Goal: Task Accomplishment & Management: Complete application form

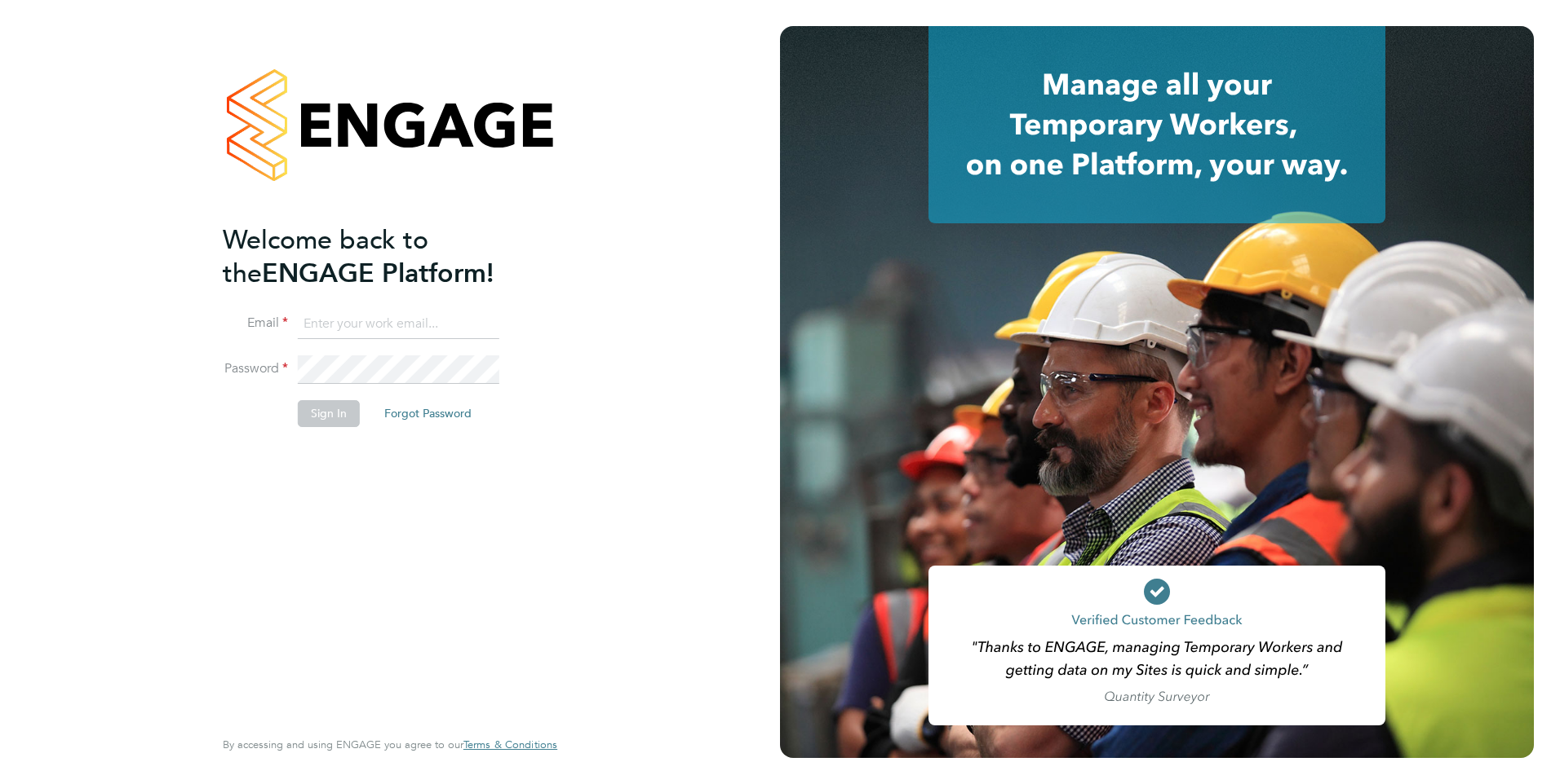
click at [439, 324] on input at bounding box center [399, 325] width 202 height 29
type input "francesca.oriordan@ncclondon.ac.uk"
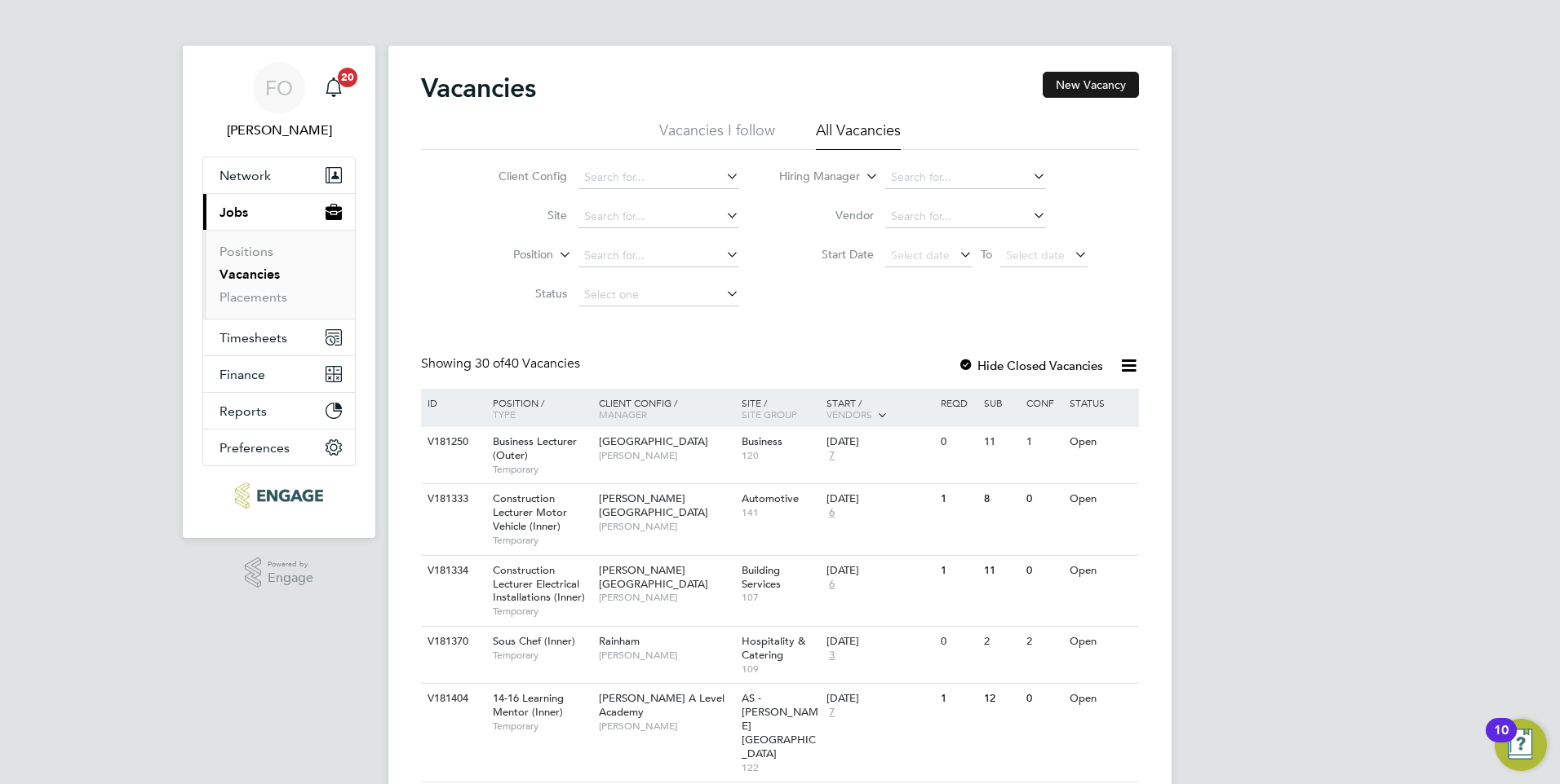
click at [1117, 92] on button "New Vacancy" at bounding box center [1091, 84] width 96 height 26
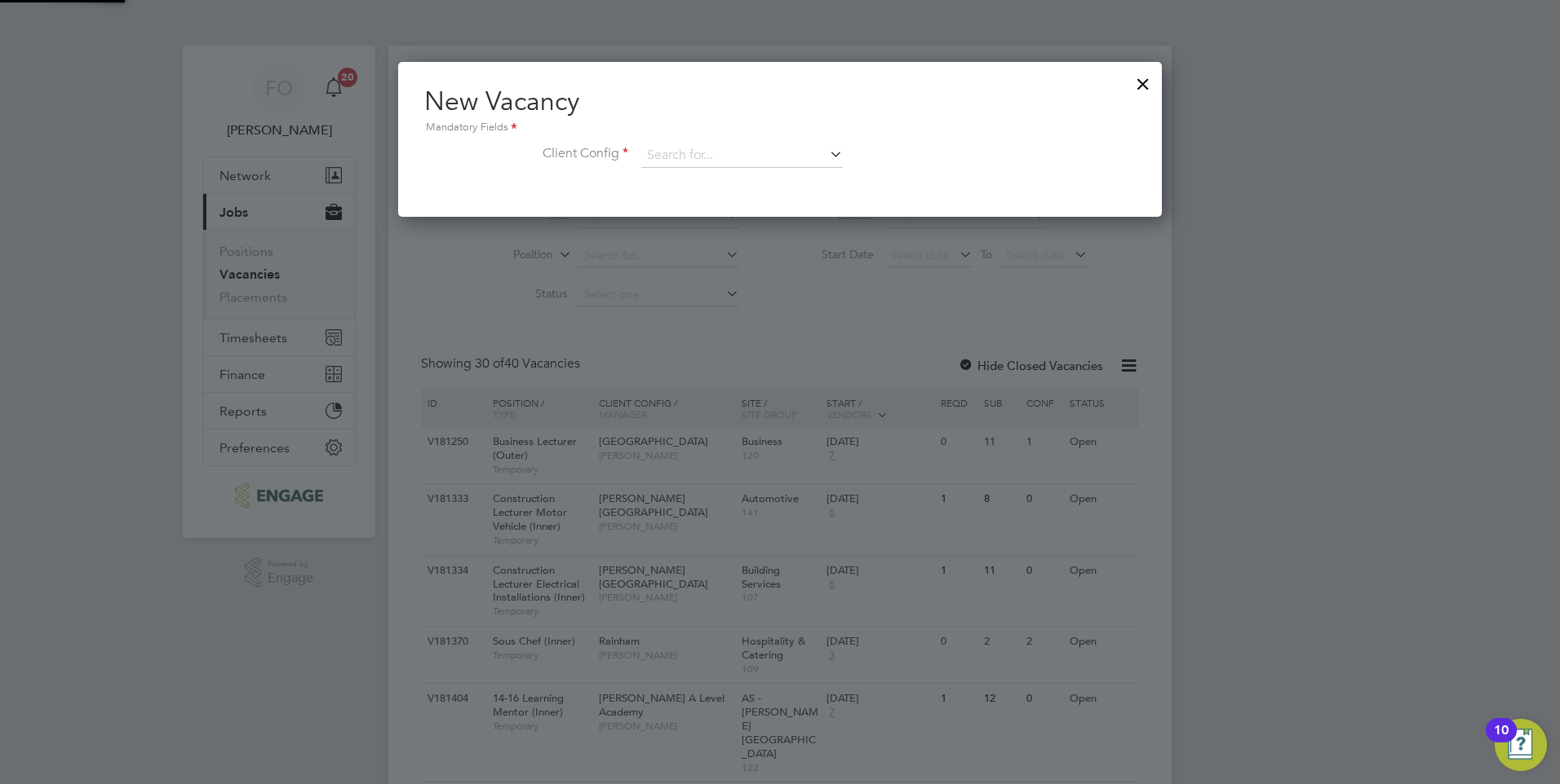
scroll to position [155, 765]
click at [745, 139] on div "New Vacancy Mandatory Fields Client Config" at bounding box center [780, 135] width 711 height 100
click at [726, 154] on input at bounding box center [742, 156] width 202 height 24
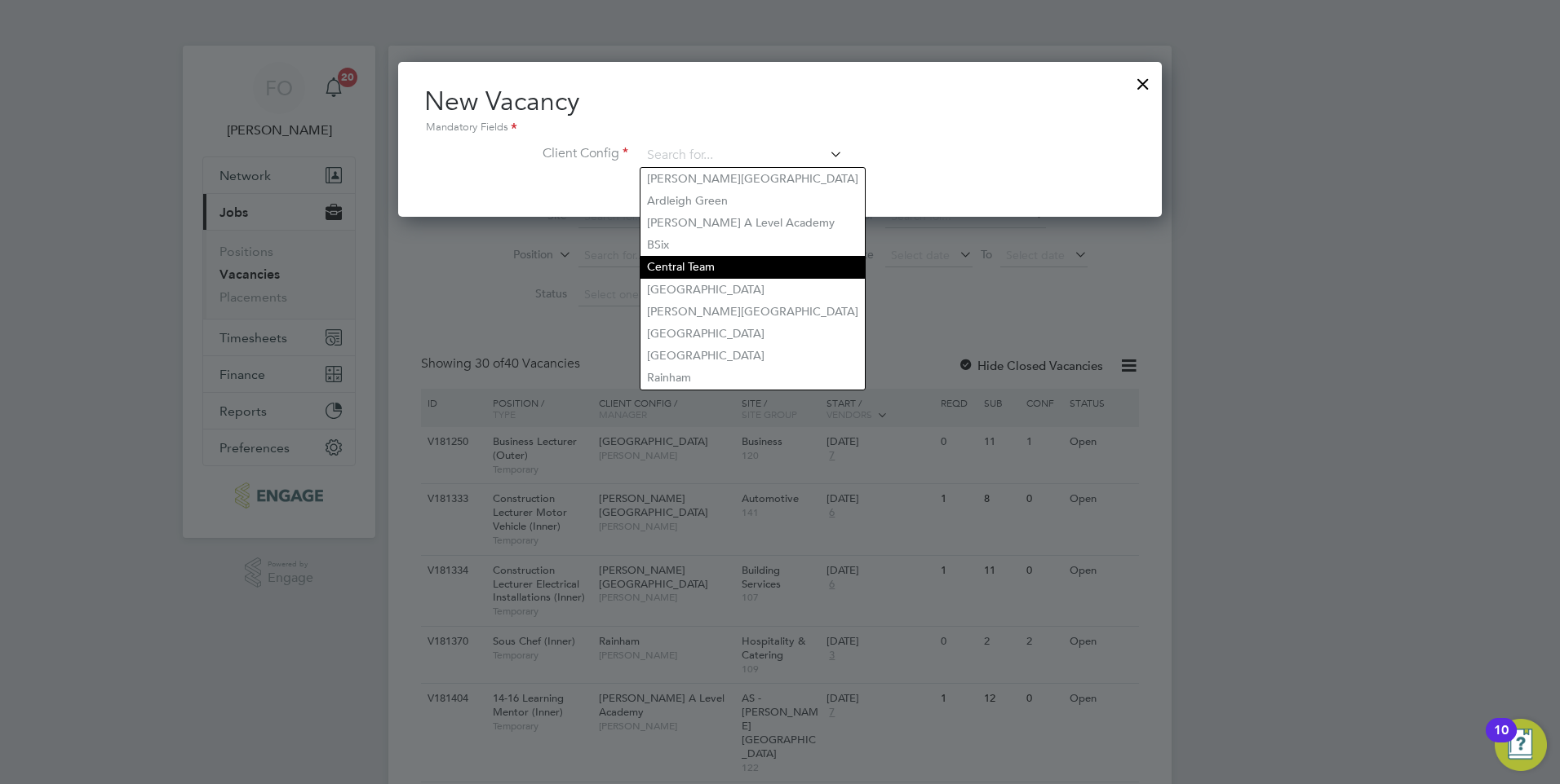
click at [718, 256] on li "Central Team" at bounding box center [752, 267] width 224 height 22
type input "Central Team"
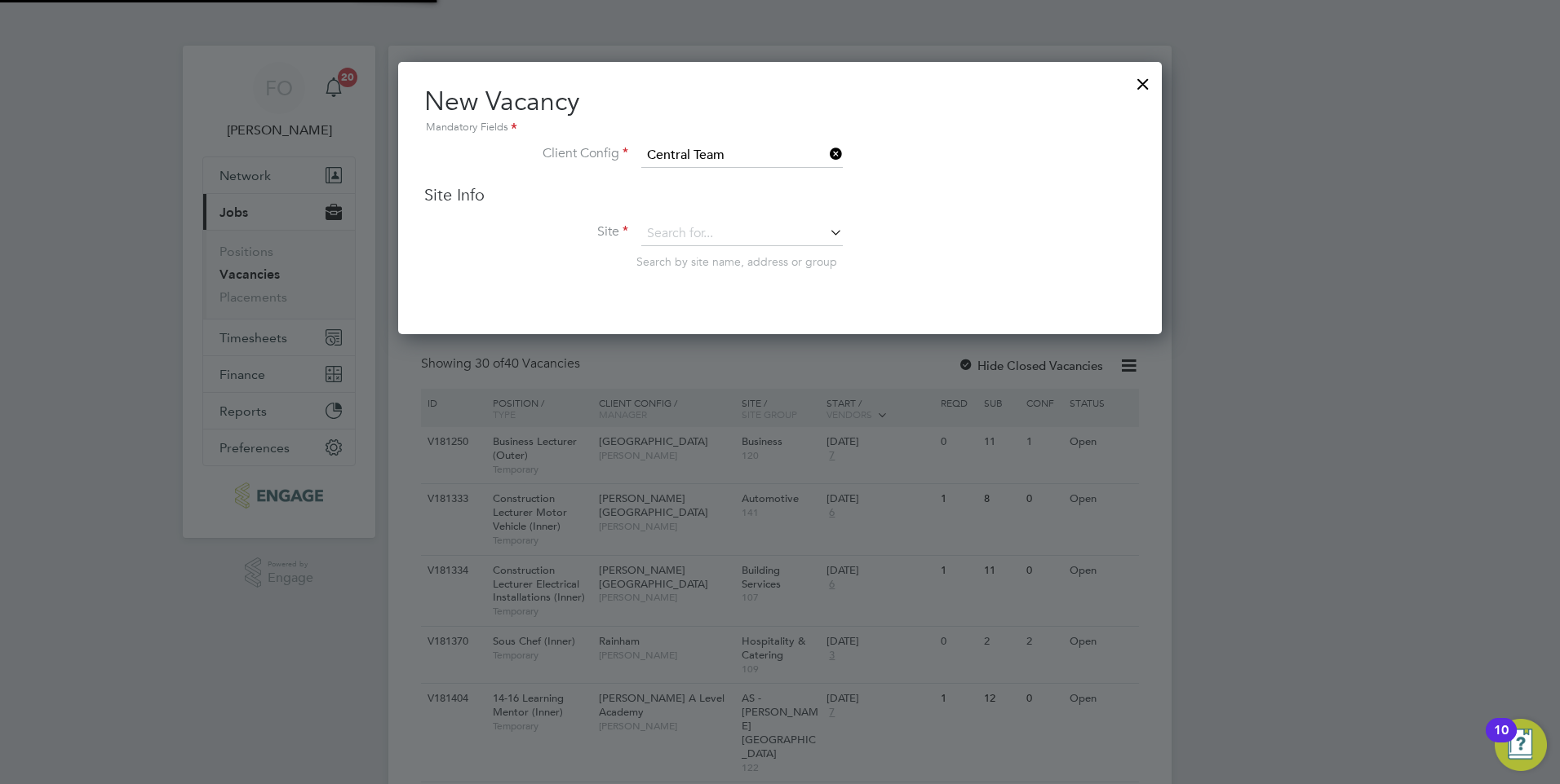
scroll to position [273, 765]
click at [722, 243] on input at bounding box center [742, 234] width 202 height 24
type input "g"
type input "inter"
click at [827, 227] on icon at bounding box center [827, 232] width 0 height 23
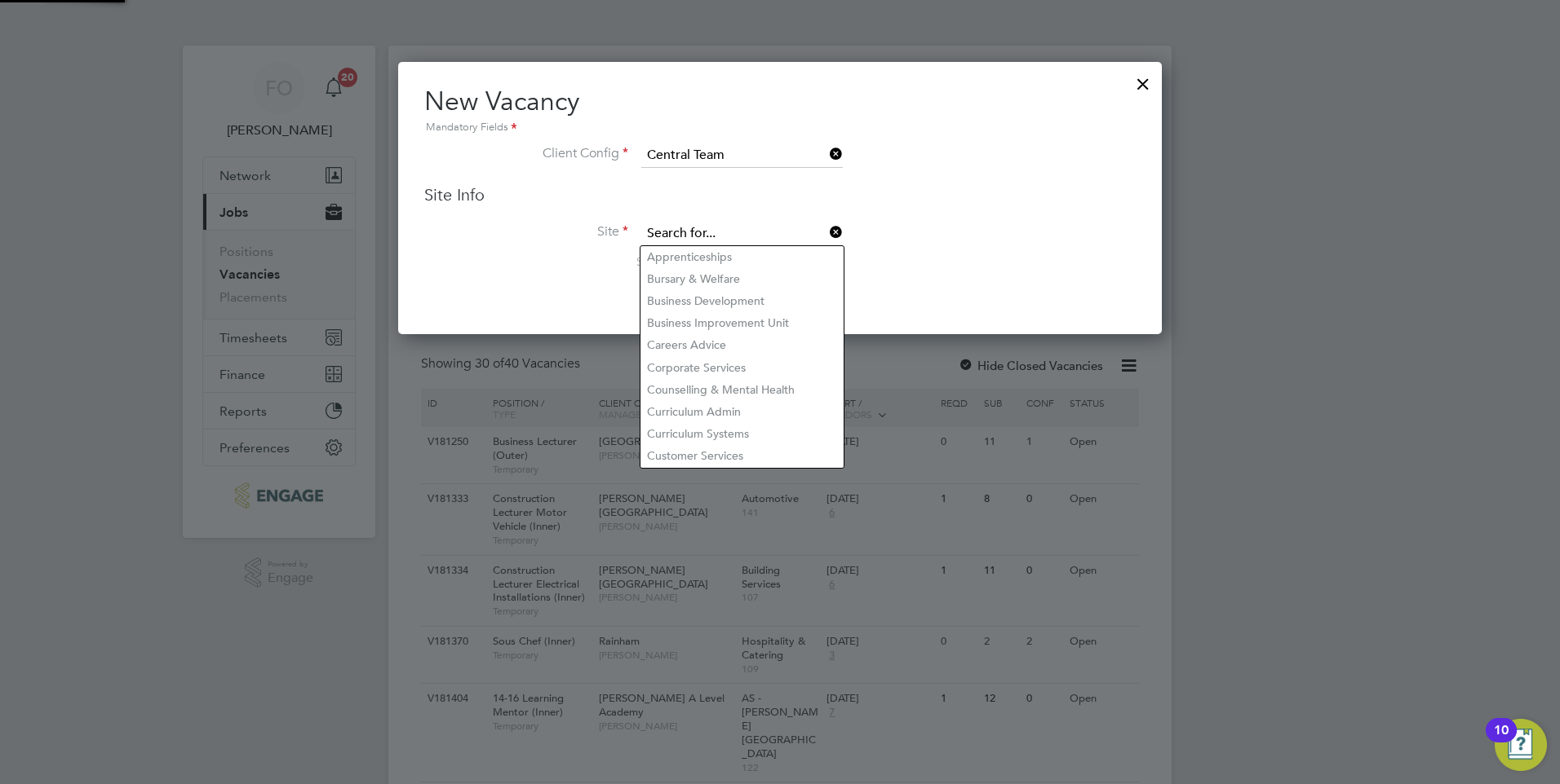
click at [787, 231] on input at bounding box center [742, 234] width 202 height 24
click at [731, 294] on li "Business Development" at bounding box center [741, 301] width 203 height 22
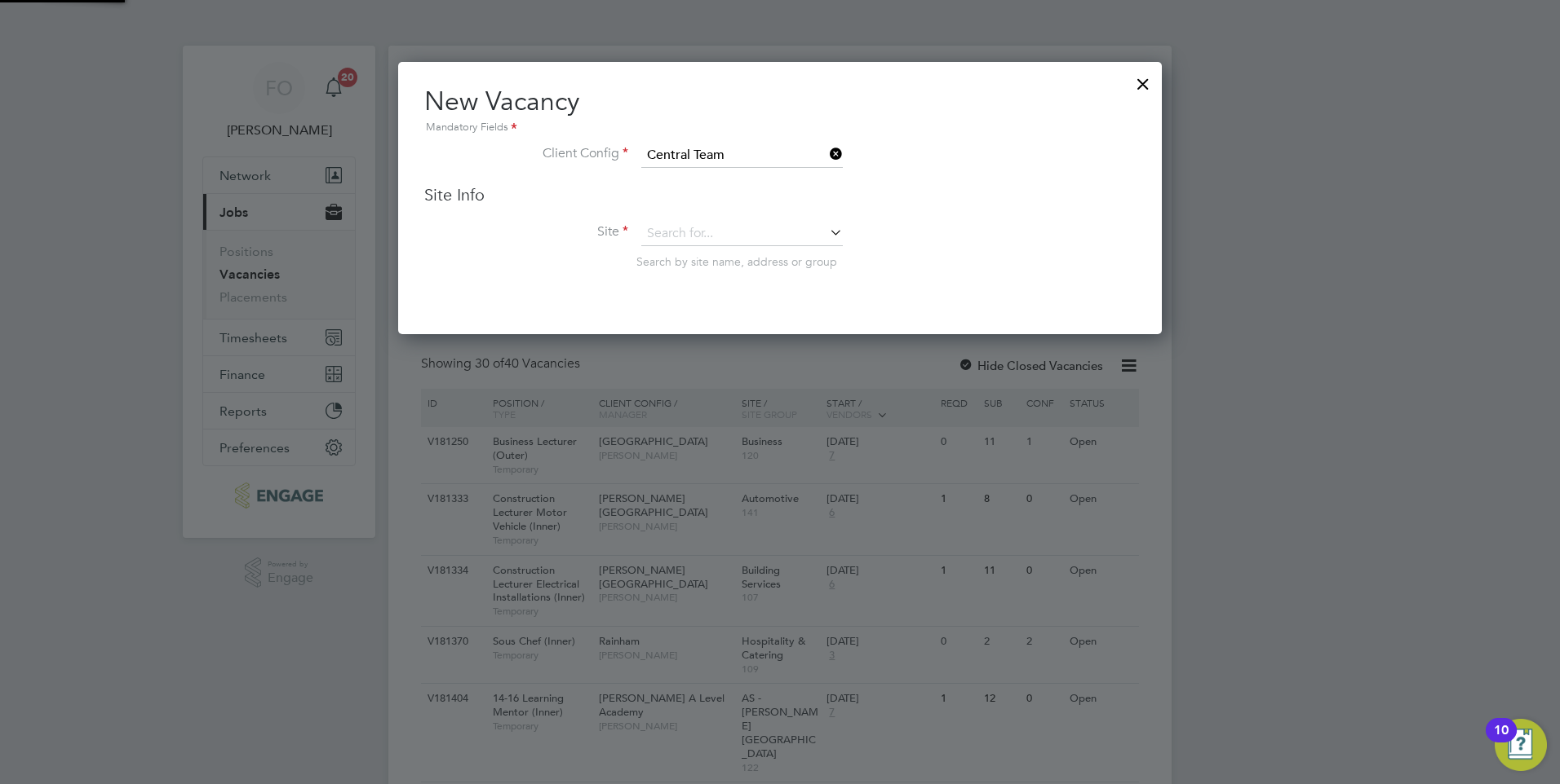
type input "Business Development"
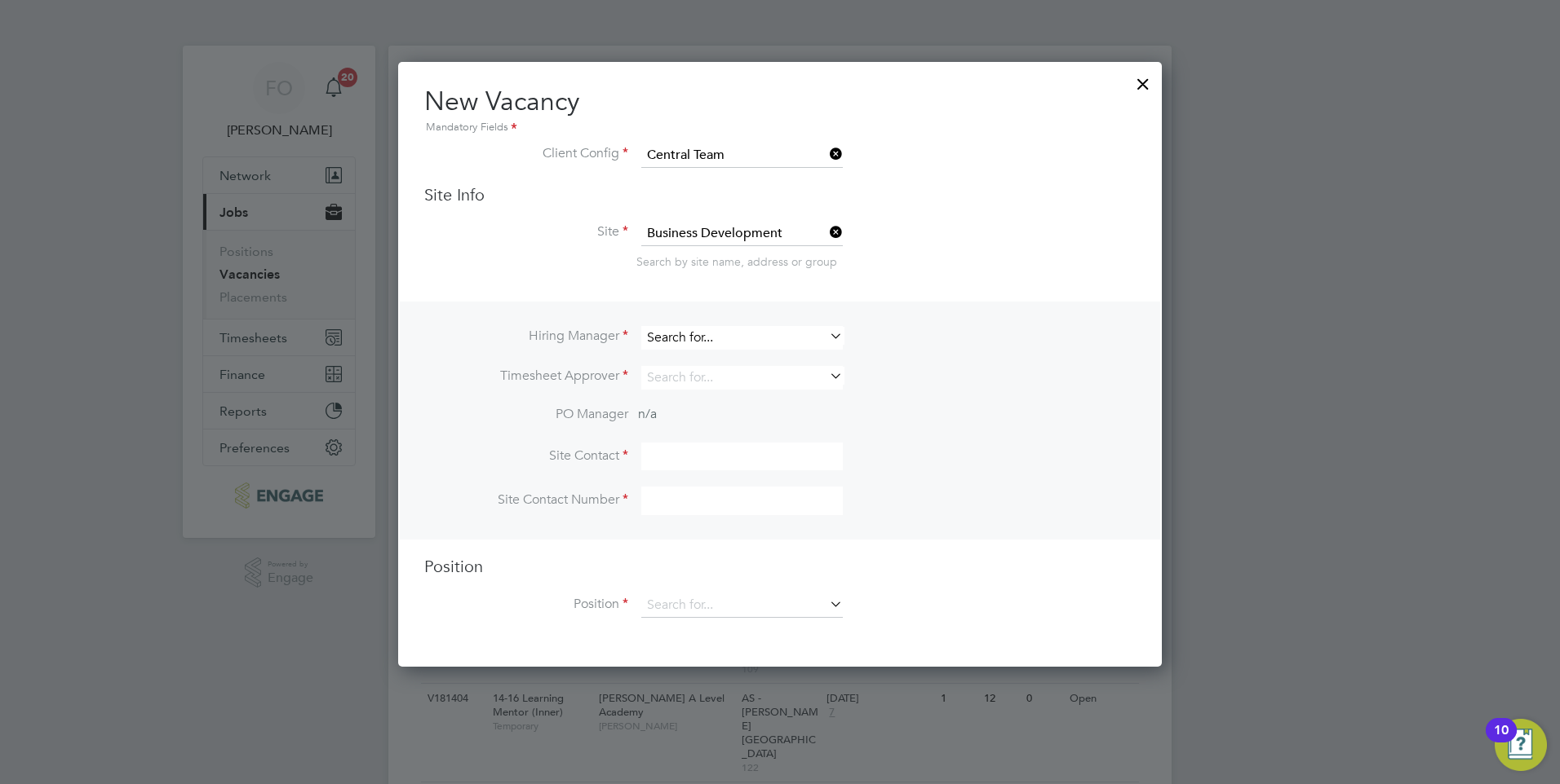
click at [710, 334] on input at bounding box center [742, 338] width 202 height 23
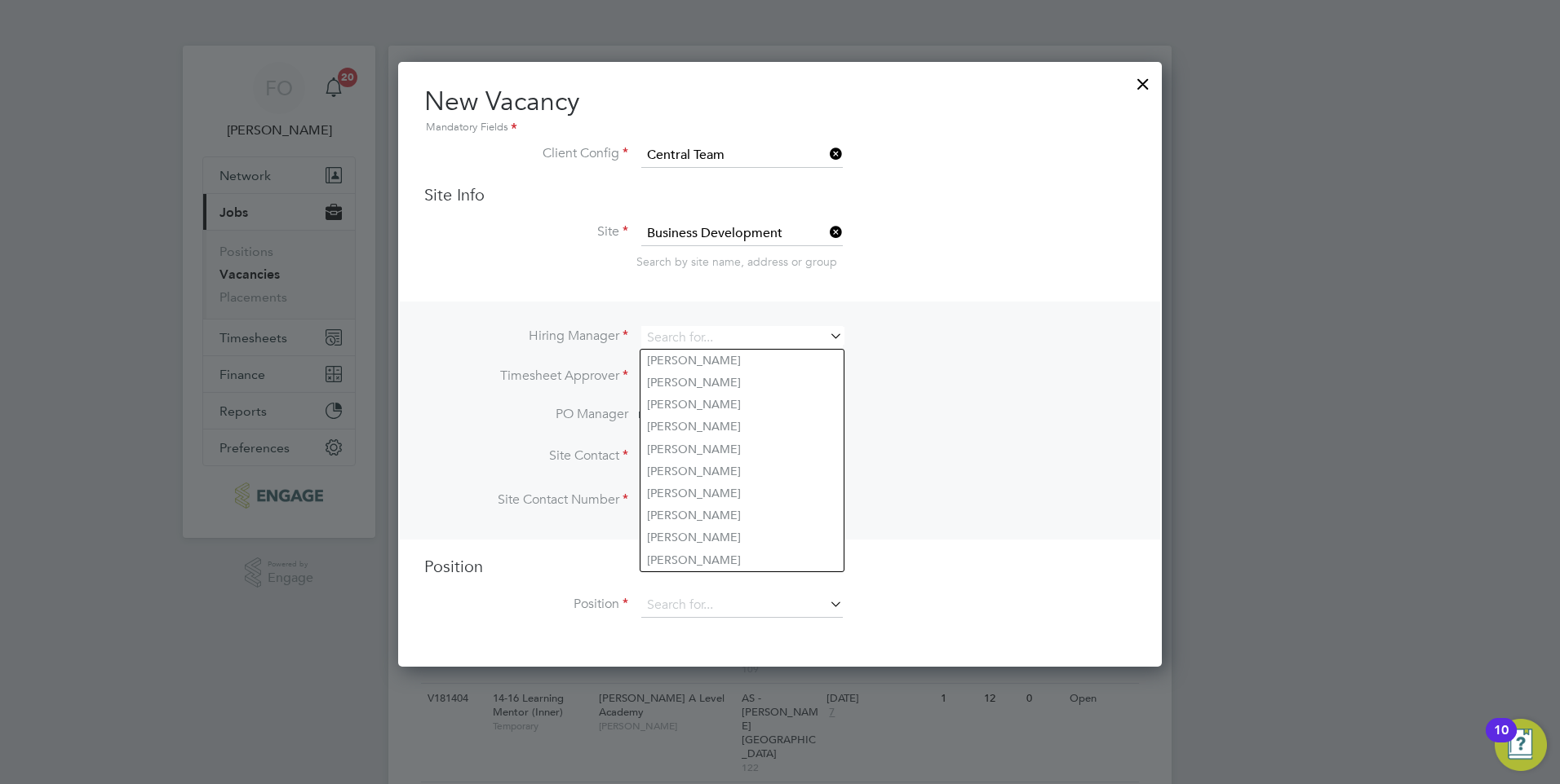
click at [893, 311] on div "Hiring Manager Timesheet Approver PO Manager n/a Site Contact Site Contact Numb…" at bounding box center [780, 420] width 760 height 238
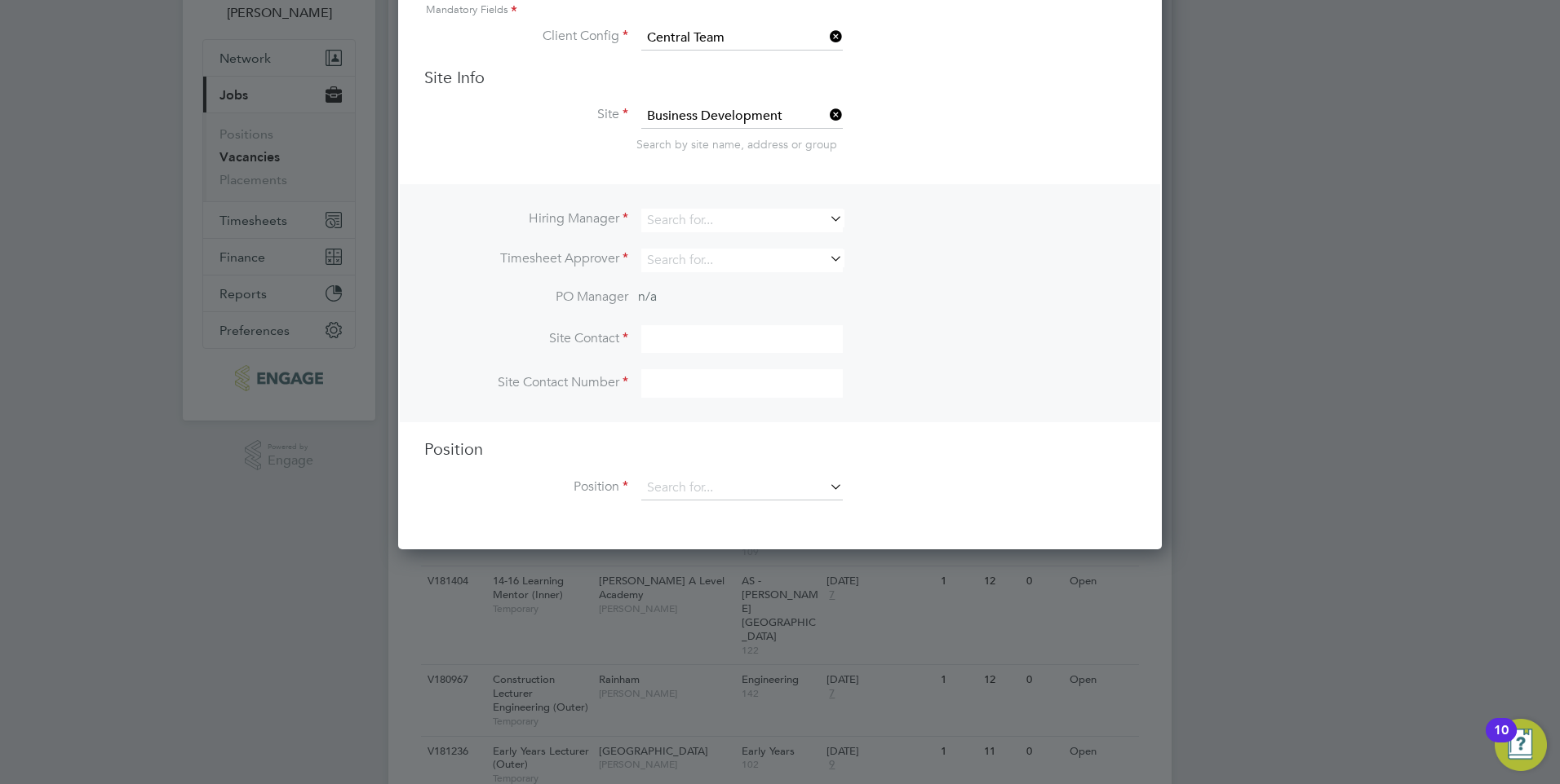
scroll to position [163, 0]
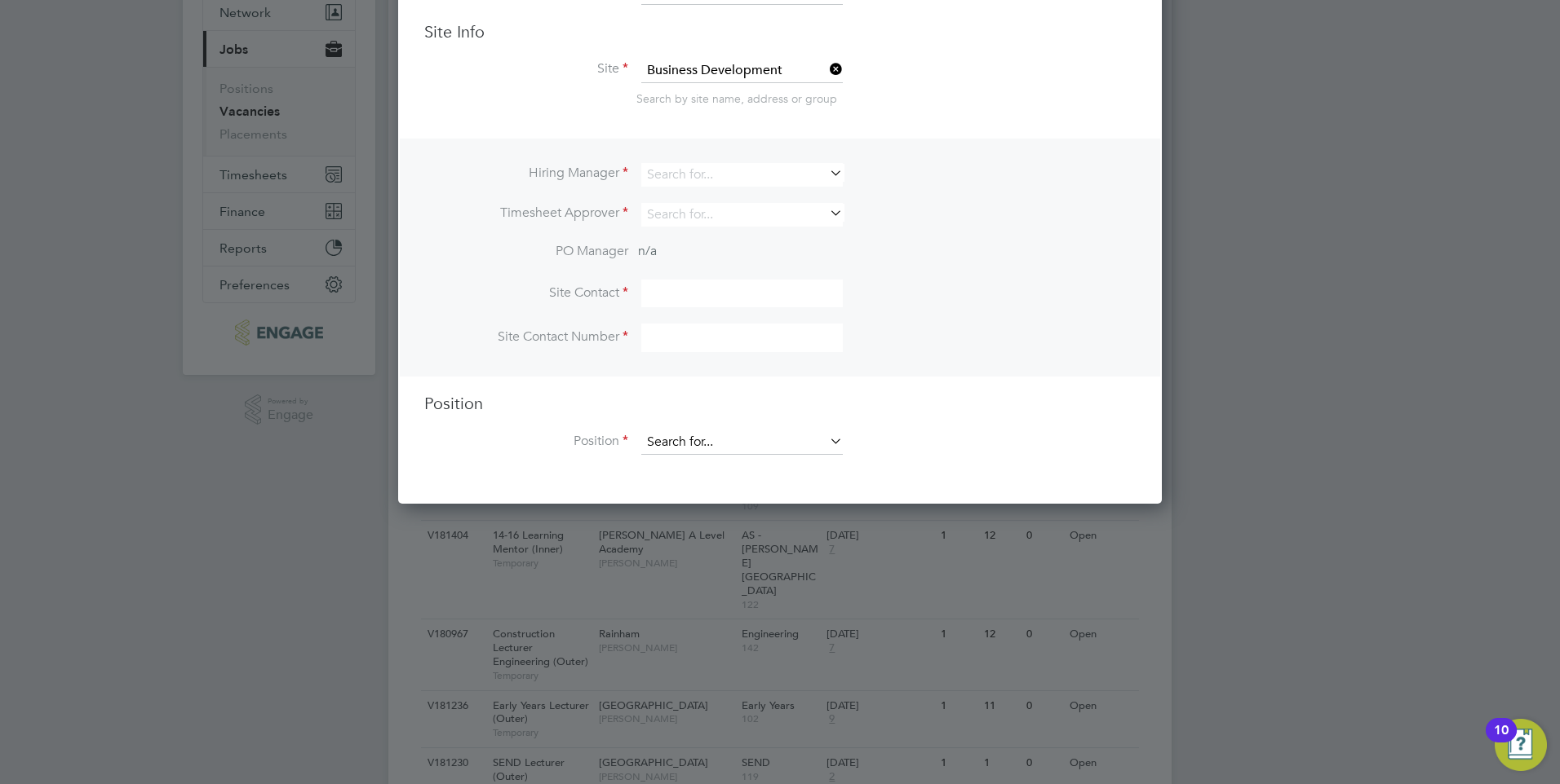
click at [755, 438] on input at bounding box center [742, 442] width 202 height 24
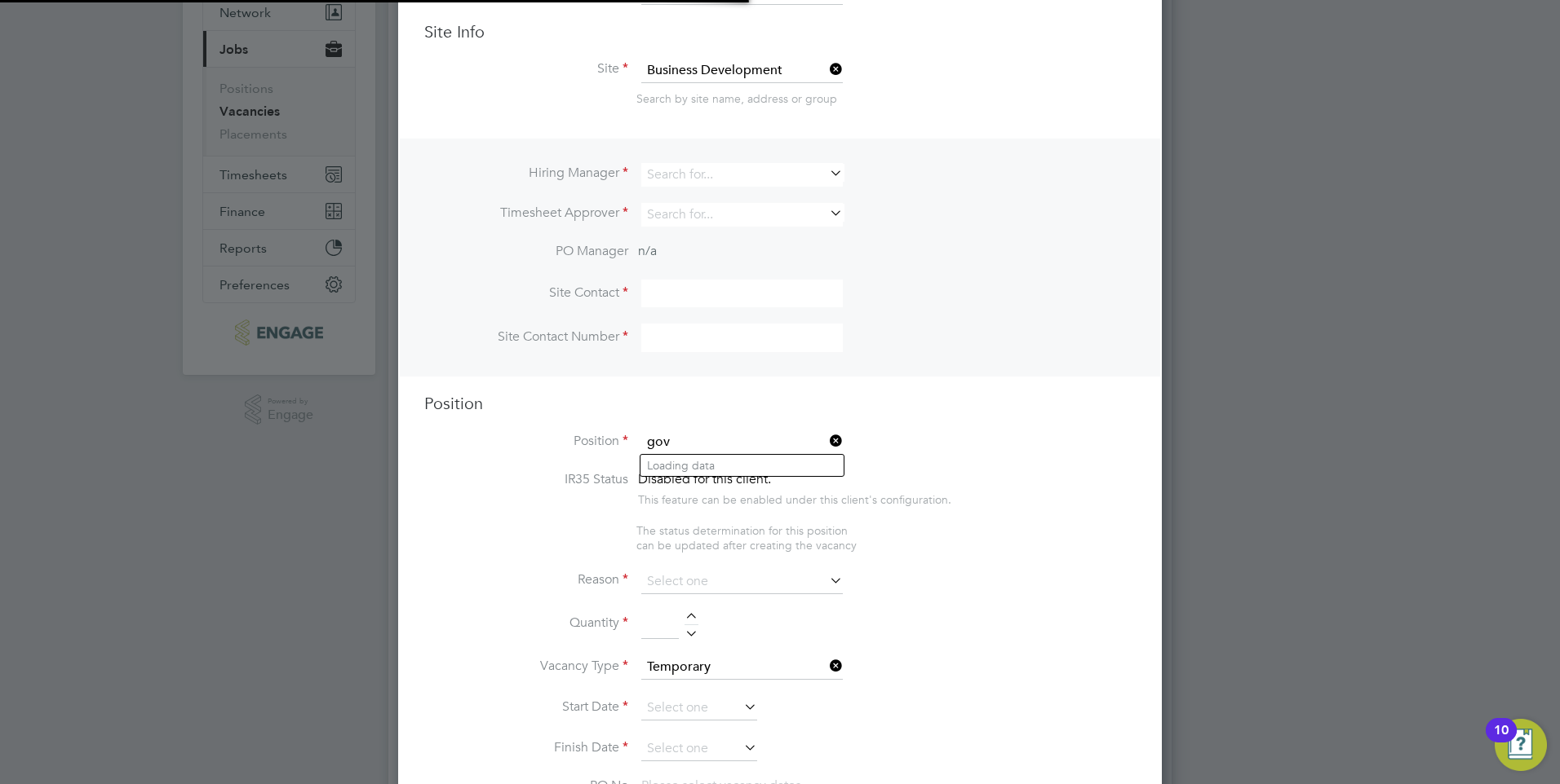
scroll to position [2363, 765]
type input "g"
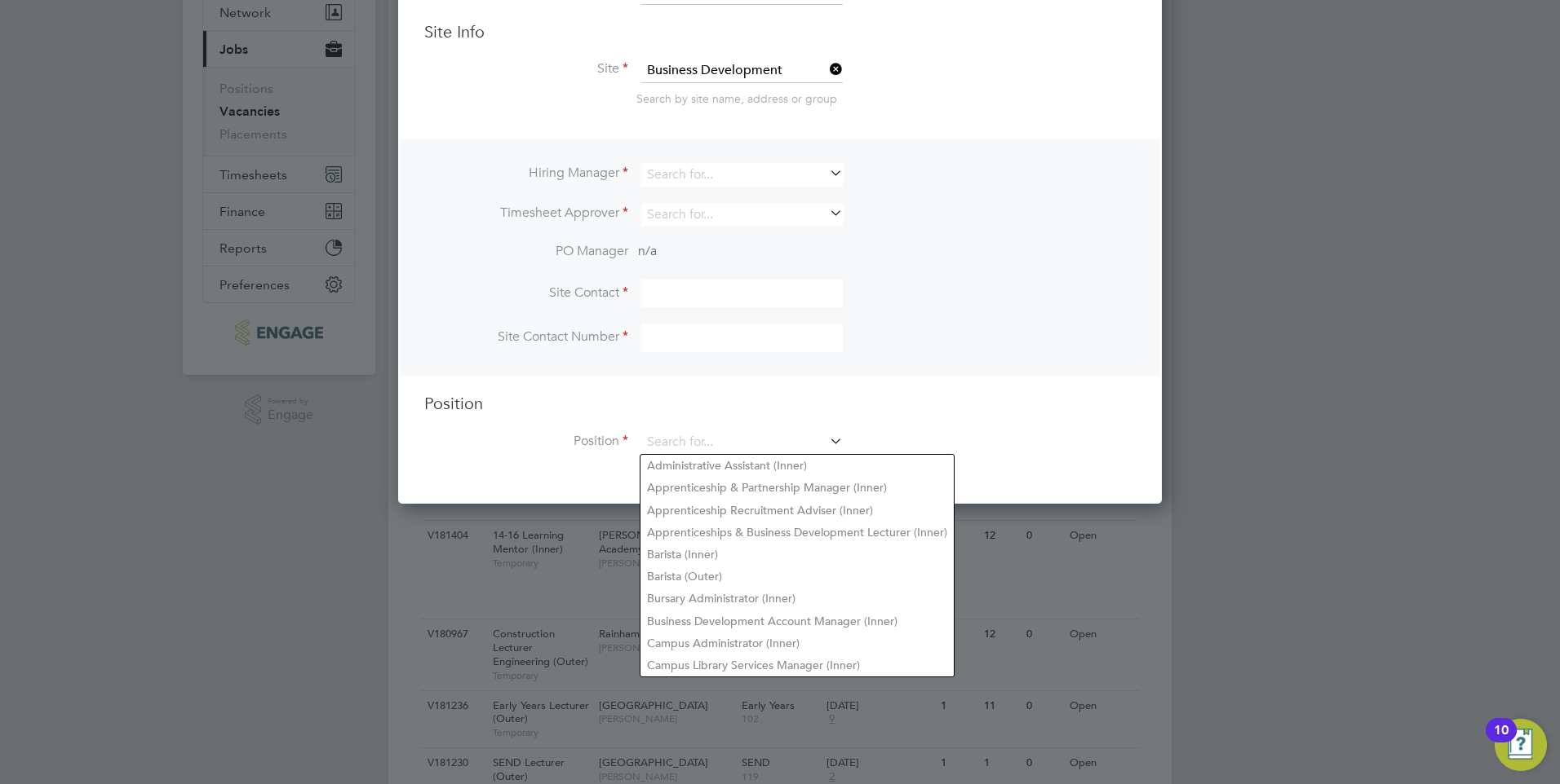
scroll to position [0, 0]
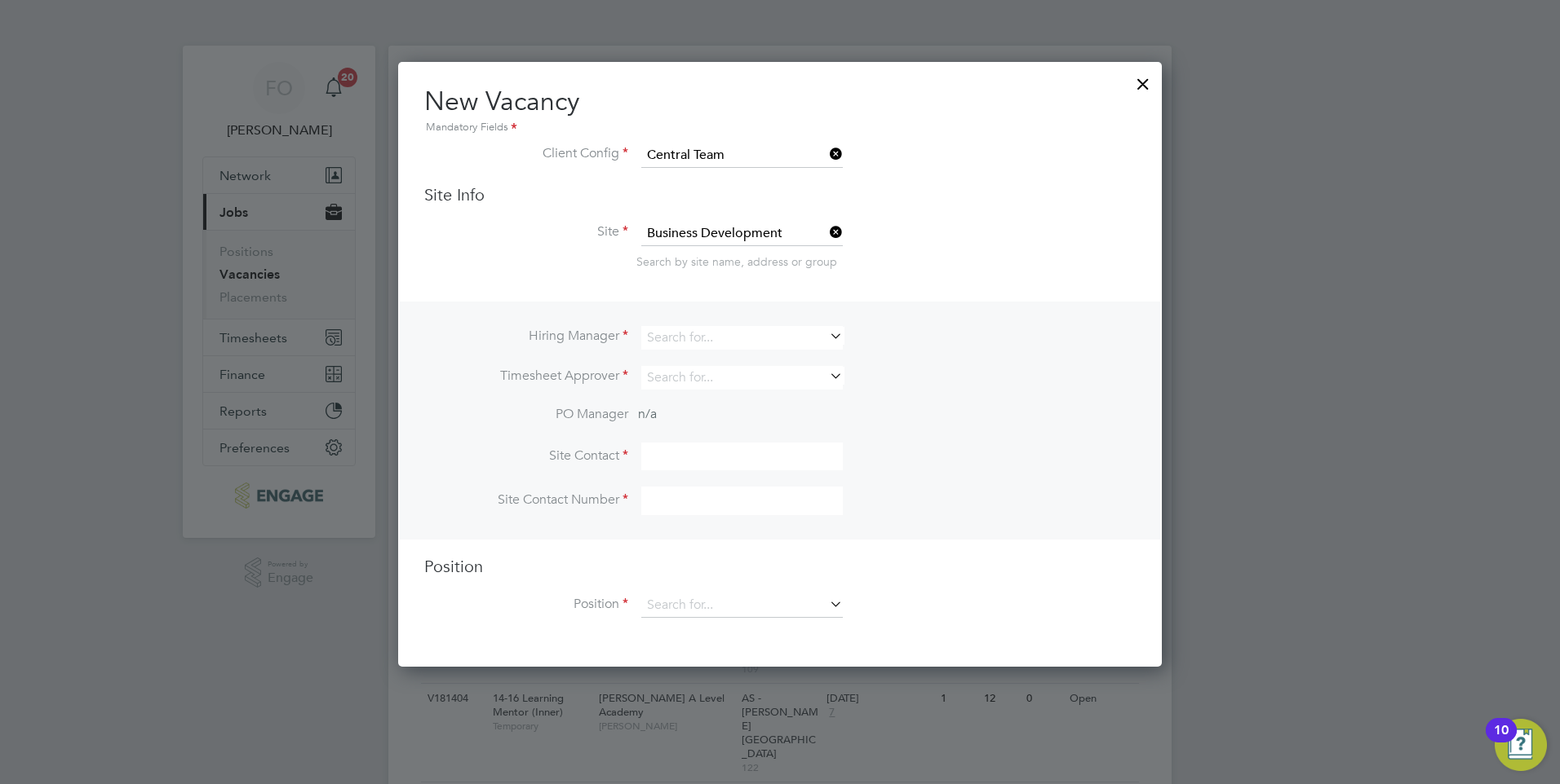
click at [827, 228] on icon at bounding box center [827, 232] width 0 height 23
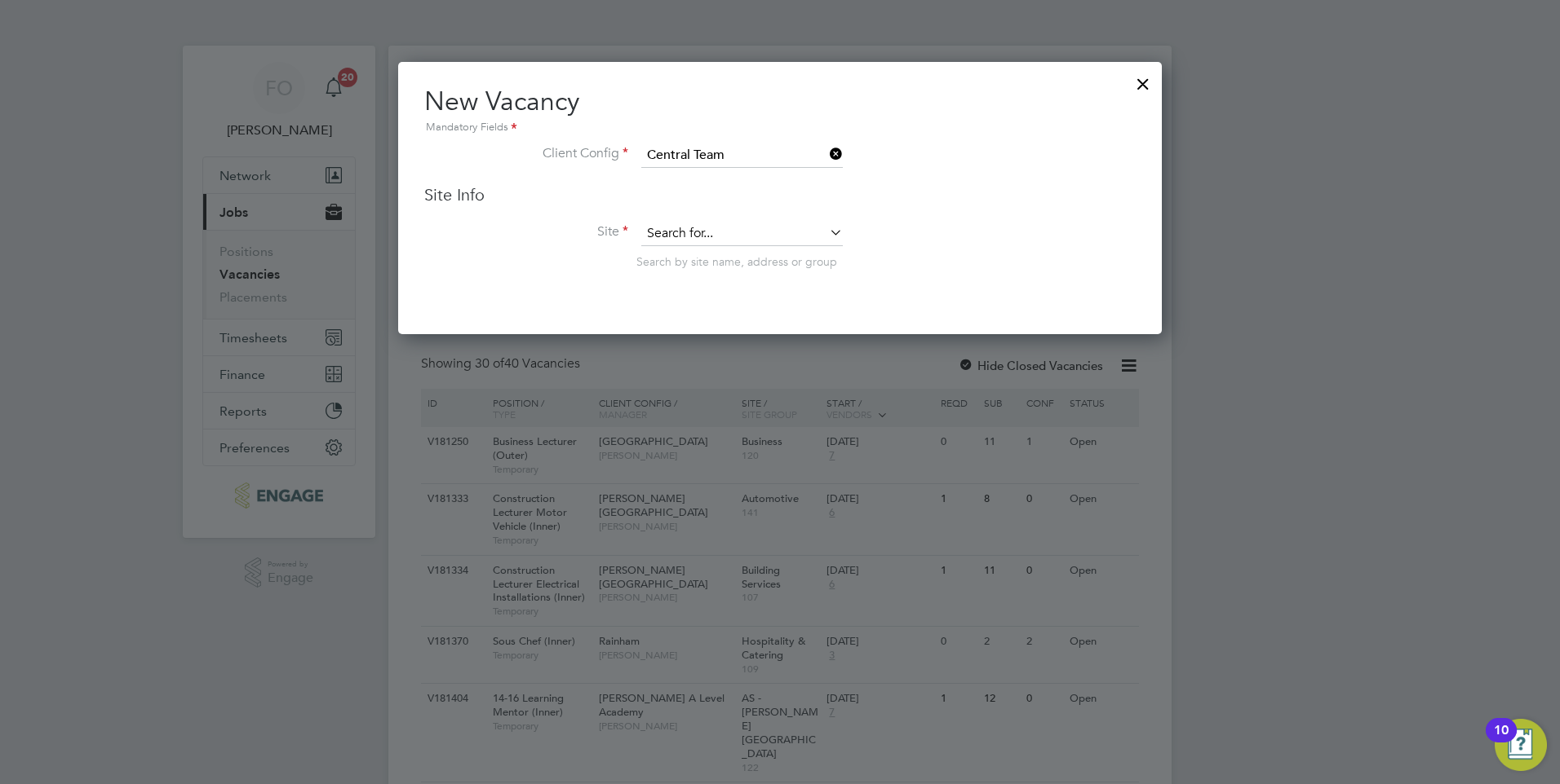
scroll to position [273, 765]
click at [781, 230] on input at bounding box center [742, 234] width 202 height 24
type input "go"
type input "g"
type input "governance"
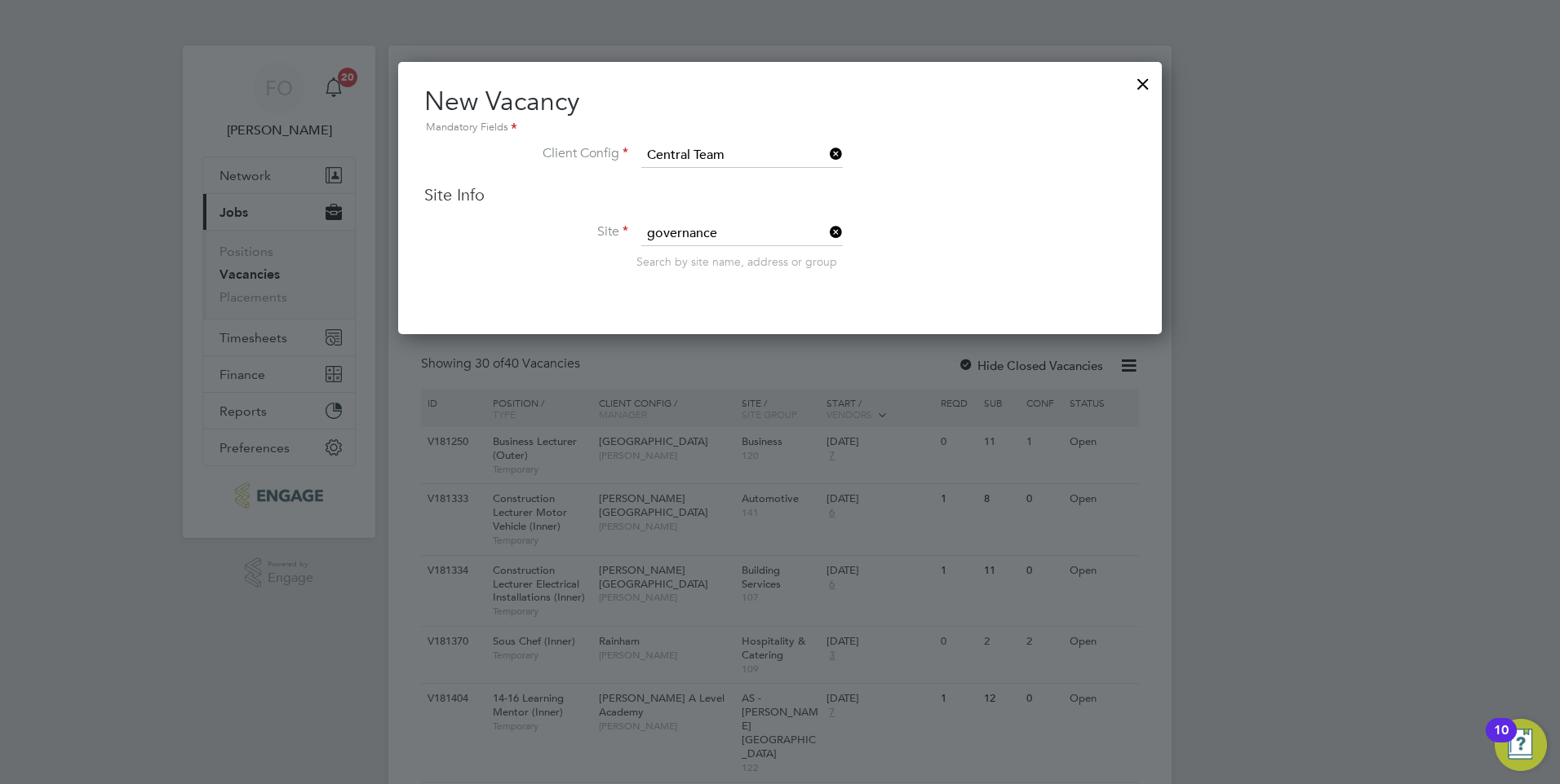
click at [827, 227] on icon at bounding box center [827, 232] width 0 height 23
click at [784, 237] on input at bounding box center [742, 234] width 202 height 24
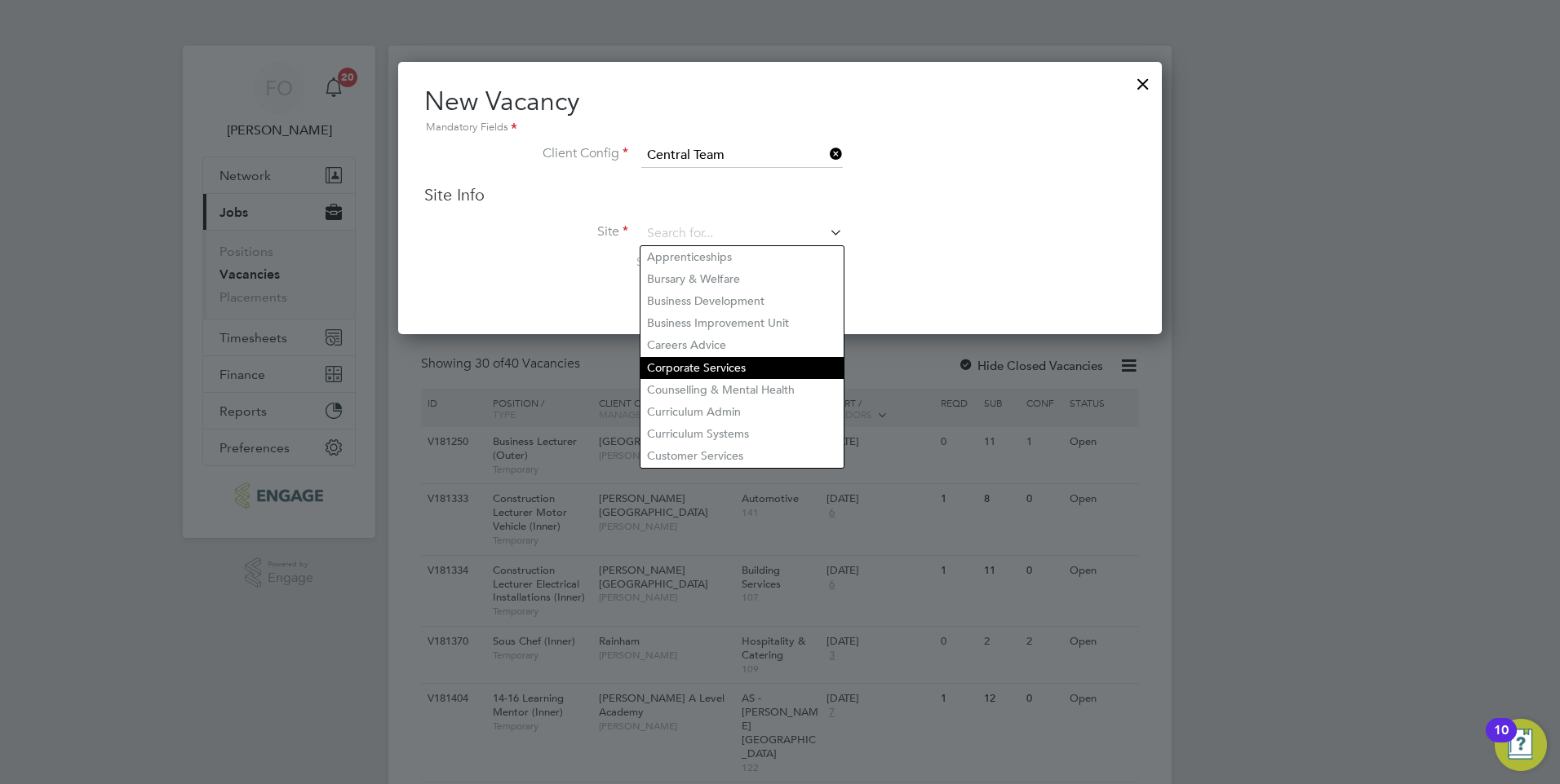
click at [762, 360] on li "Corporate Services" at bounding box center [741, 368] width 203 height 22
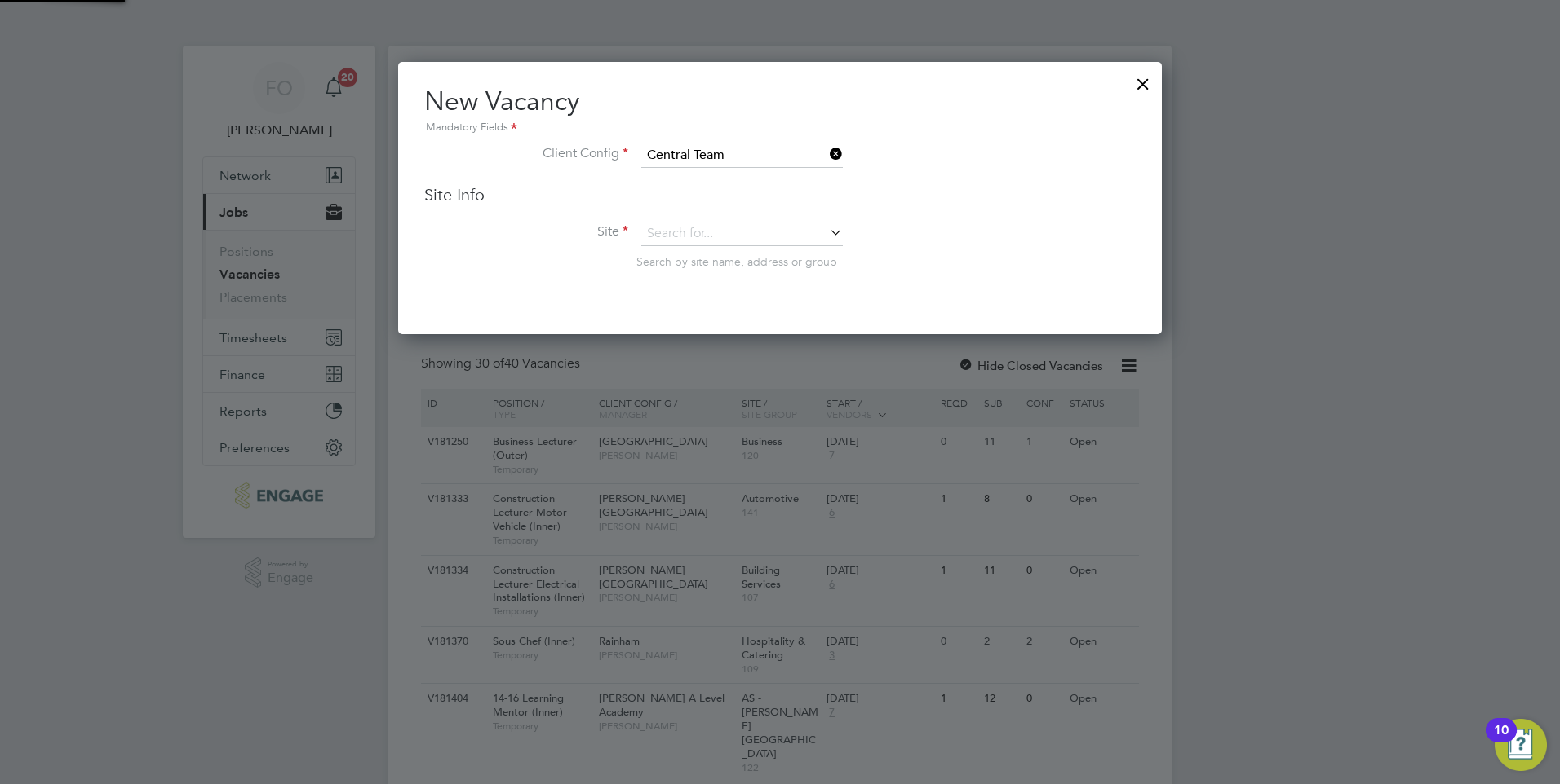
type input "Corporate Services"
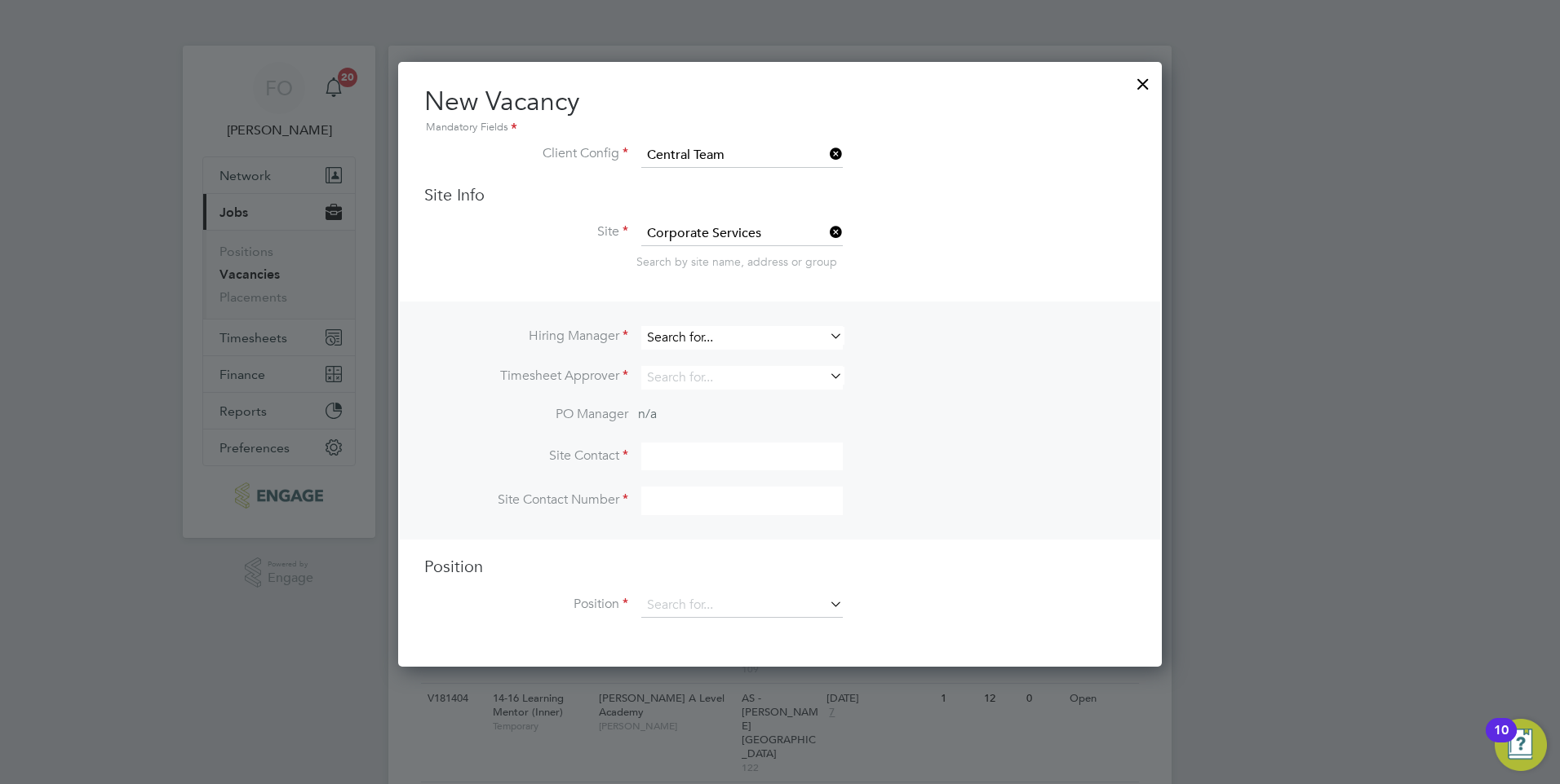
click at [762, 344] on input at bounding box center [742, 338] width 202 height 23
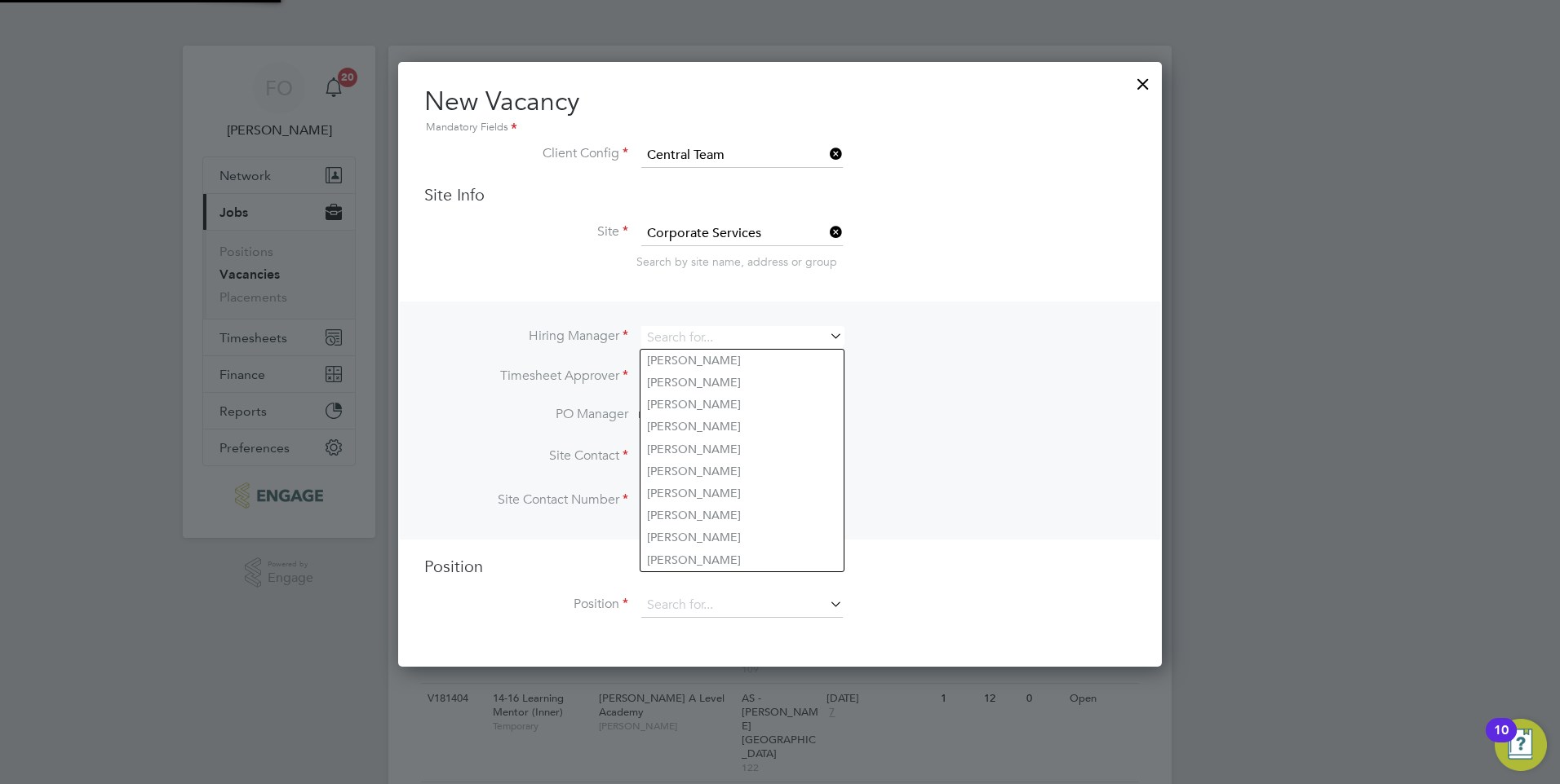
click at [895, 328] on li "Hiring Manager" at bounding box center [780, 346] width 711 height 40
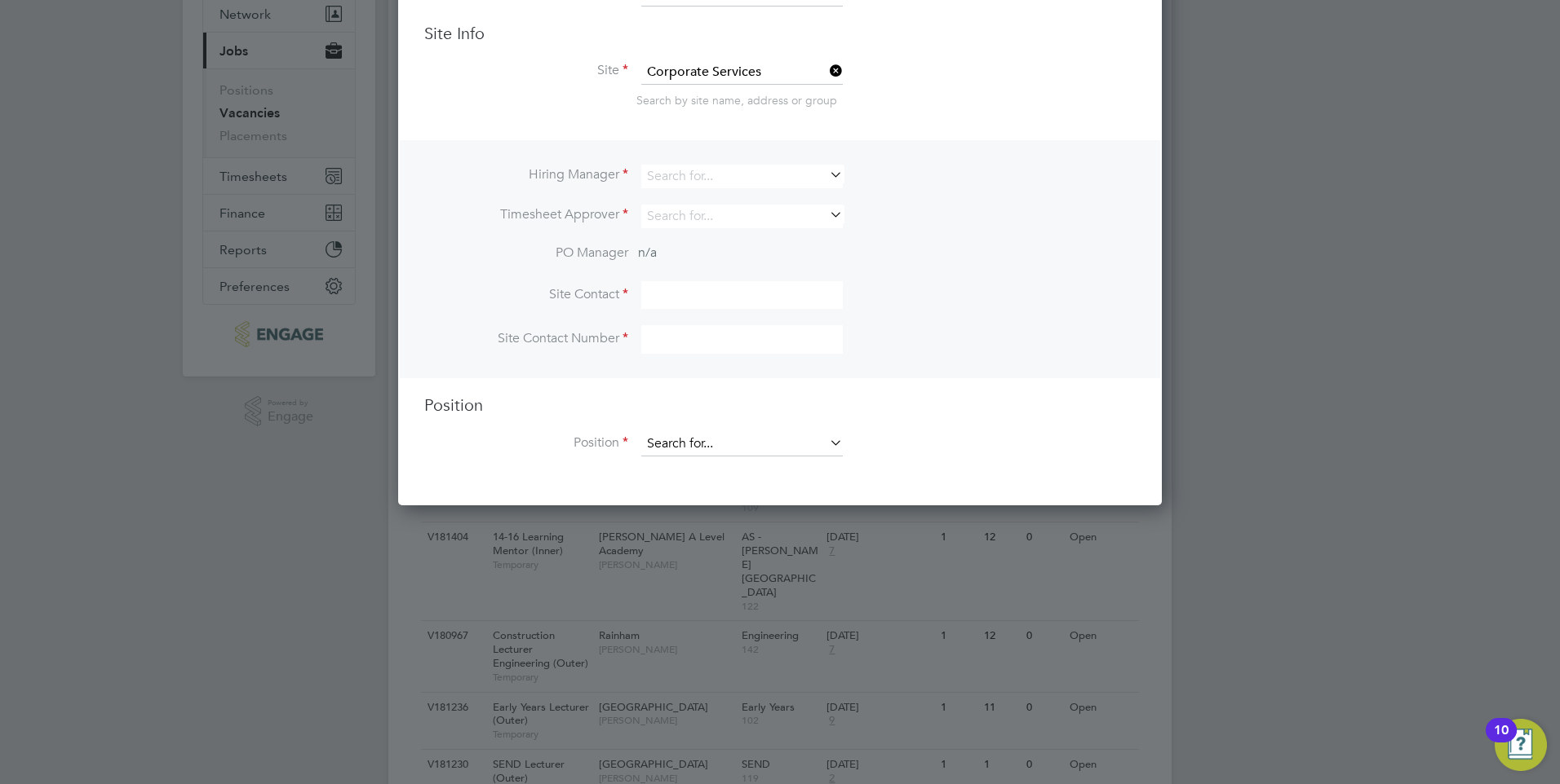
scroll to position [163, 0]
click at [760, 443] on input at bounding box center [742, 442] width 202 height 24
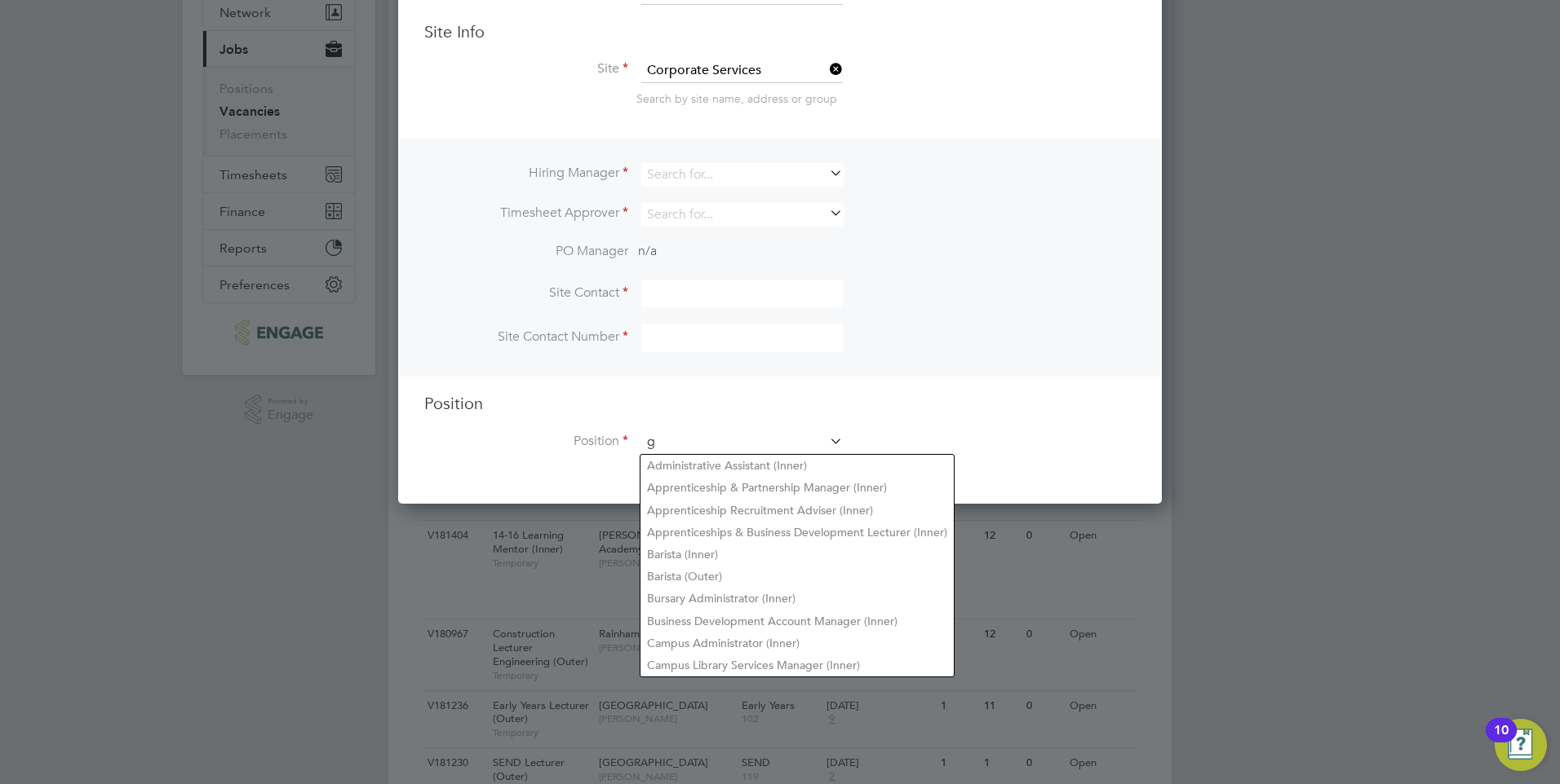
scroll to position [2363, 765]
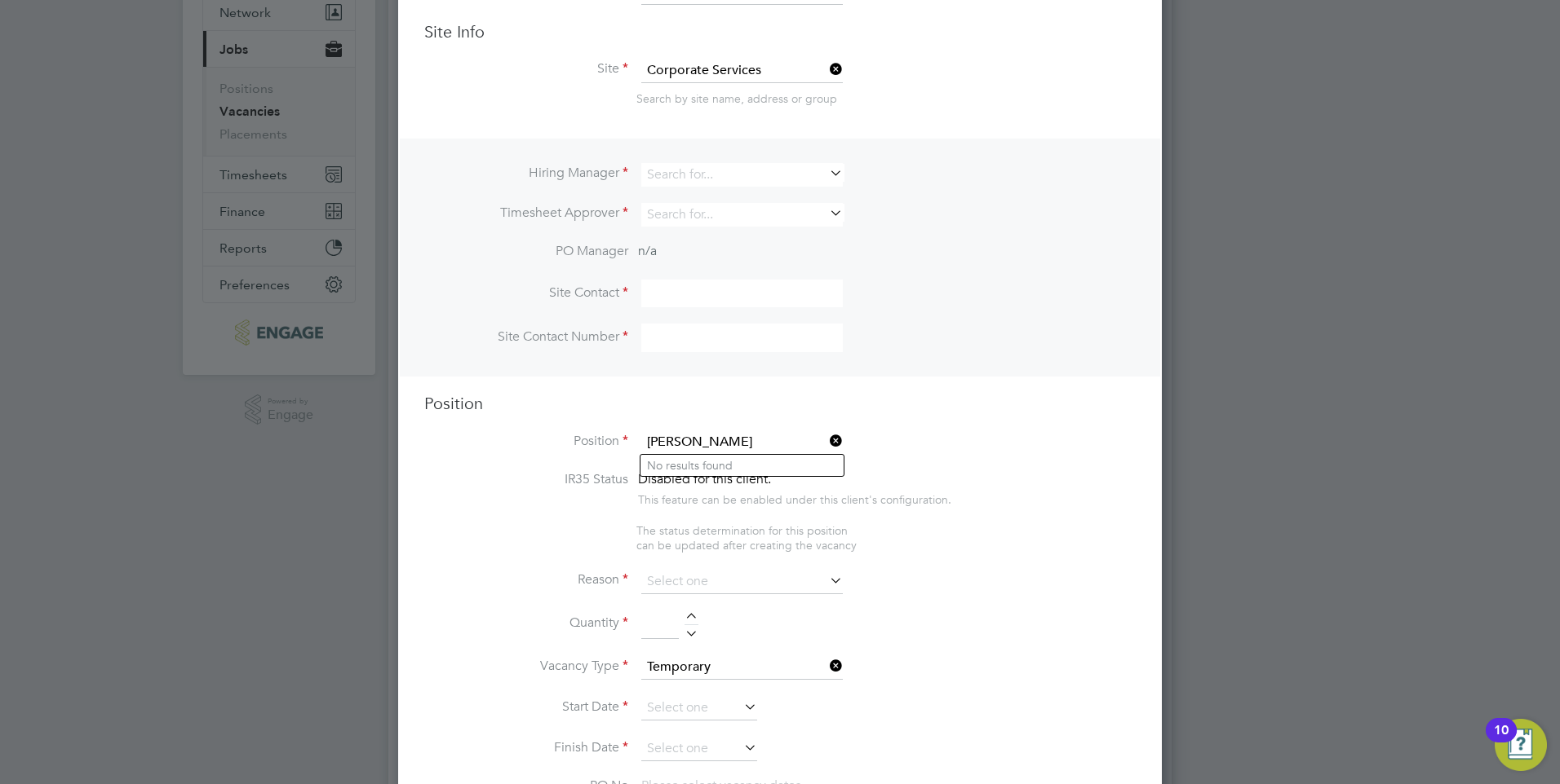
type input "[PERSON_NAME]"
click at [950, 331] on li "Site Contact Number" at bounding box center [780, 346] width 711 height 45
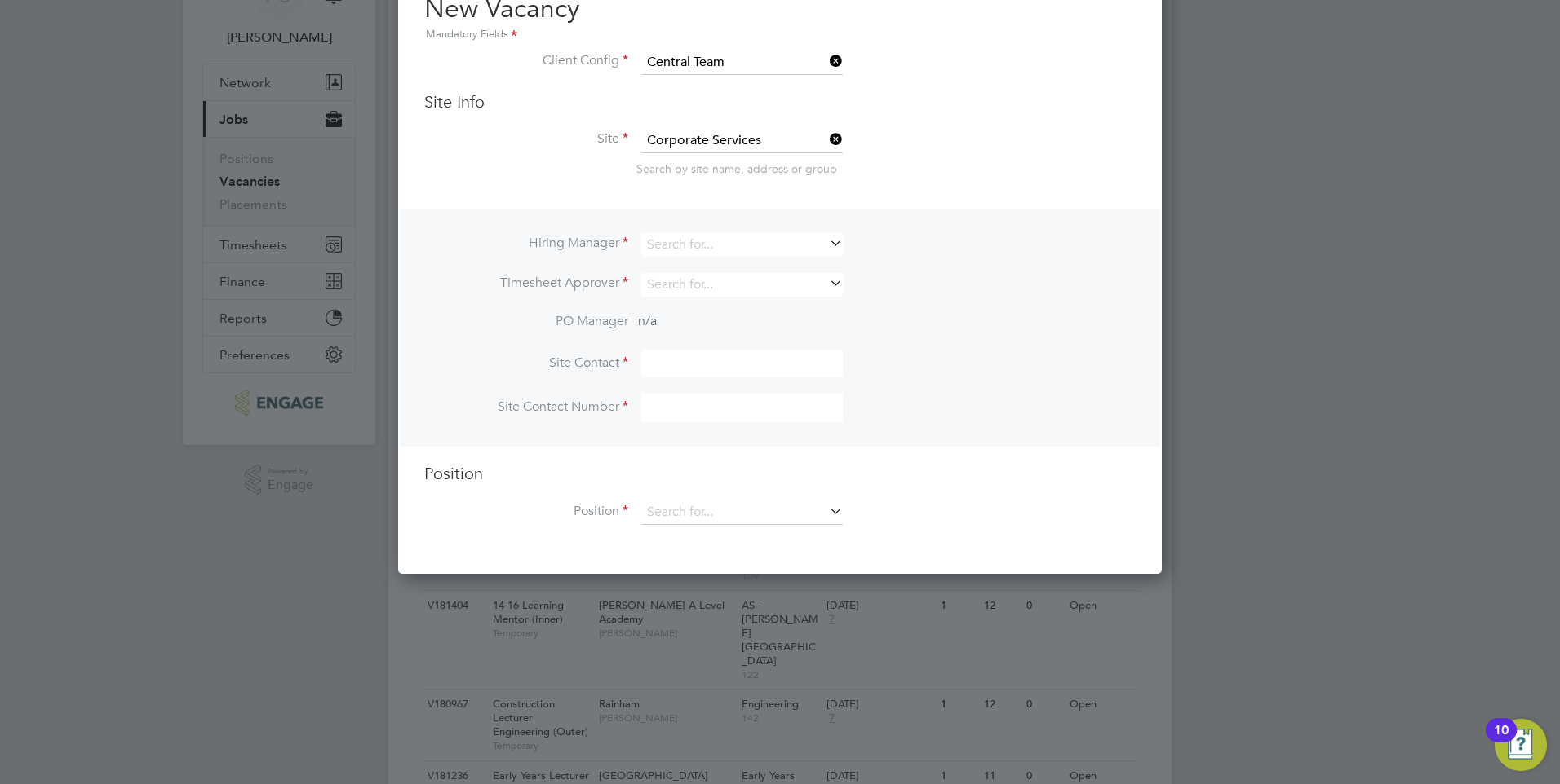
scroll to position [0, 0]
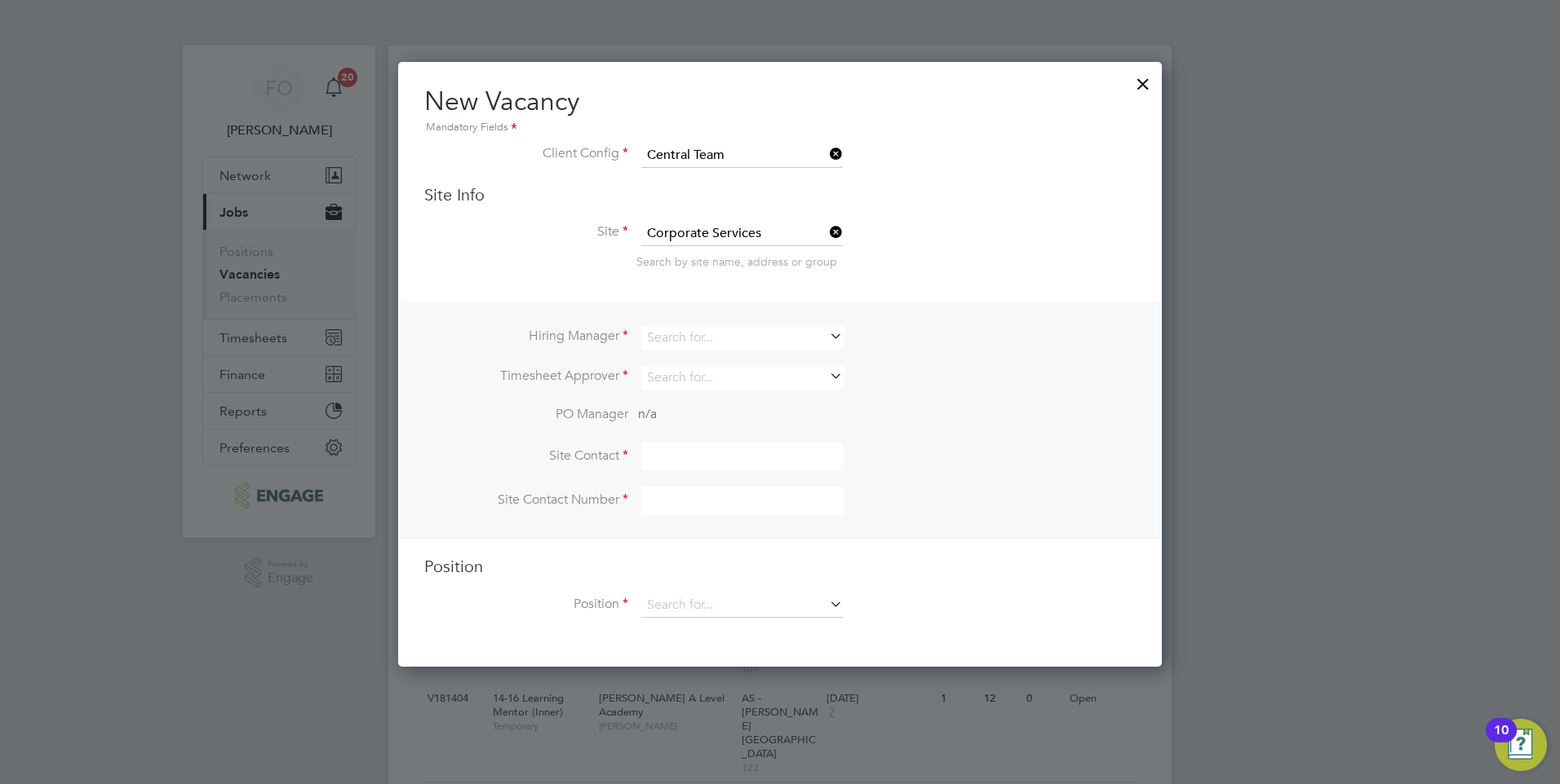
click at [1146, 85] on div at bounding box center [1143, 80] width 29 height 29
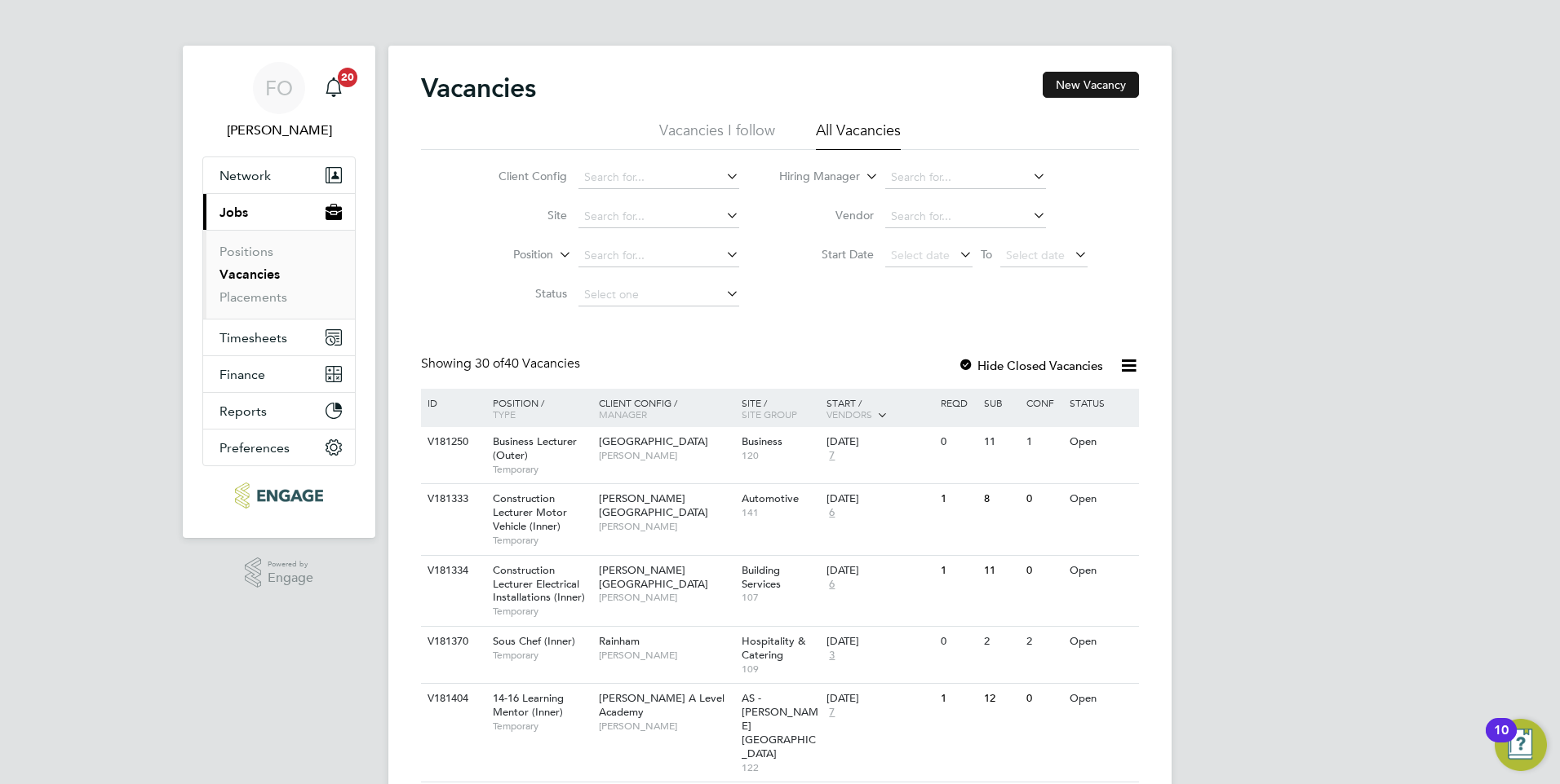
click at [1066, 80] on button "New Vacancy" at bounding box center [1091, 84] width 96 height 26
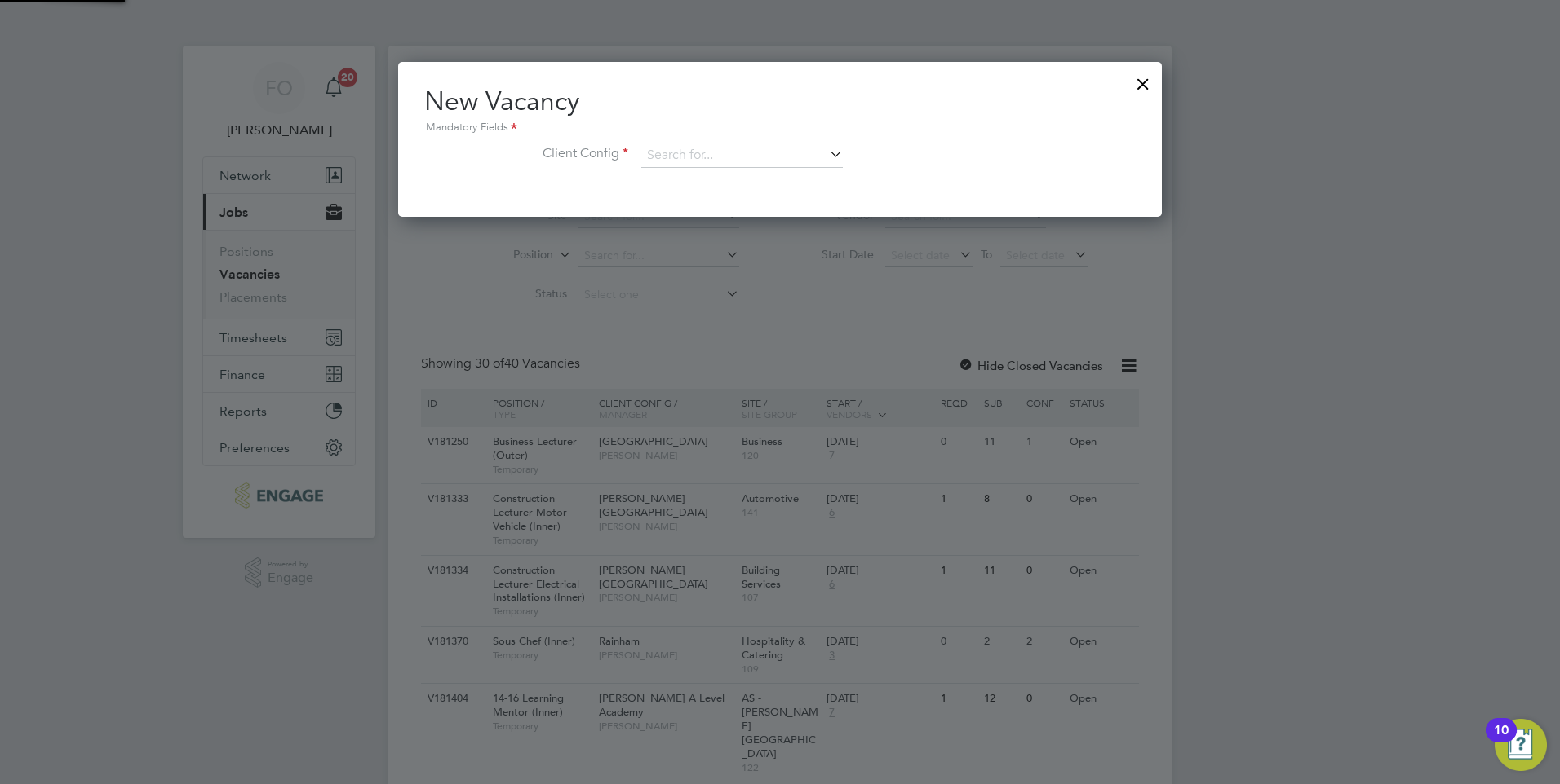
scroll to position [155, 765]
click at [773, 159] on input at bounding box center [742, 156] width 202 height 24
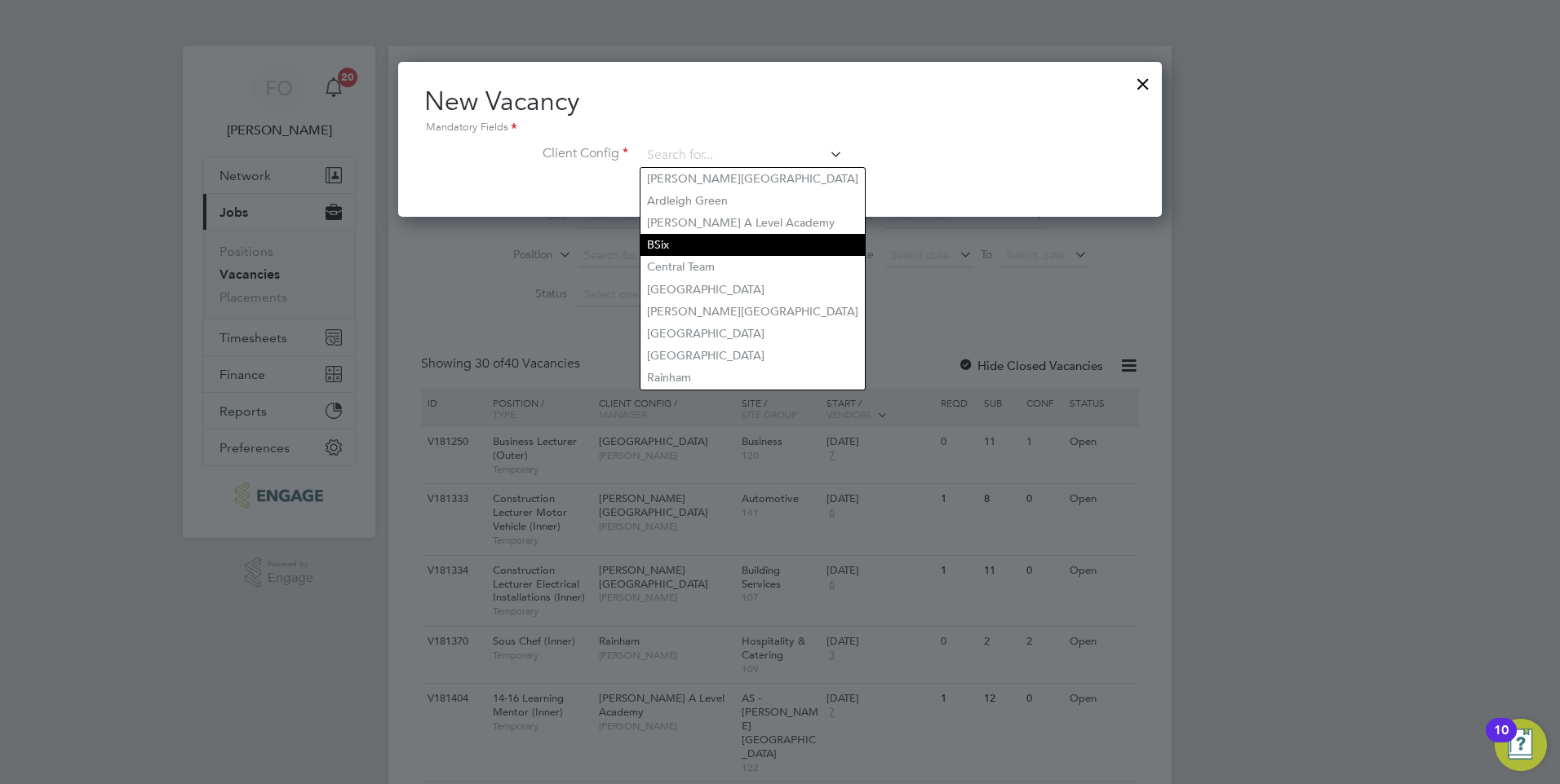
click at [738, 252] on li "BSix" at bounding box center [752, 245] width 224 height 22
type input "BSix"
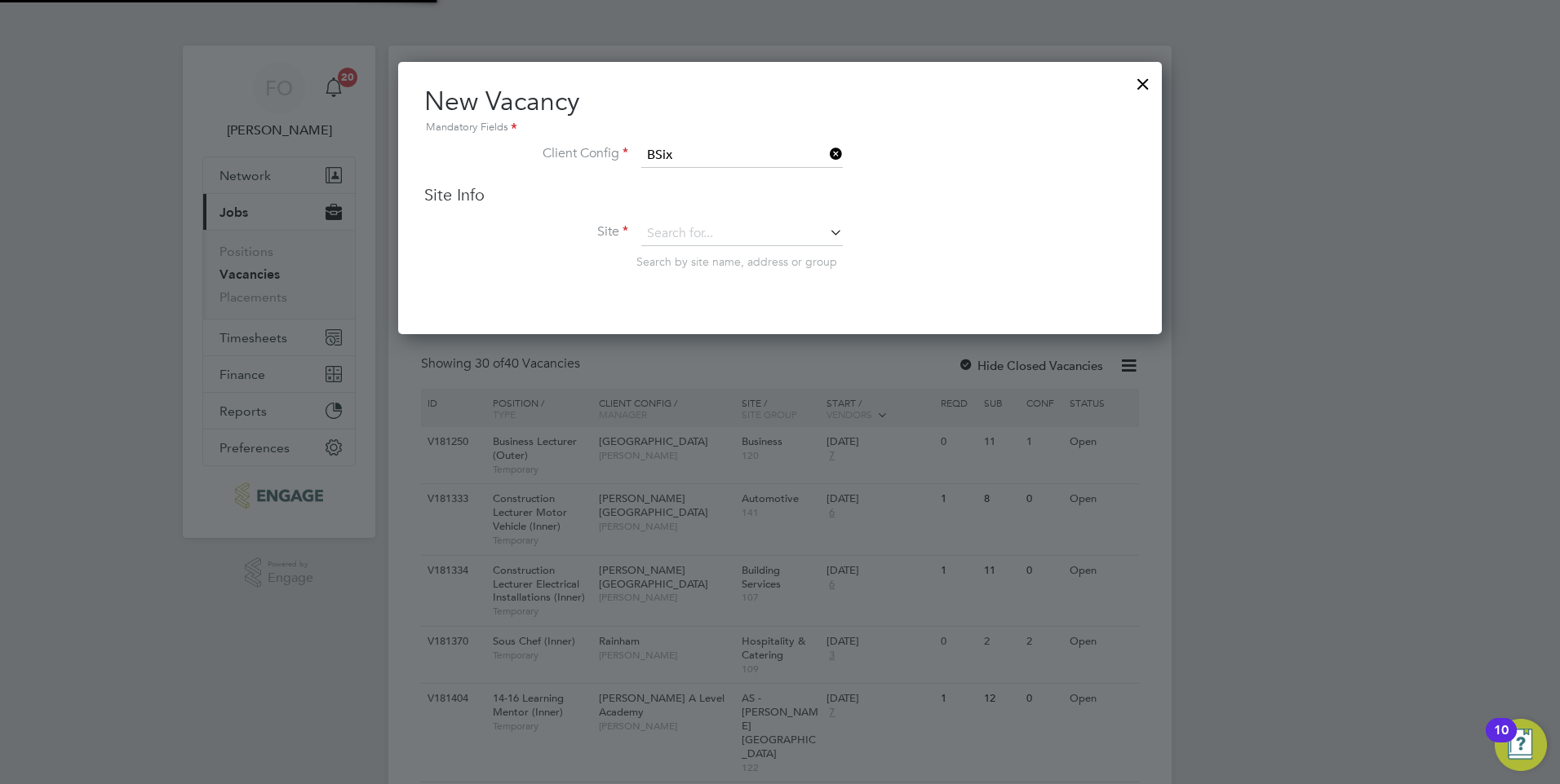
scroll to position [273, 765]
click at [752, 240] on input at bounding box center [742, 234] width 202 height 24
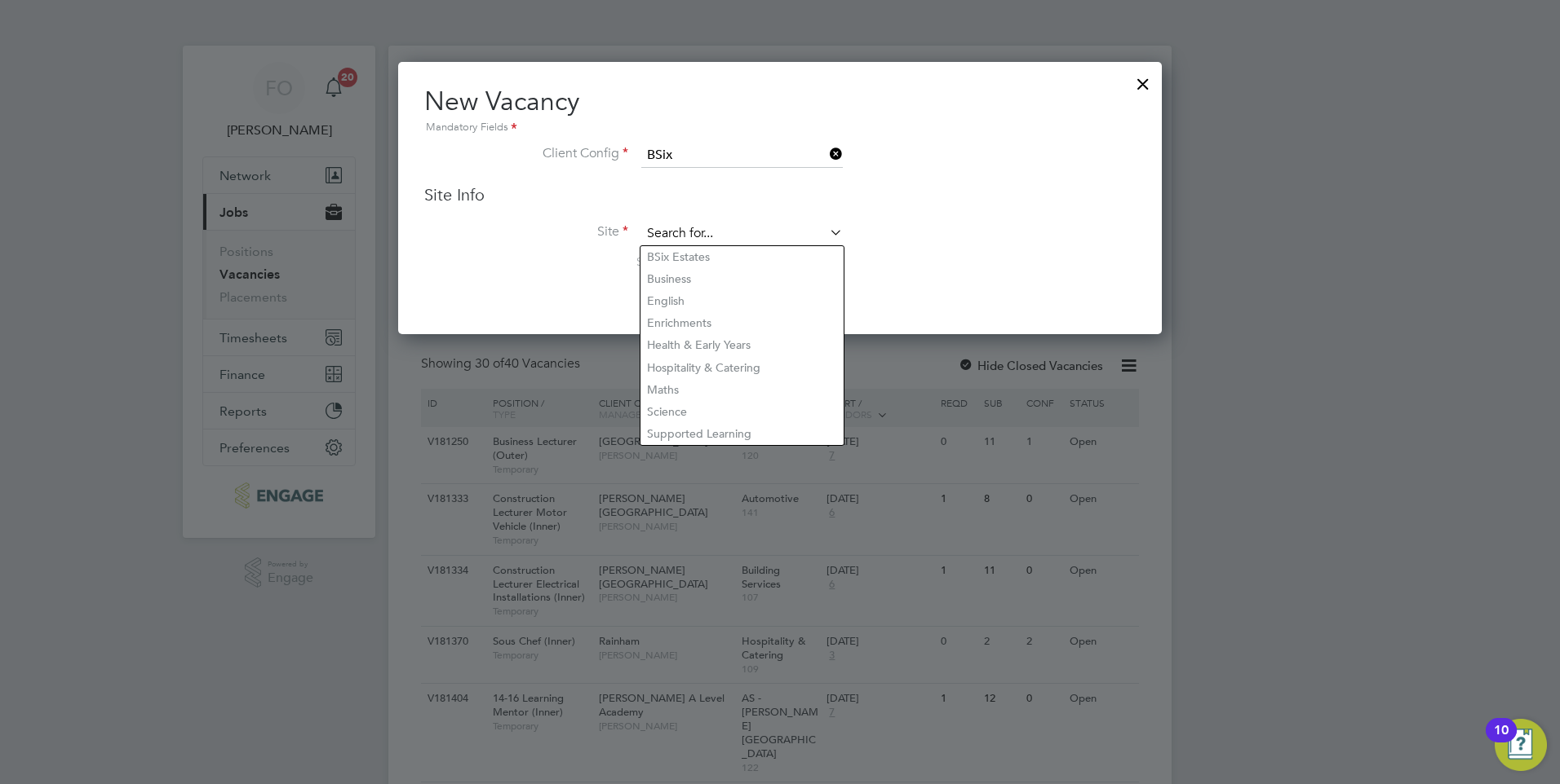
click at [755, 227] on input at bounding box center [742, 234] width 202 height 24
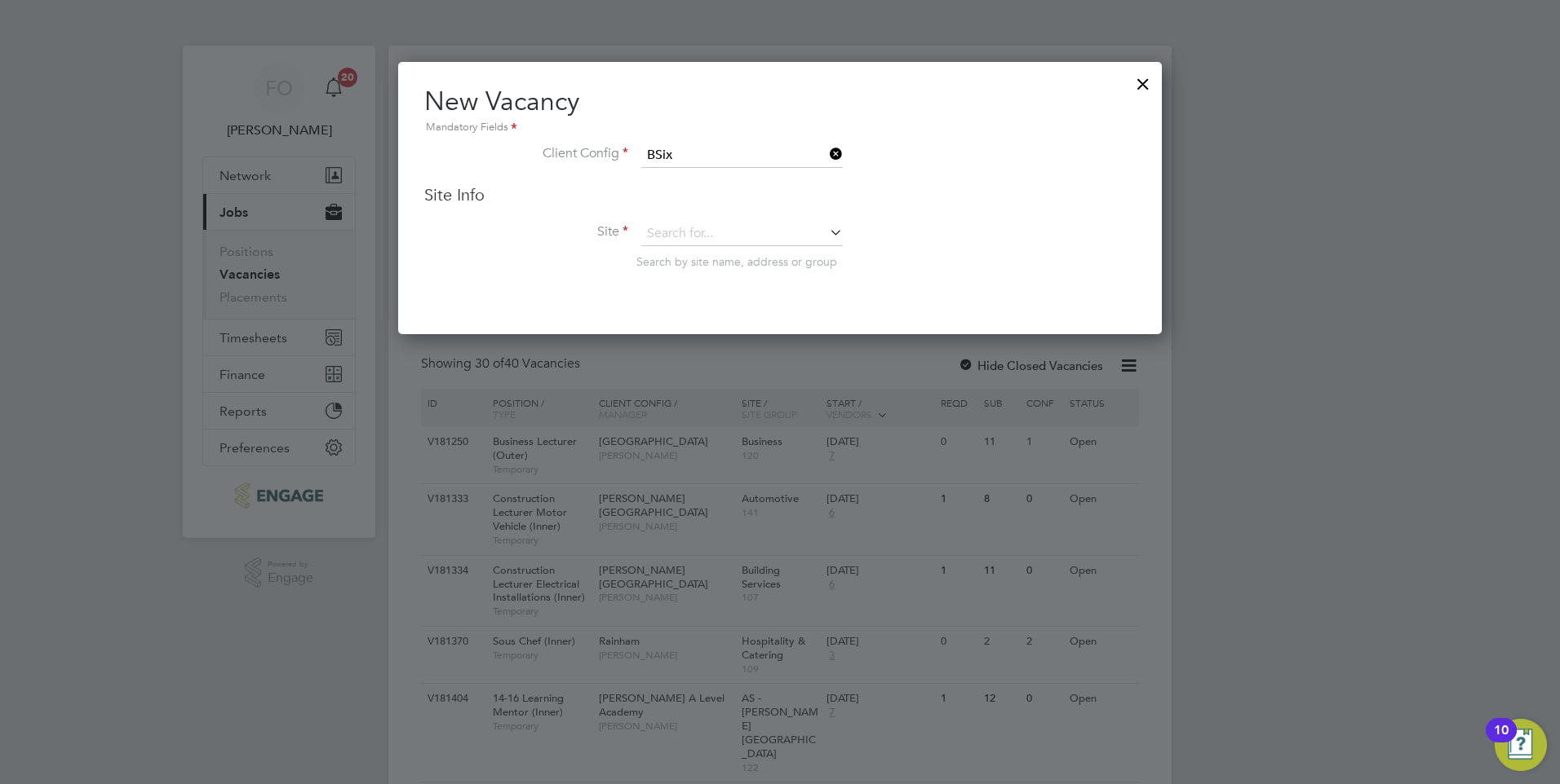
click at [827, 158] on icon at bounding box center [827, 154] width 0 height 23
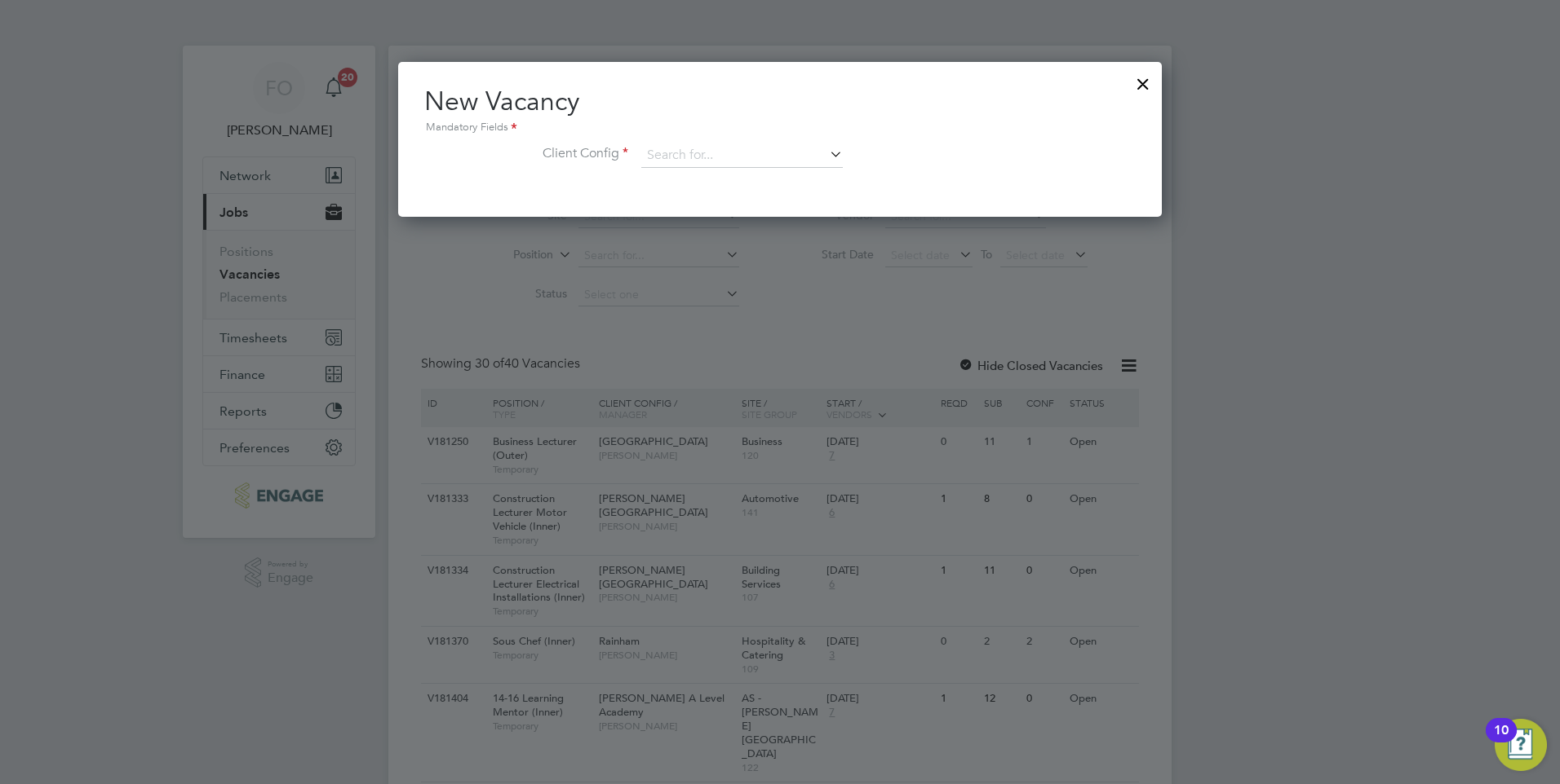
click at [827, 158] on icon at bounding box center [827, 154] width 0 height 23
click at [714, 256] on li "Central Team" at bounding box center [752, 267] width 224 height 22
type input "Central Team"
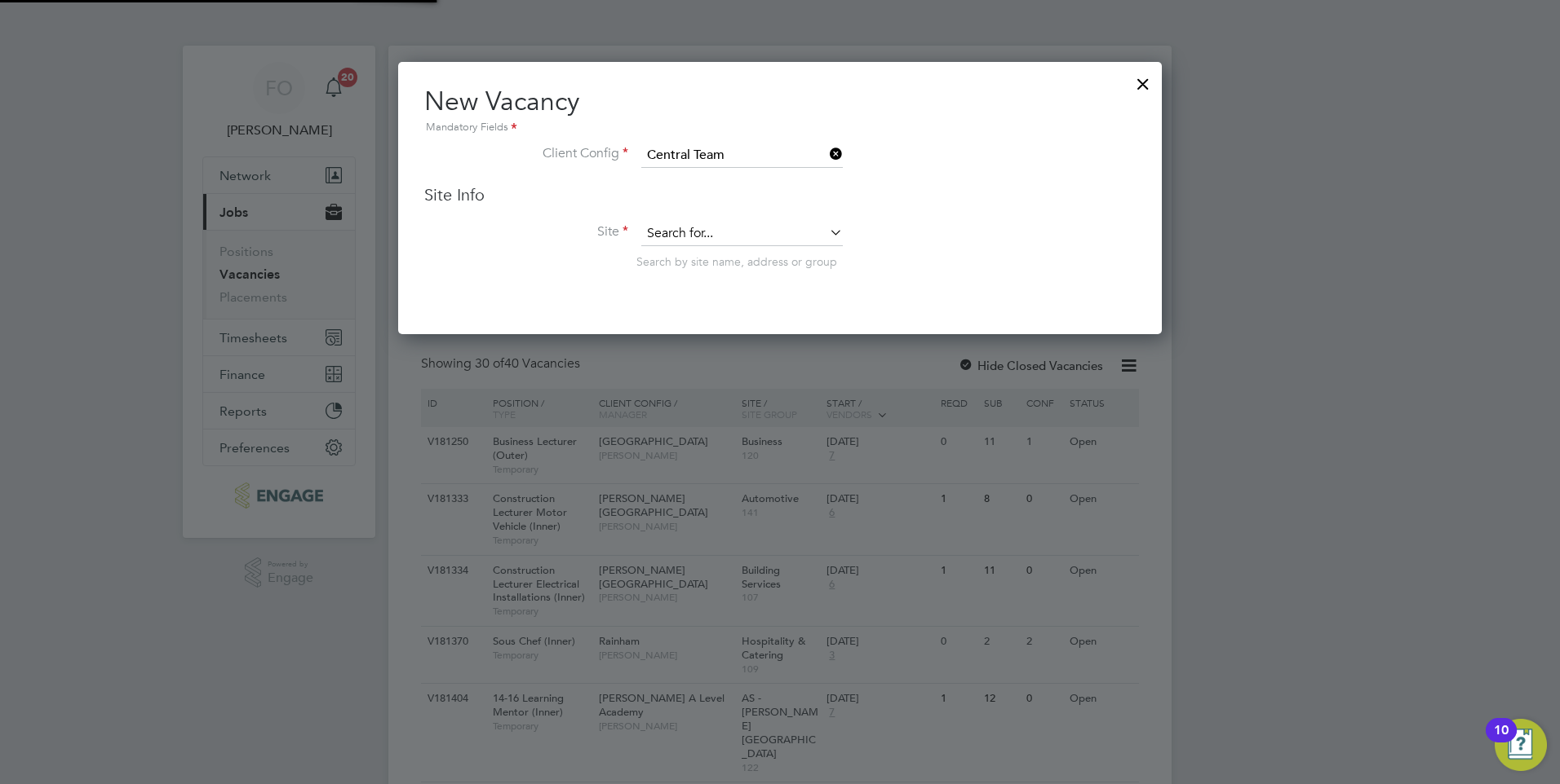
click at [702, 230] on input at bounding box center [742, 234] width 202 height 24
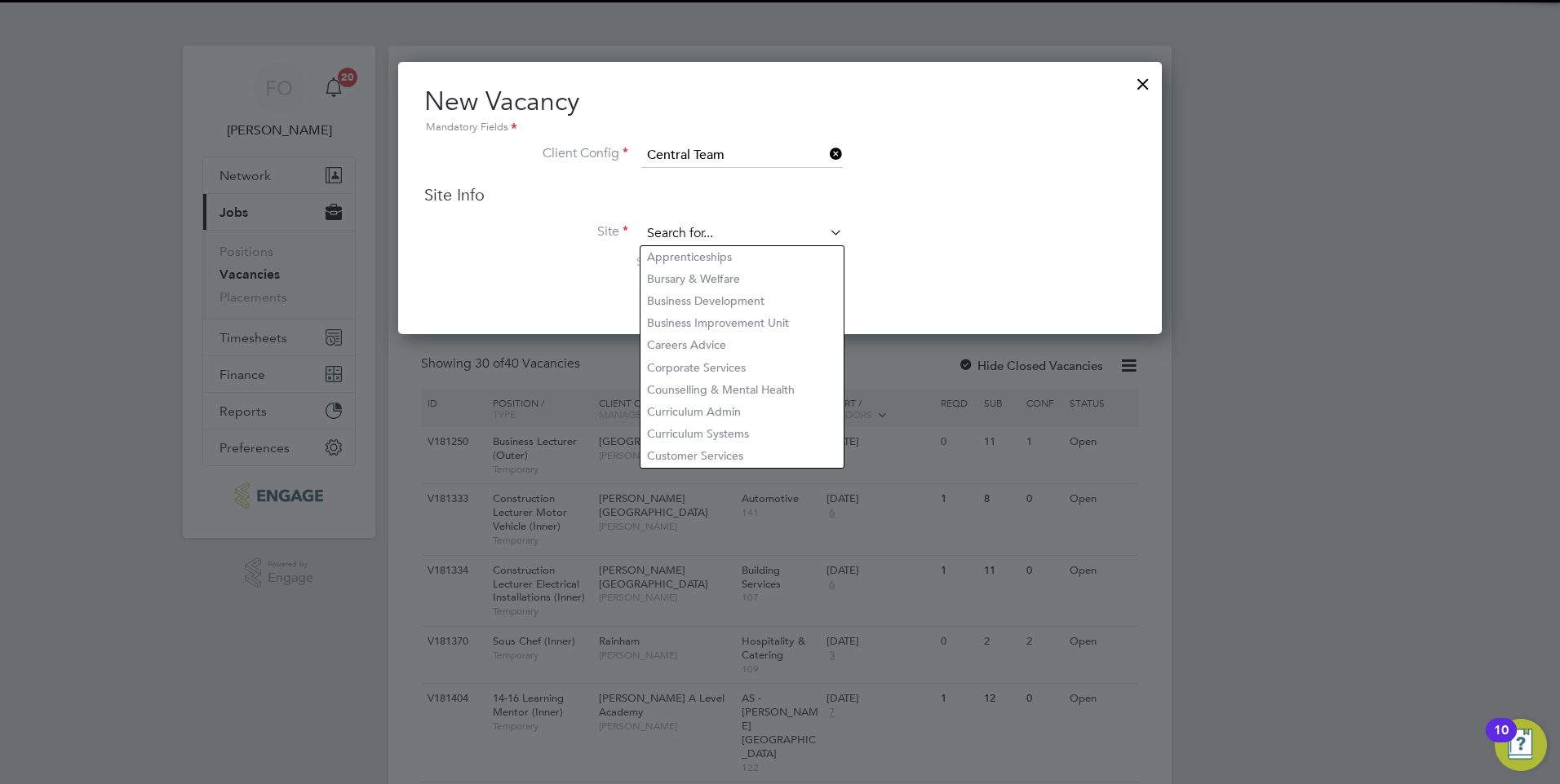
type input "v"
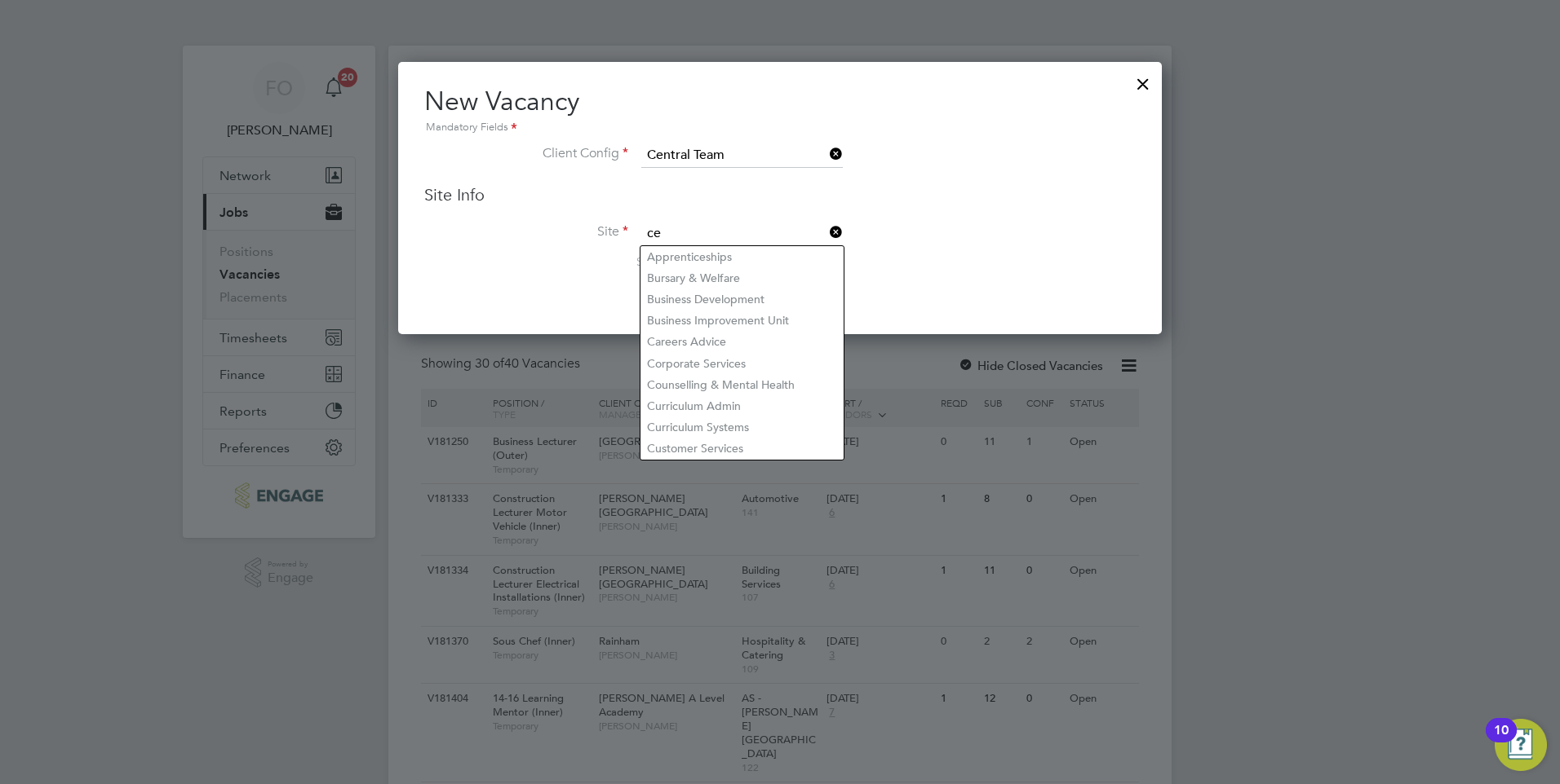
type input "c"
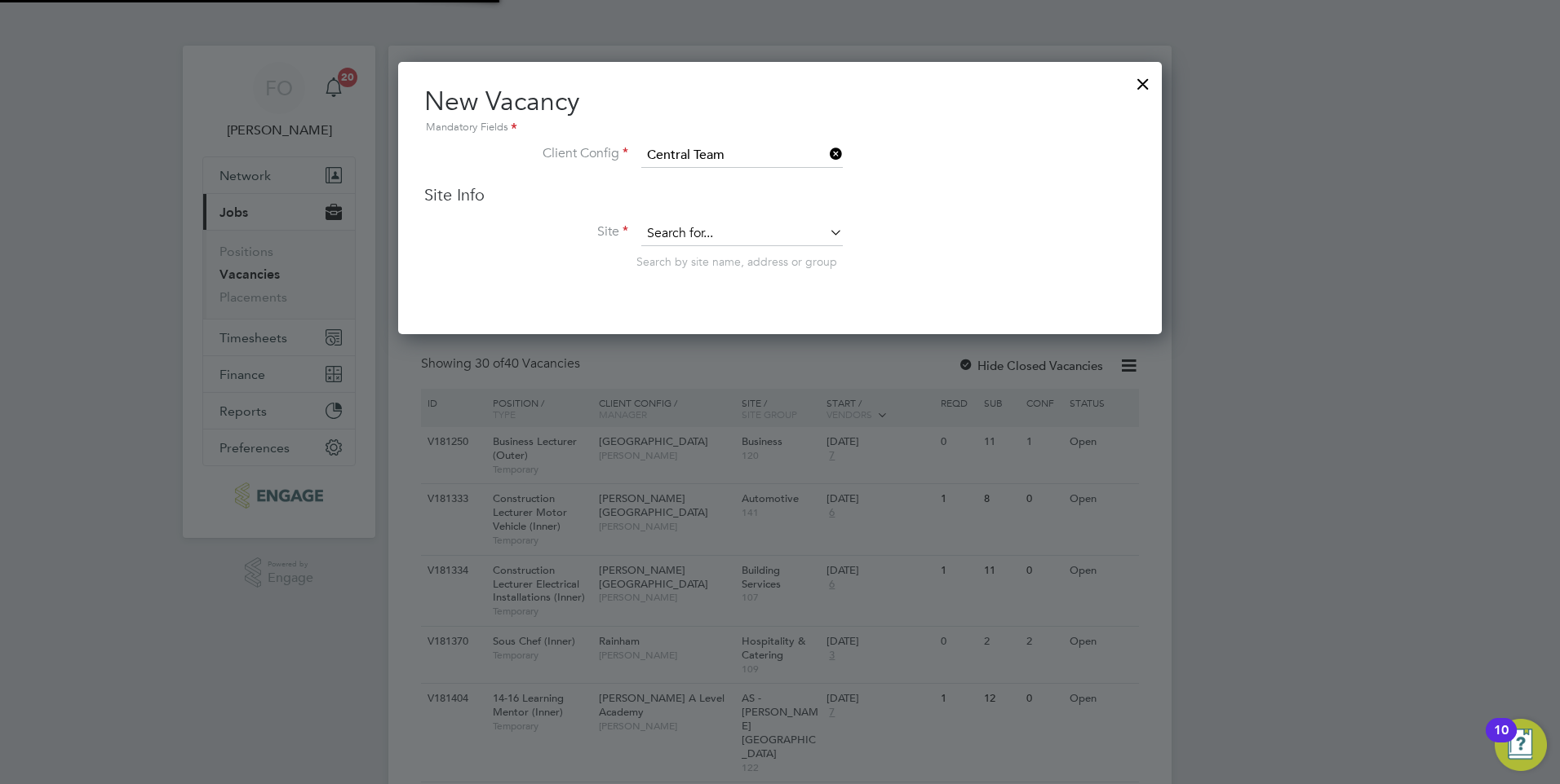
type input "Apprenticeships"
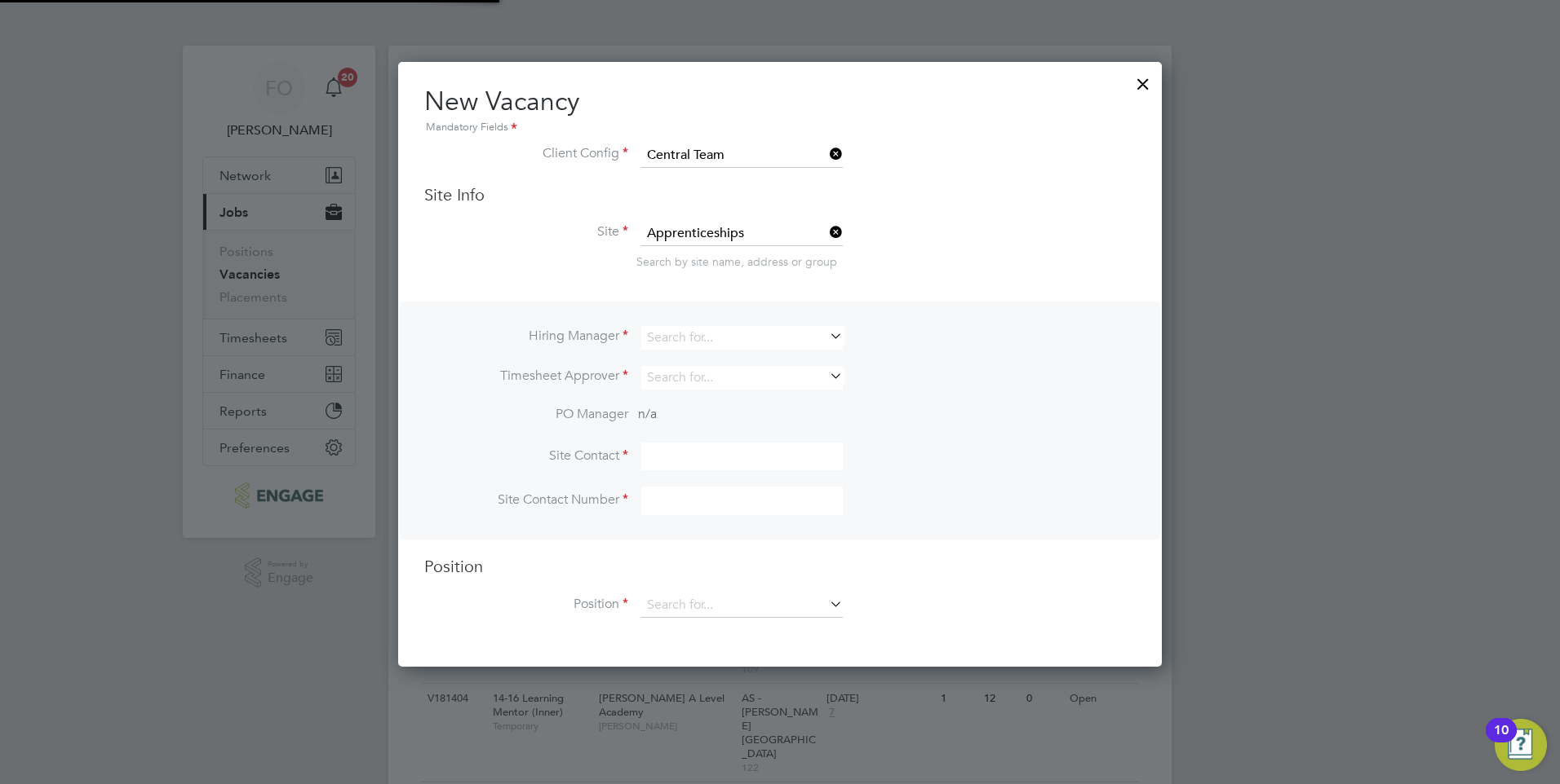
scroll to position [607, 765]
click at [827, 232] on icon at bounding box center [827, 232] width 0 height 23
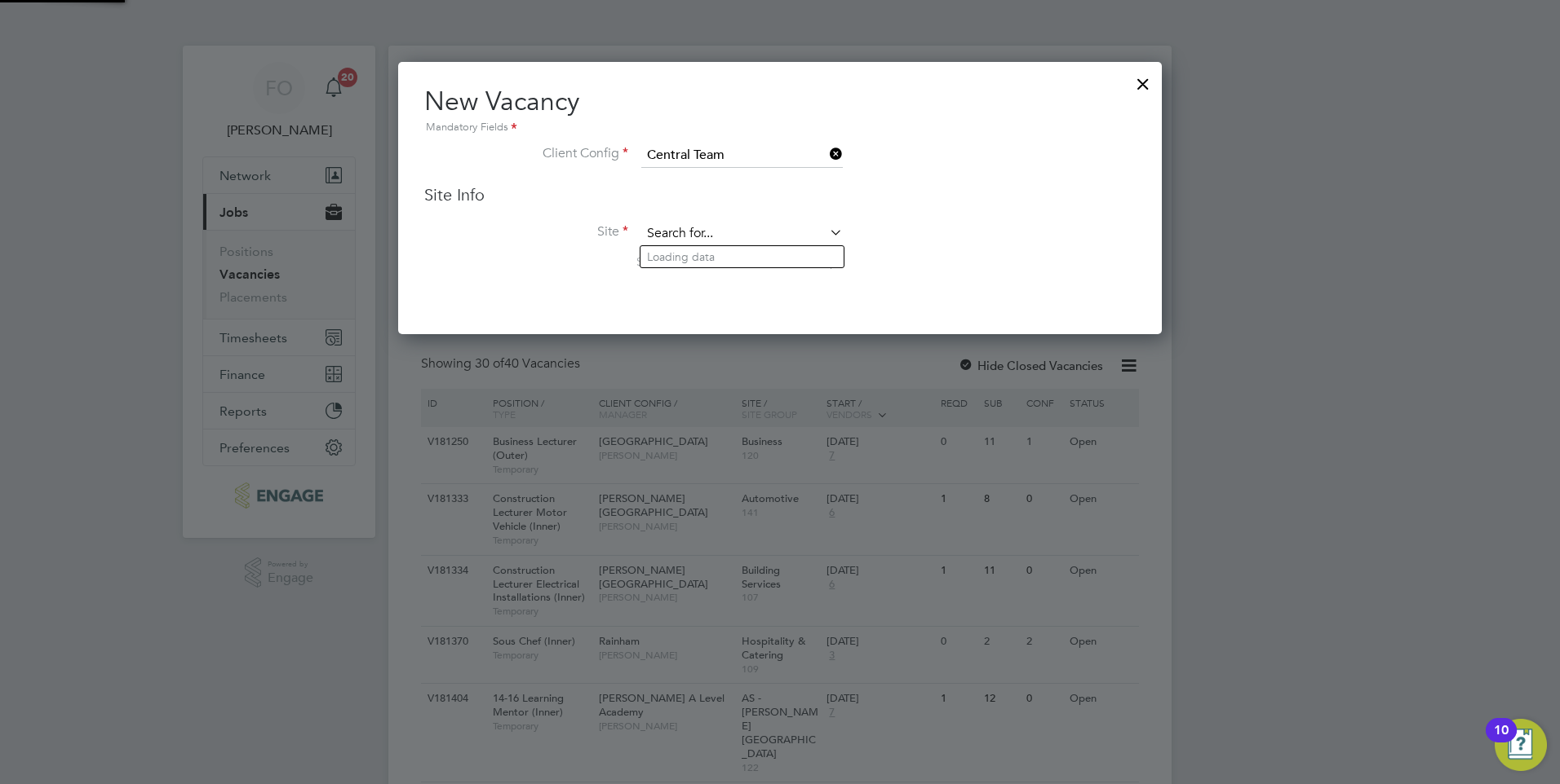
click at [799, 236] on input at bounding box center [742, 234] width 202 height 24
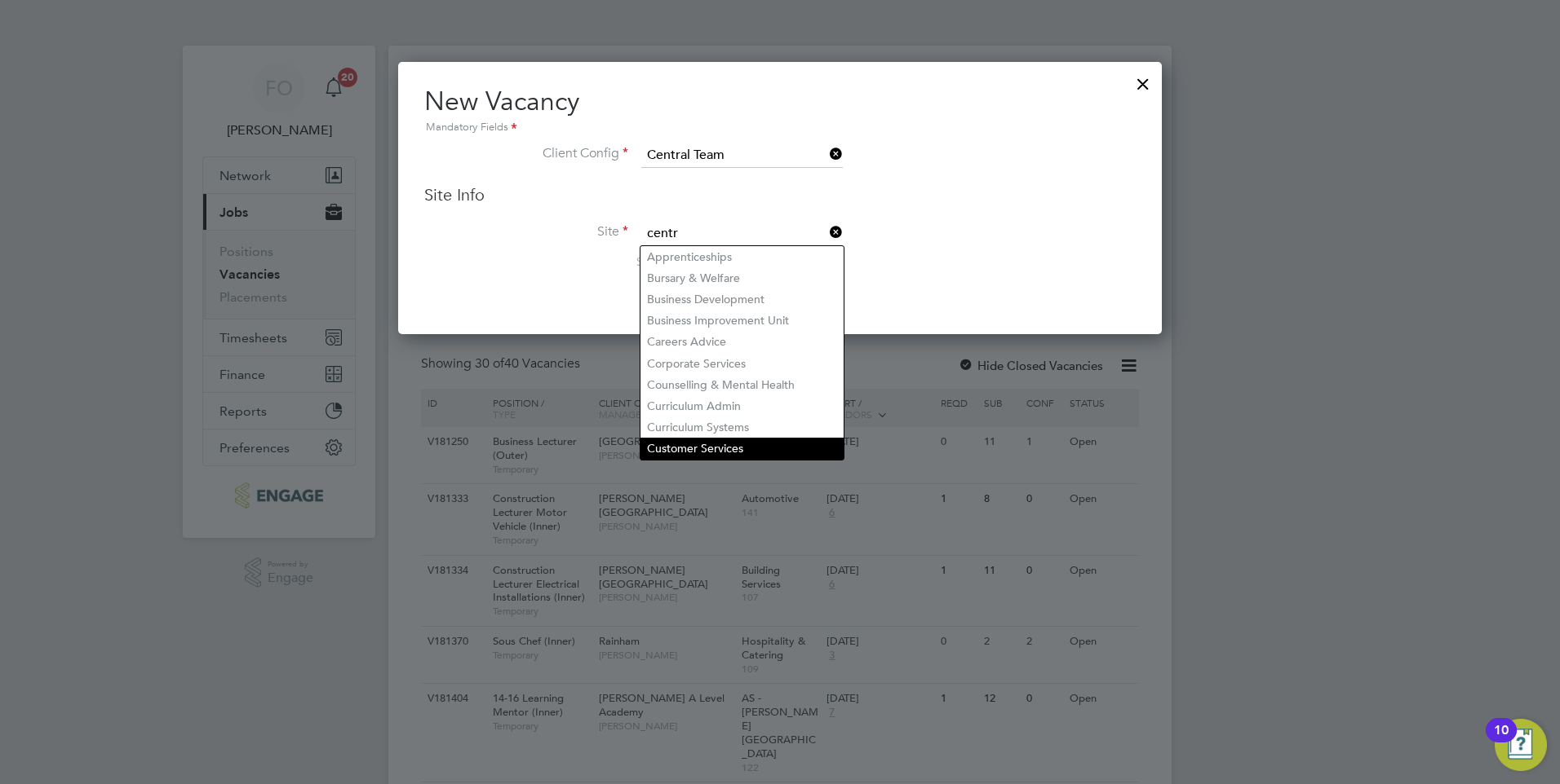
click at [760, 443] on li "Customer Services" at bounding box center [741, 448] width 203 height 22
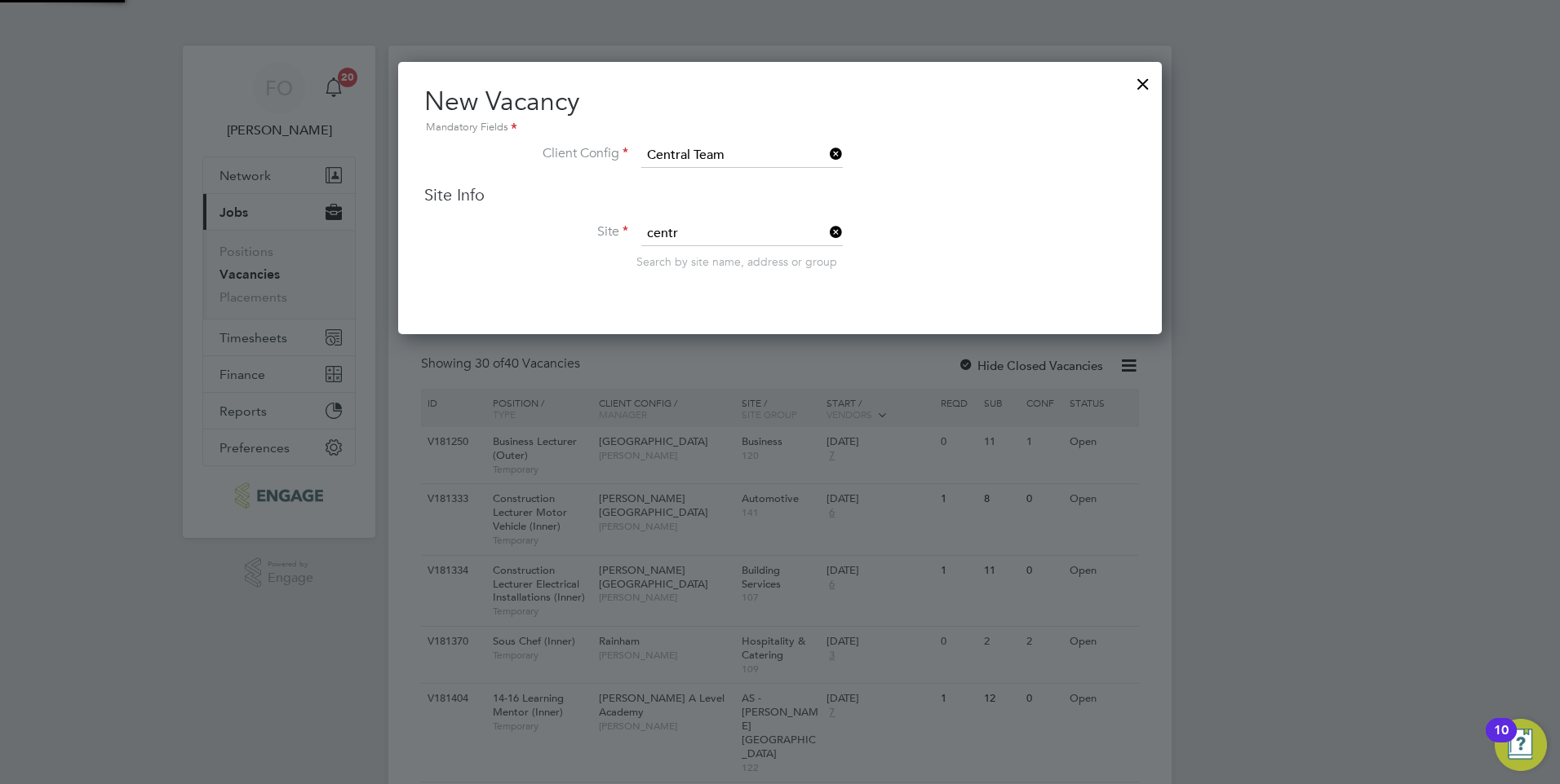
type input "Customer Services"
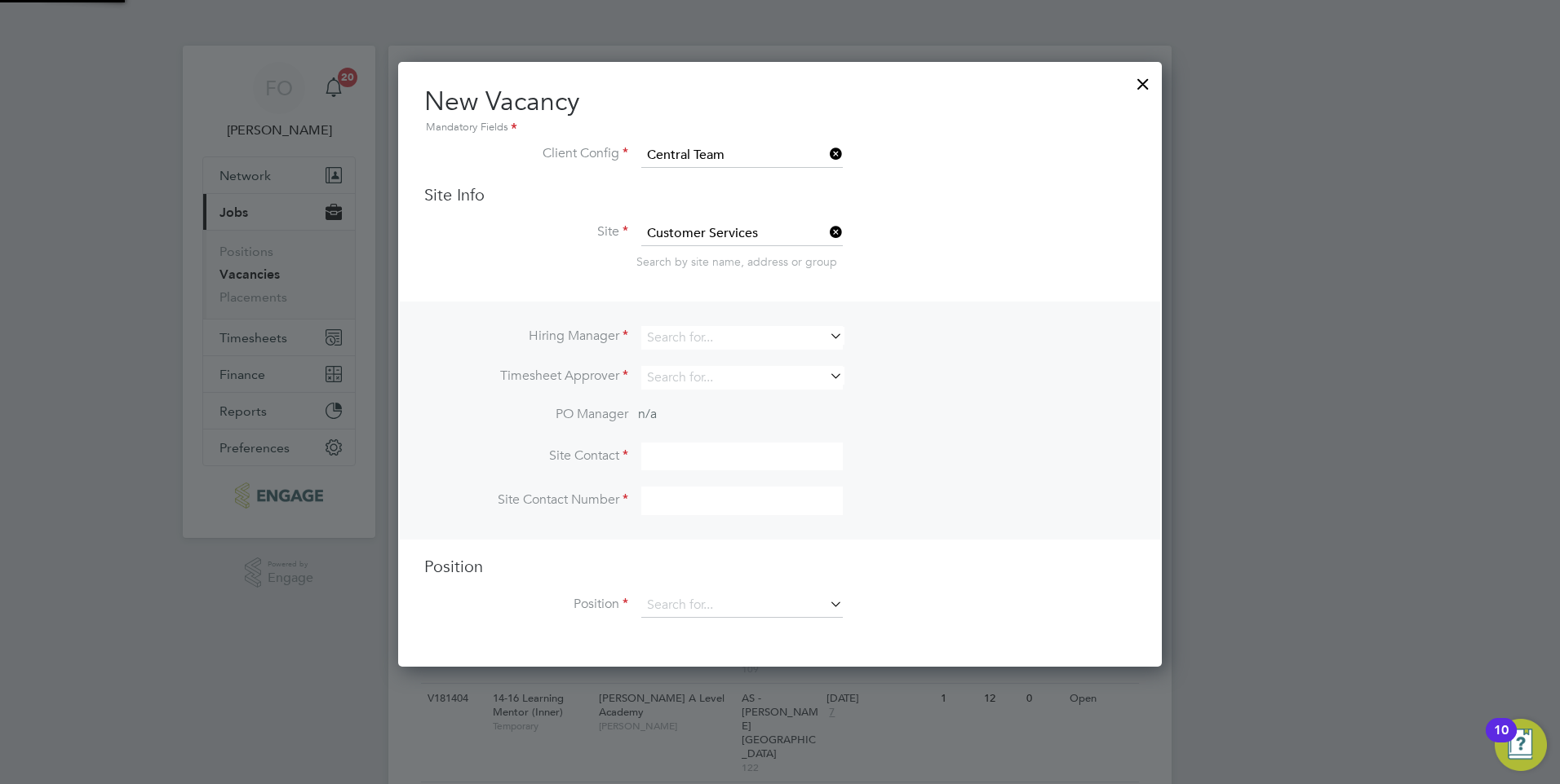
scroll to position [607, 765]
click at [719, 603] on input at bounding box center [742, 605] width 202 height 24
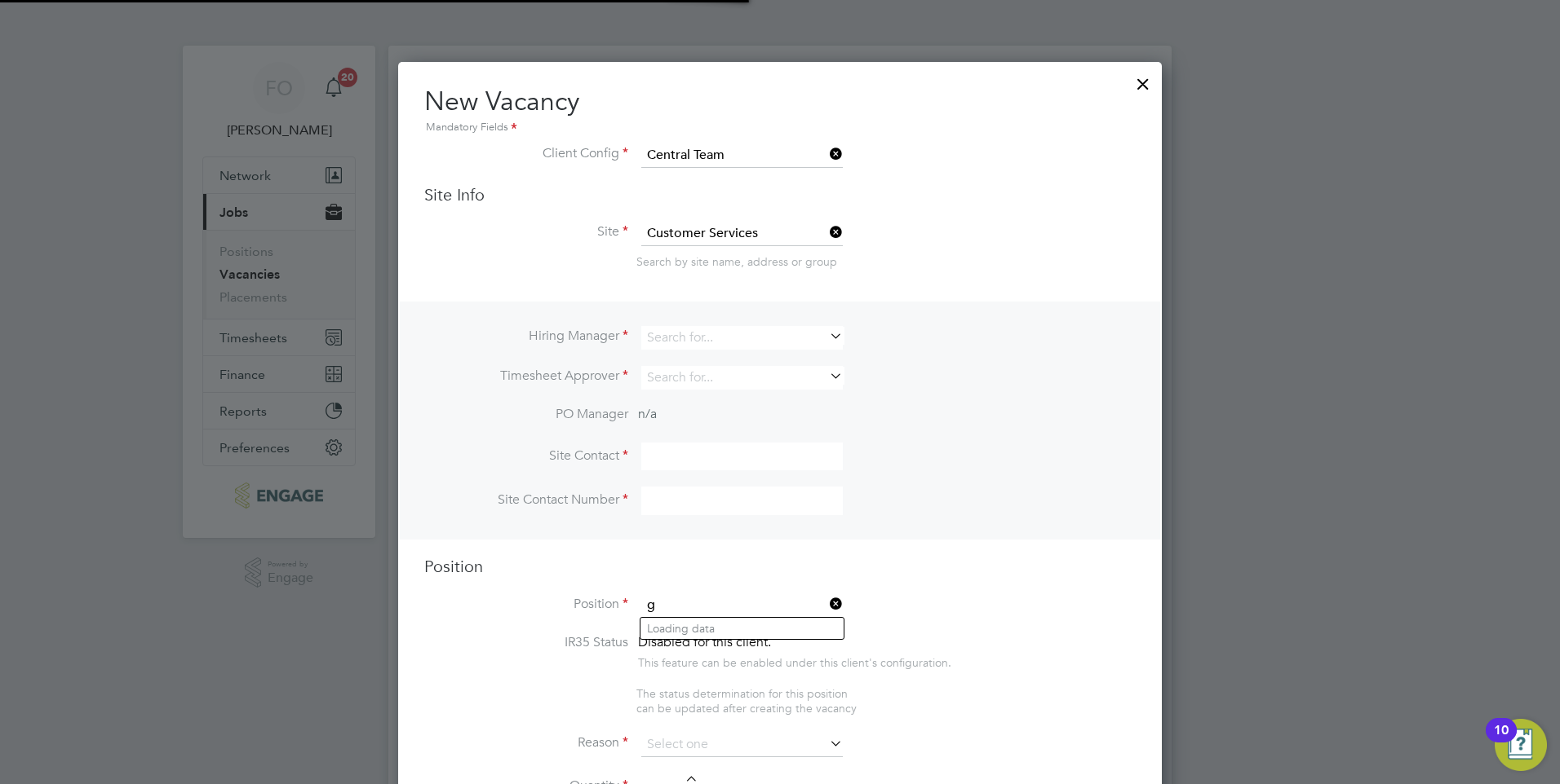
scroll to position [2363, 765]
type input "[PERSON_NAME]"
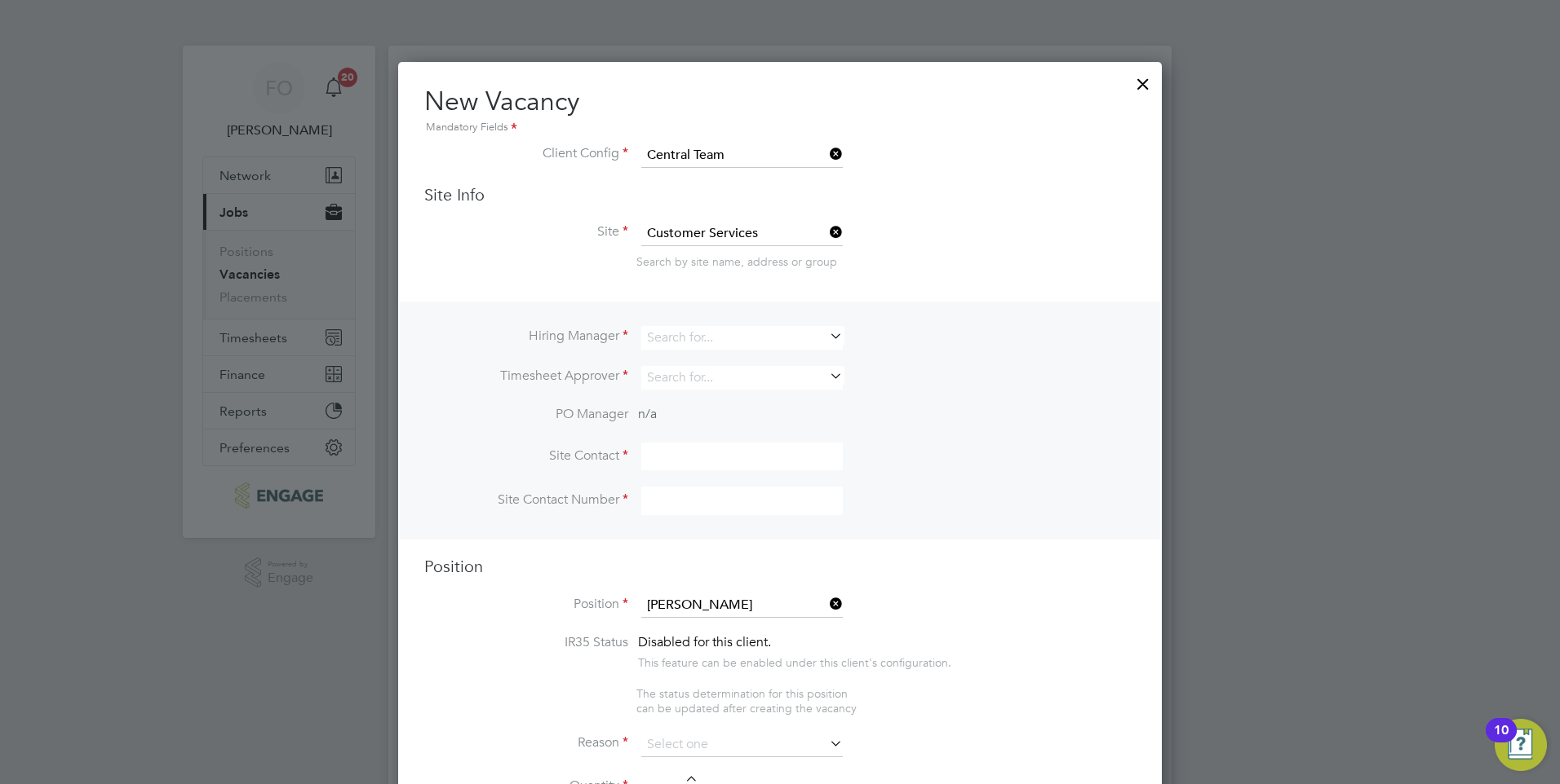
click at [827, 602] on icon at bounding box center [827, 604] width 0 height 23
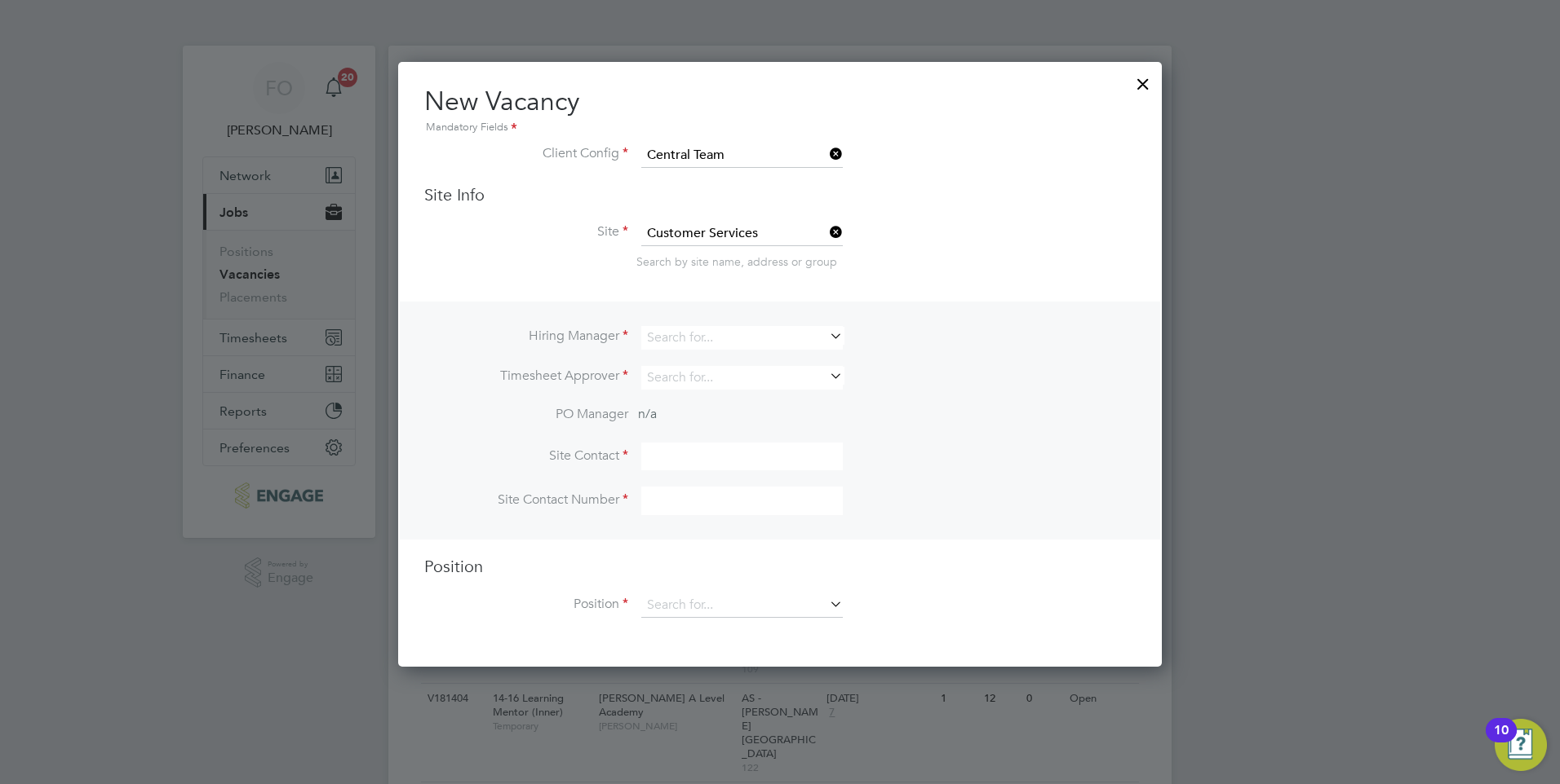
click at [827, 231] on icon at bounding box center [827, 232] width 0 height 23
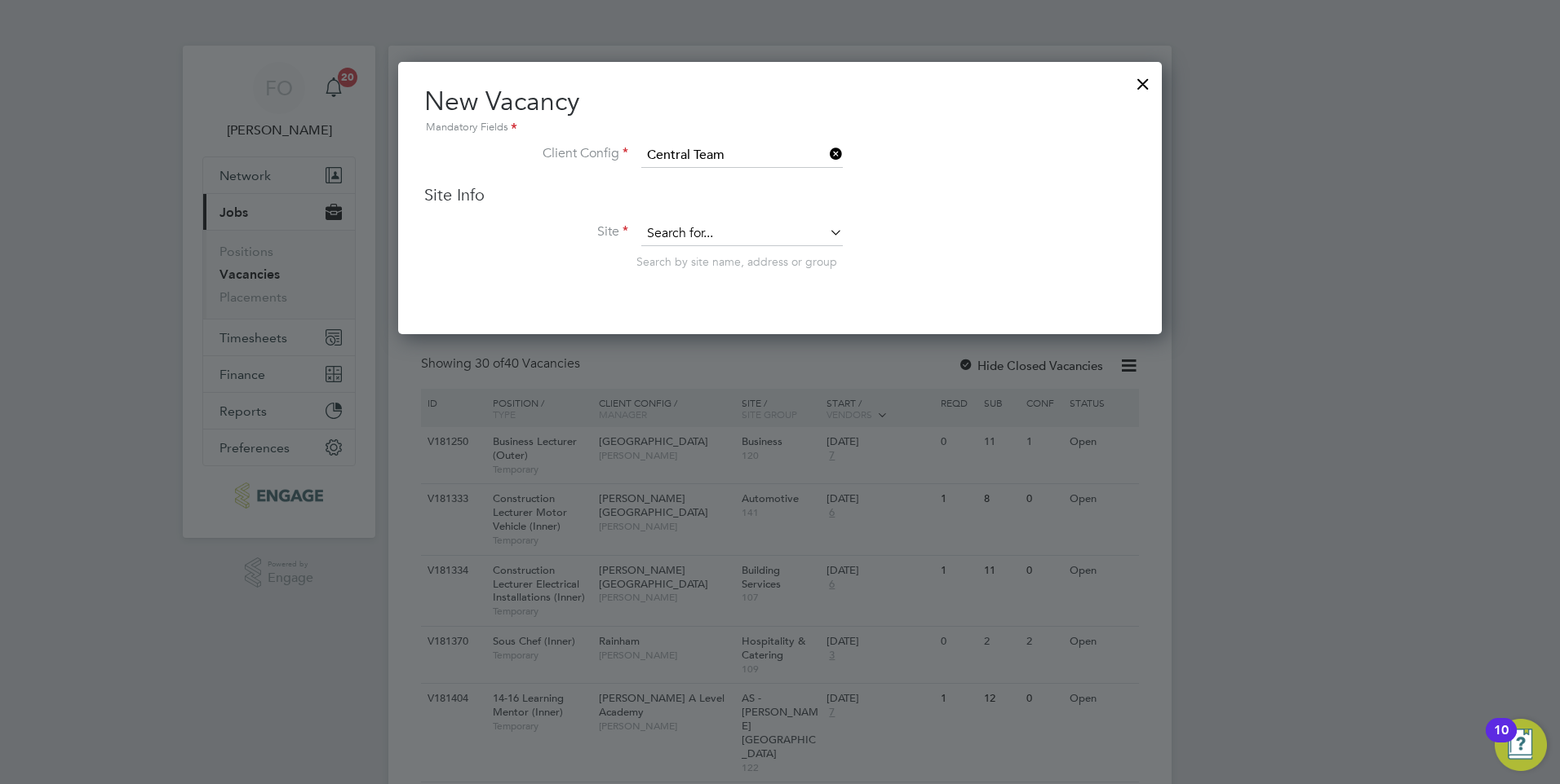
scroll to position [273, 765]
click at [785, 235] on input at bounding box center [742, 234] width 202 height 24
type input "m"
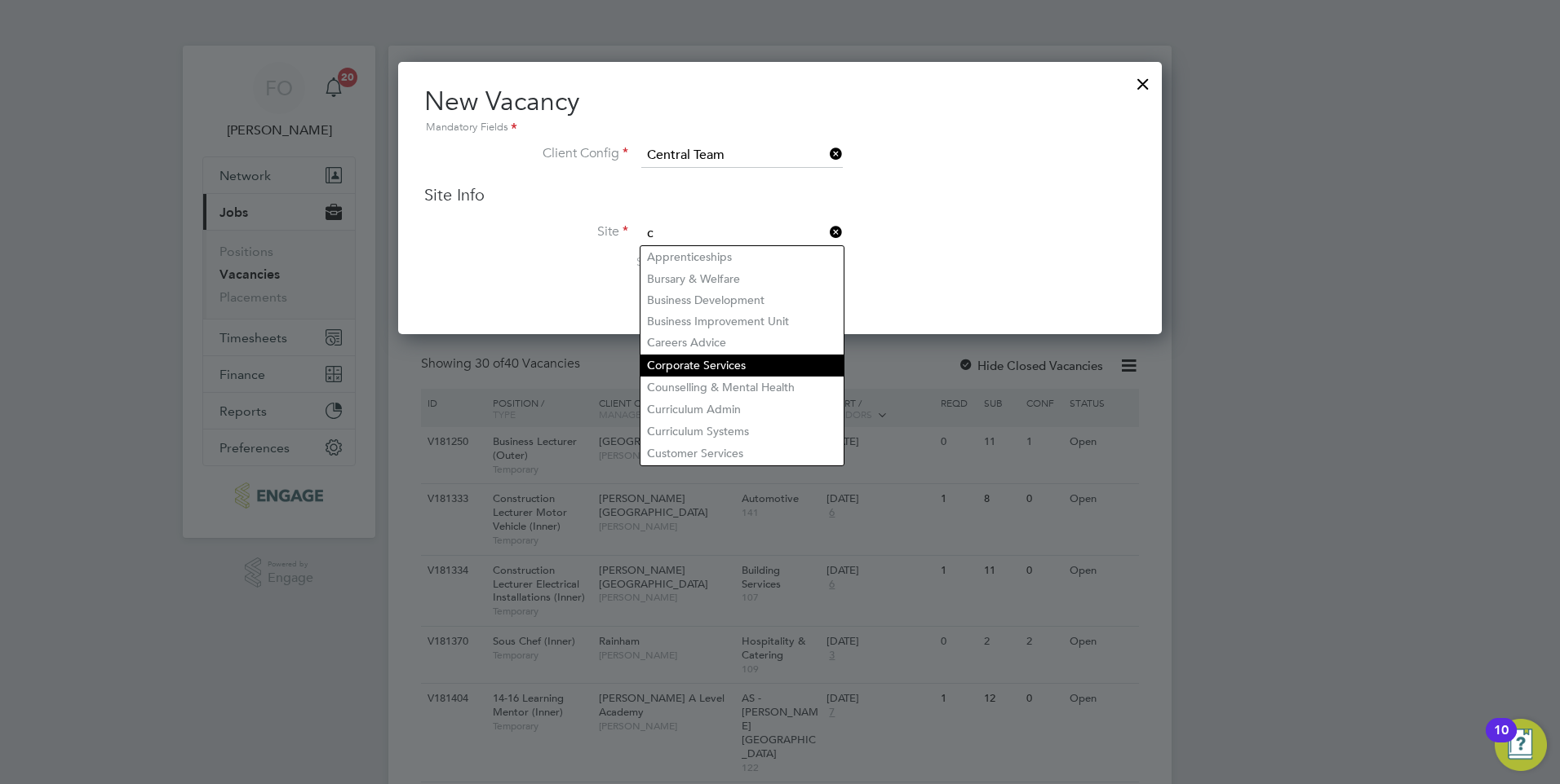
click at [780, 362] on li "C orporate Services" at bounding box center [741, 365] width 203 height 22
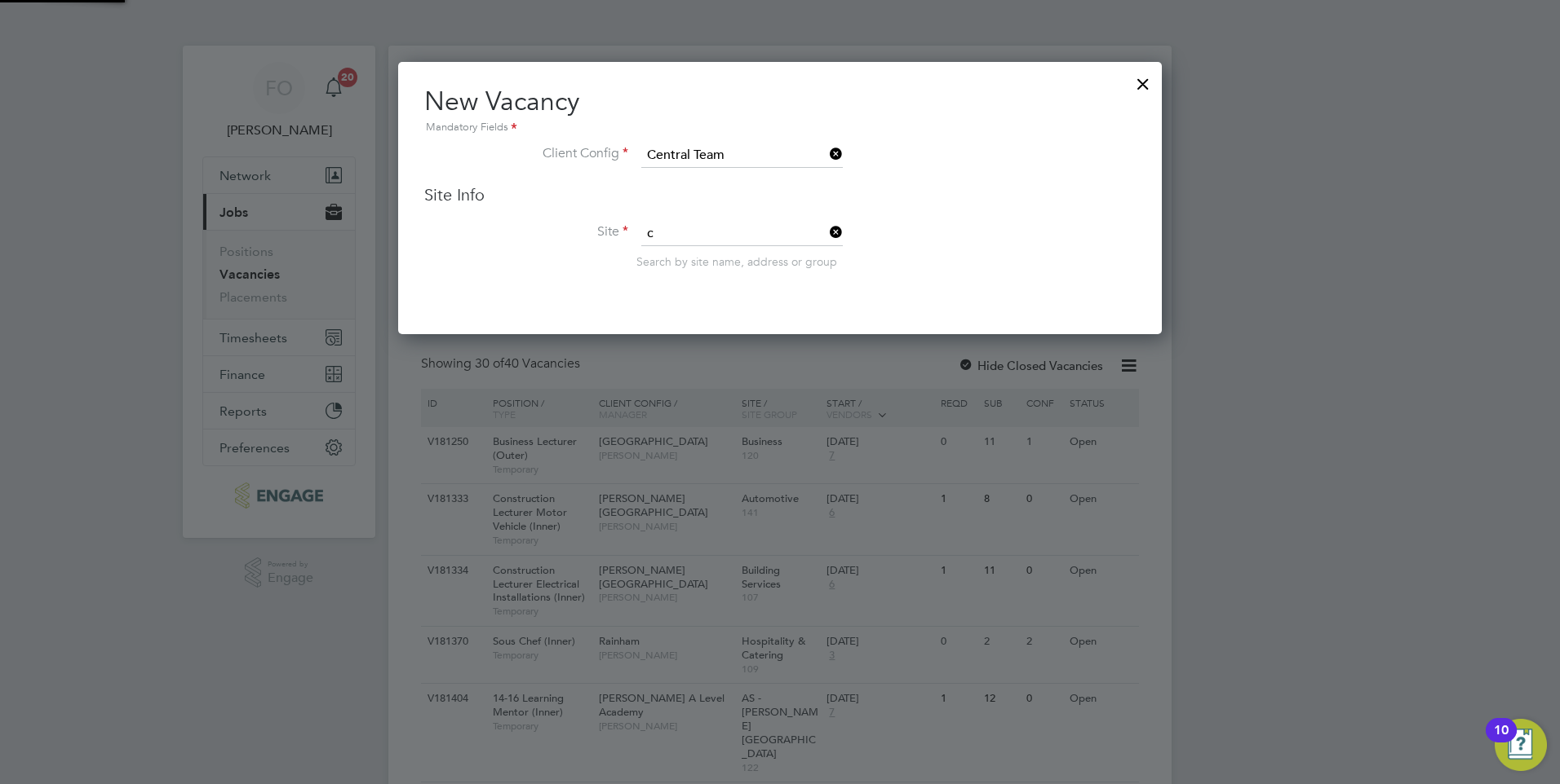
type input "Corporate Services"
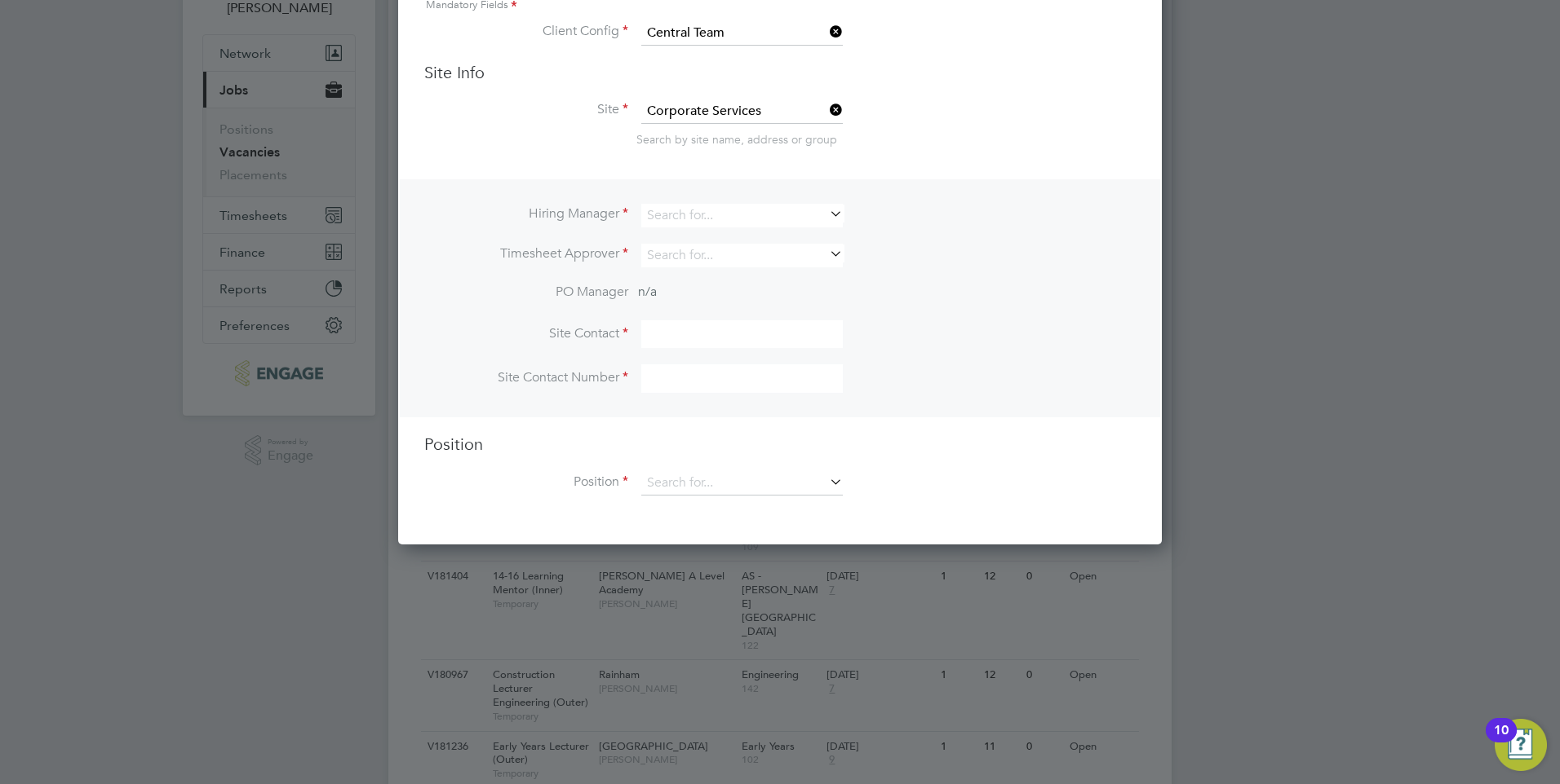
scroll to position [163, 0]
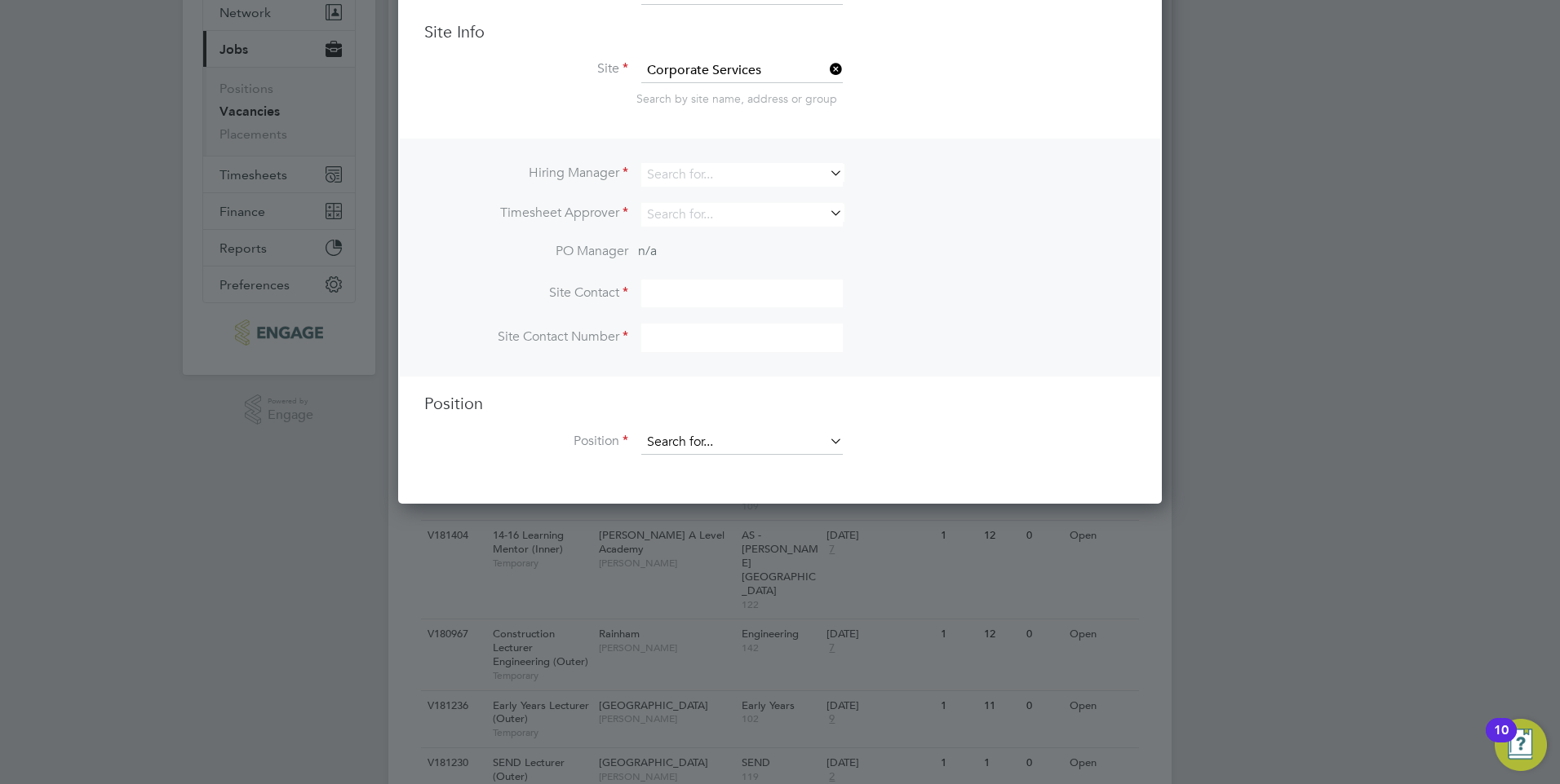
click at [790, 432] on input at bounding box center [742, 442] width 202 height 24
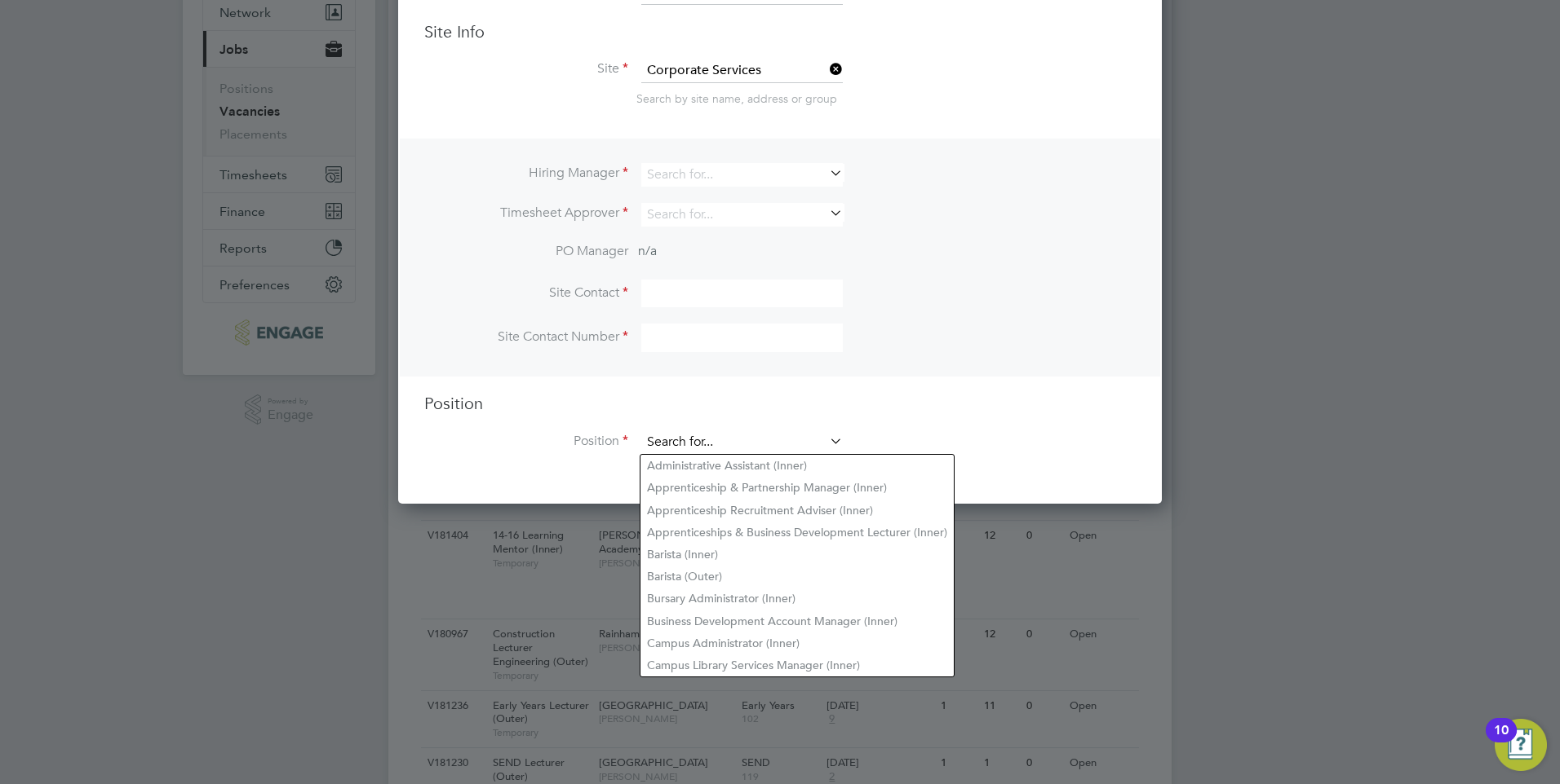
type input "c"
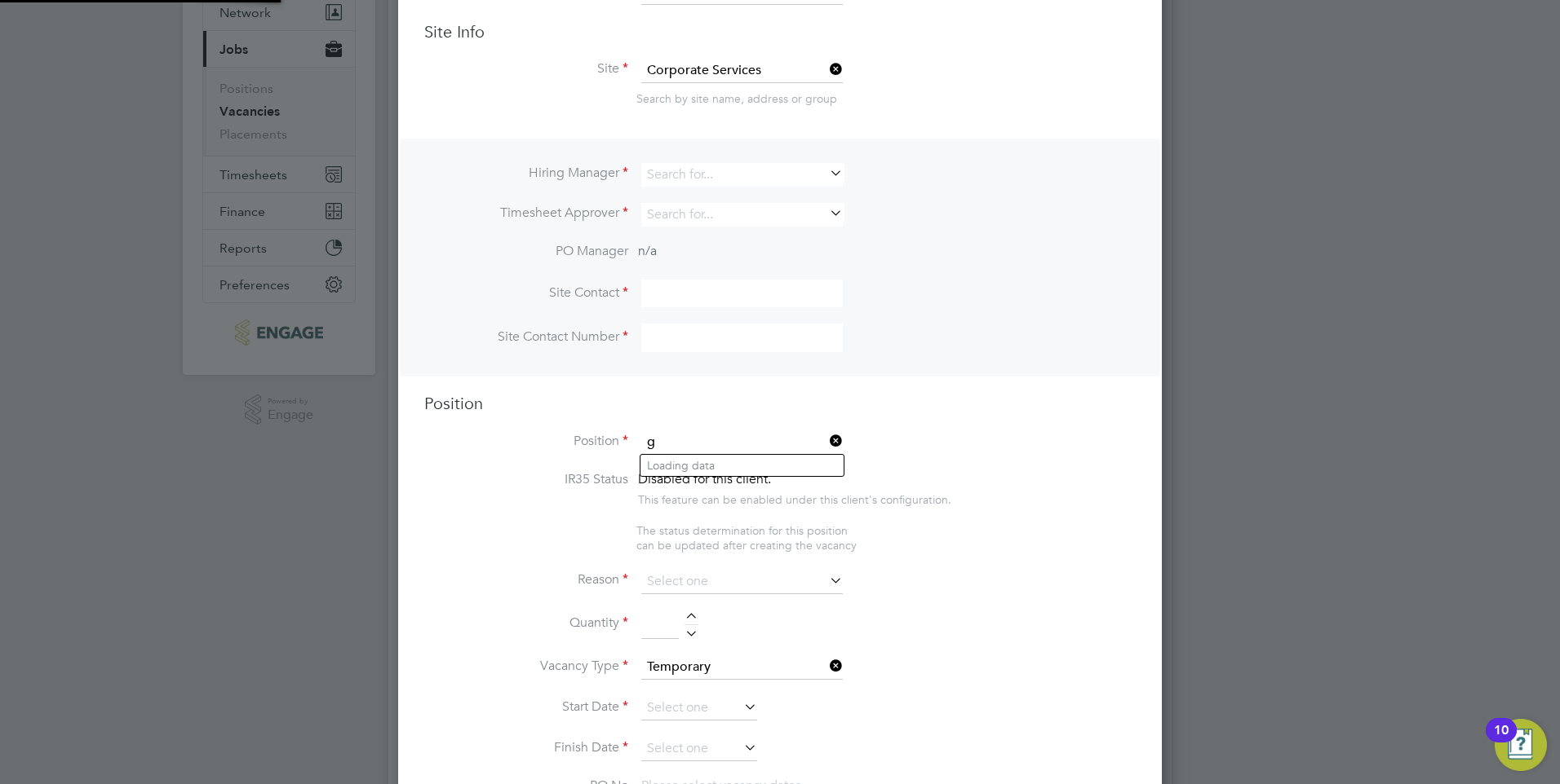
scroll to position [2363, 765]
type input "g"
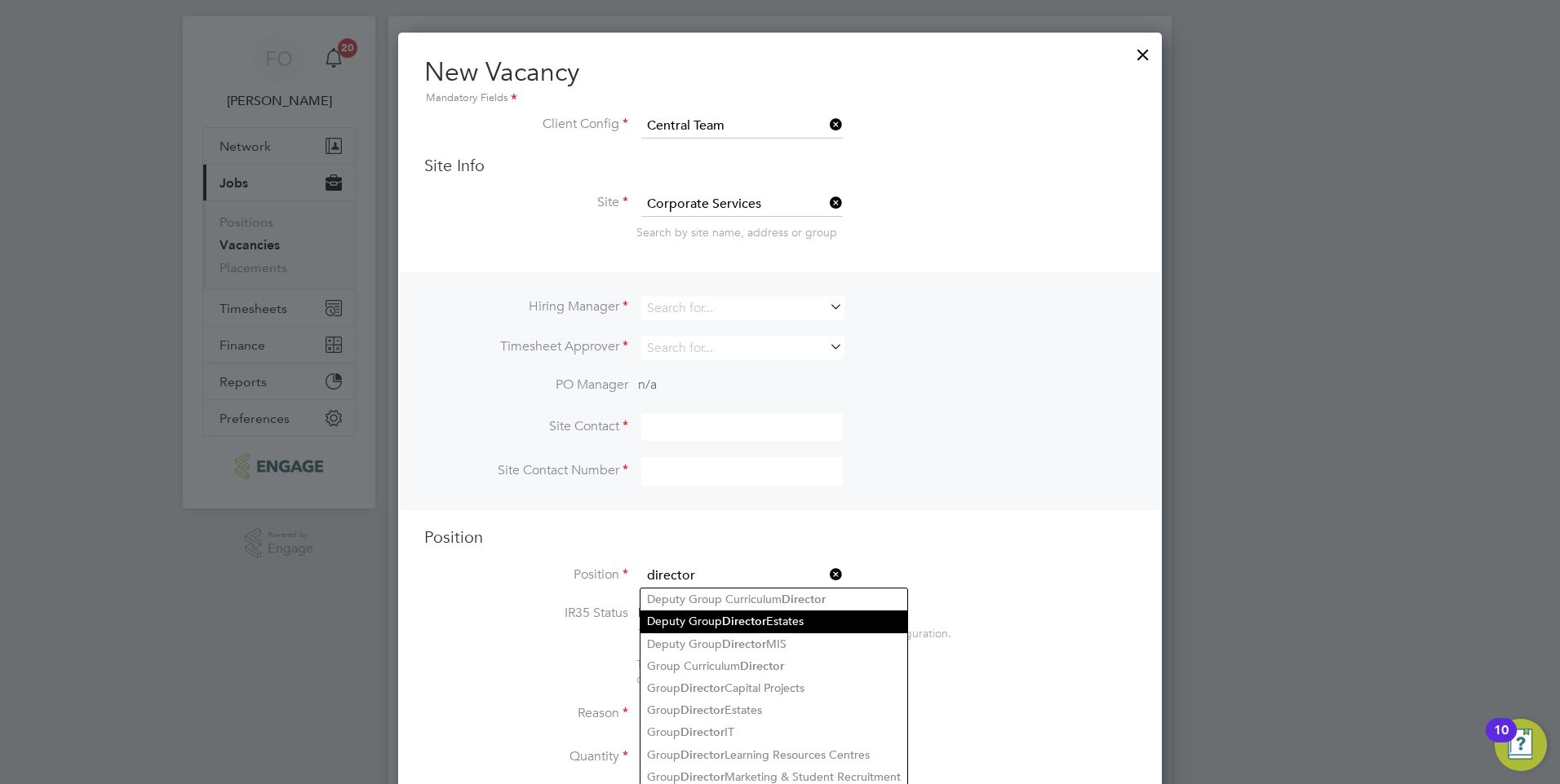
scroll to position [0, 0]
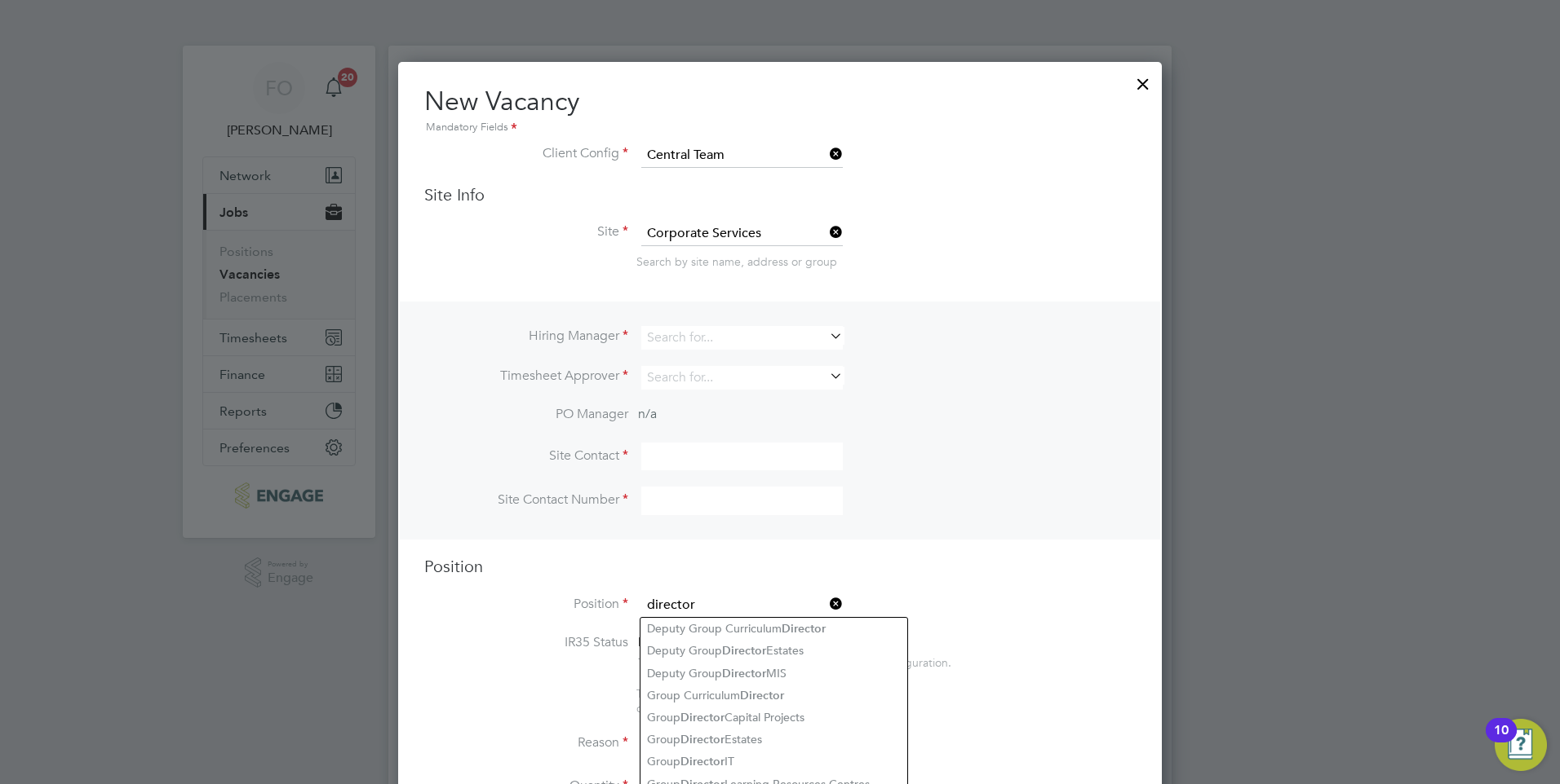
type input "director"
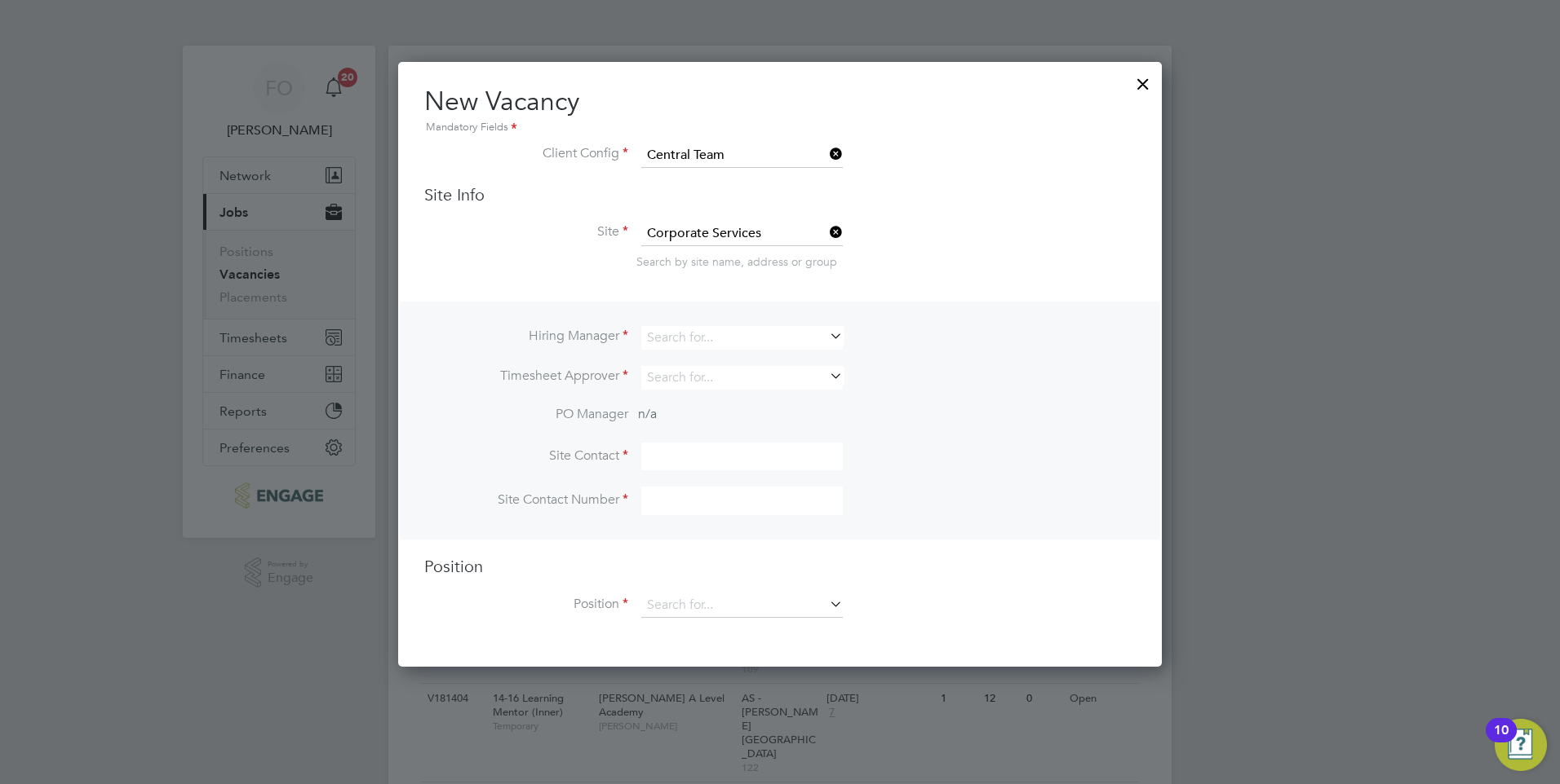
scroll to position [607, 765]
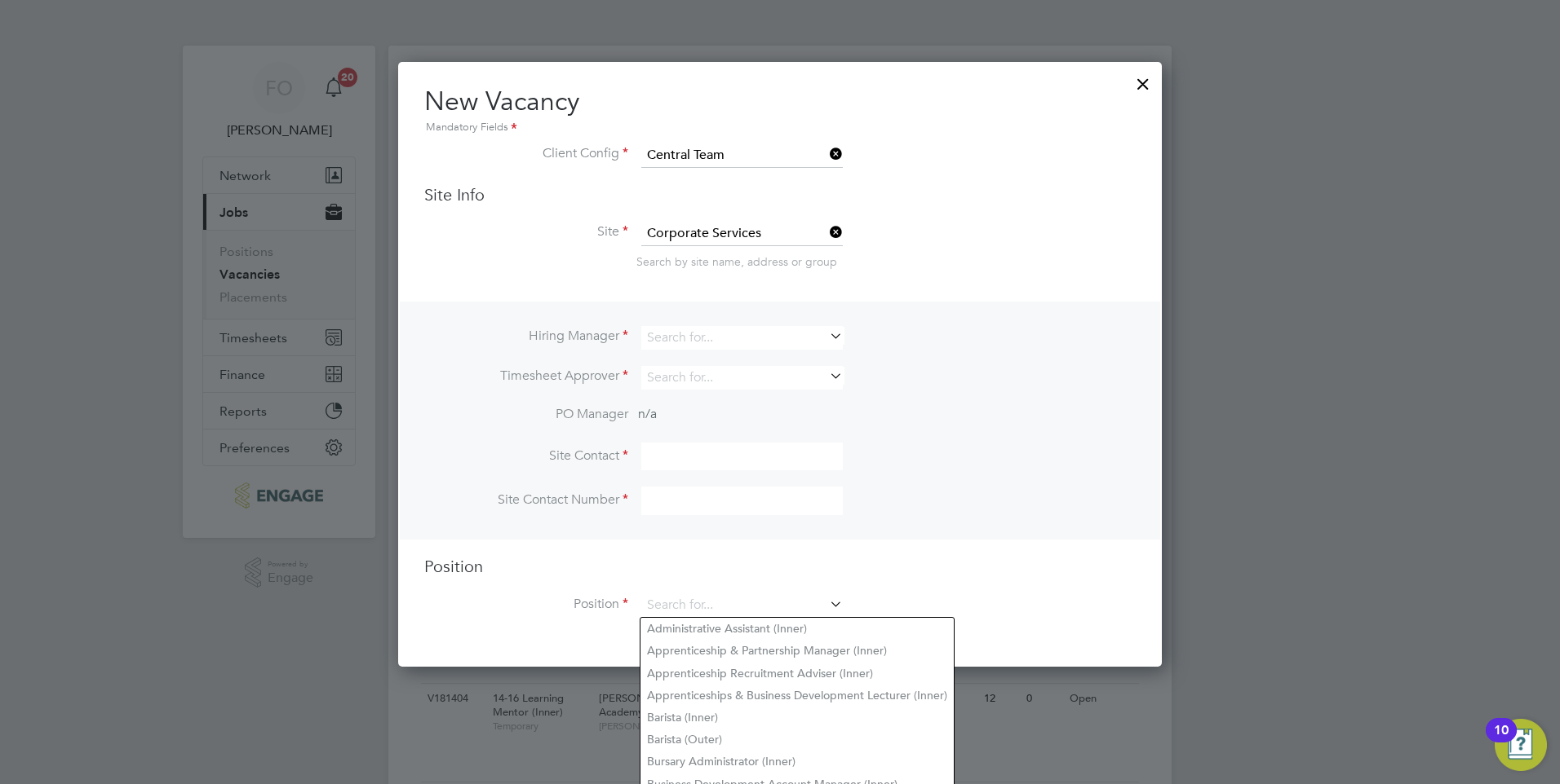
click at [1142, 85] on div at bounding box center [1143, 80] width 29 height 29
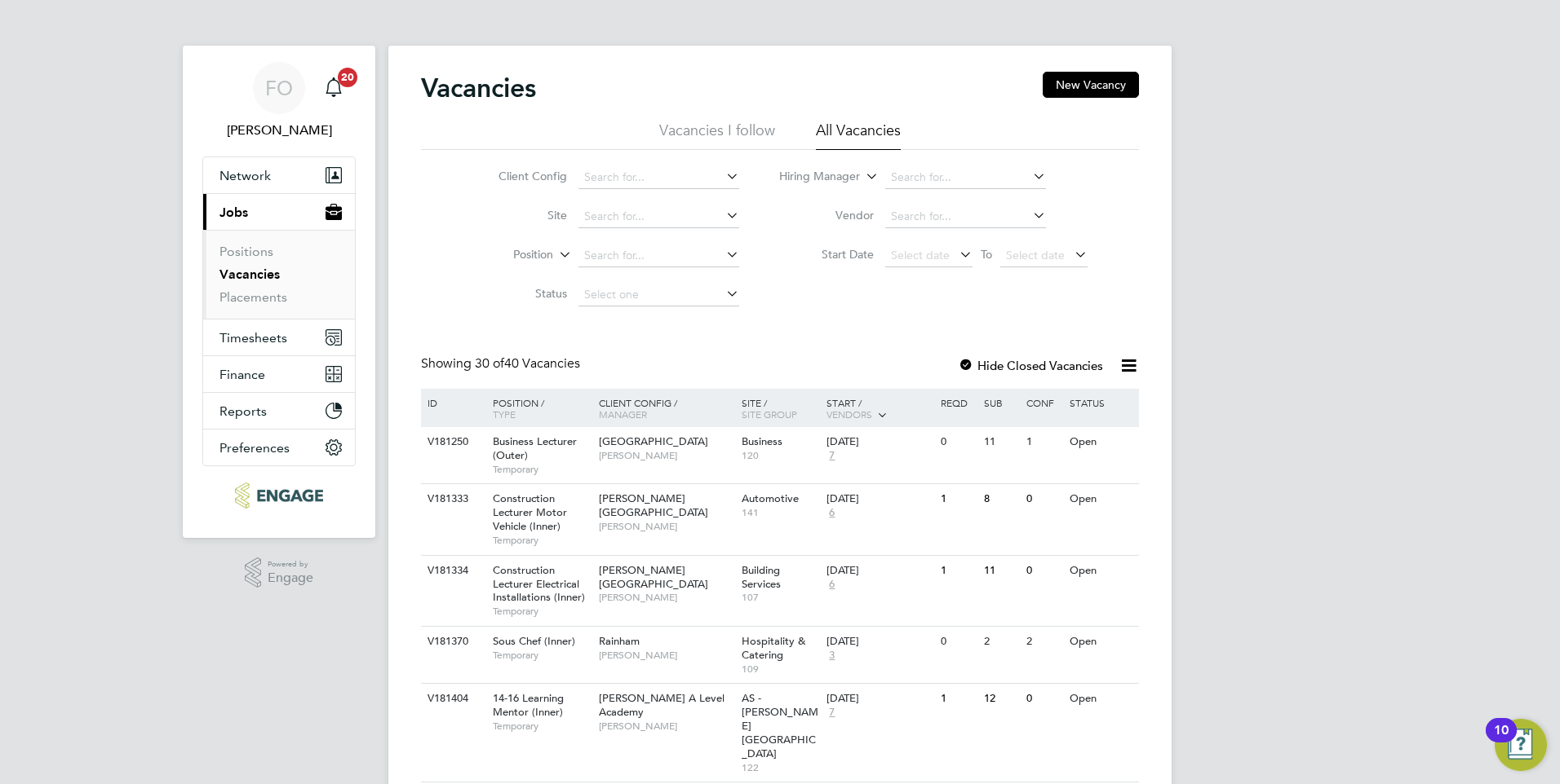
click at [252, 275] on link "Vacancies" at bounding box center [250, 274] width 61 height 16
click at [264, 278] on link "Vacancies" at bounding box center [250, 274] width 61 height 16
click at [920, 168] on input at bounding box center [966, 177] width 161 height 23
click at [957, 203] on li "Clair Windsor" at bounding box center [965, 199] width 163 height 22
type input "[PERSON_NAME]"
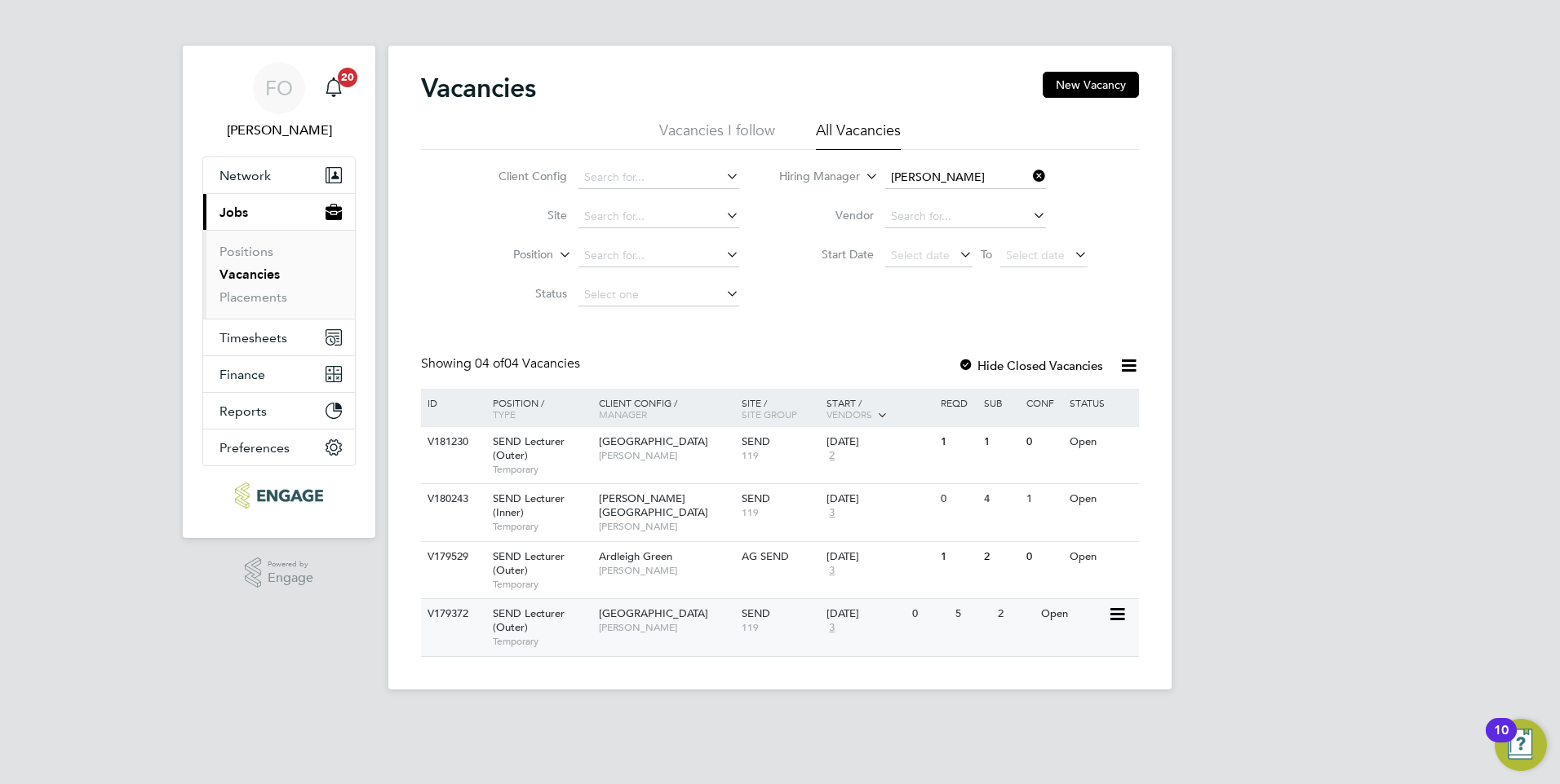
click at [783, 637] on div "SEND 119" at bounding box center [780, 620] width 85 height 42
click at [713, 579] on div "Ardleigh Green Clair Windsor" at bounding box center [666, 563] width 143 height 42
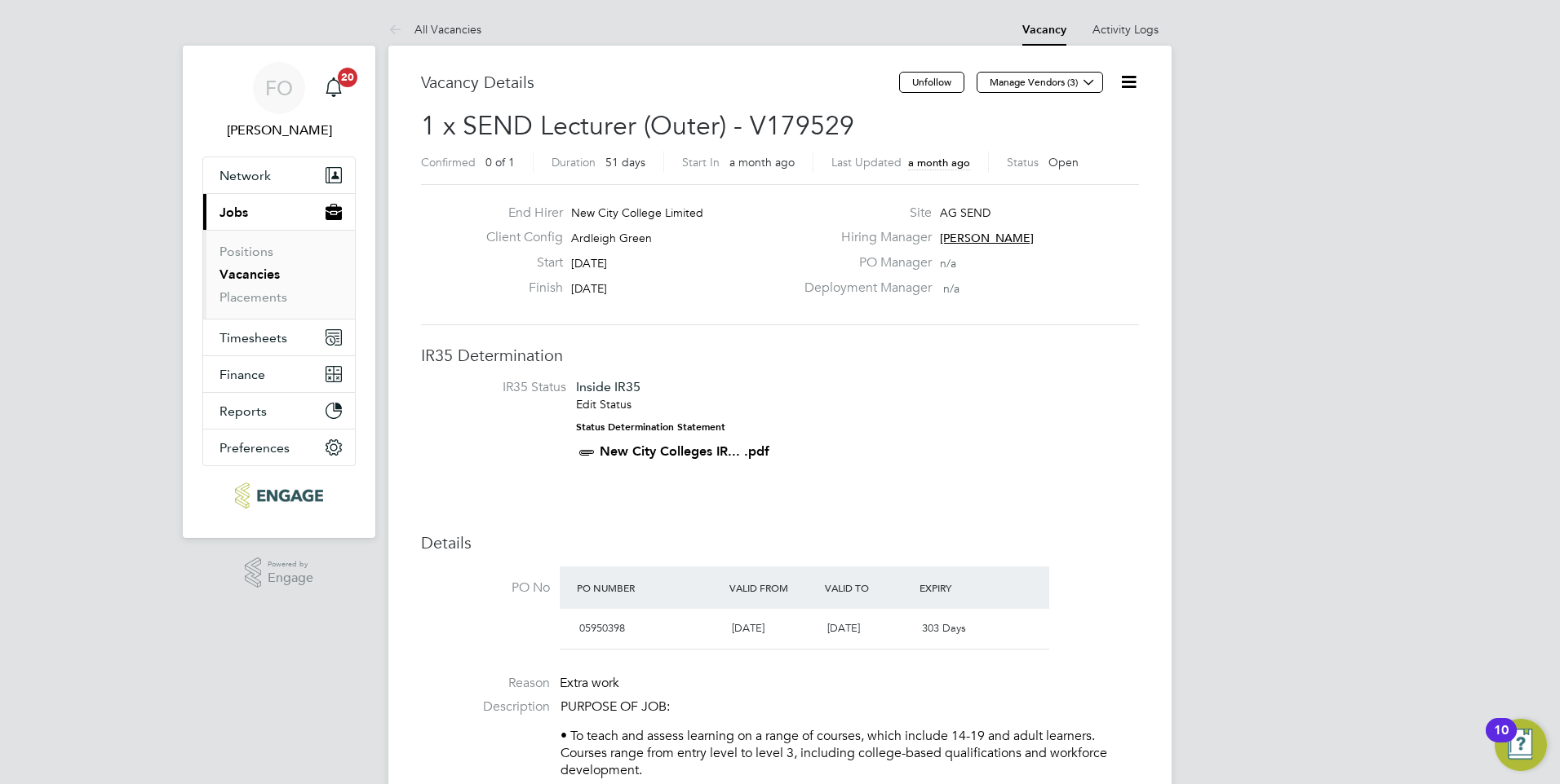
click at [1021, 79] on button "Manage Vendors (3)" at bounding box center [1039, 82] width 126 height 22
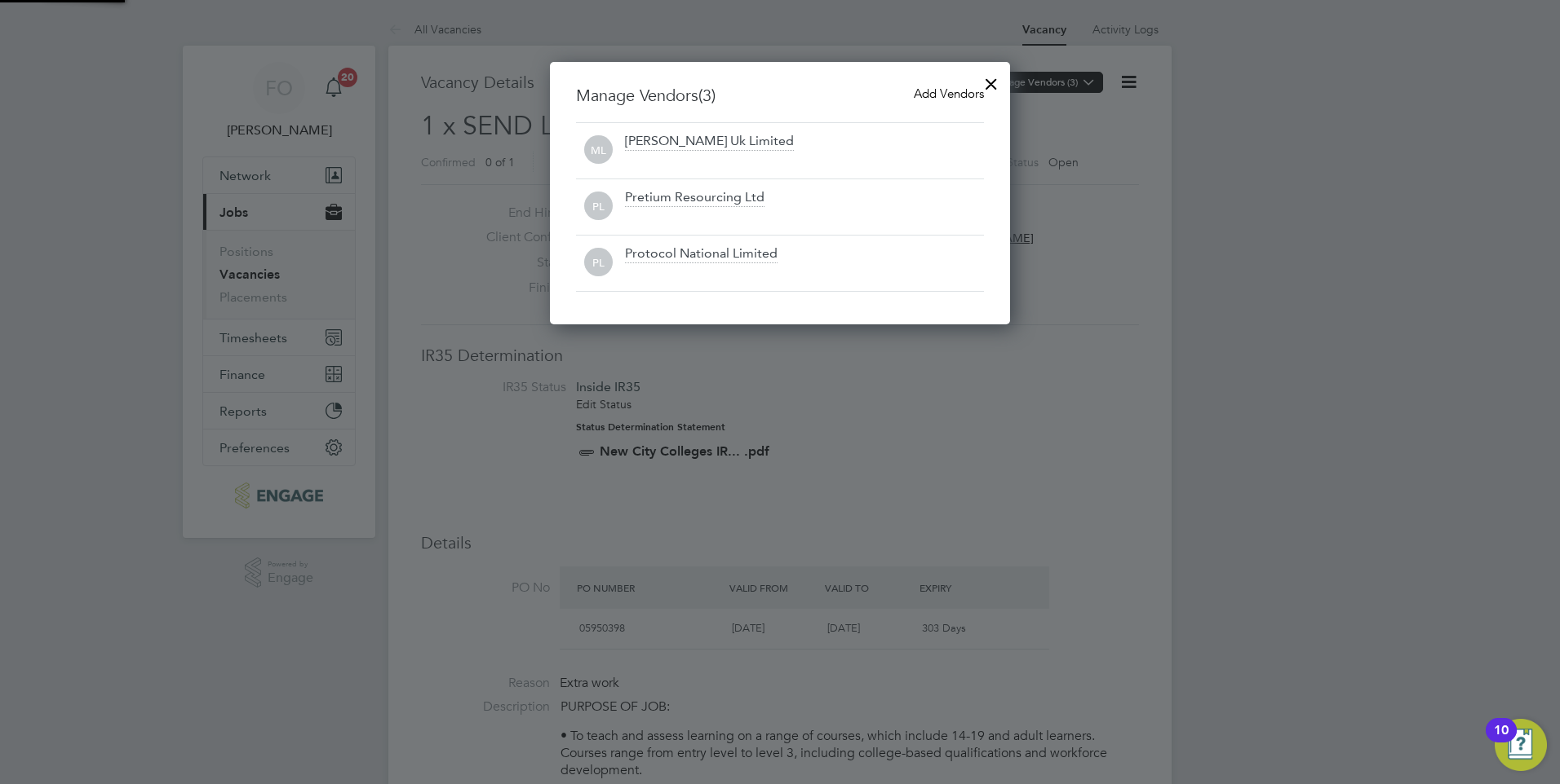
scroll to position [263, 461]
click at [1073, 332] on div at bounding box center [780, 392] width 1560 height 784
click at [984, 80] on div at bounding box center [991, 80] width 29 height 29
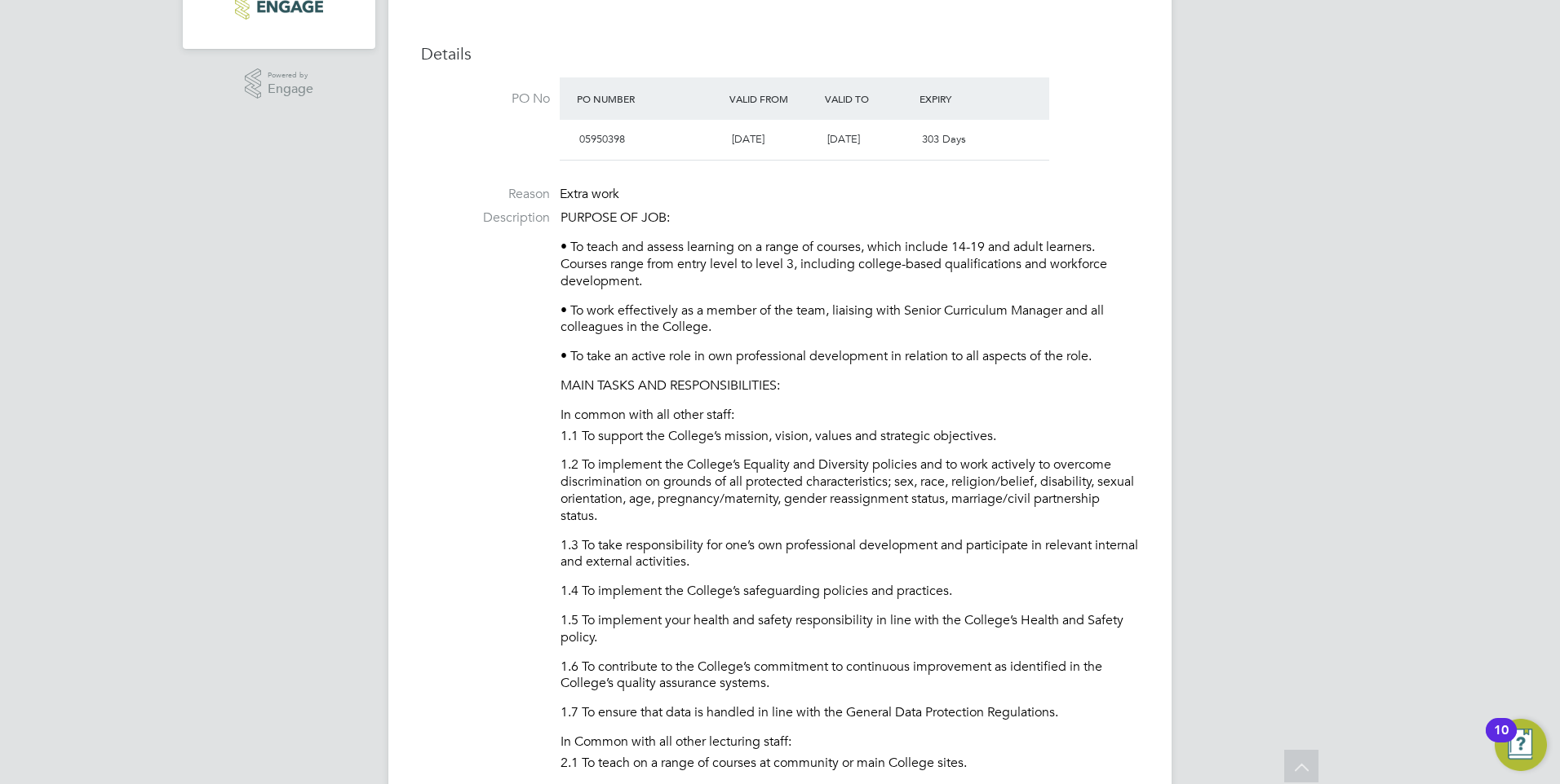
scroll to position [897, 0]
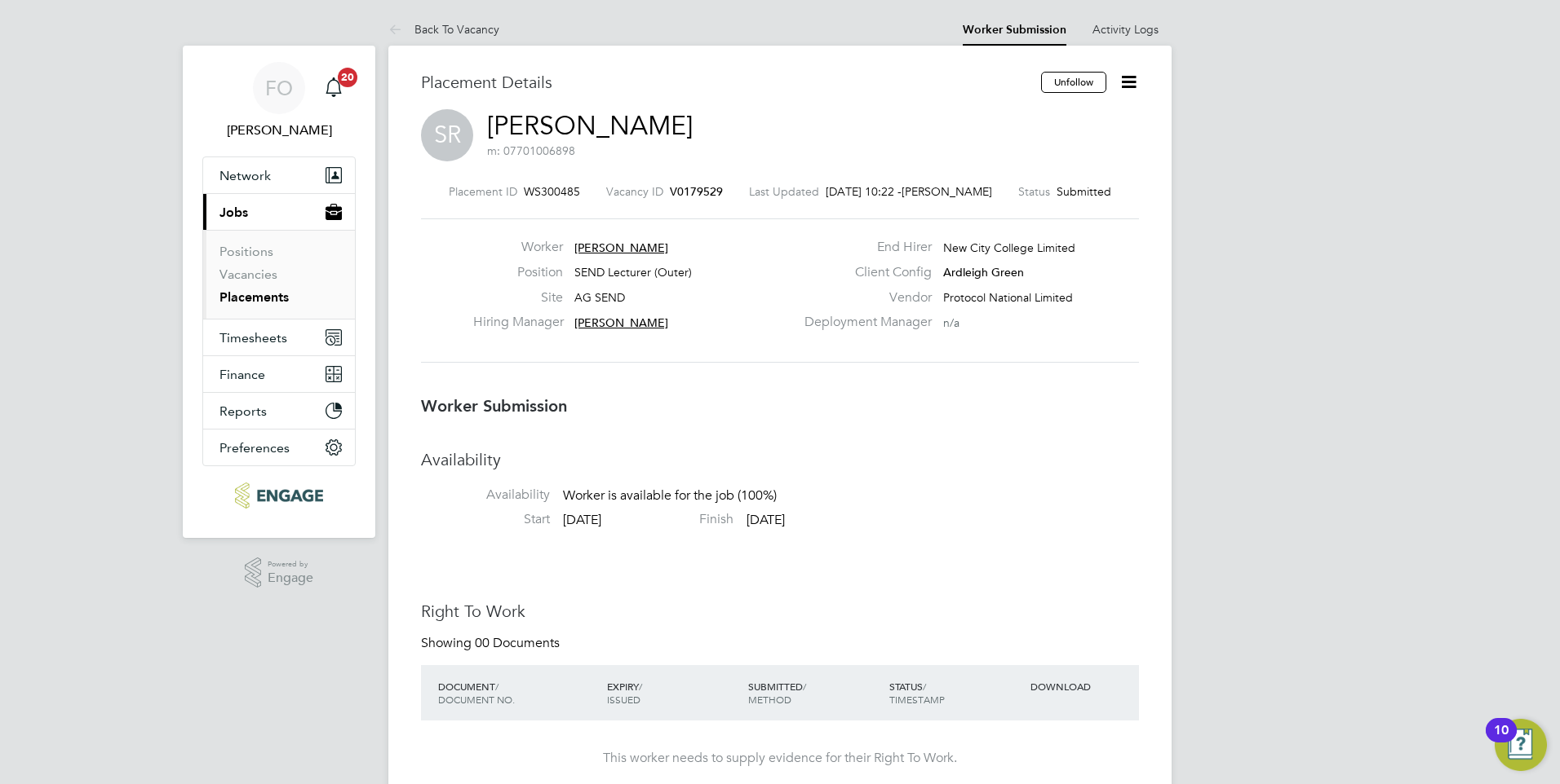
click at [685, 190] on span "V0179529" at bounding box center [696, 191] width 53 height 15
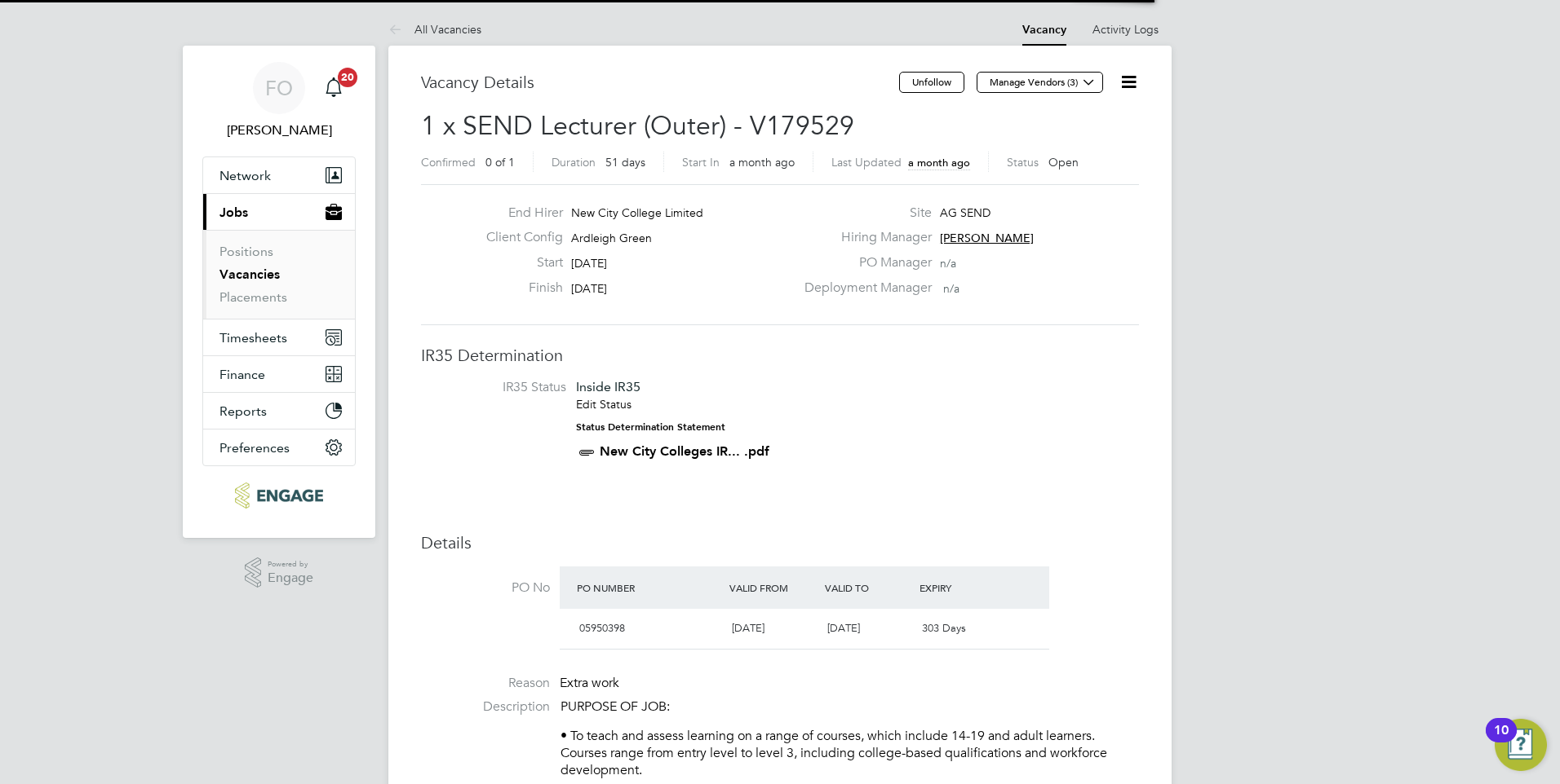
scroll to position [8, 8]
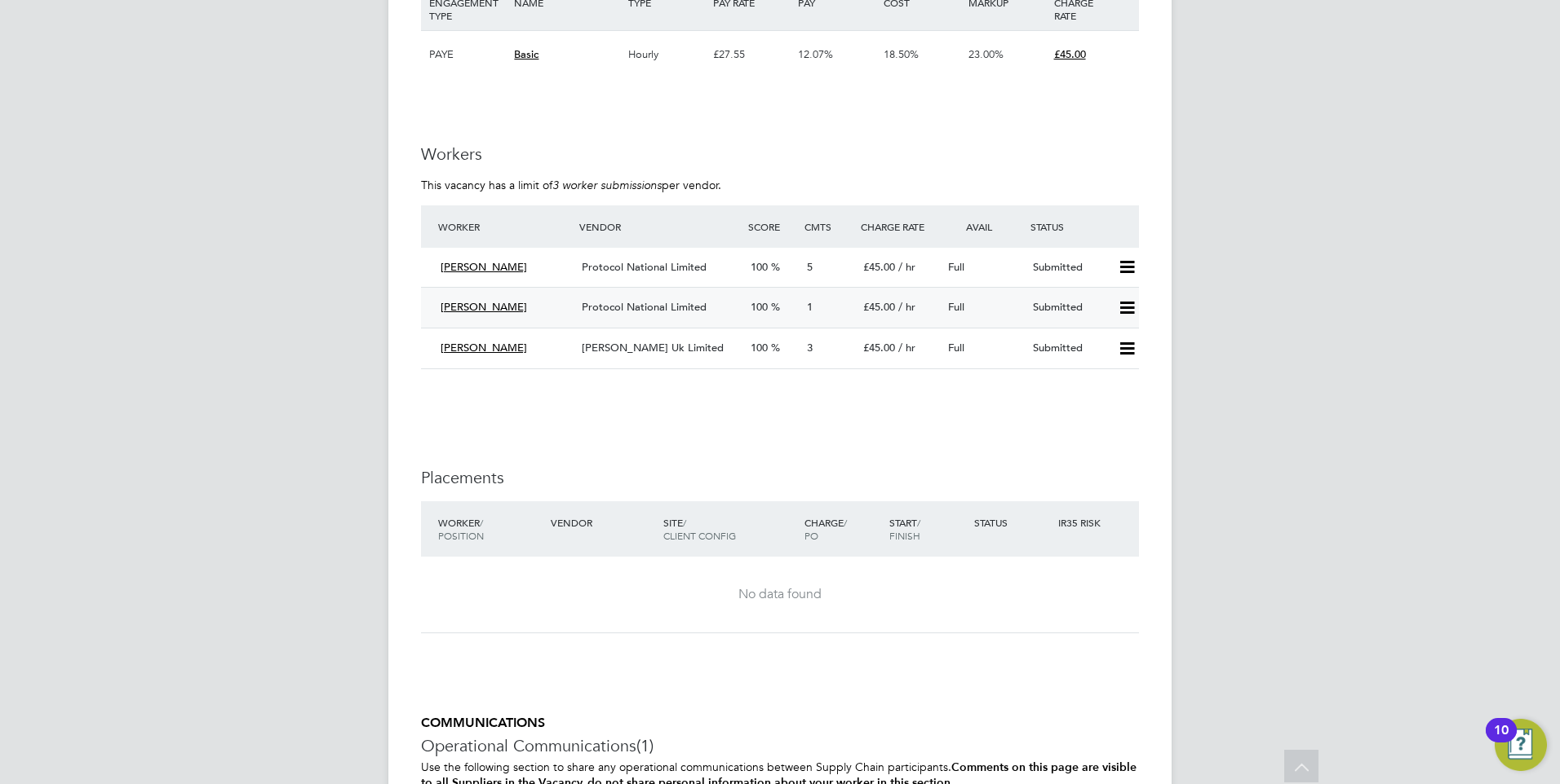
click at [1037, 305] on div "Submitted" at bounding box center [1068, 307] width 85 height 26
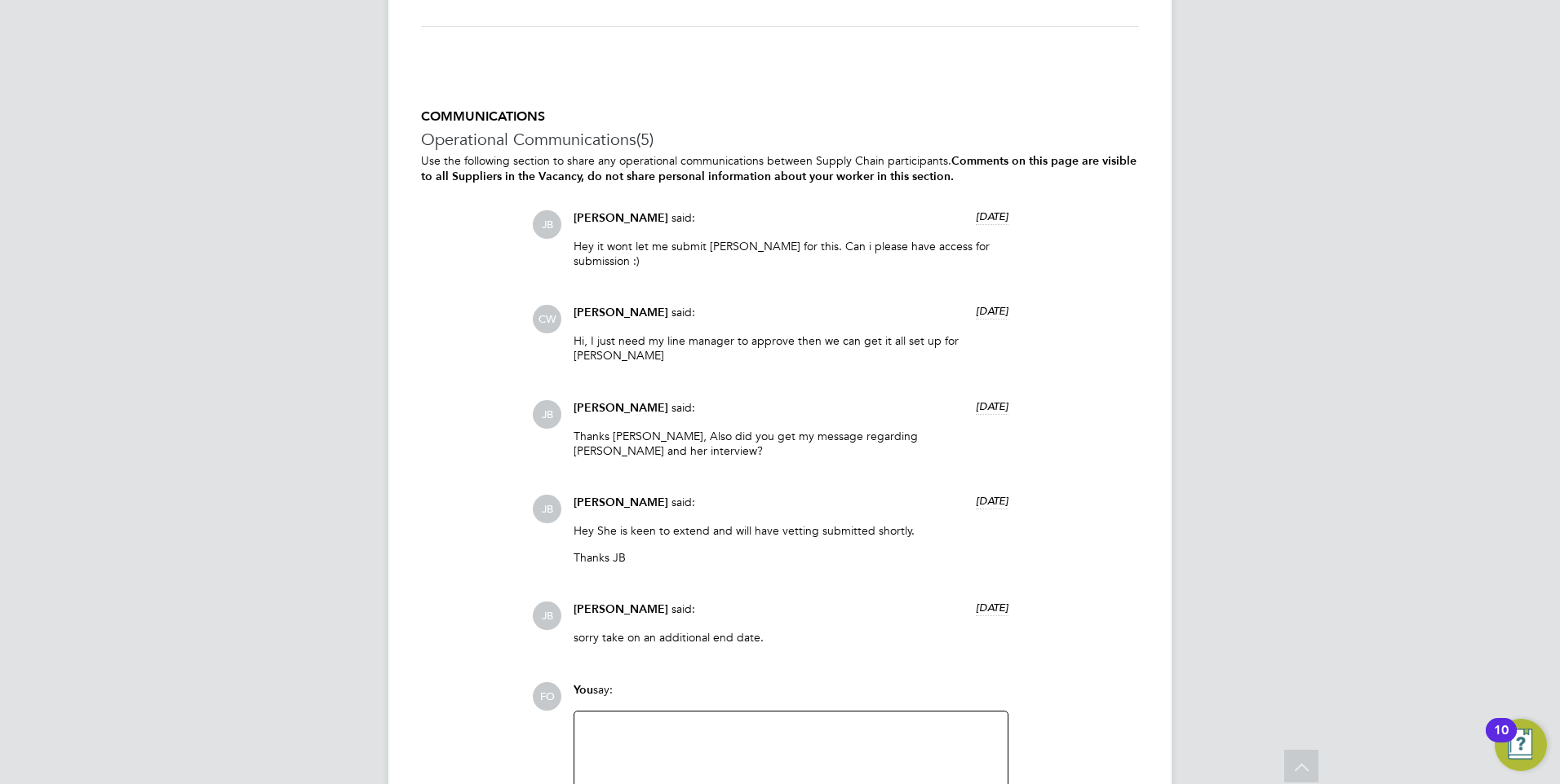
scroll to position [3353, 0]
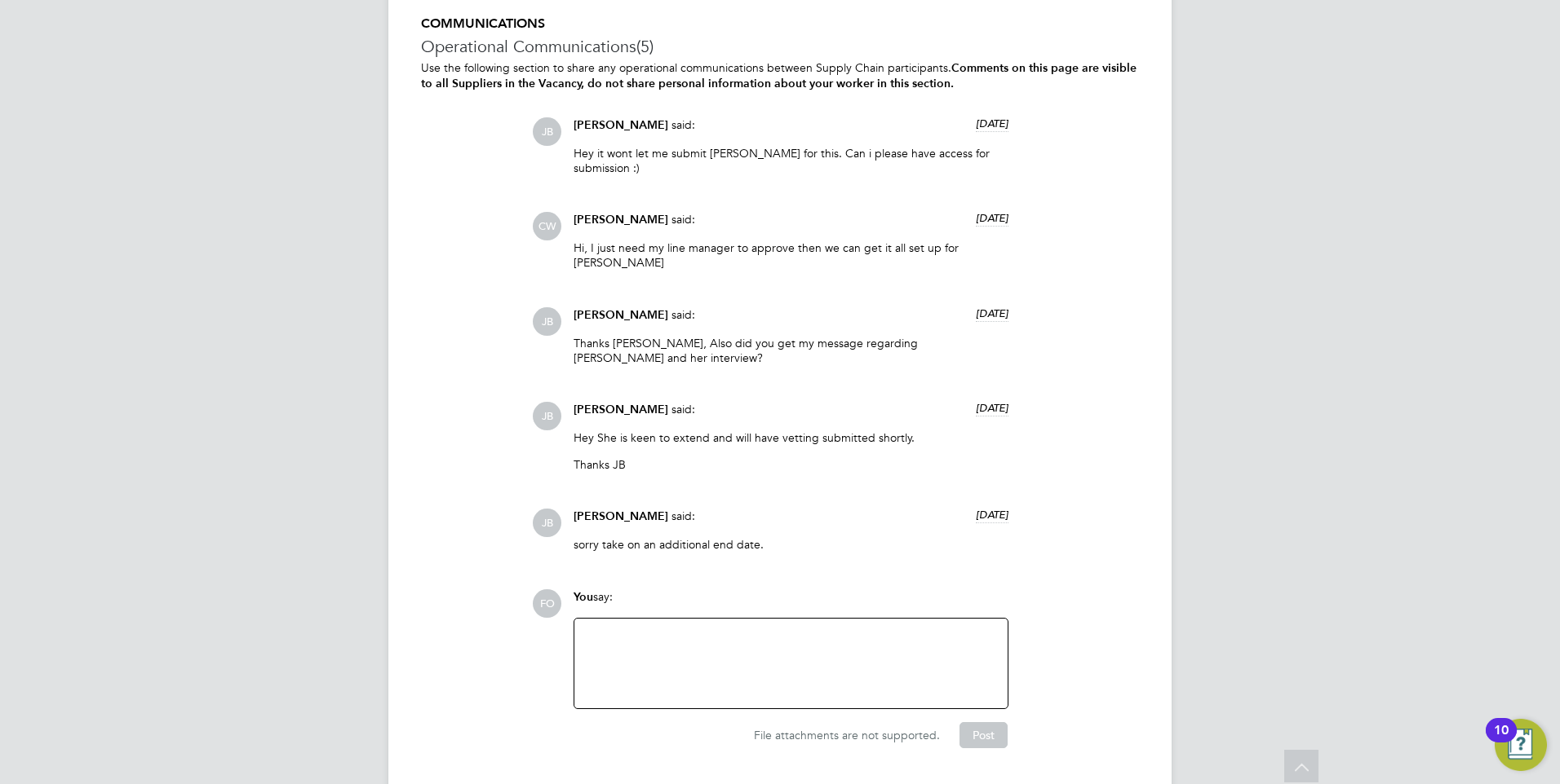
click at [700, 628] on div at bounding box center [790, 664] width 413 height 70
click at [697, 628] on div at bounding box center [790, 664] width 413 height 70
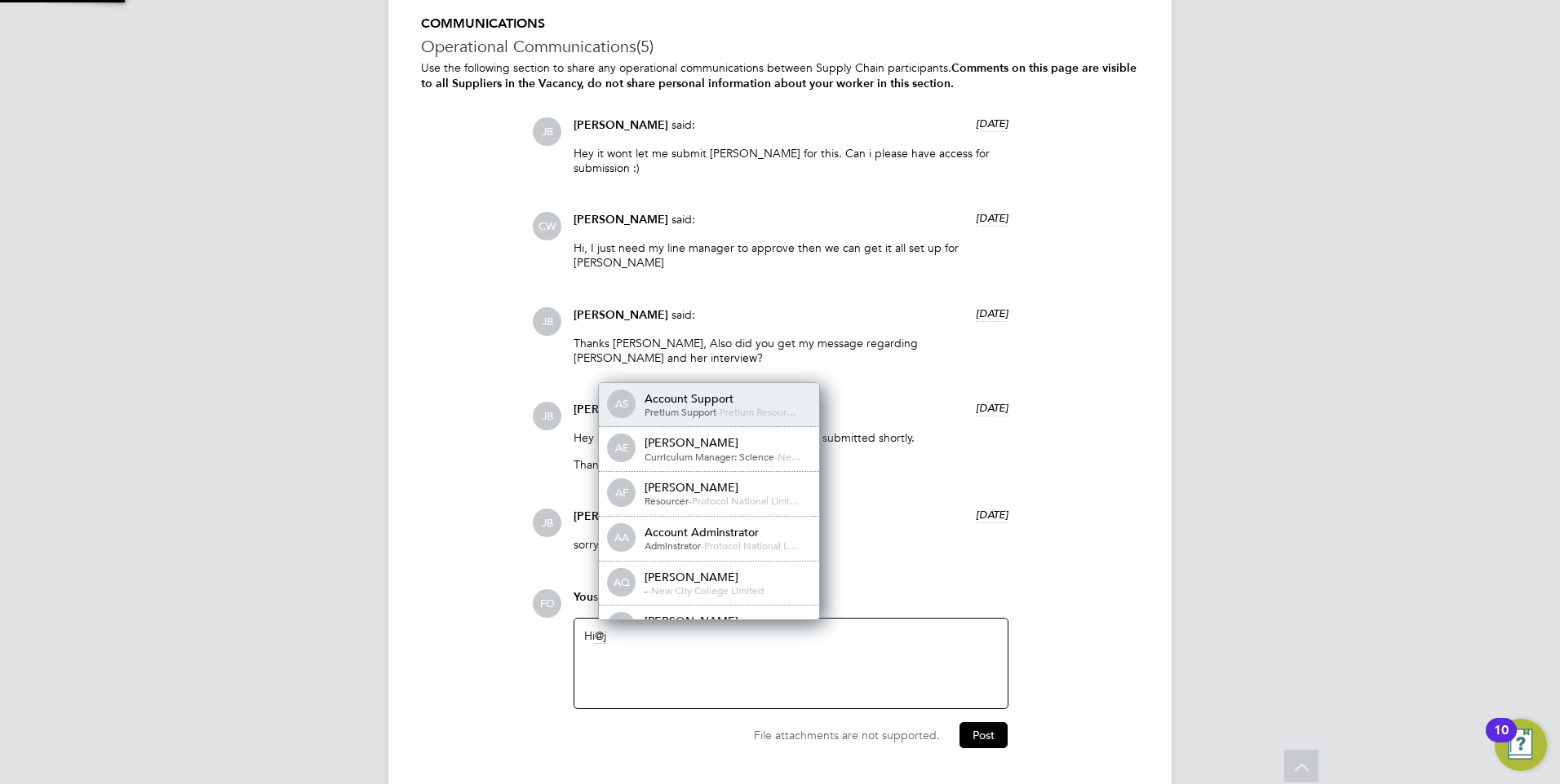
scroll to position [13, 164]
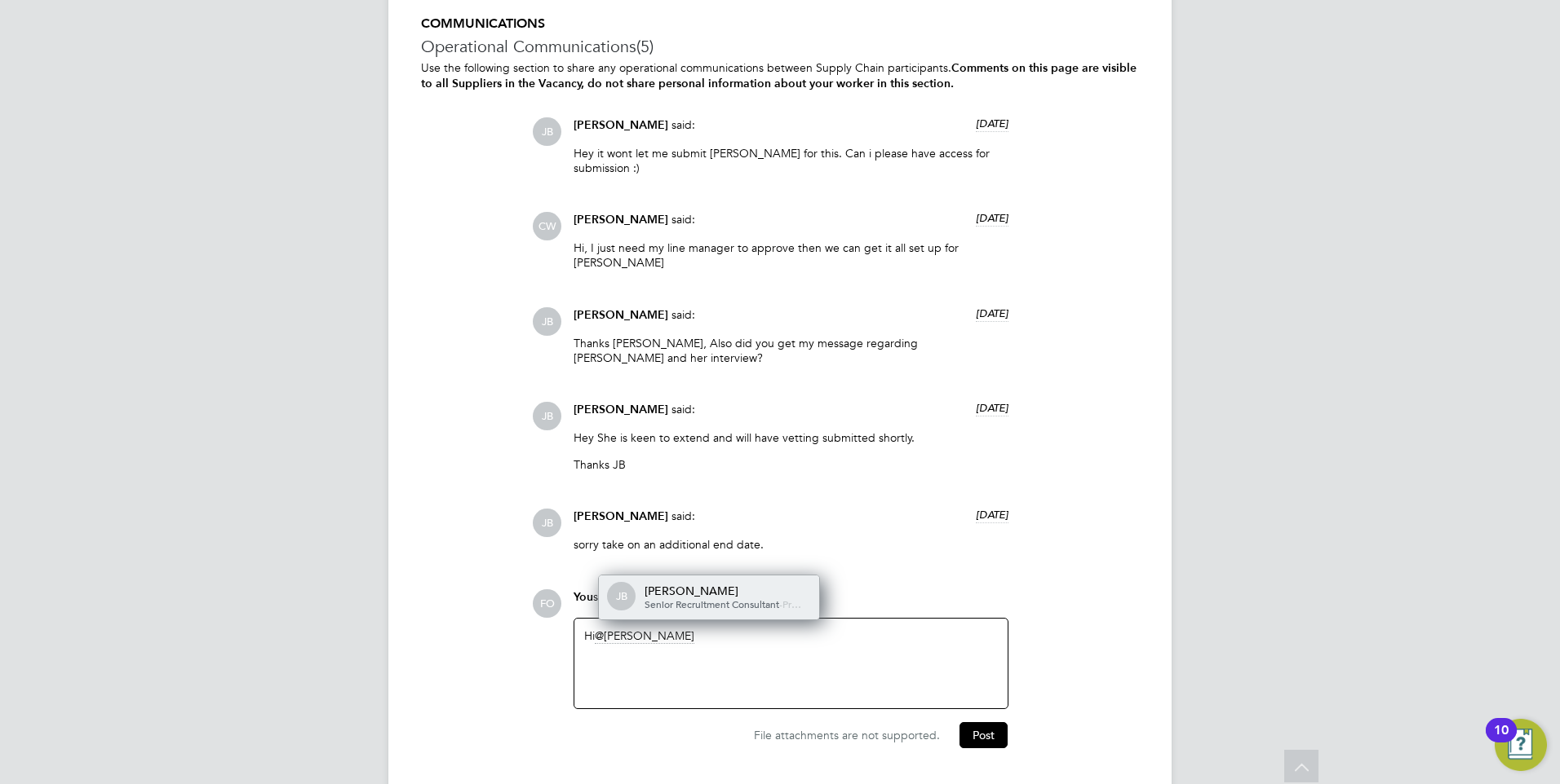
click at [706, 598] on span "Senior Recruitment Consultant" at bounding box center [711, 604] width 134 height 13
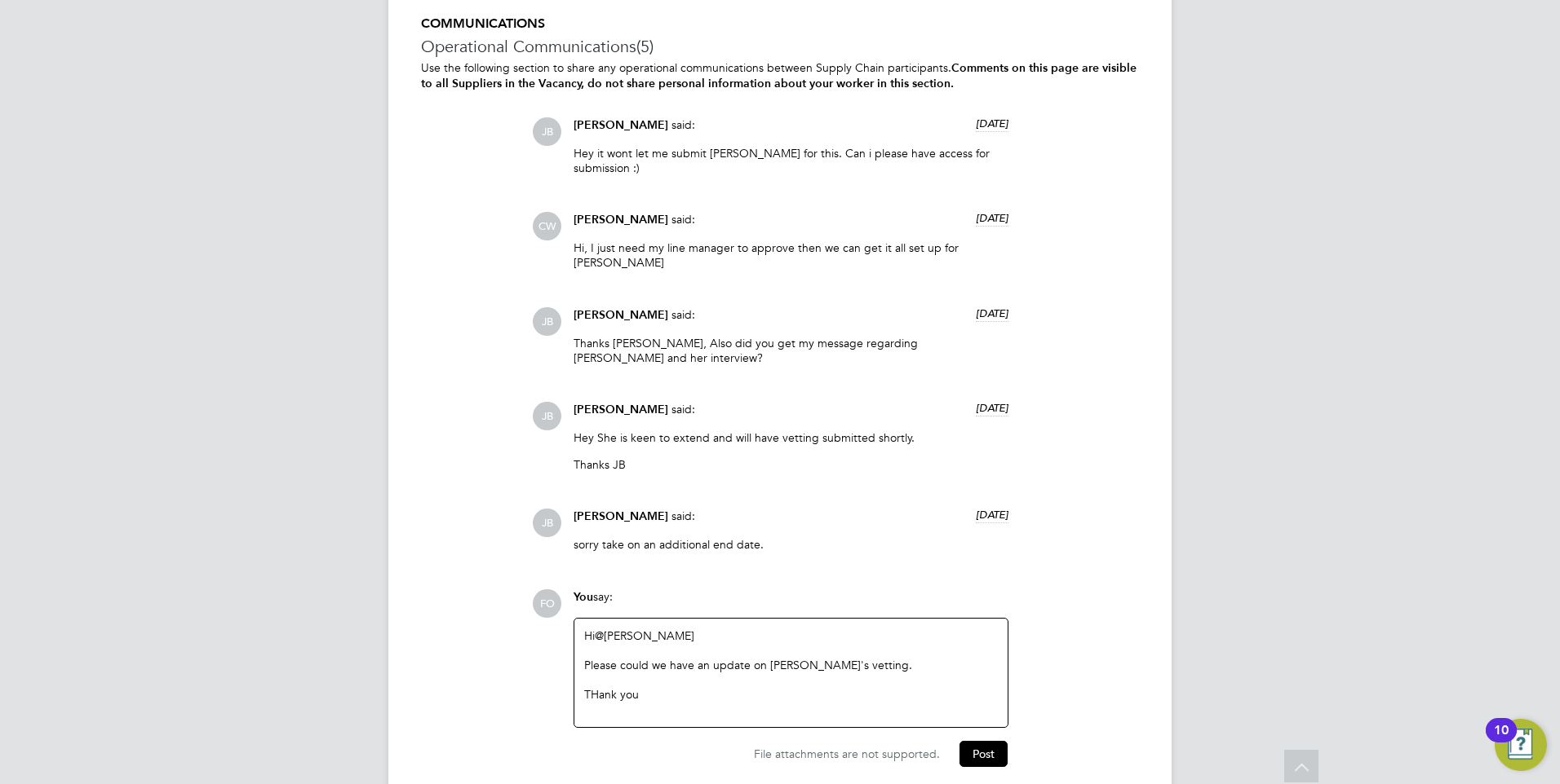
click at [598, 687] on div "THank you" at bounding box center [790, 694] width 413 height 15
click at [649, 687] on div "THank you" at bounding box center [790, 694] width 413 height 15
click at [859, 658] on div "Please could we have an update on [PERSON_NAME]'s vetting." at bounding box center [790, 665] width 413 height 15
click at [883, 658] on div "Please could we have an update on [PERSON_NAME]'s vetting." at bounding box center [790, 665] width 413 height 15
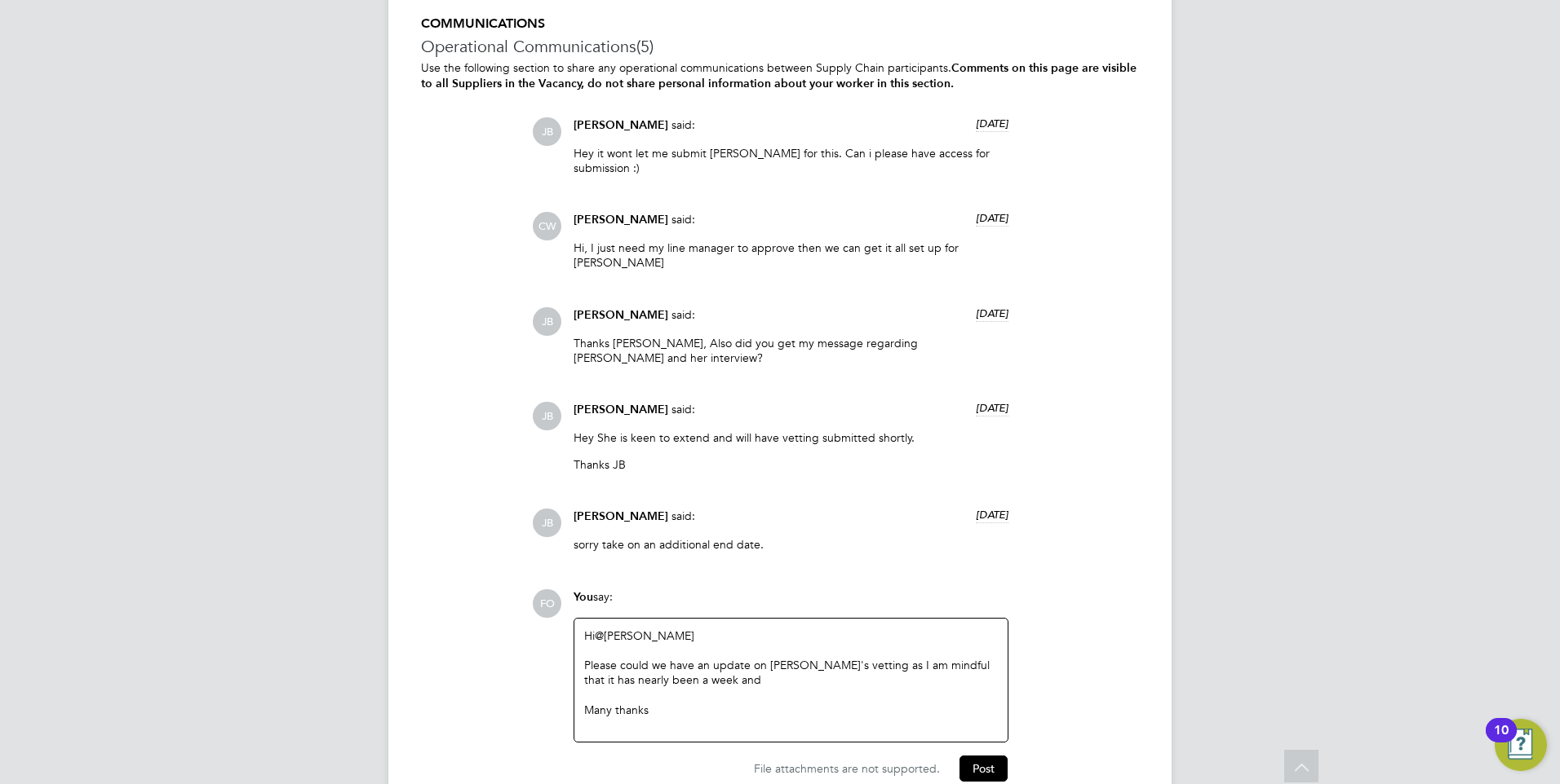
click at [730, 658] on div "Please could we have an update on [PERSON_NAME]'s vetting as I am mindful that …" at bounding box center [790, 672] width 413 height 29
click at [618, 658] on div "Please could we have an update on [PERSON_NAME]'s vetting as I am mindful that …" at bounding box center [790, 672] width 413 height 29
click at [817, 658] on div "Please could we have an update on [PERSON_NAME]'s vetting as I am mindful that …" at bounding box center [790, 672] width 413 height 29
click at [995, 756] on button "Post" at bounding box center [983, 768] width 48 height 26
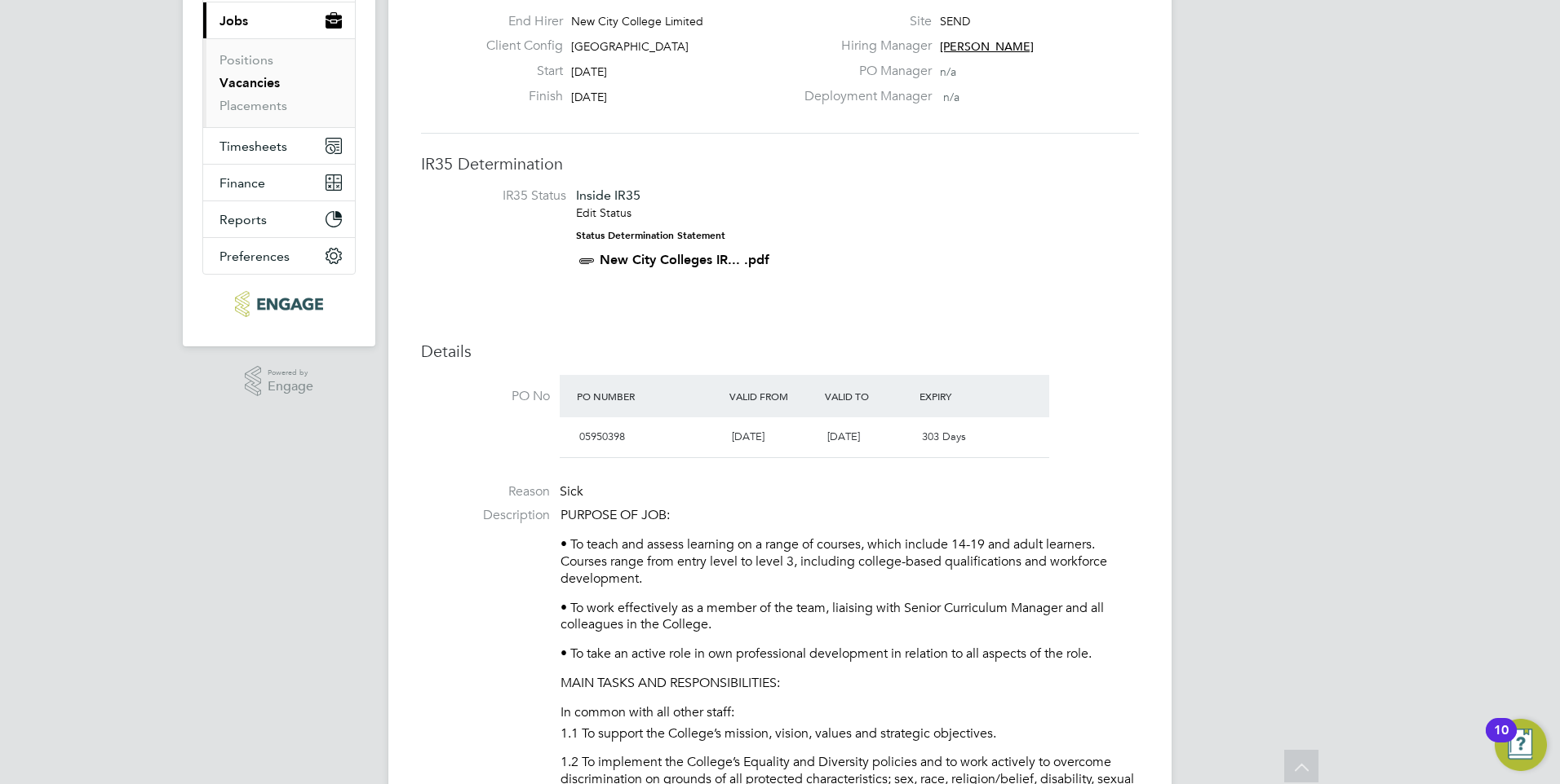
scroll to position [0, 0]
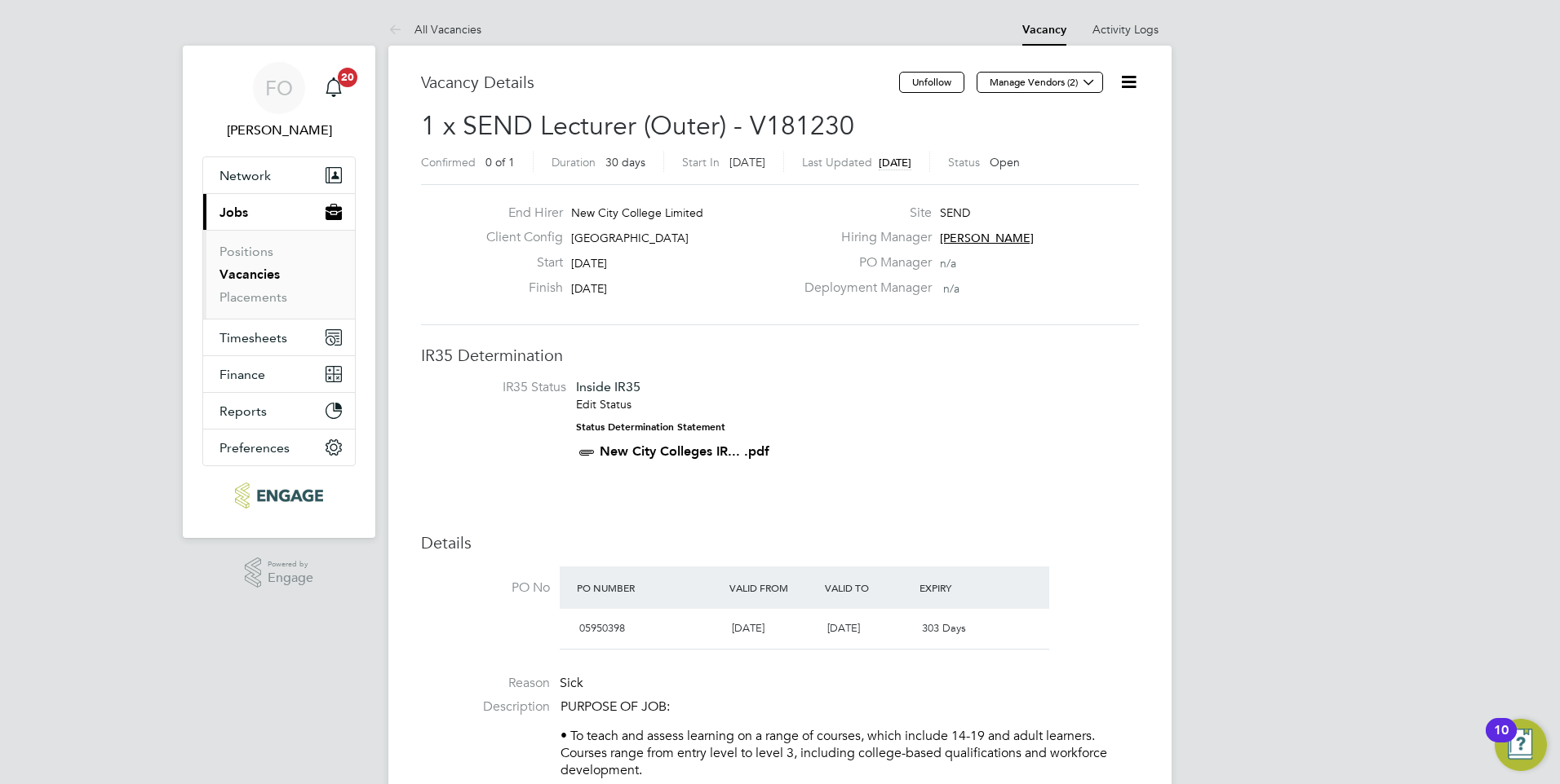
click at [262, 275] on link "Vacancies" at bounding box center [250, 274] width 61 height 16
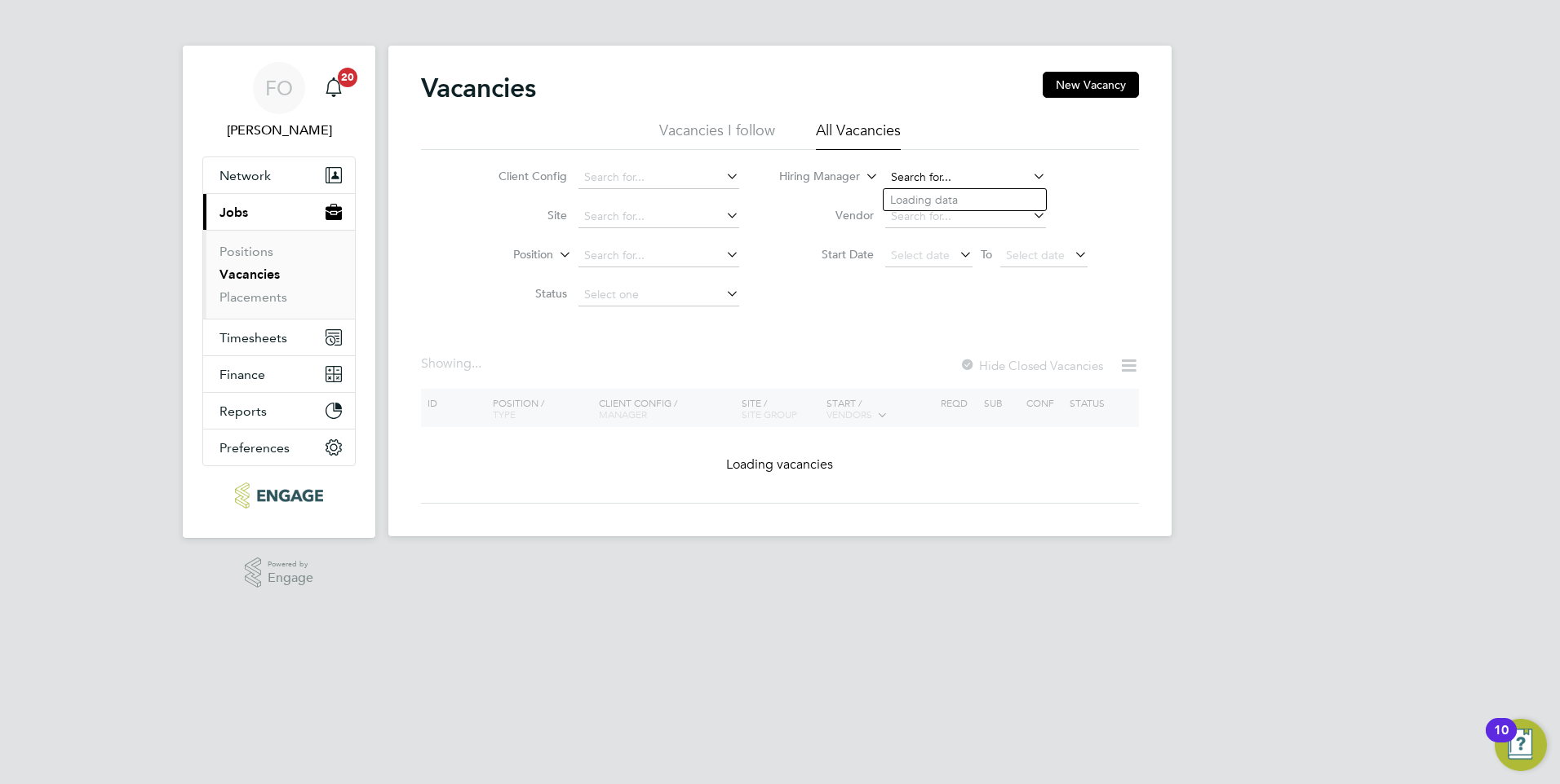
click at [929, 178] on input at bounding box center [966, 177] width 161 height 23
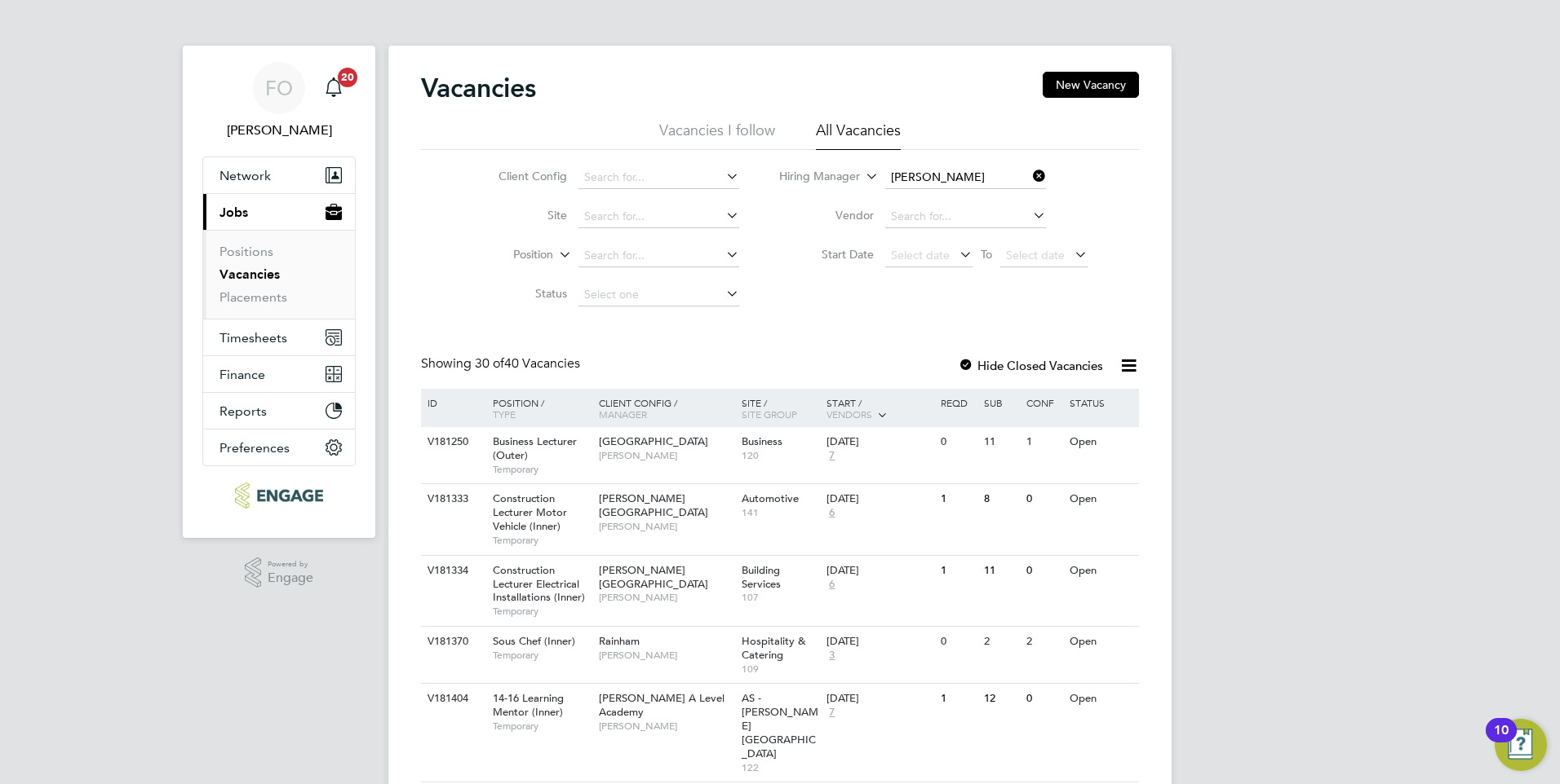
click at [966, 199] on li "[PERSON_NAME]" at bounding box center [984, 200] width 202 height 22
type input "[PERSON_NAME]"
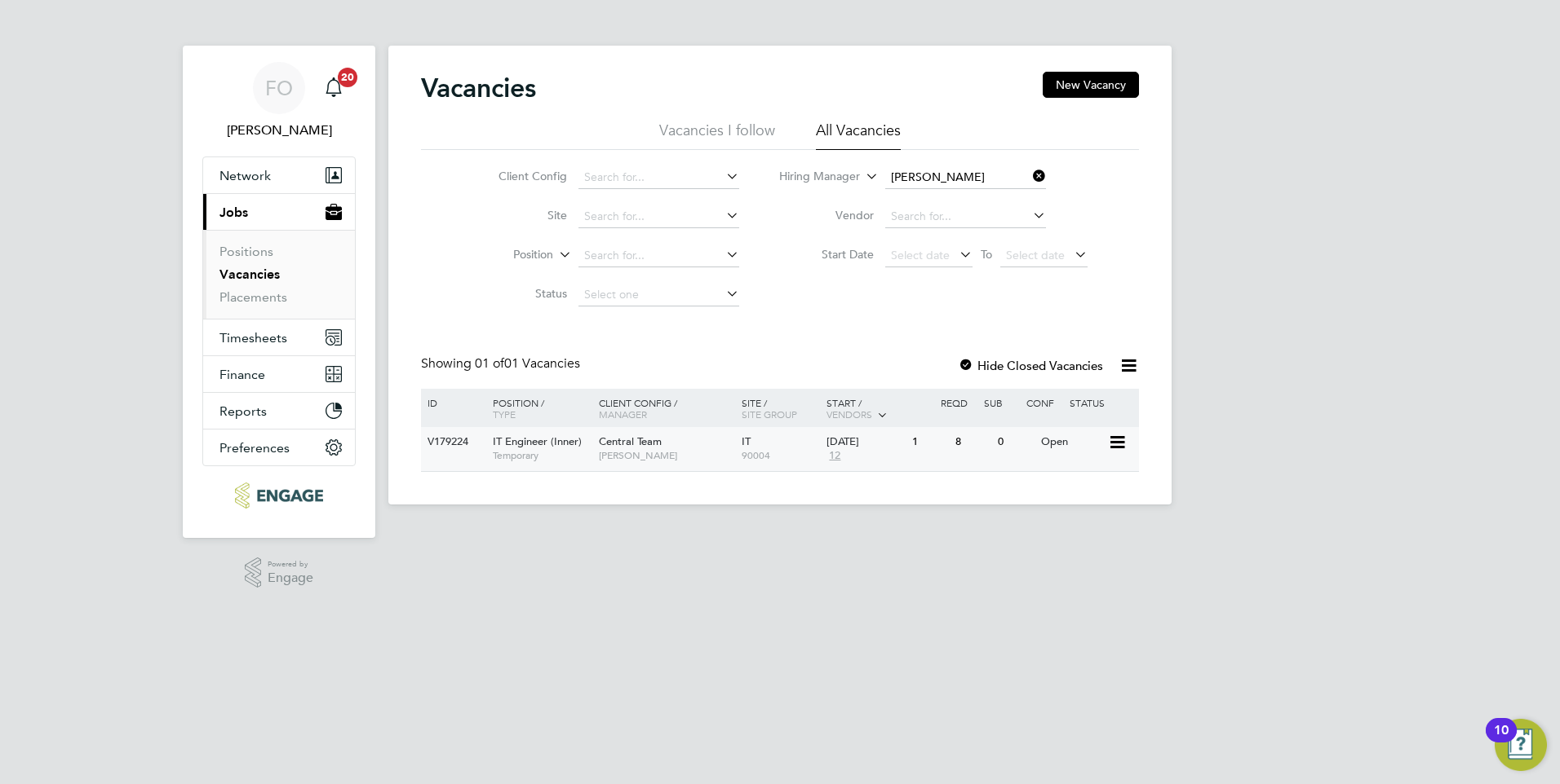
click at [692, 442] on div "Central Team [PERSON_NAME]" at bounding box center [666, 448] width 143 height 42
click at [843, 125] on li "All Vacancies" at bounding box center [858, 135] width 85 height 29
click at [848, 462] on div "[DATE] 12" at bounding box center [865, 449] width 85 height 44
click at [1117, 84] on button "New Vacancy" at bounding box center [1091, 84] width 96 height 26
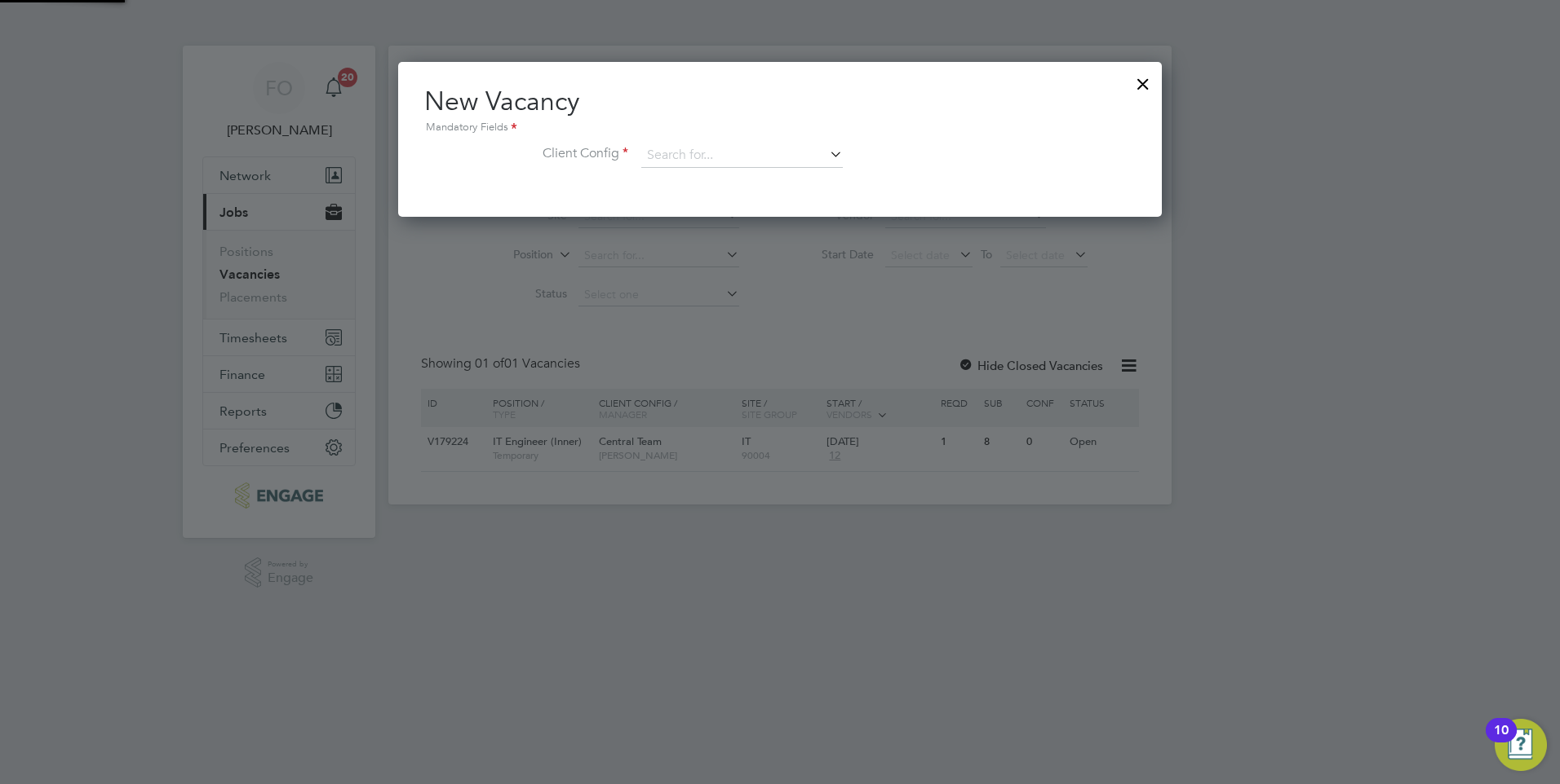
scroll to position [155, 765]
click at [713, 163] on input at bounding box center [742, 156] width 202 height 24
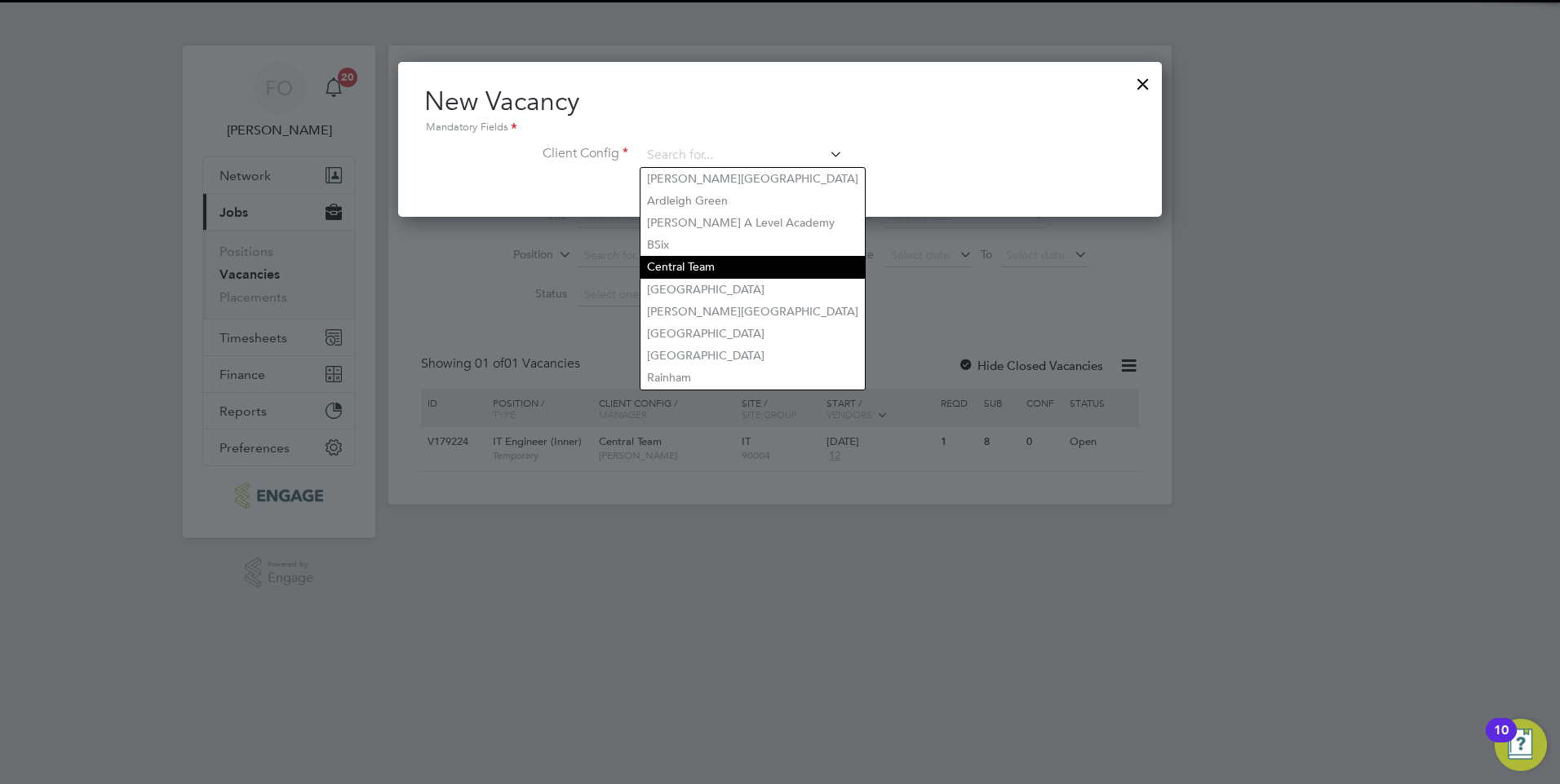
click at [692, 259] on li "Central Team" at bounding box center [752, 267] width 224 height 22
type input "Central Team"
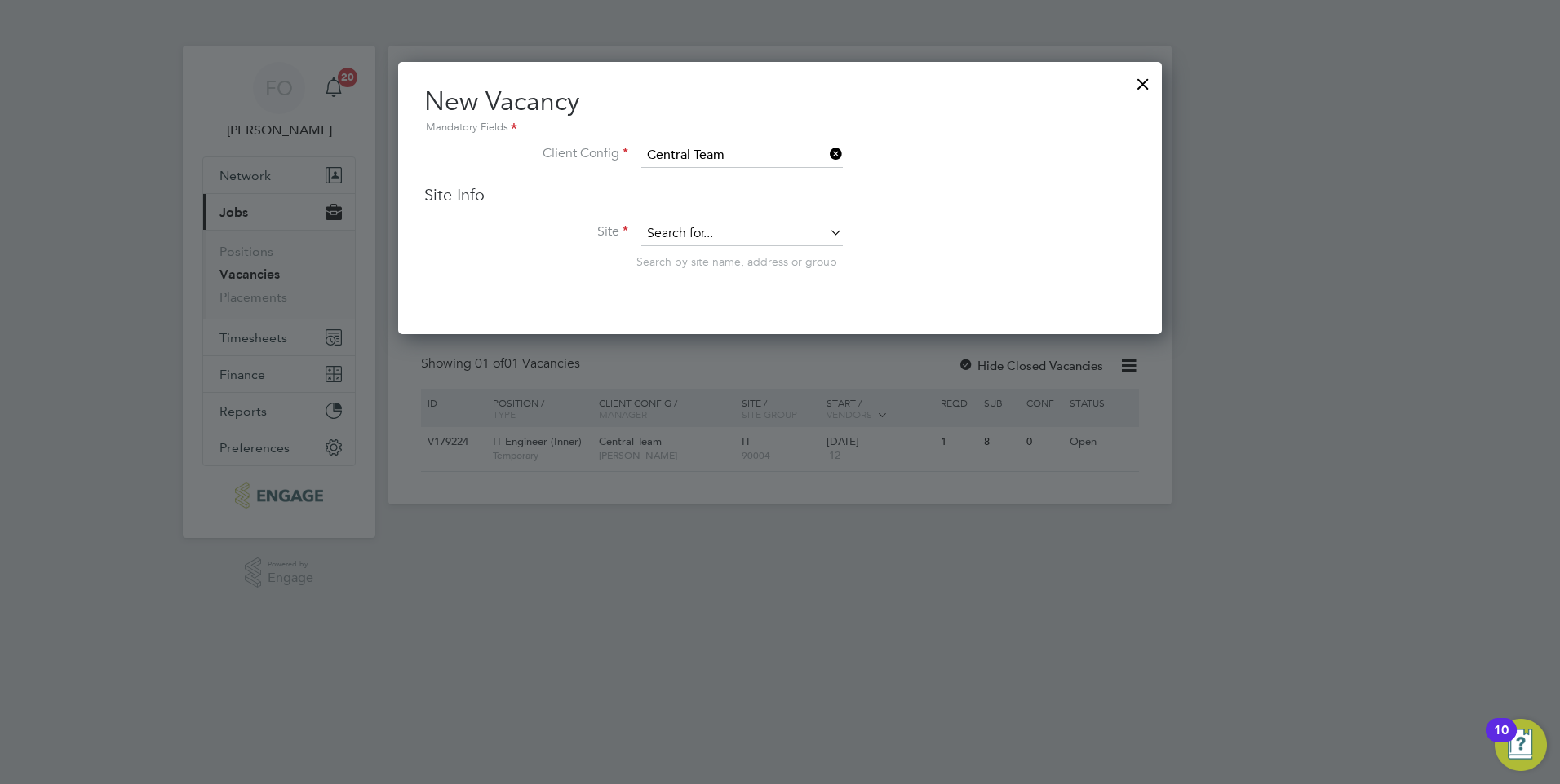
scroll to position [273, 765]
click at [696, 235] on input at bounding box center [742, 234] width 202 height 24
type input "govern"
click at [827, 229] on icon at bounding box center [827, 232] width 0 height 23
click at [777, 247] on li "Site Search by site name, address or group" at bounding box center [780, 262] width 711 height 80
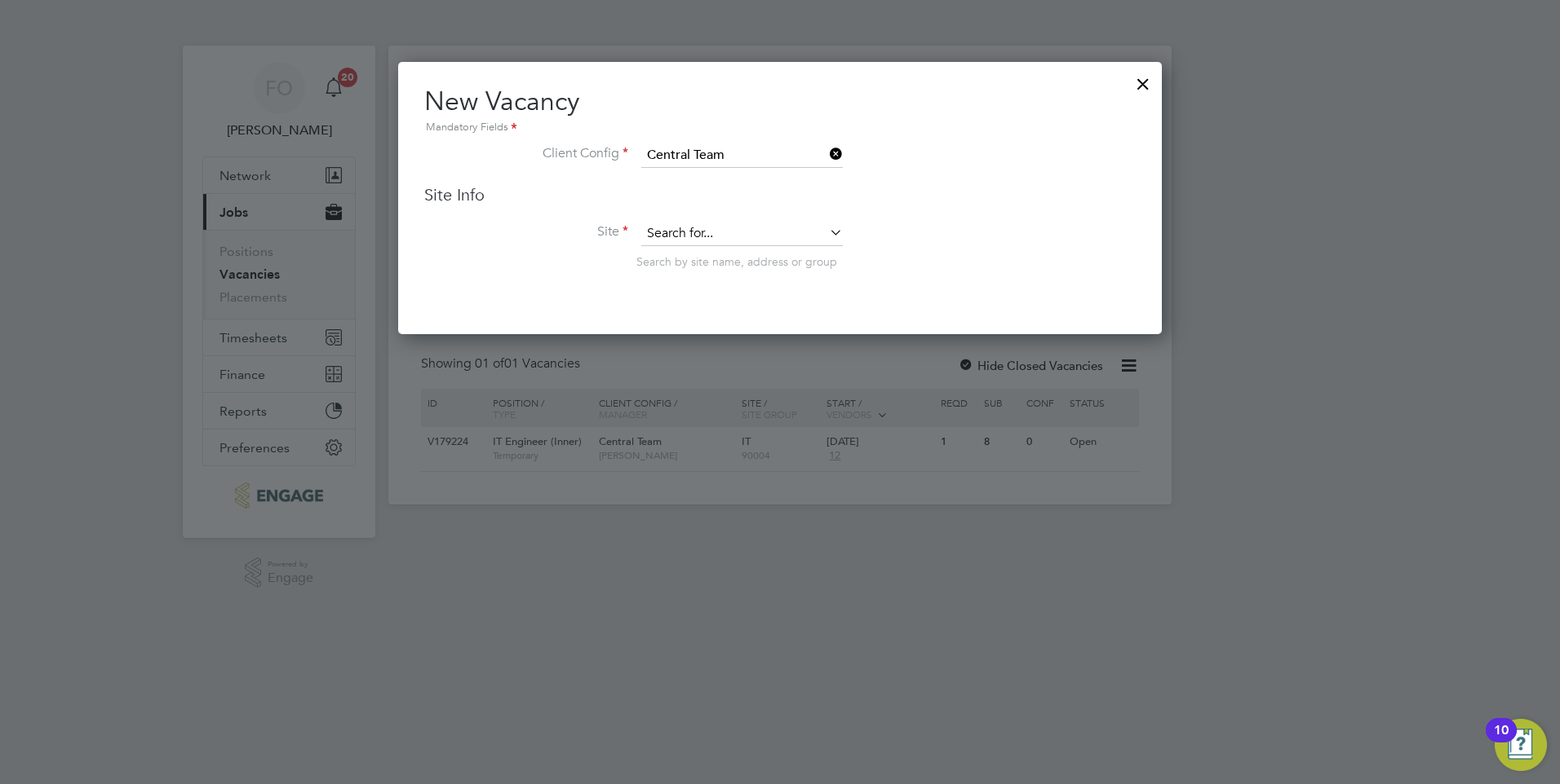
click at [777, 241] on input at bounding box center [742, 234] width 202 height 24
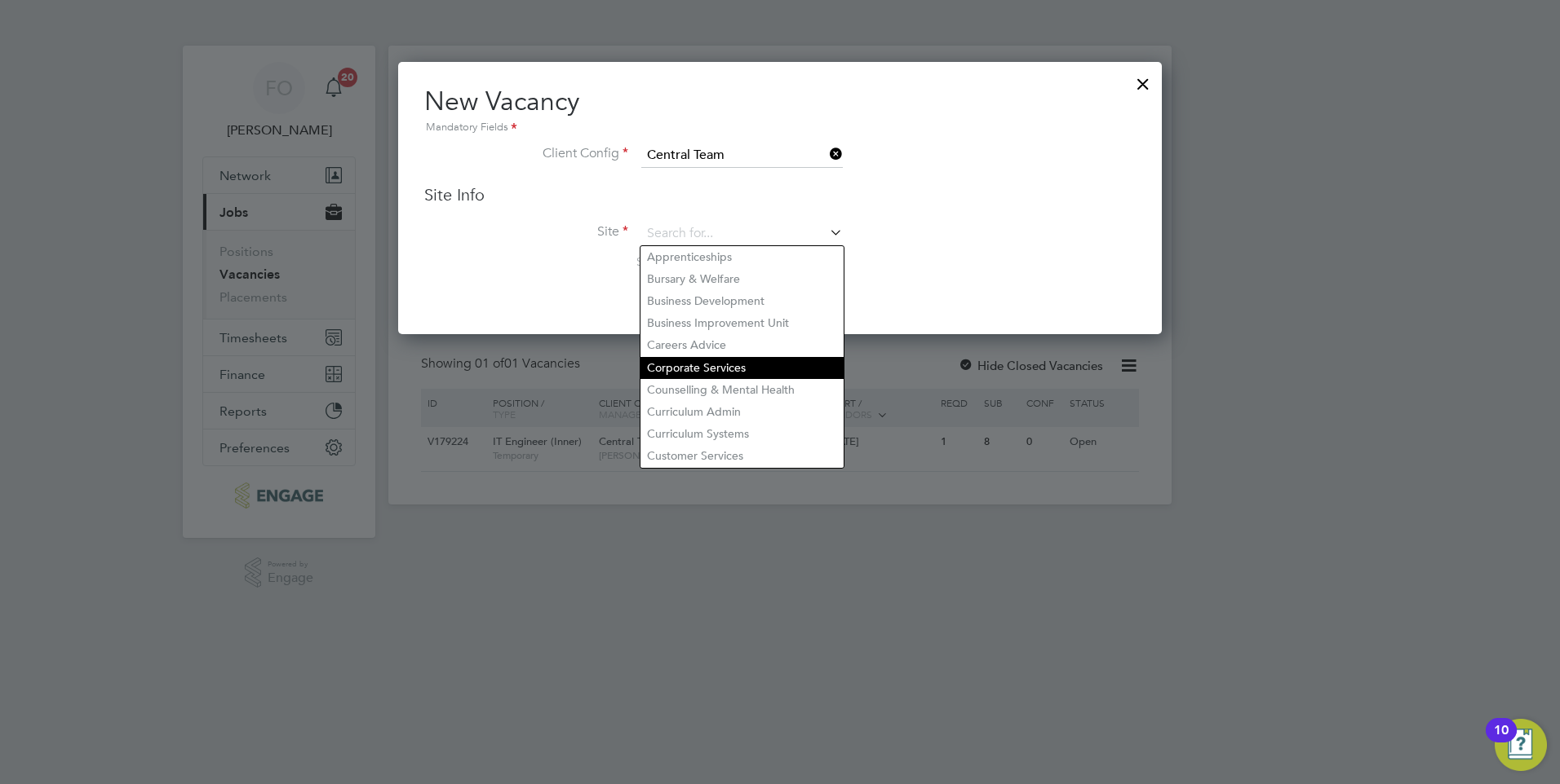
click at [768, 357] on li "Corporate Services" at bounding box center [741, 368] width 203 height 22
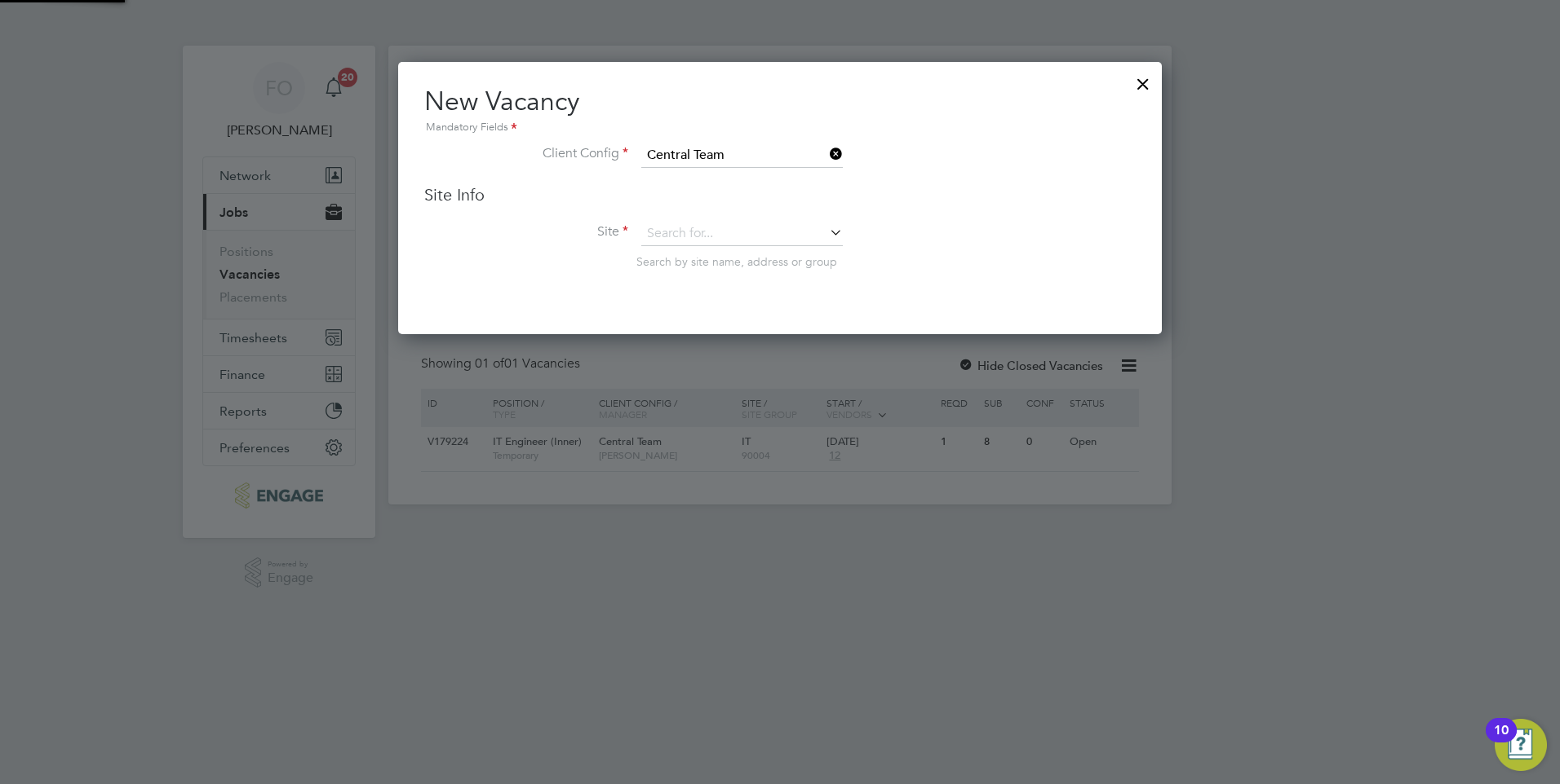
type input "Corporate Services"
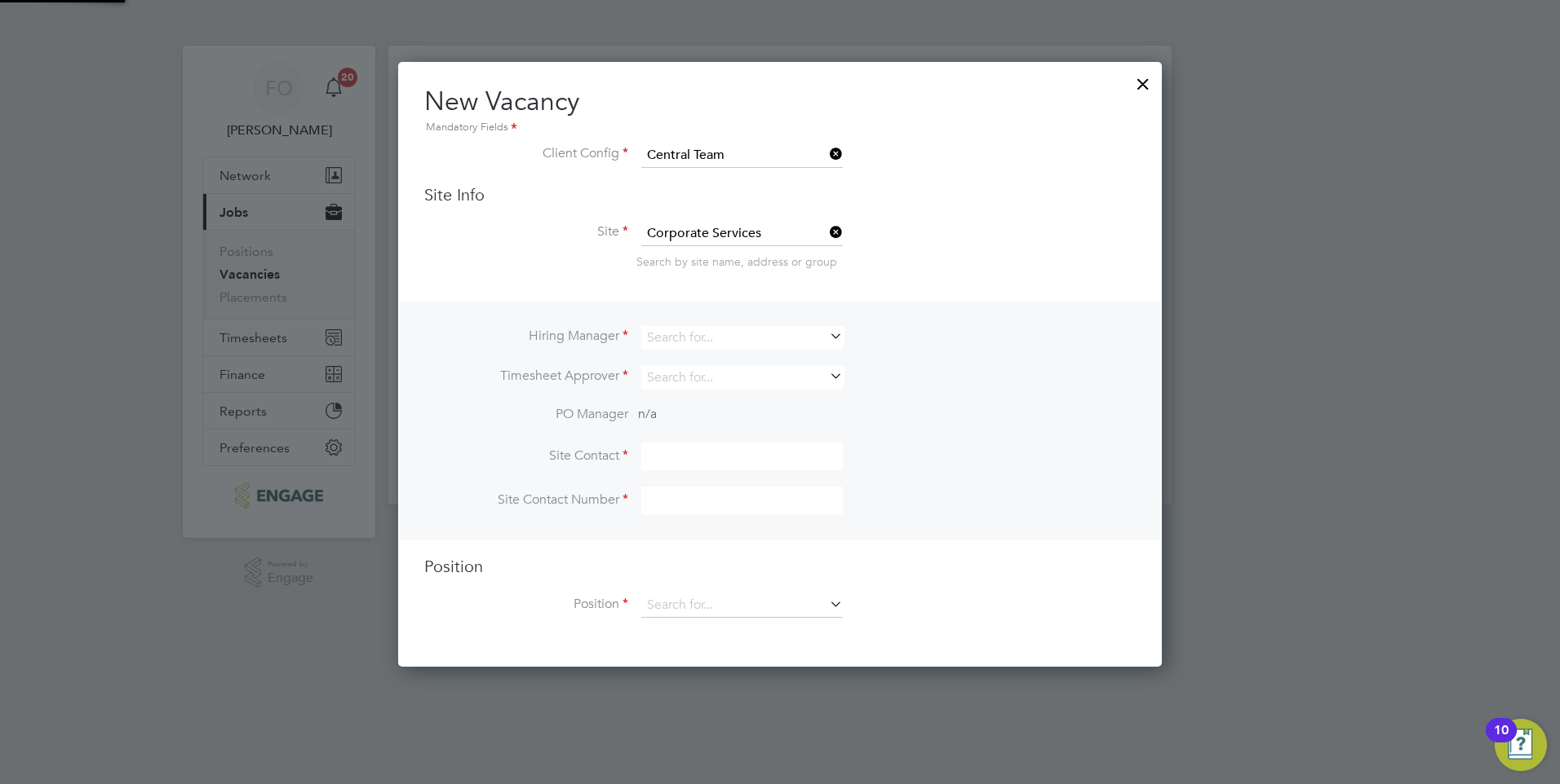
scroll to position [607, 765]
click at [764, 596] on input at bounding box center [742, 605] width 202 height 24
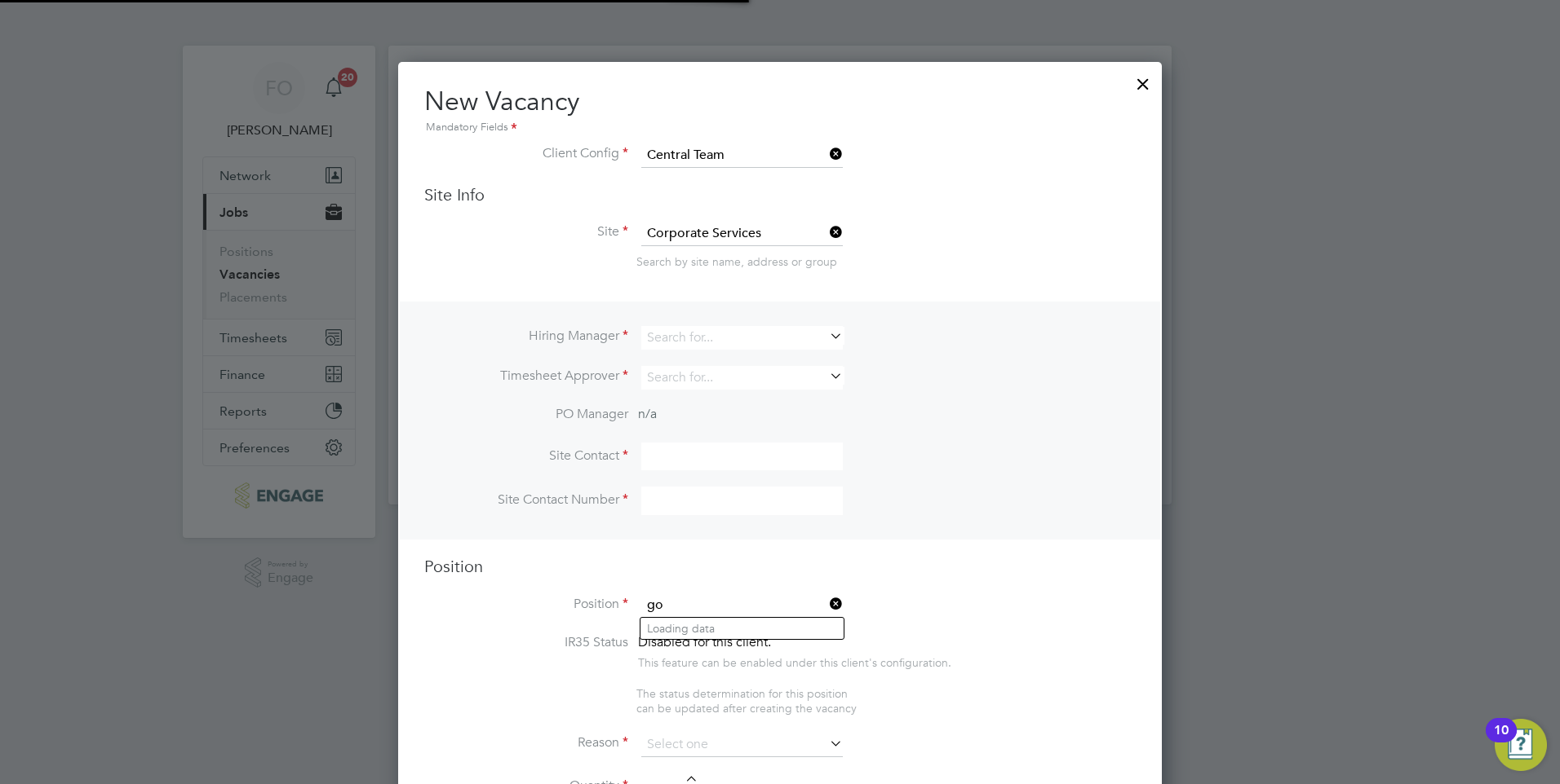
scroll to position [2363, 765]
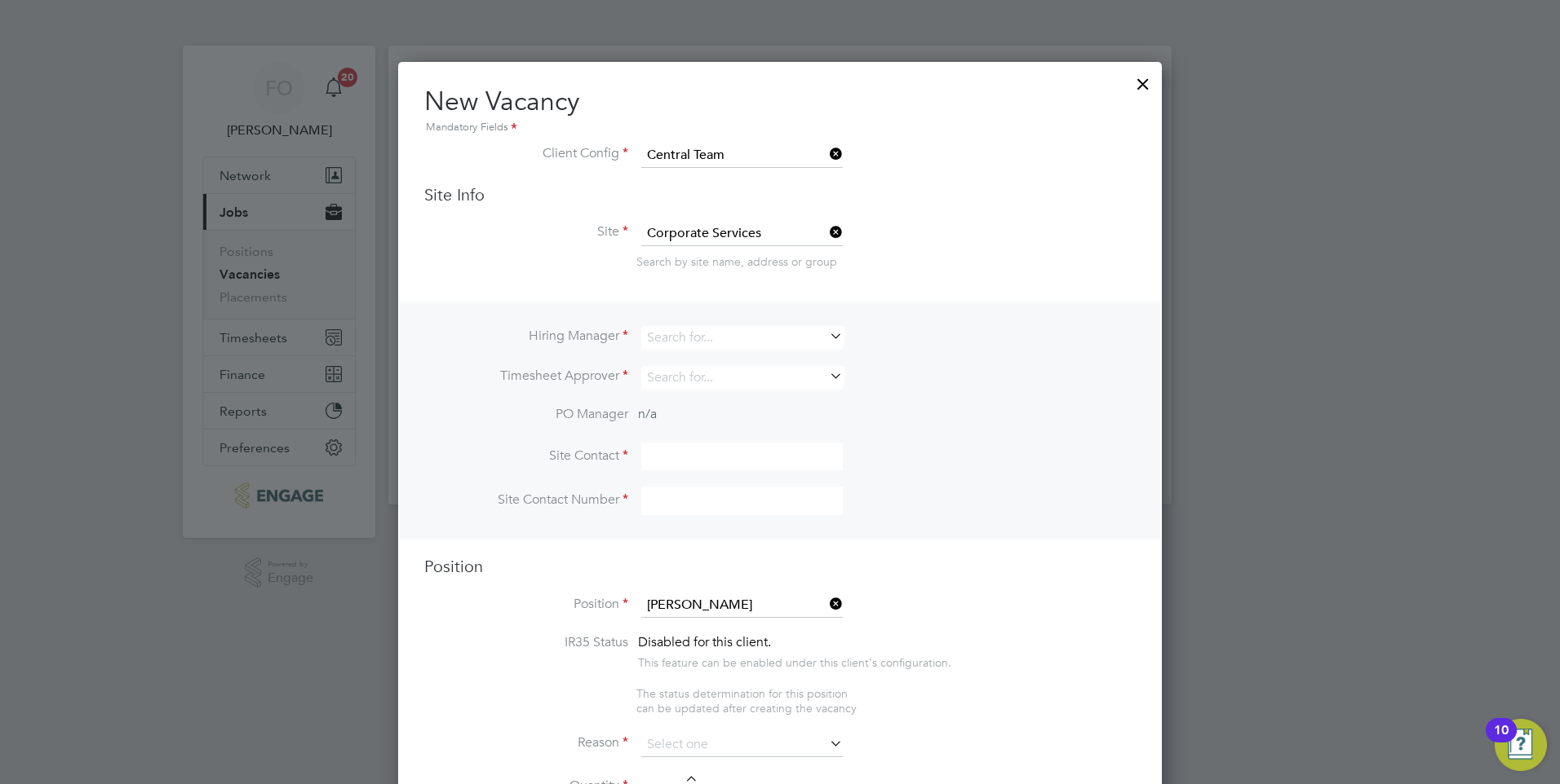
click at [780, 623] on li "Interim Director of [PERSON_NAME]" at bounding box center [788, 628] width 297 height 22
type input "Interim Director of Governance"
type textarea "LOREMIP DO SIT: • Am consect adipisci, elitseddo eiu temporincididu utlabor et …"
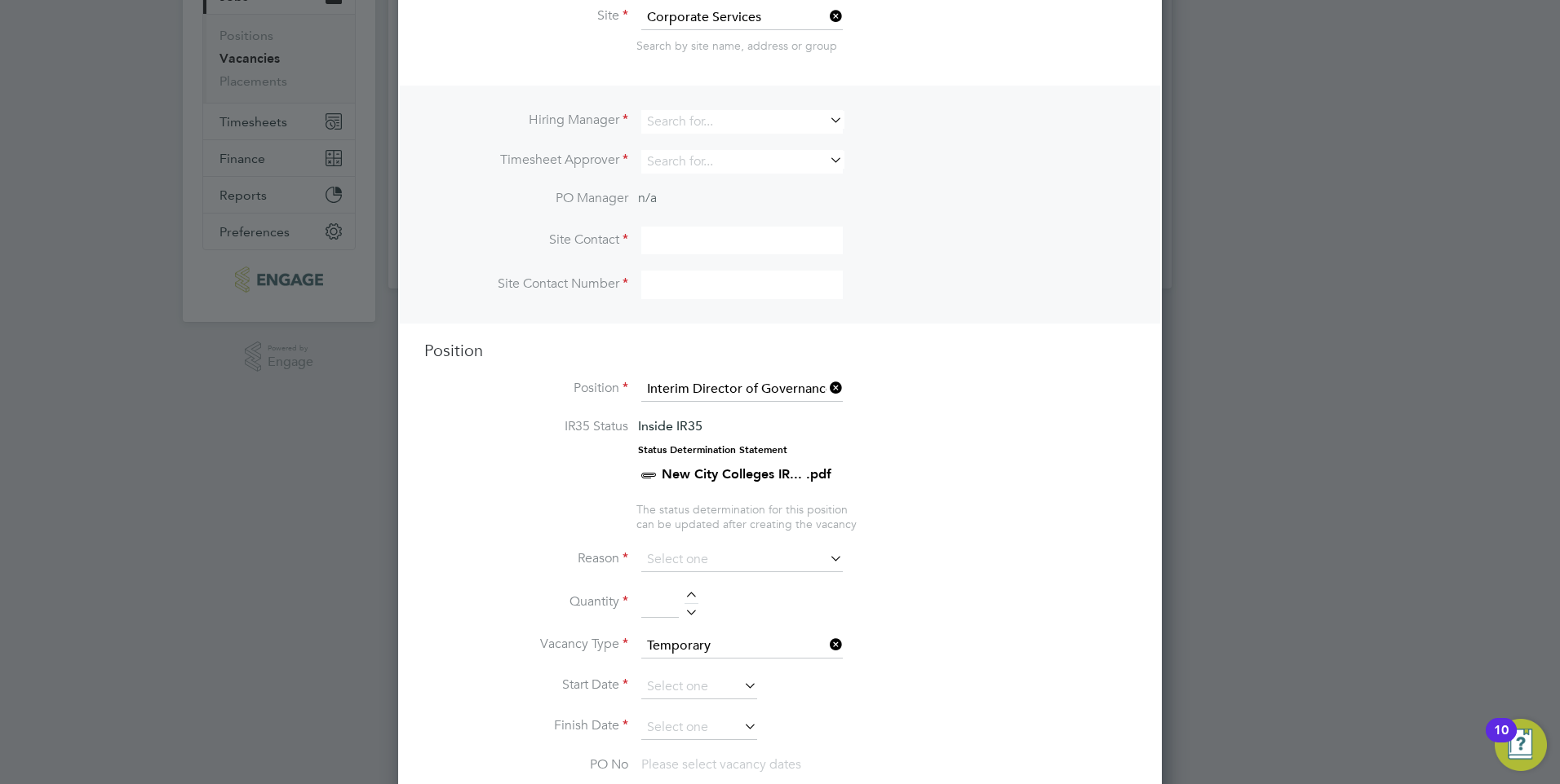
scroll to position [245, 0]
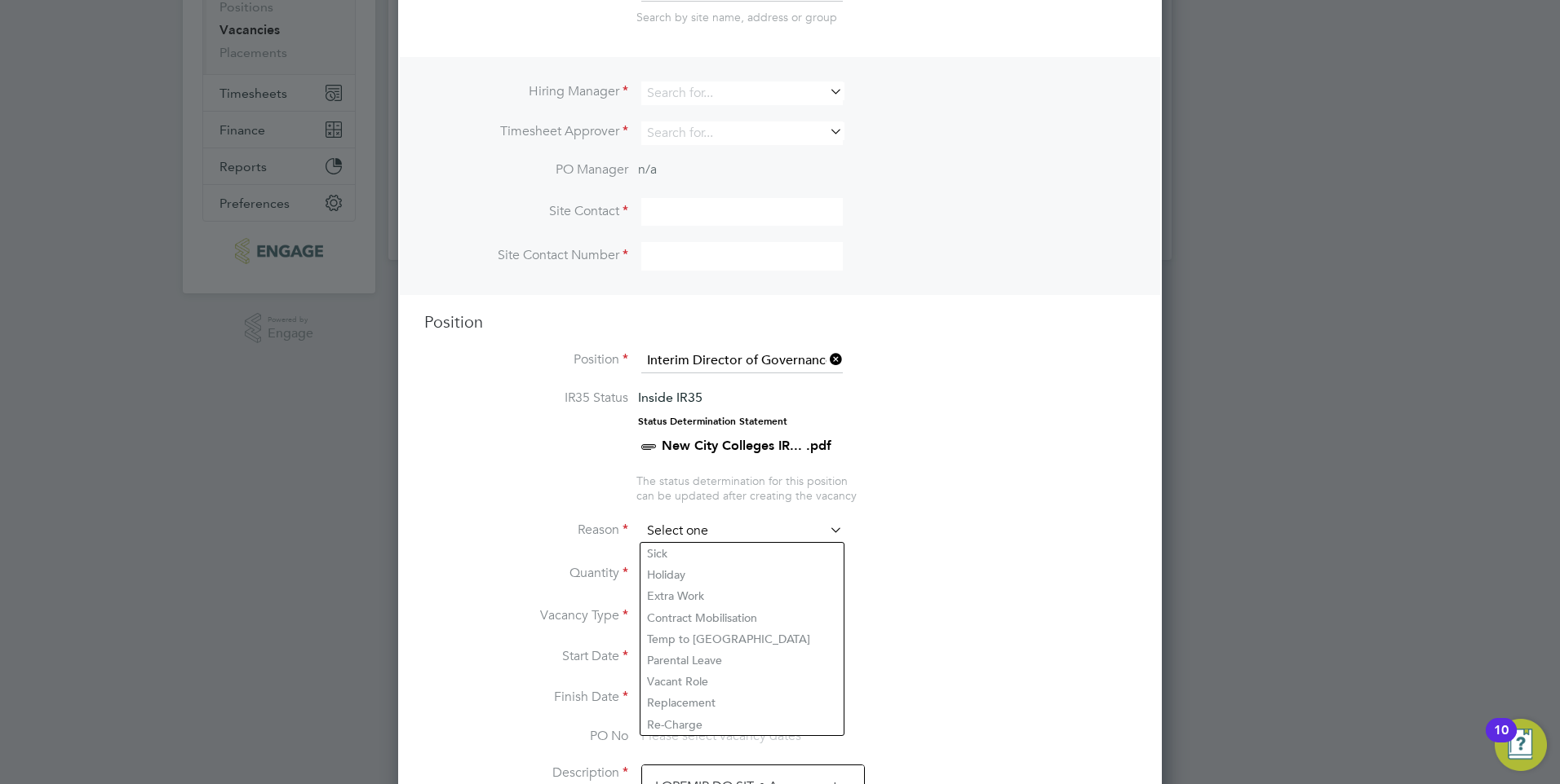
click at [736, 540] on input at bounding box center [742, 531] width 202 height 24
click at [719, 671] on li "Vacant Role" at bounding box center [741, 682] width 203 height 22
type input "Vacant Role"
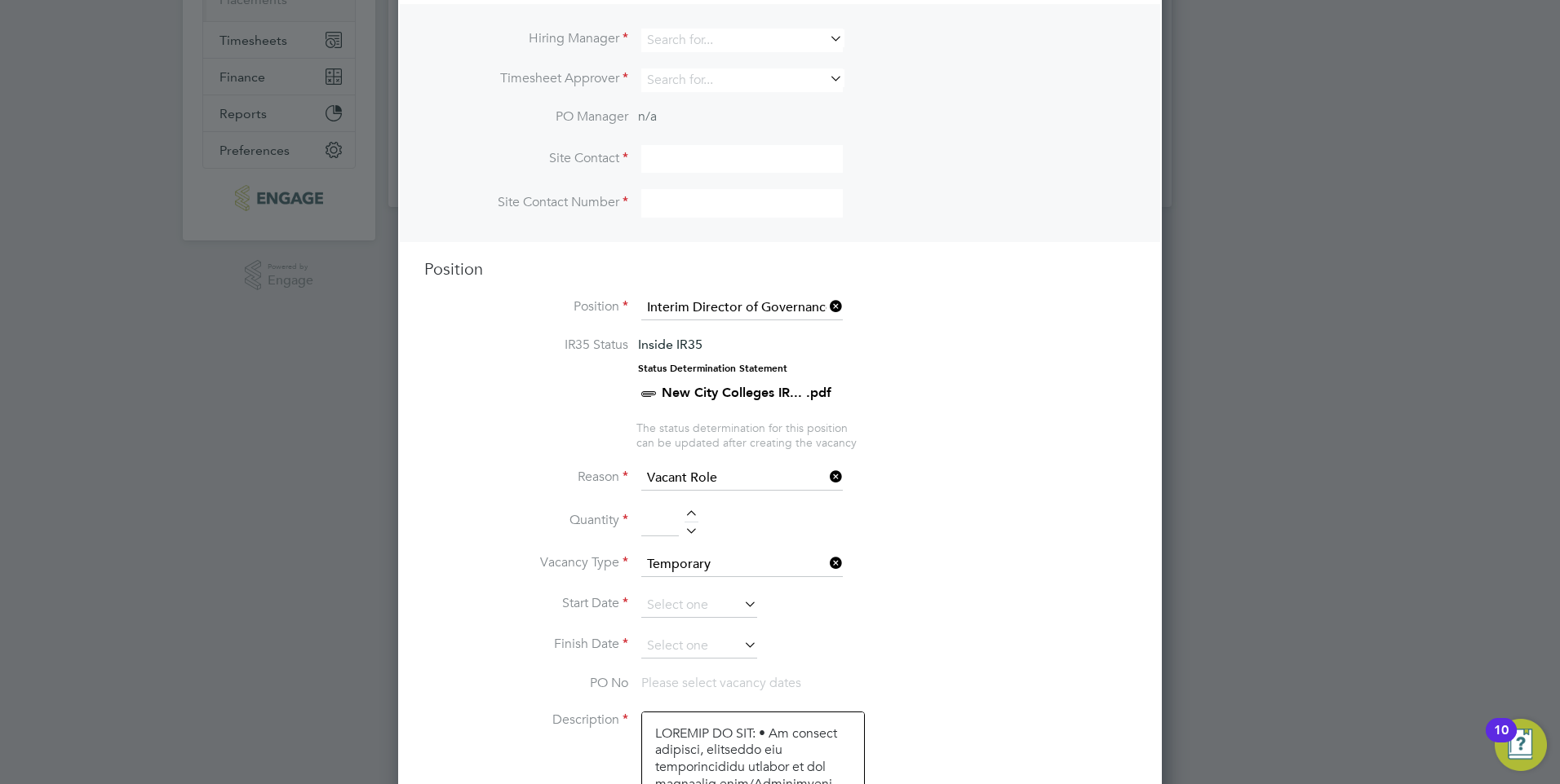
scroll to position [326, 0]
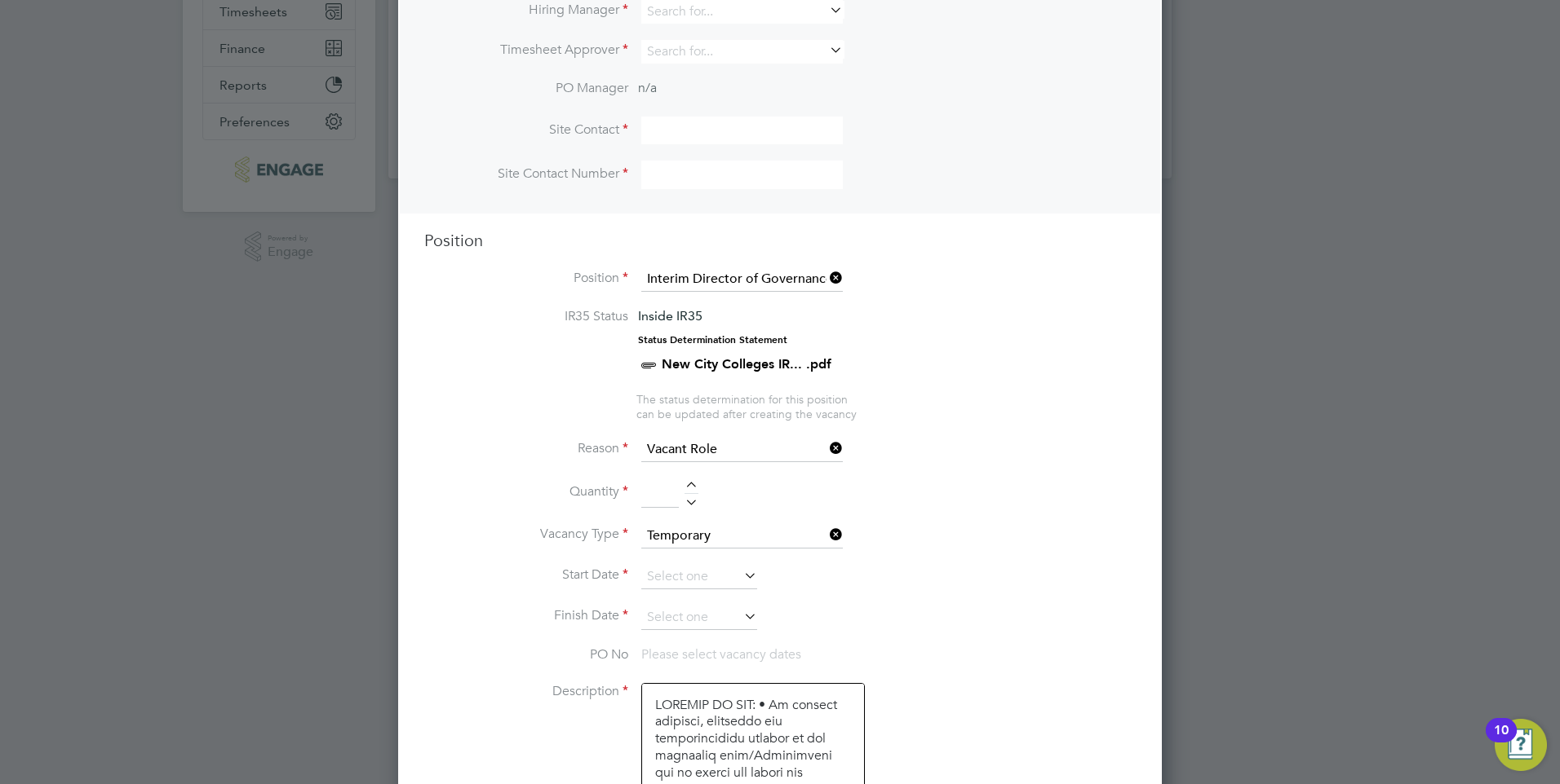
click at [686, 482] on div at bounding box center [691, 487] width 14 height 12
type input "1"
click at [711, 569] on input at bounding box center [699, 576] width 116 height 24
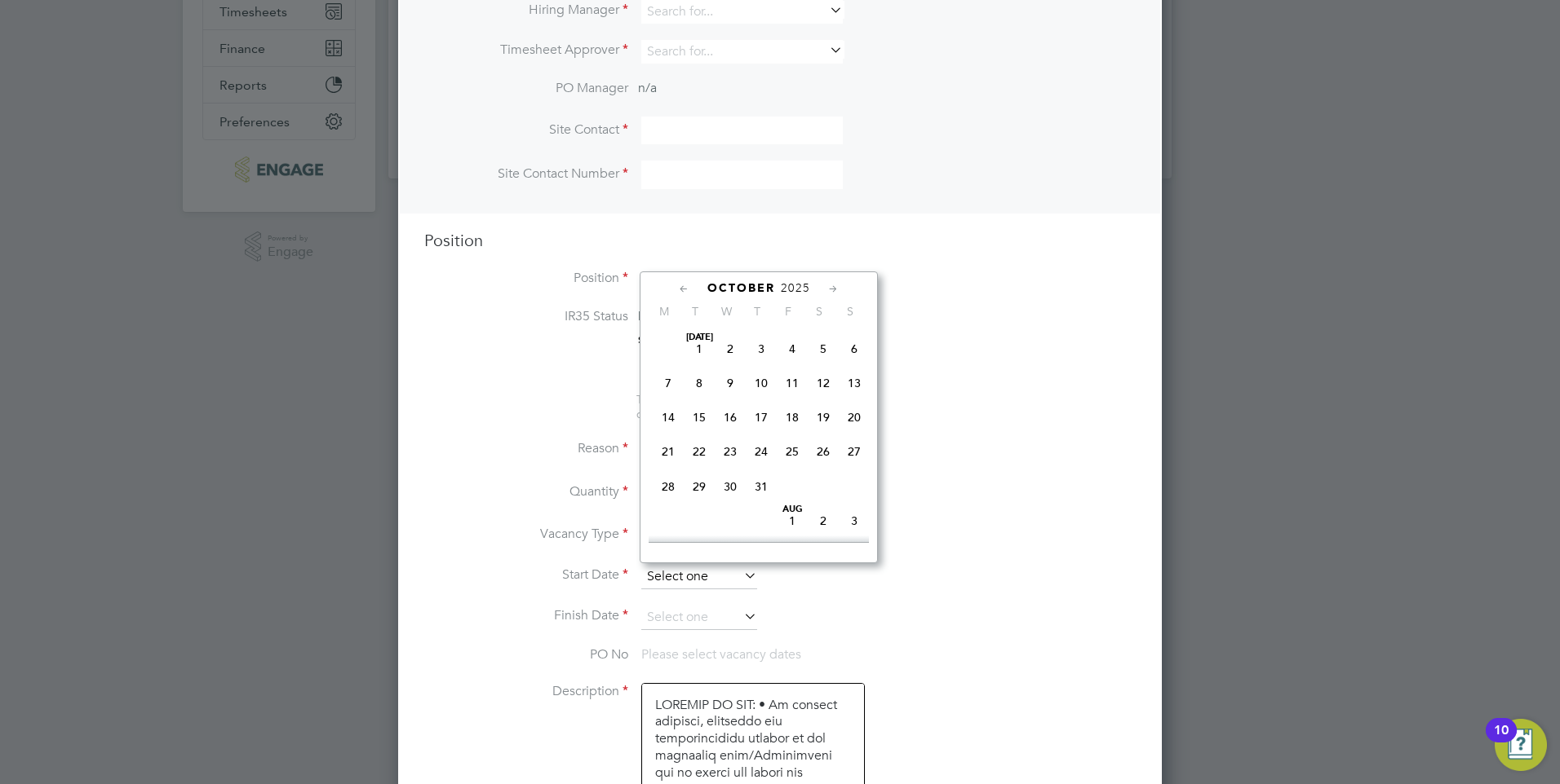
scroll to position [459, 0]
click at [669, 453] on span "6" at bounding box center [668, 440] width 31 height 31
type input "[DATE]"
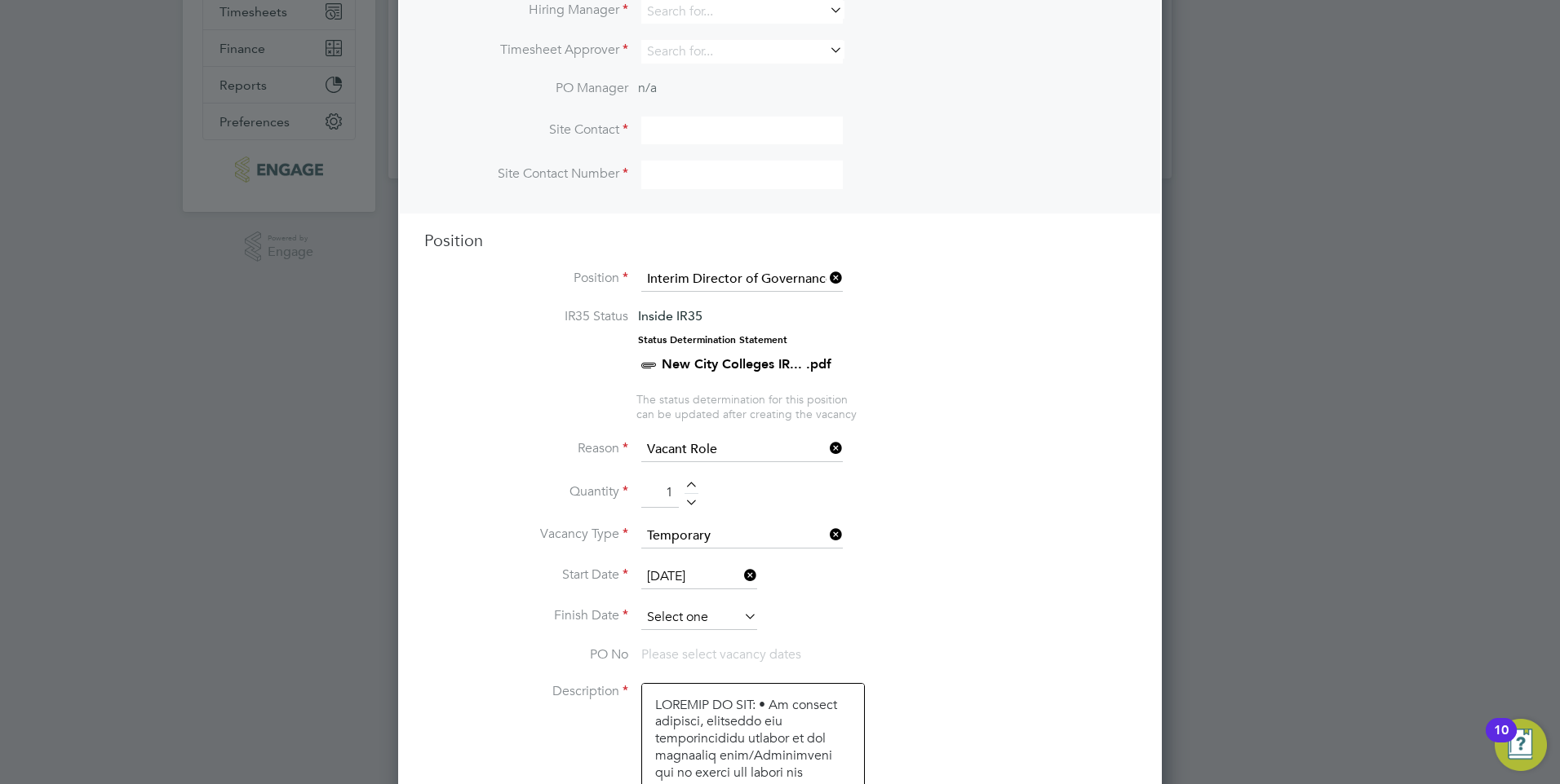
click at [678, 611] on input at bounding box center [699, 618] width 116 height 24
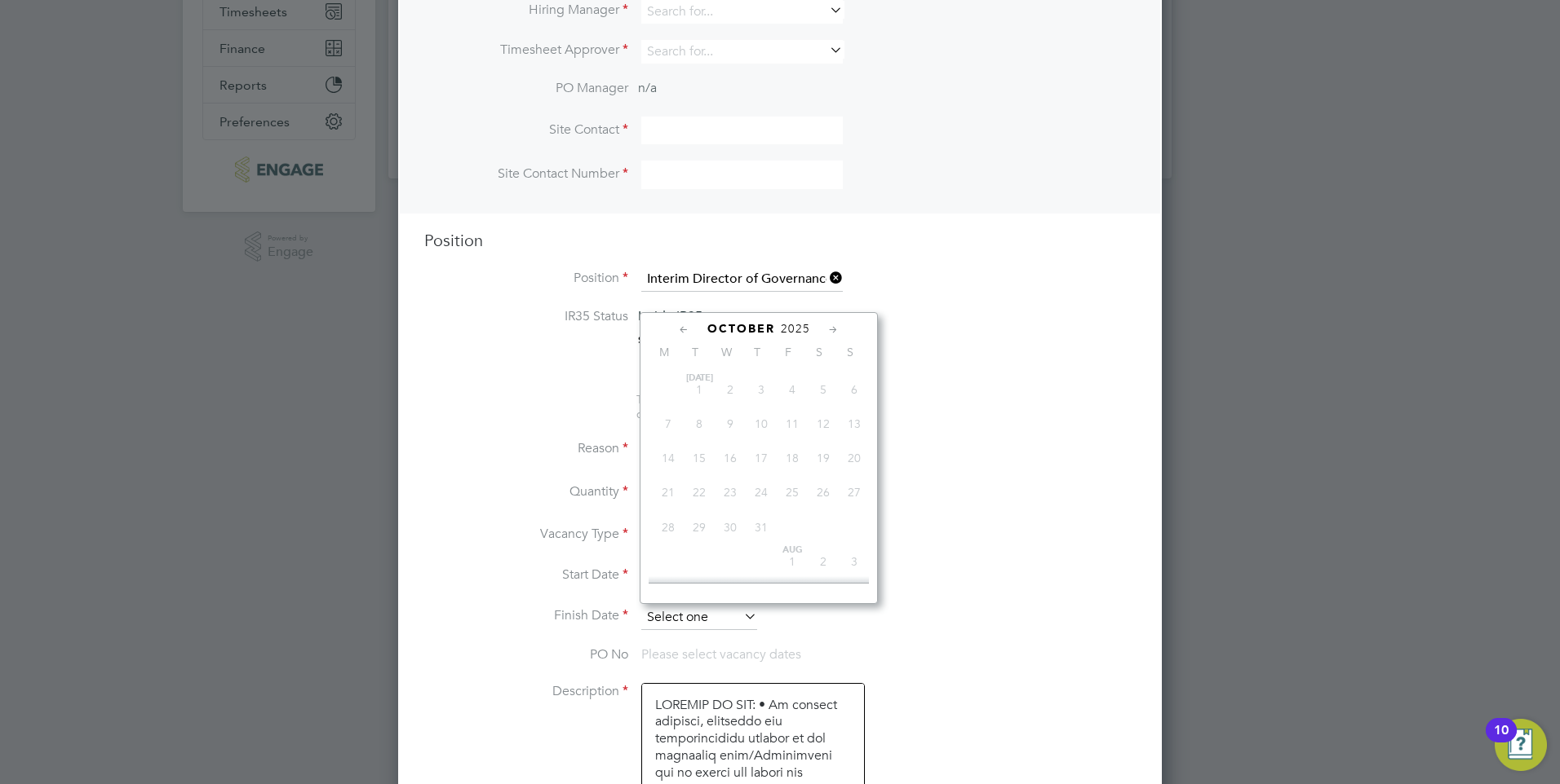
scroll to position [494, 0]
click at [833, 329] on icon at bounding box center [833, 330] width 16 height 18
click at [792, 453] on span "19" at bounding box center [792, 438] width 31 height 31
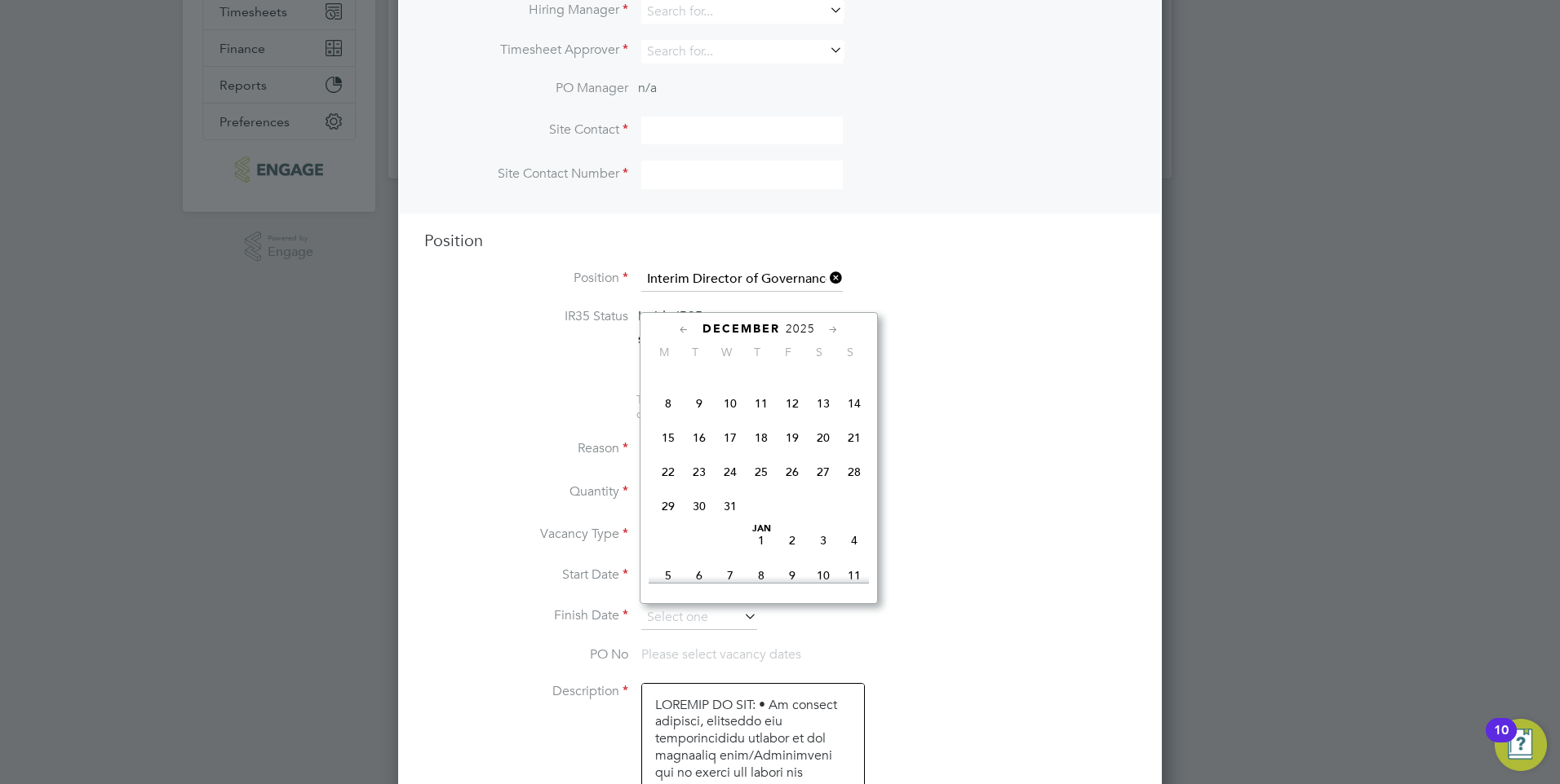
type input "[DATE]"
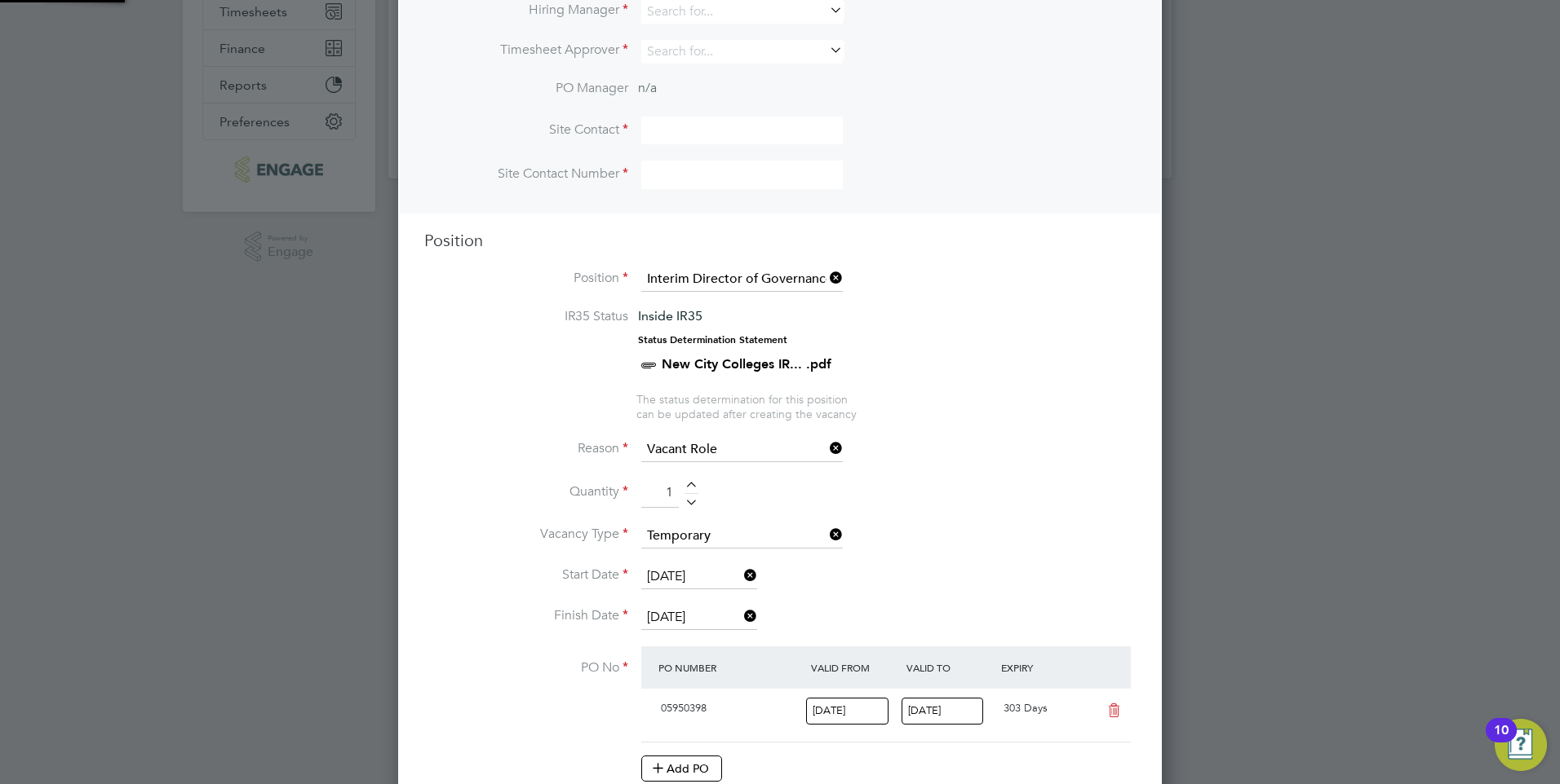
scroll to position [27, 154]
click at [963, 506] on li "Quantity 1" at bounding box center [780, 501] width 711 height 46
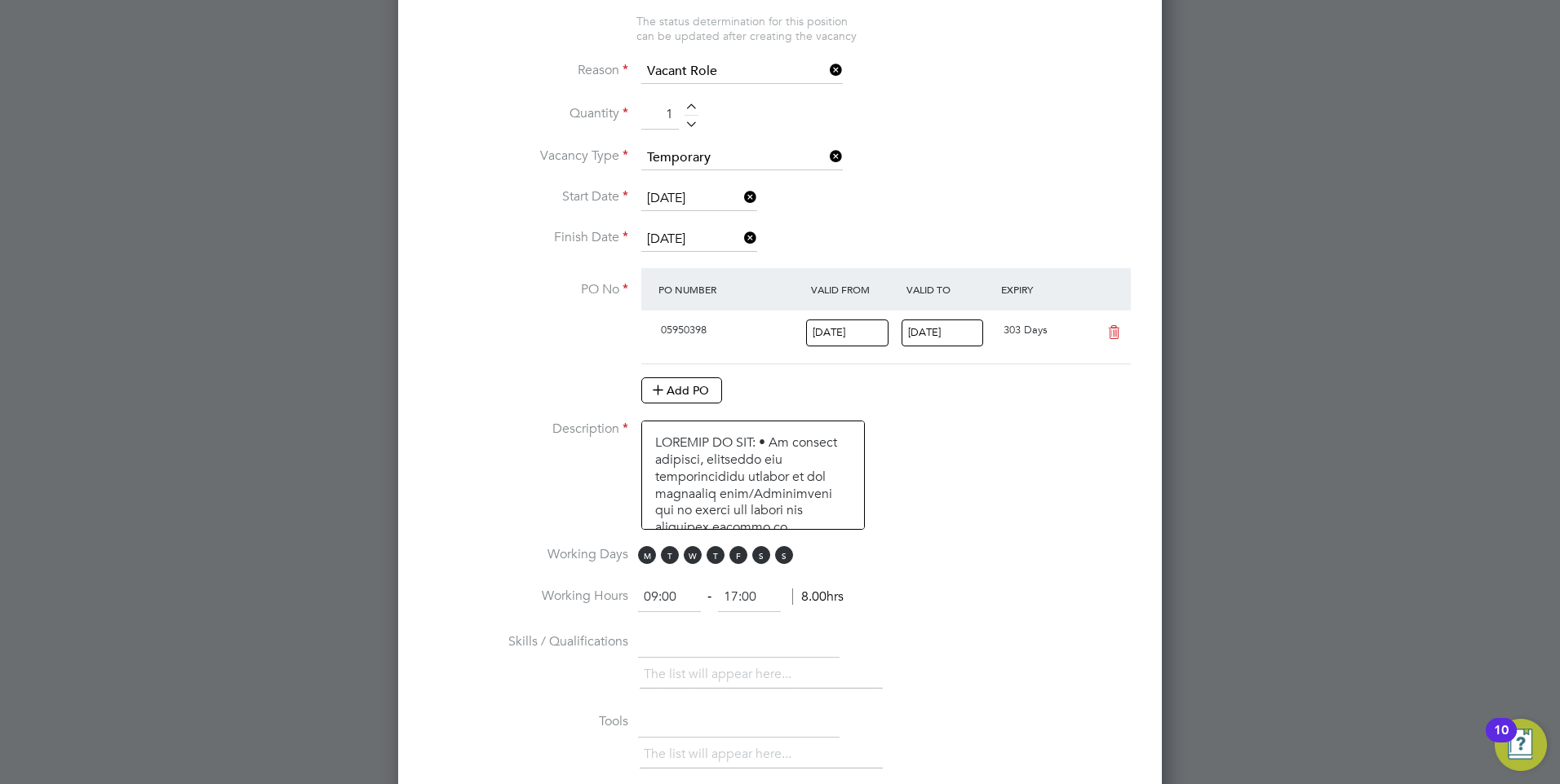
scroll to position [734, 0]
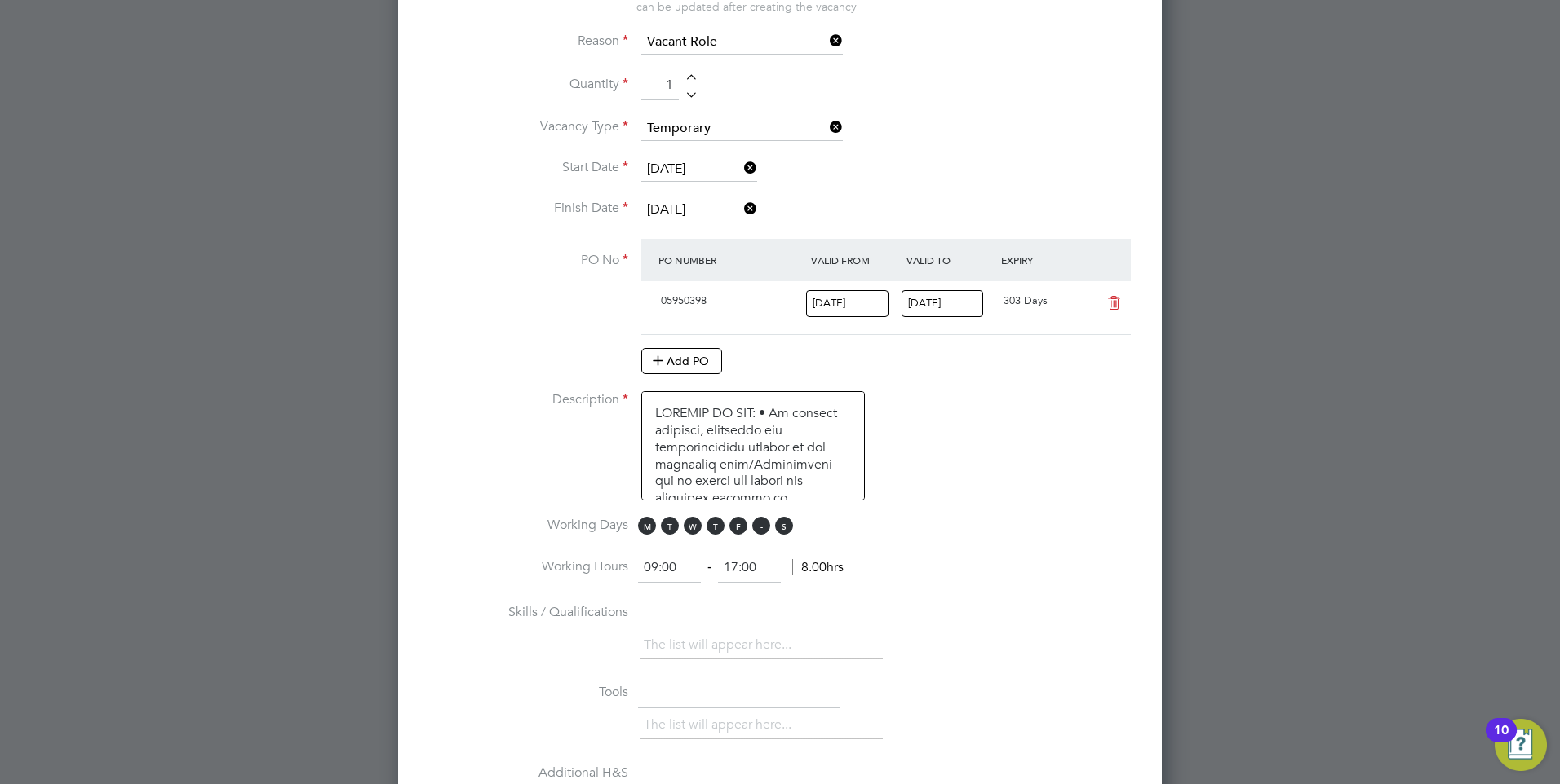
click at [764, 526] on span "S" at bounding box center [761, 526] width 18 height 18
click at [787, 525] on span "S" at bounding box center [783, 526] width 18 height 18
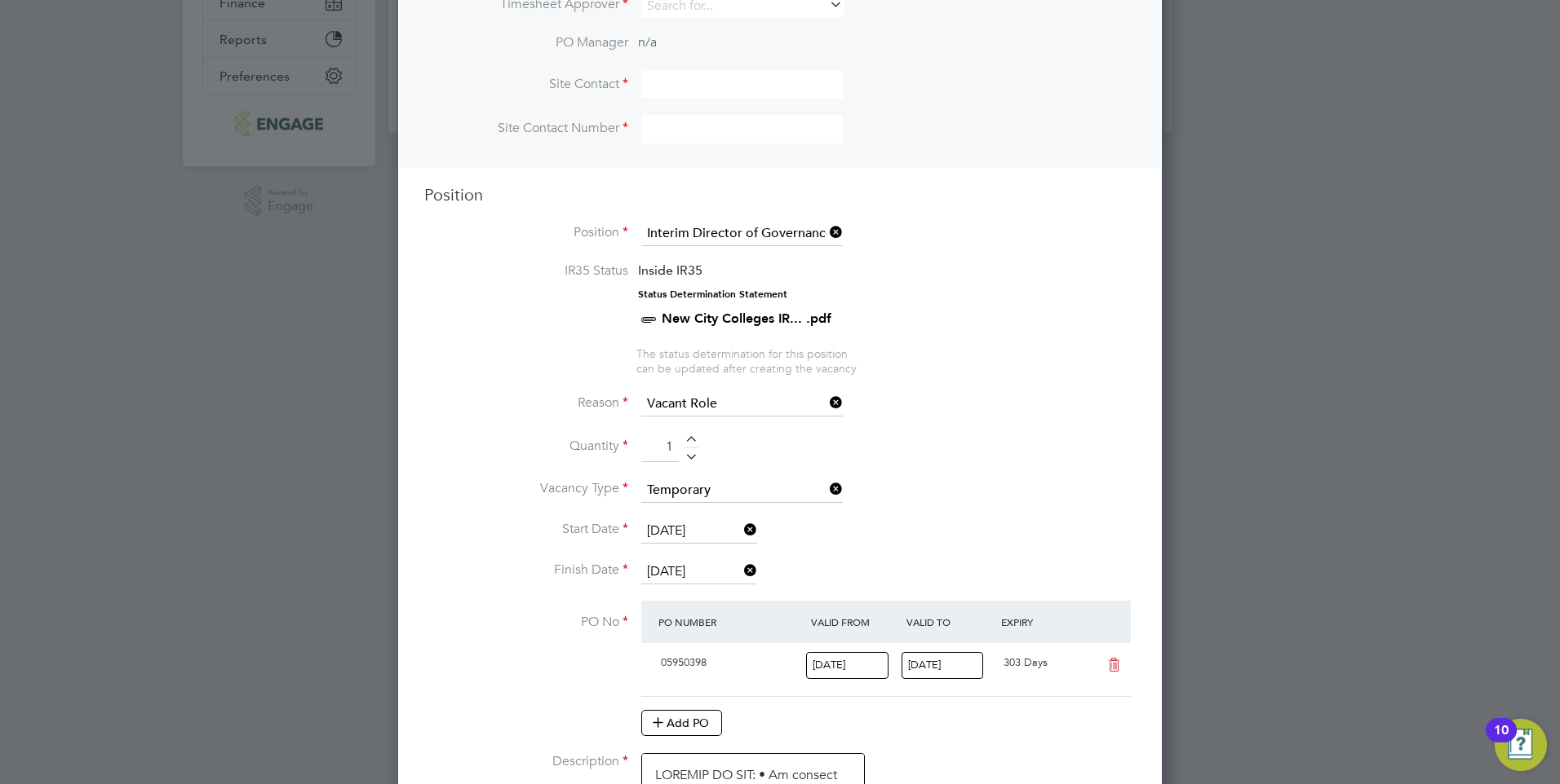
scroll to position [0, 0]
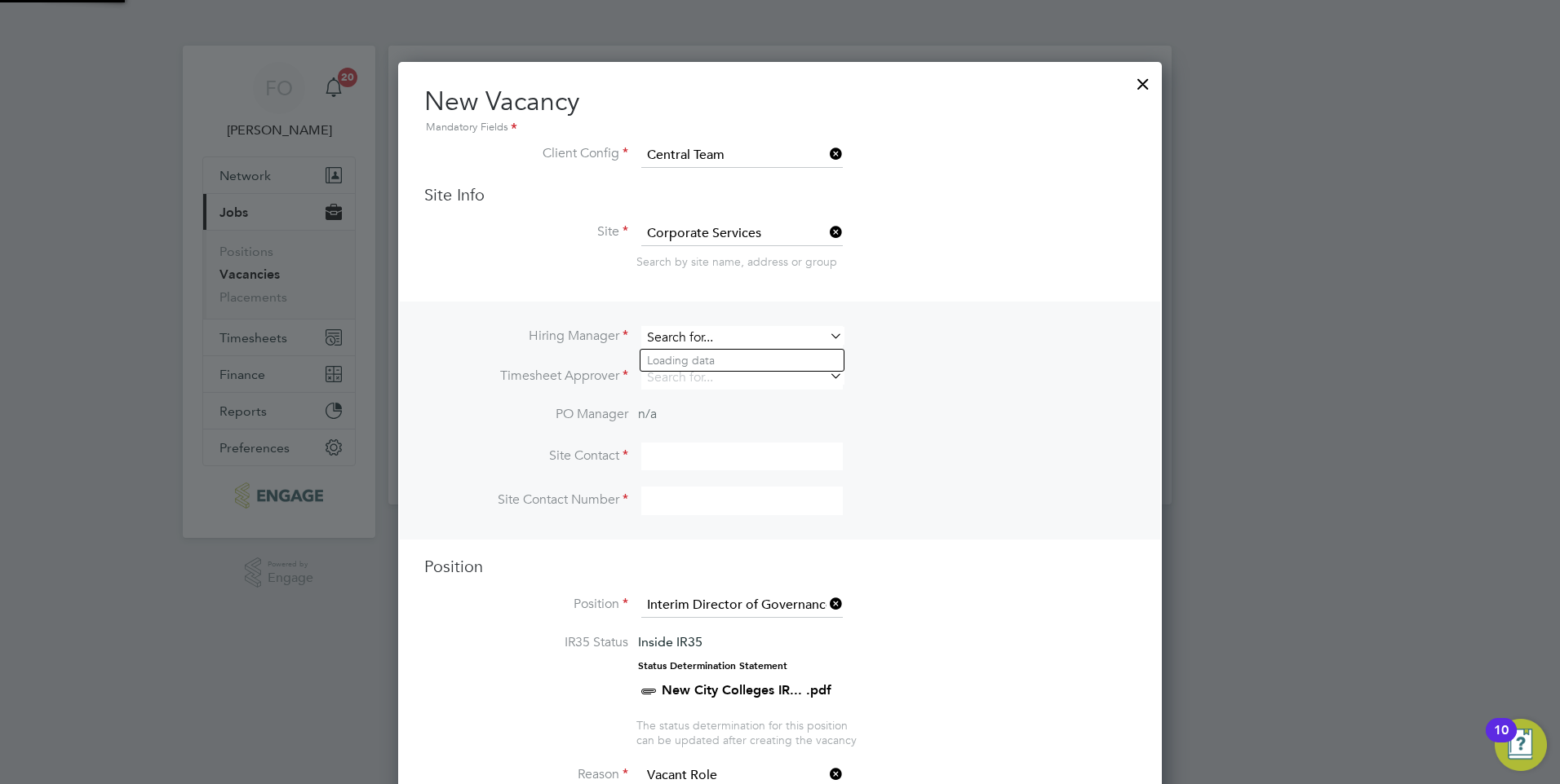
click at [777, 343] on input at bounding box center [742, 338] width 202 height 23
type input "c"
click at [729, 334] on input "legg" at bounding box center [742, 338] width 202 height 23
type input "l"
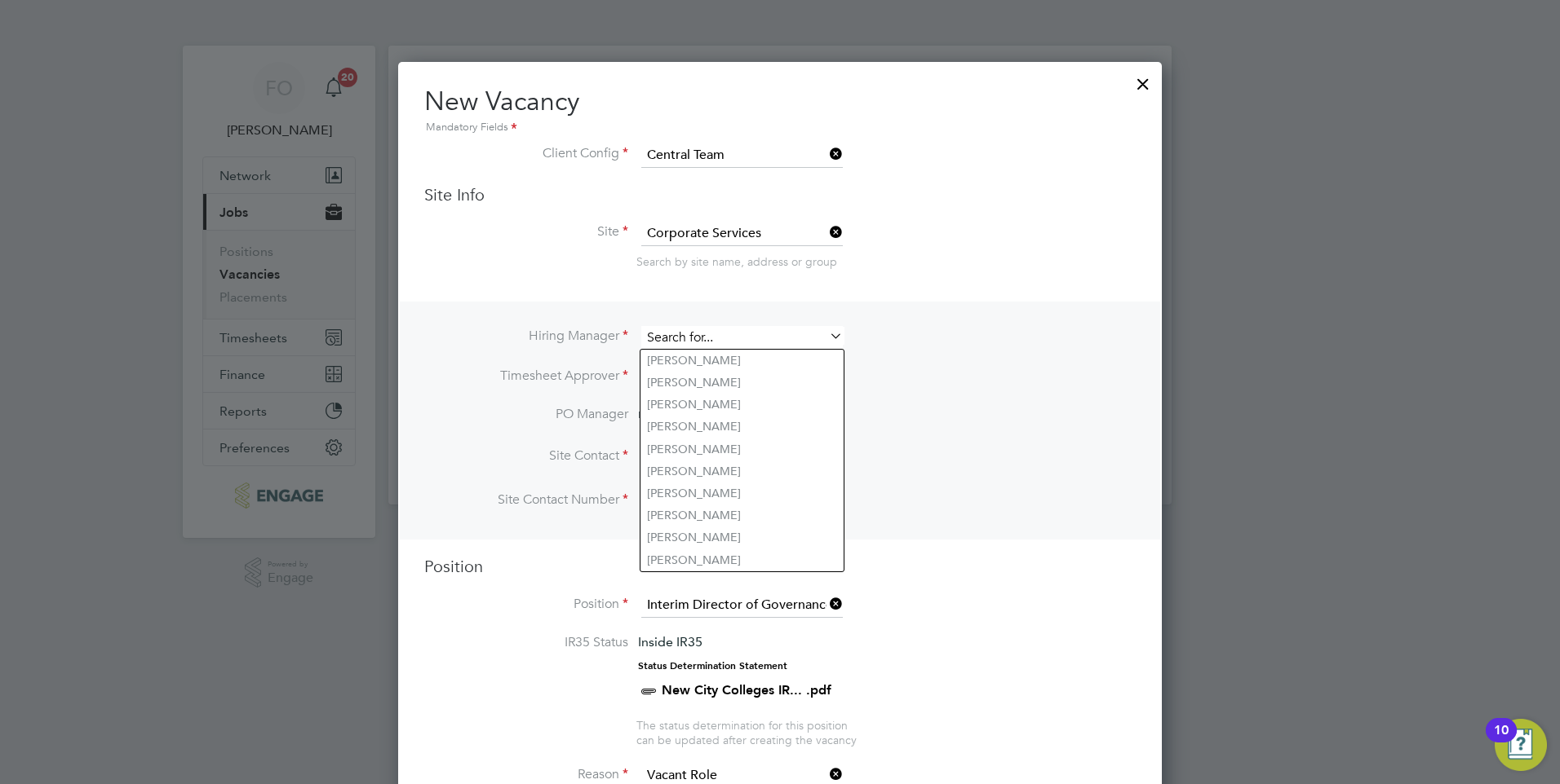
click at [711, 332] on input at bounding box center [742, 338] width 202 height 23
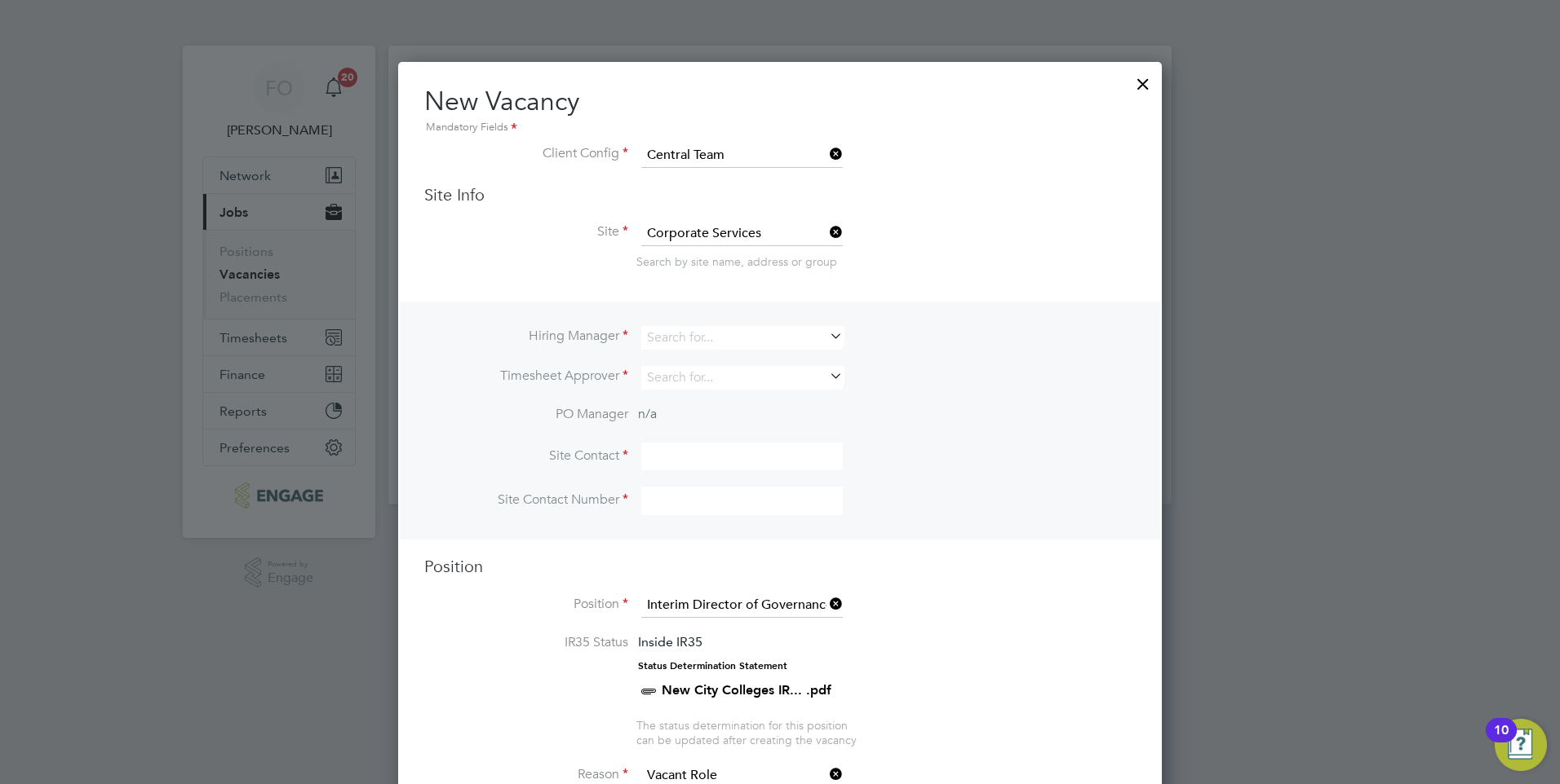
click at [750, 323] on div "Hiring Manager Timesheet Approver PO Manager n/a Site Contact Site Contact Numb…" at bounding box center [780, 420] width 760 height 238
click at [747, 335] on input at bounding box center [742, 338] width 202 height 23
type input "legg"
type input "c"
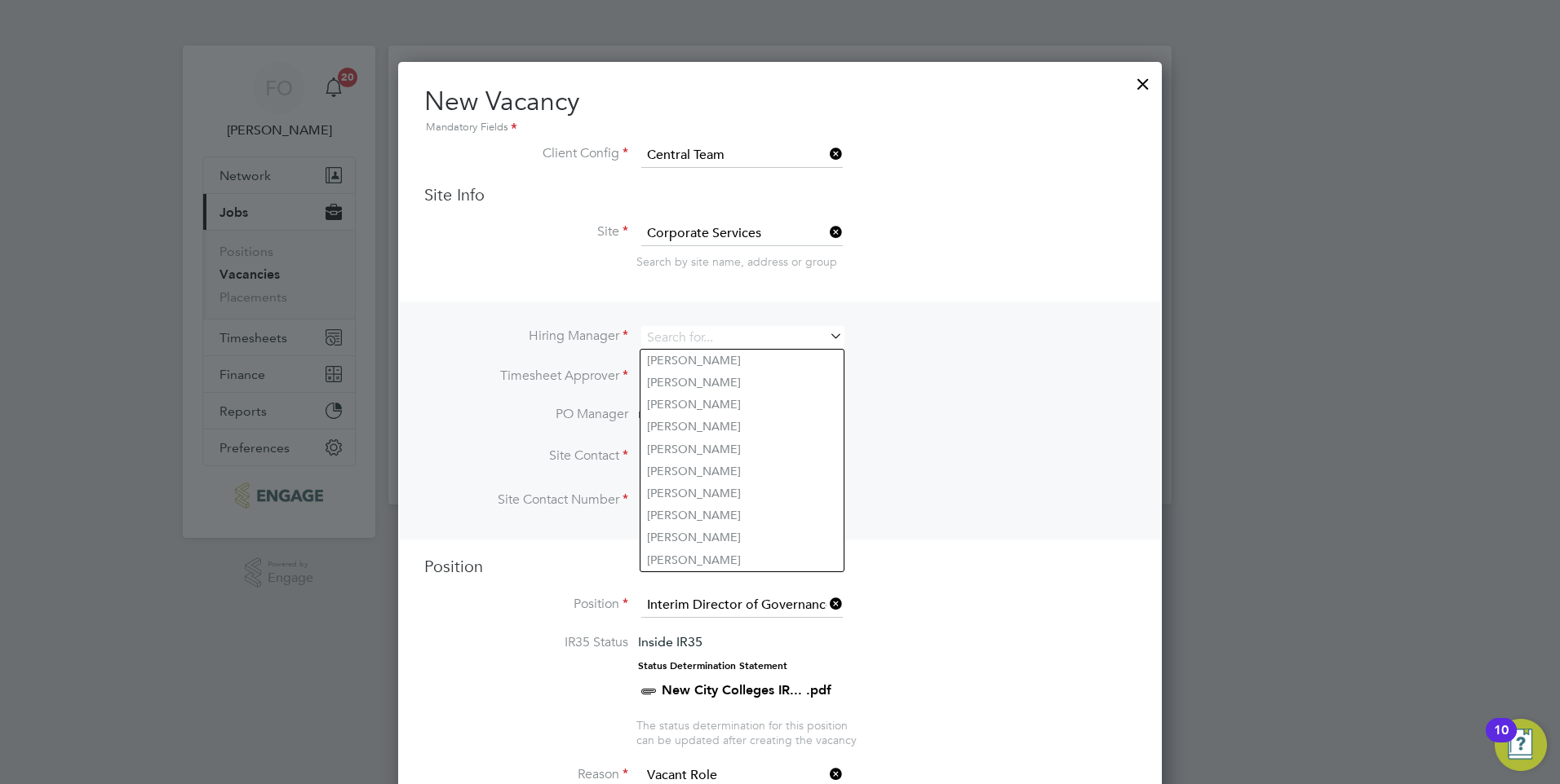
click at [1002, 326] on li "Hiring Manager" at bounding box center [780, 346] width 711 height 40
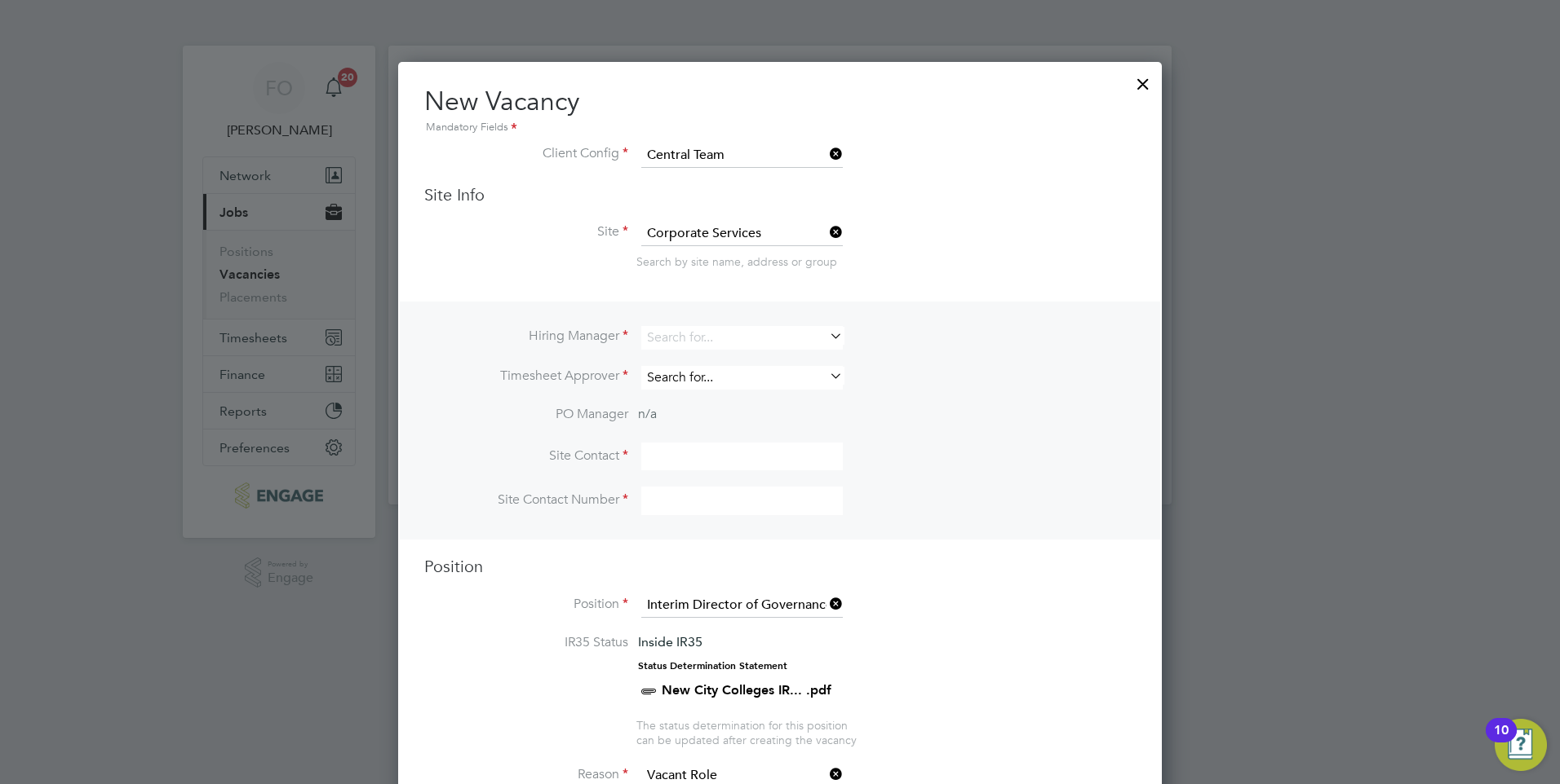
click at [780, 376] on input at bounding box center [742, 378] width 202 height 23
type input "c"
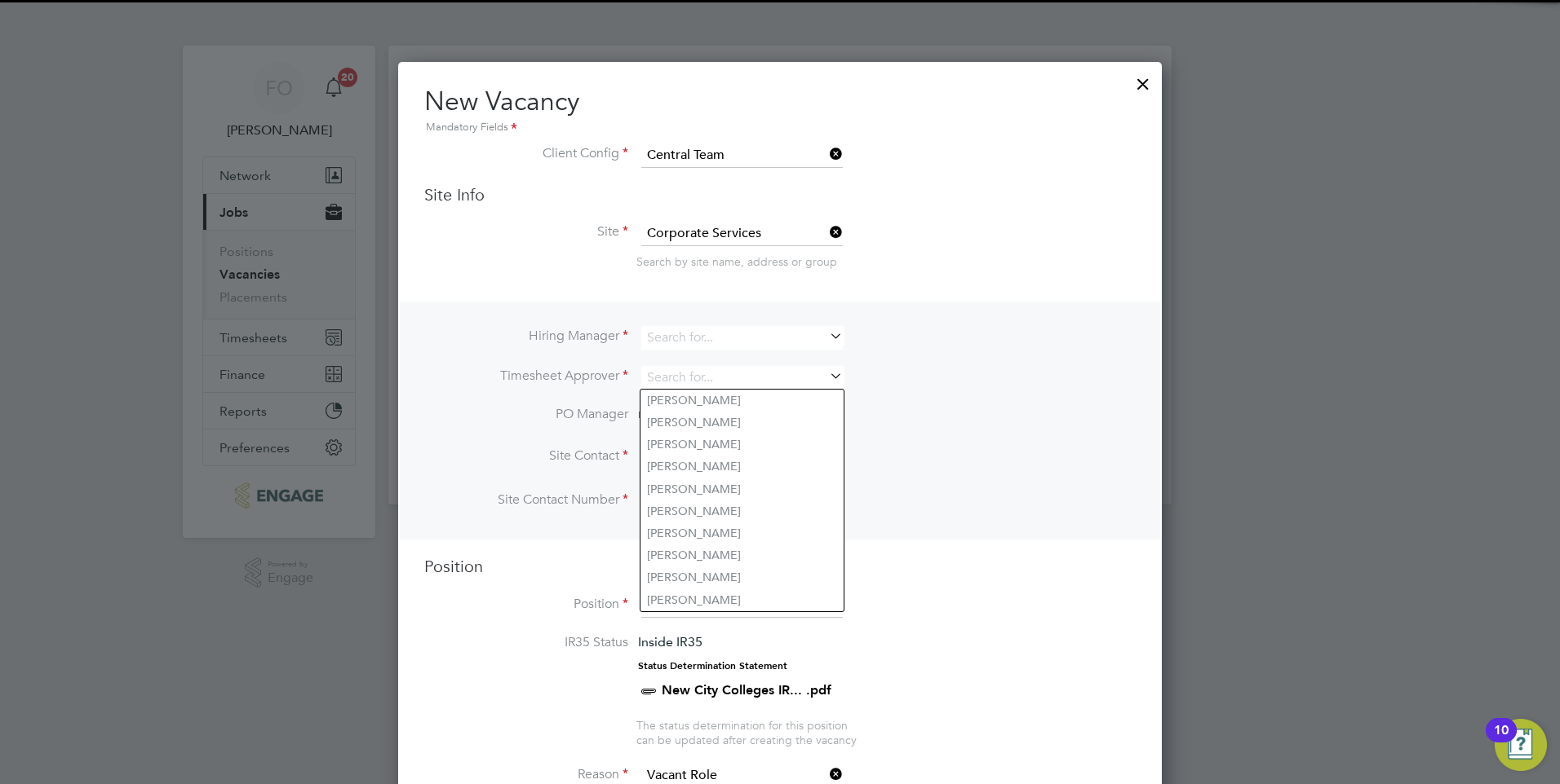
click at [1049, 480] on li "Site Contact" at bounding box center [780, 465] width 711 height 45
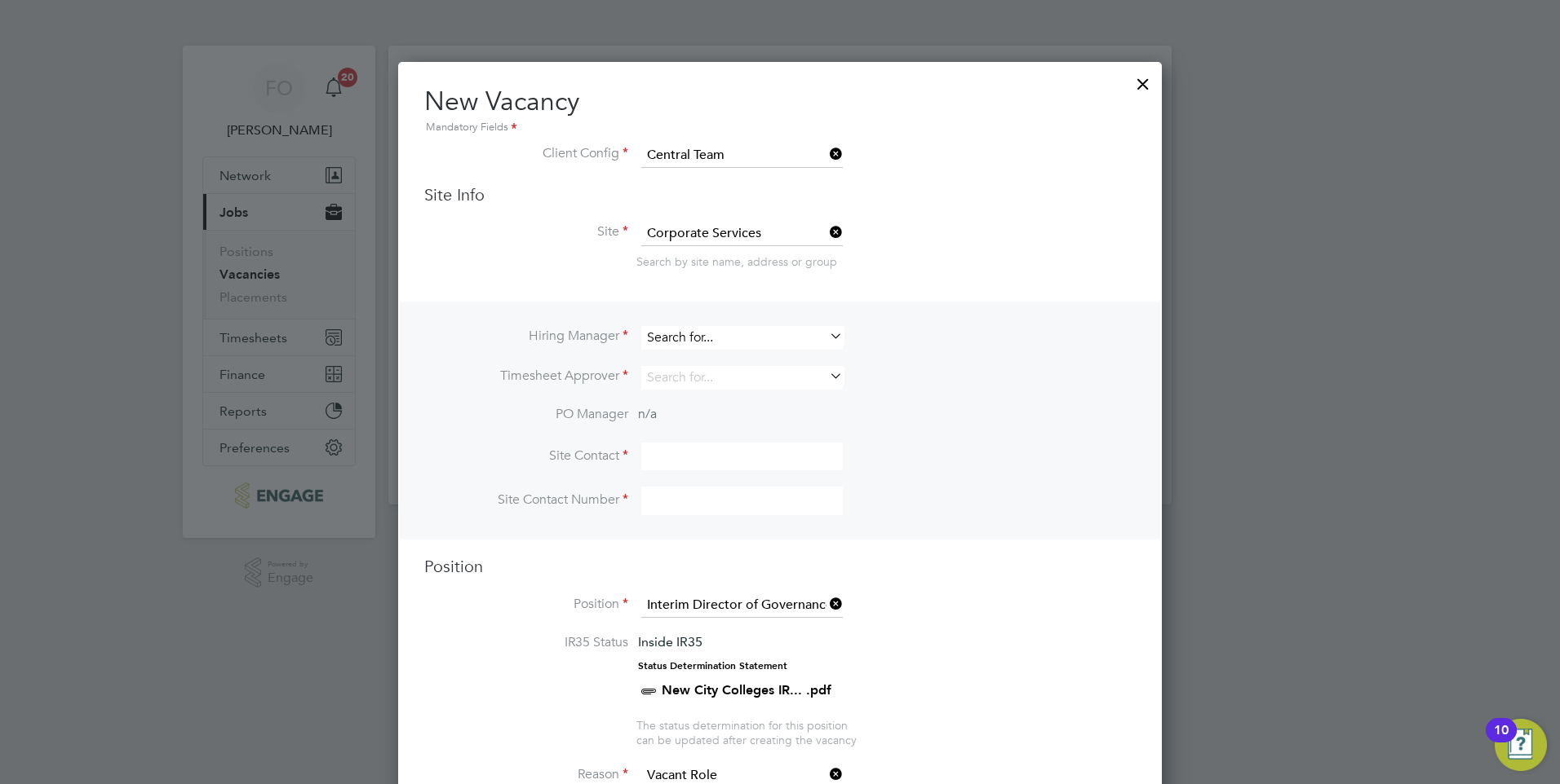
click at [691, 334] on input at bounding box center [742, 338] width 202 height 23
type input "sur"
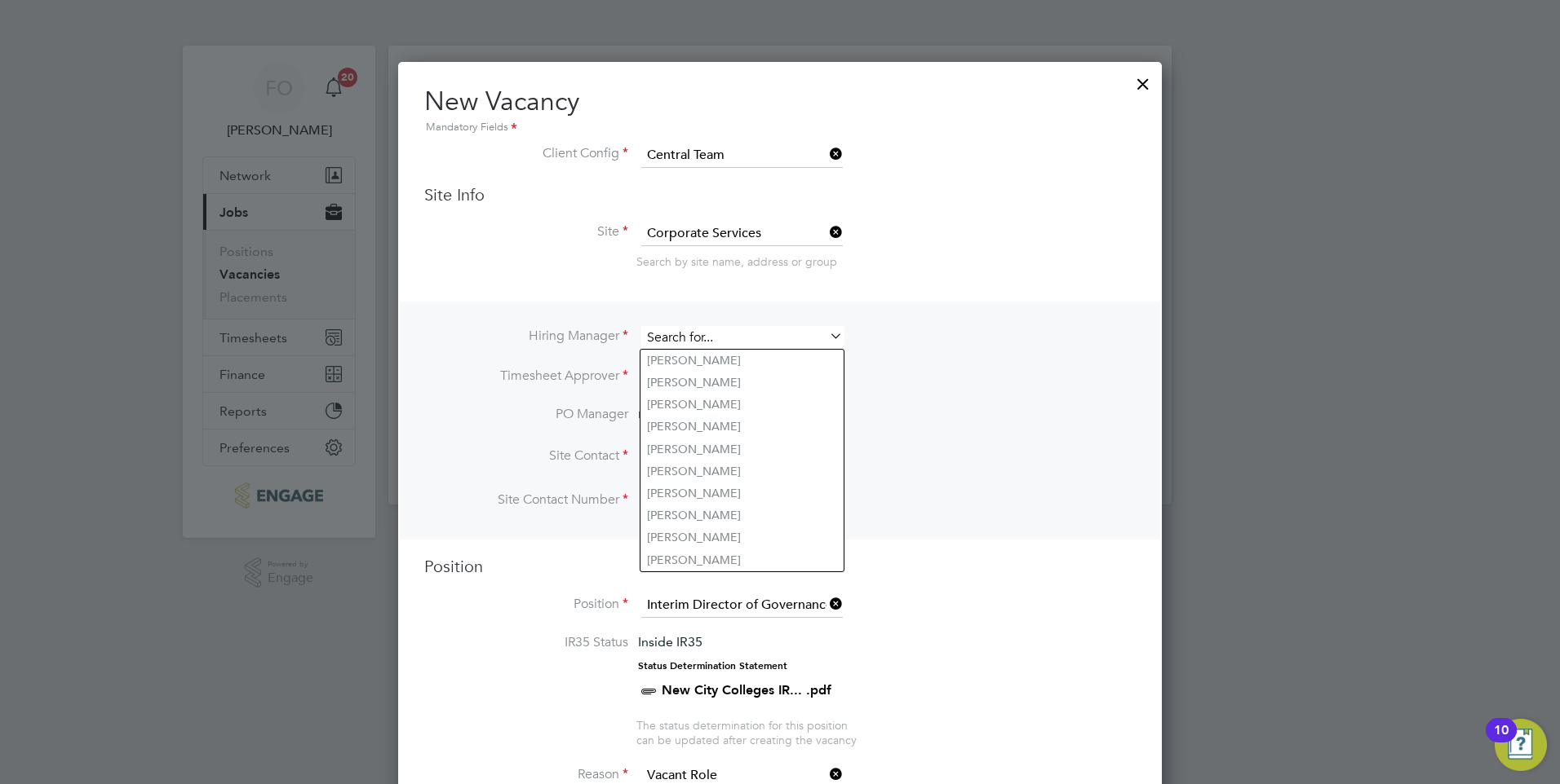
click at [727, 339] on input at bounding box center [742, 338] width 202 height 23
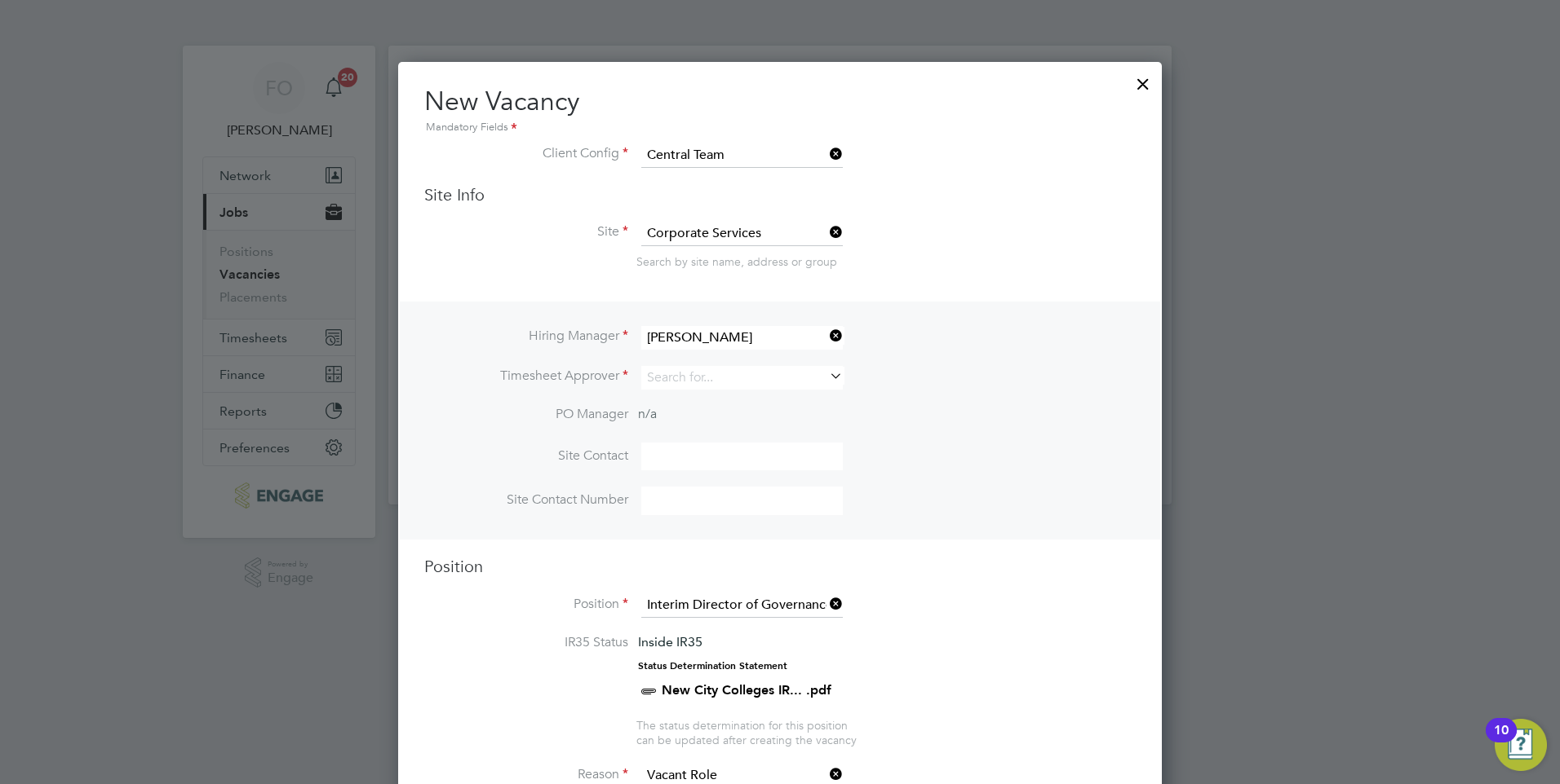
click at [726, 355] on li "Lisa Pincombe" at bounding box center [741, 360] width 203 height 22
type input "Lisa Pincombe"
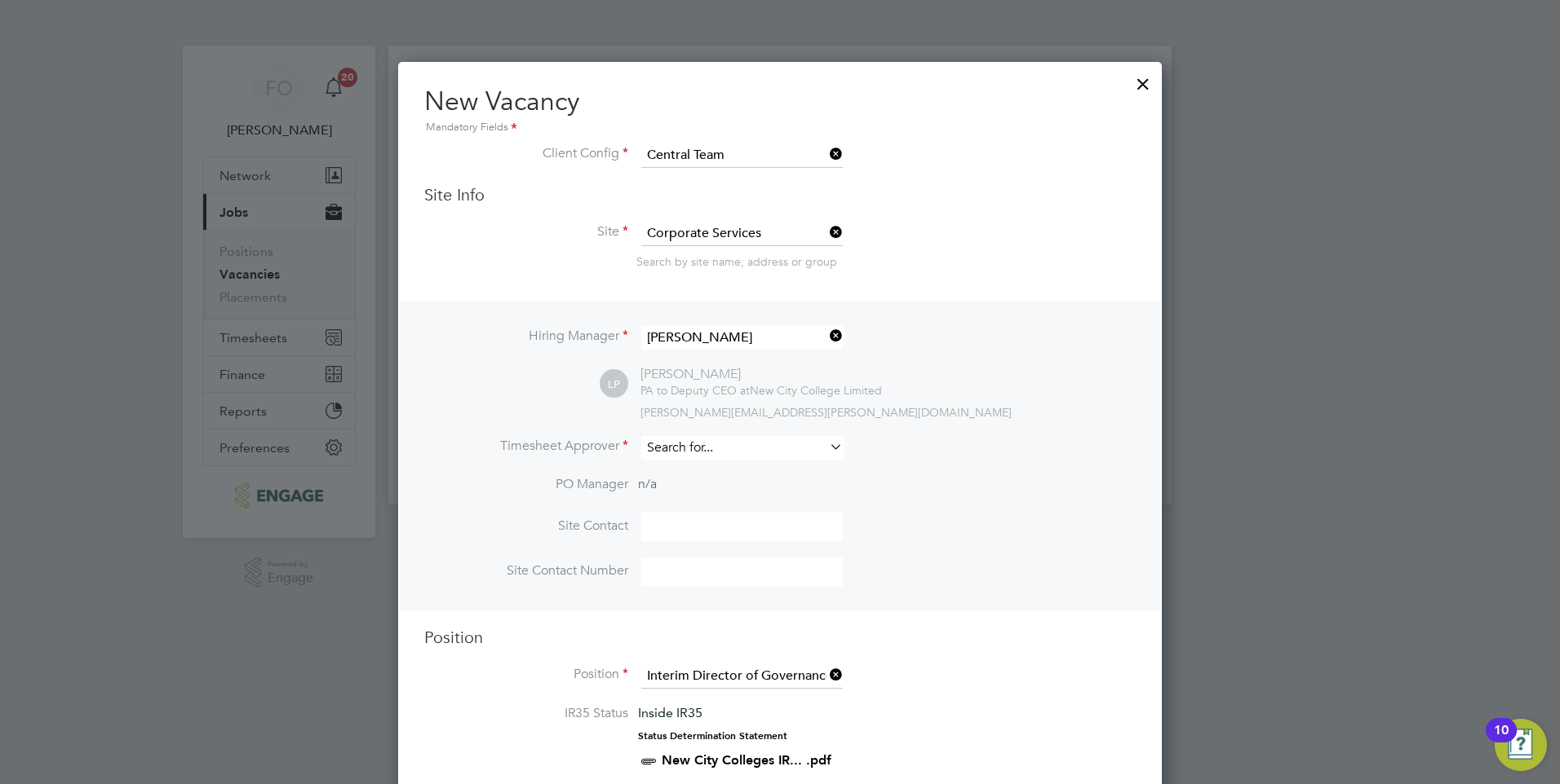
click at [712, 454] on input at bounding box center [742, 448] width 202 height 23
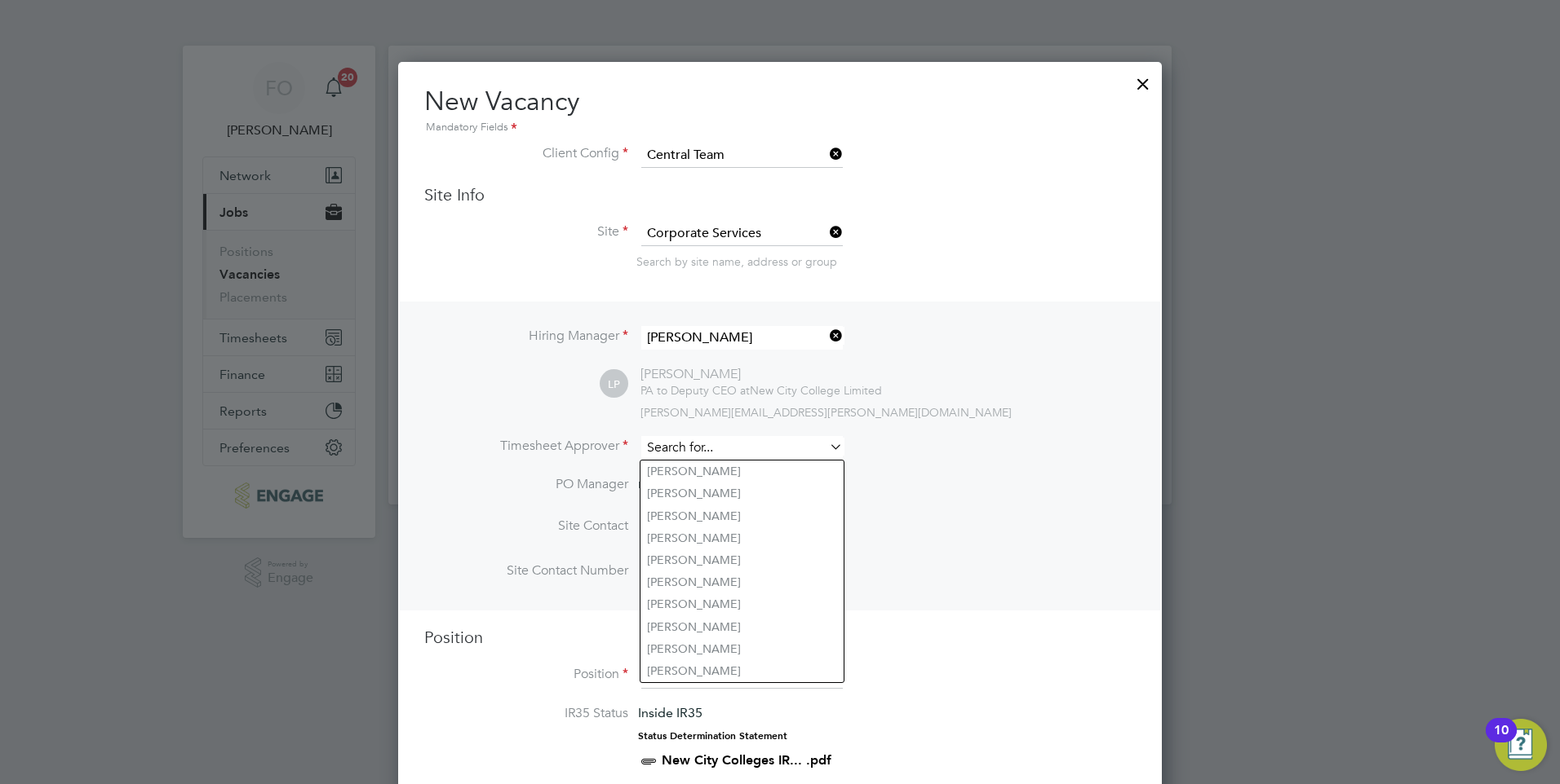
type input "i"
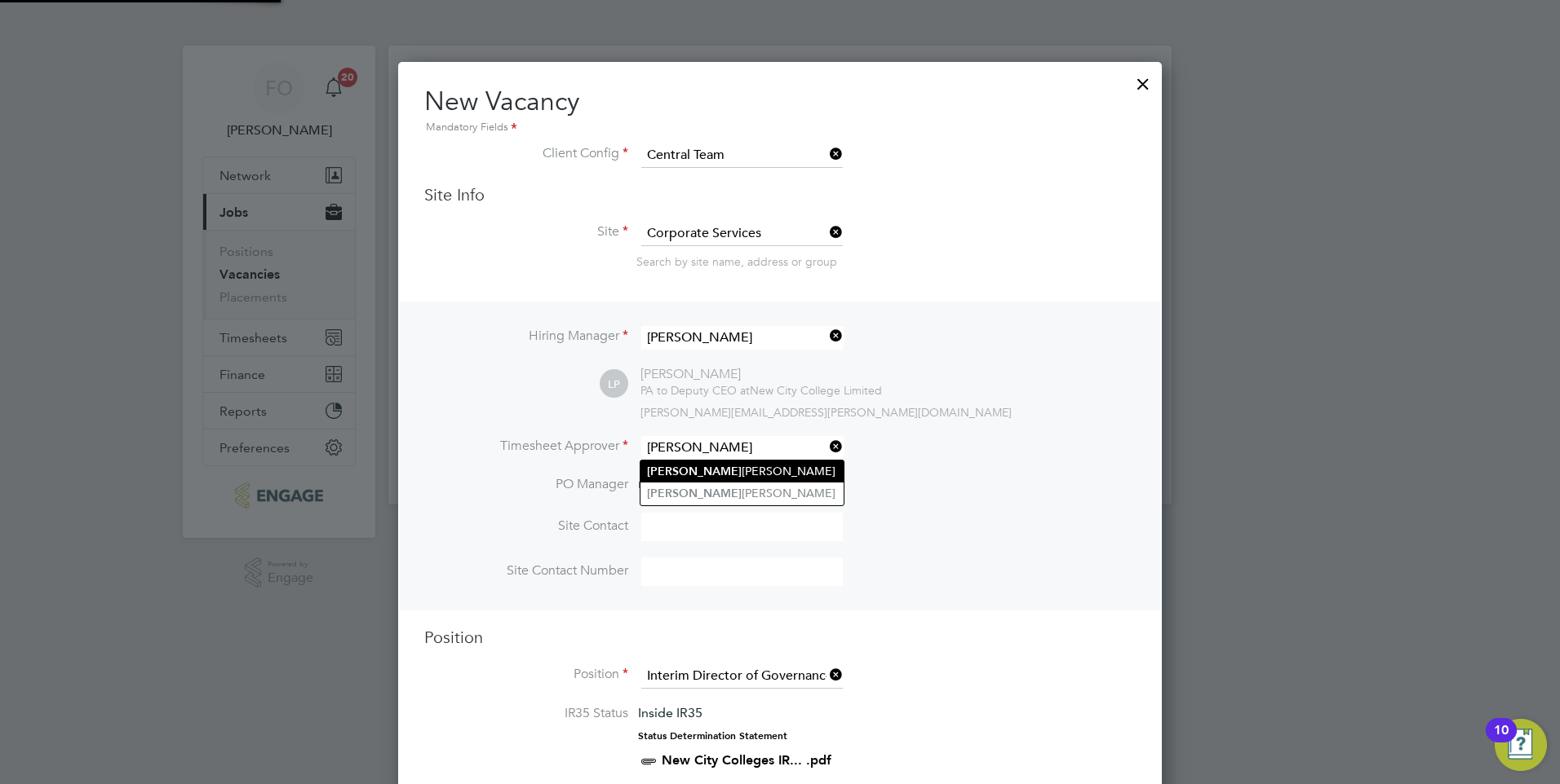
click at [713, 468] on li "Lisa Pincombe" at bounding box center [741, 472] width 203 height 22
type input "Lisa Pincombe"
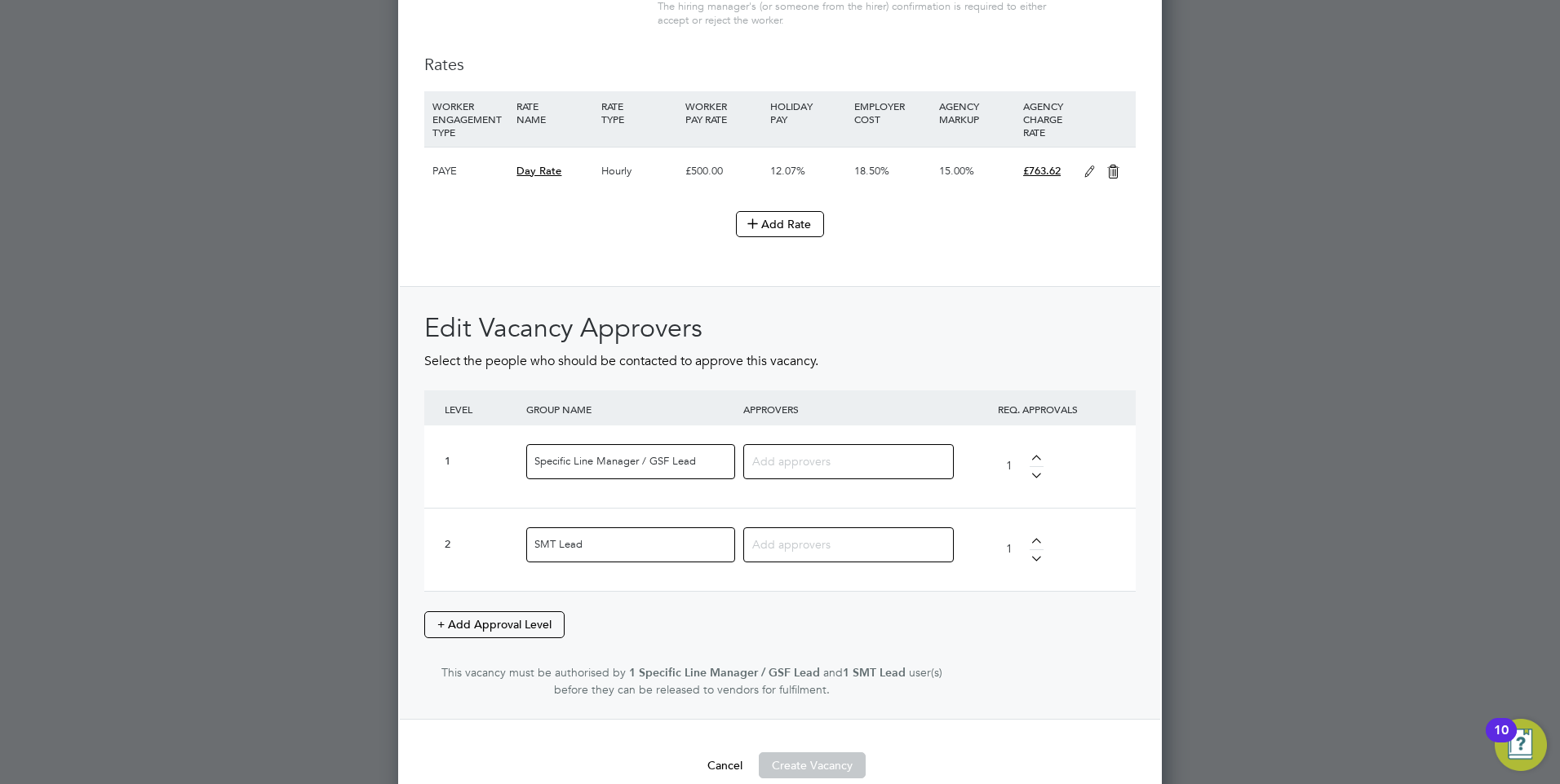
scroll to position [1875, 0]
click at [828, 467] on input at bounding box center [842, 460] width 180 height 22
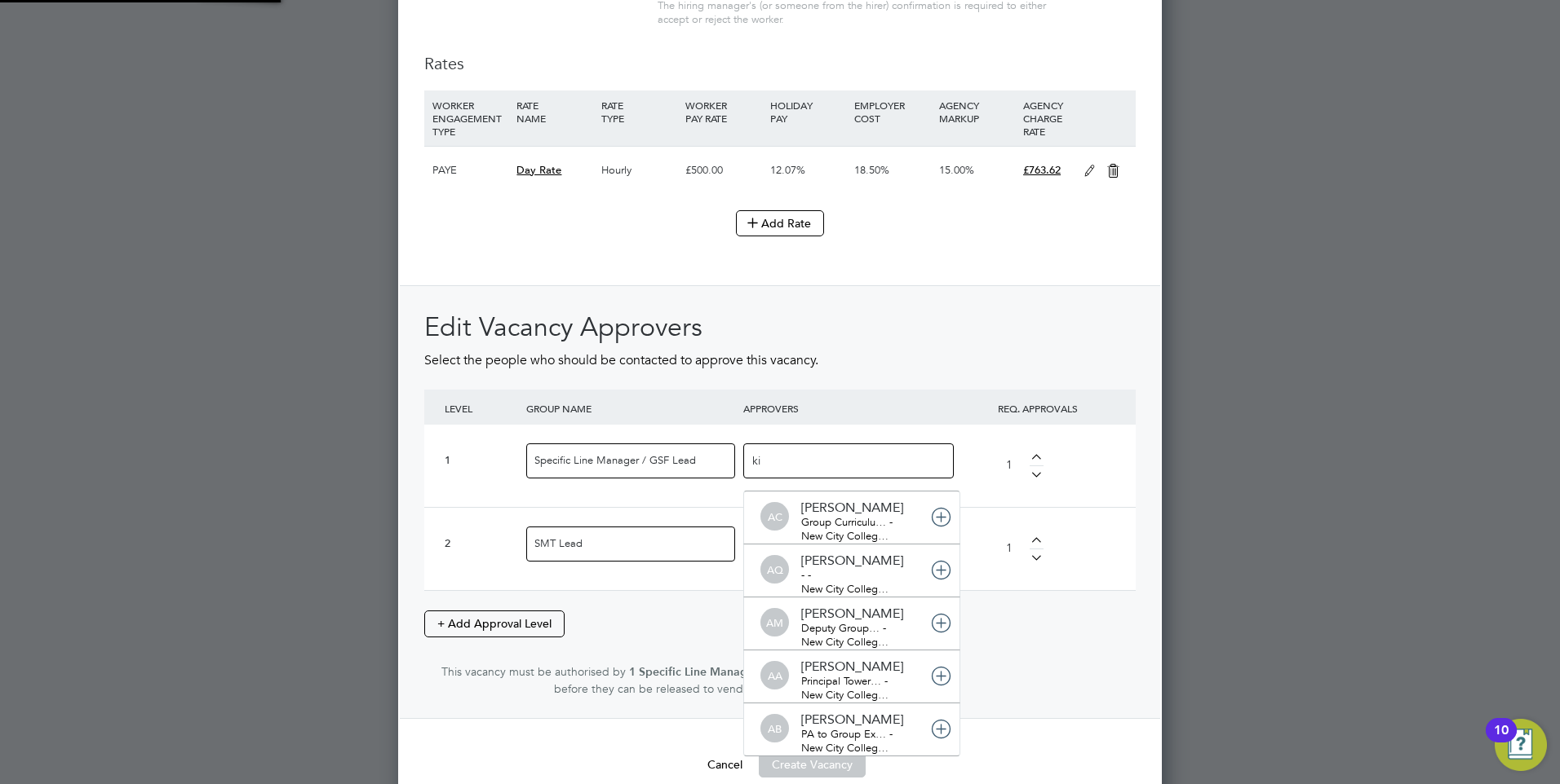
scroll to position [17, 115]
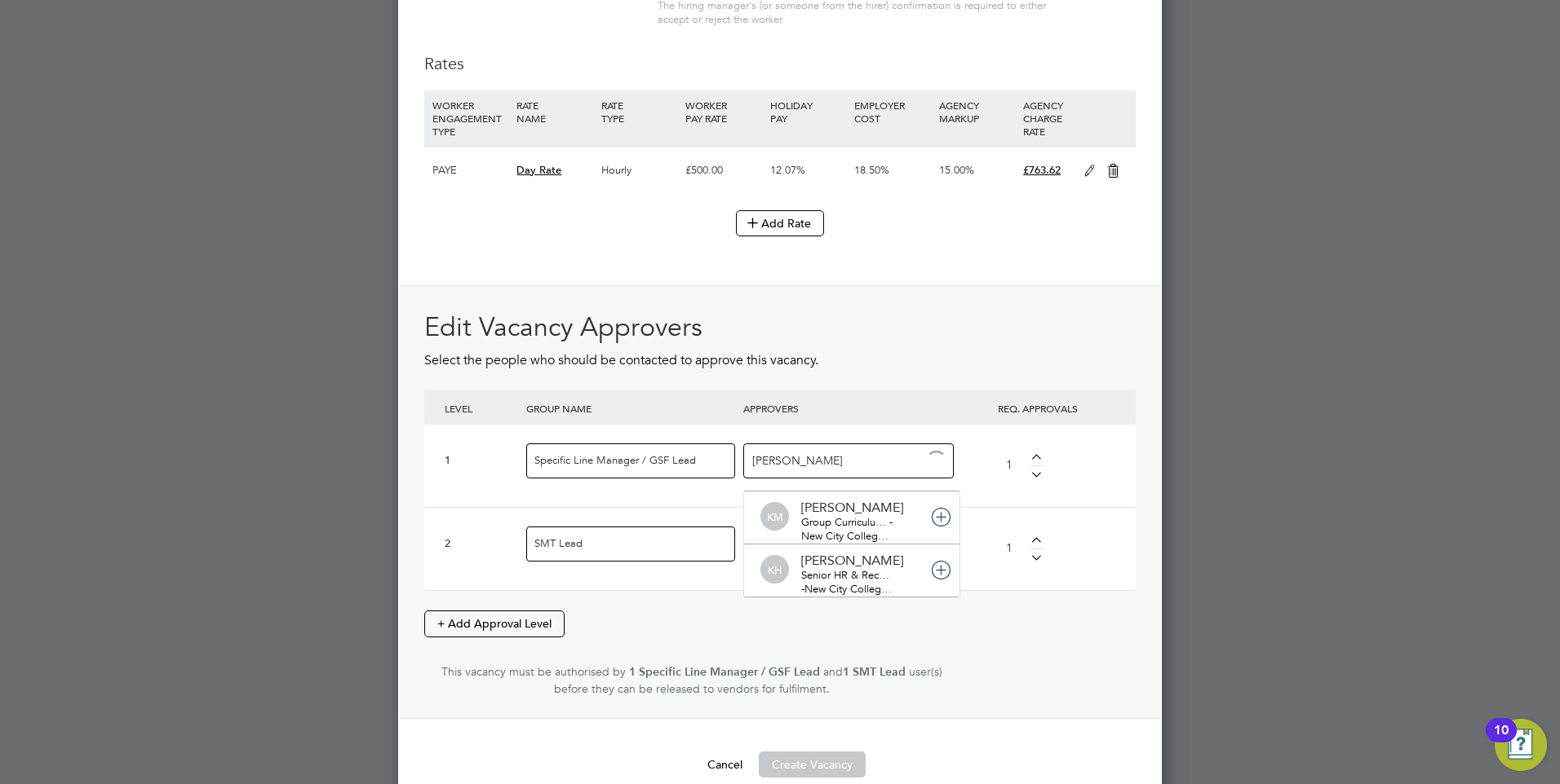
type input "kirsty"
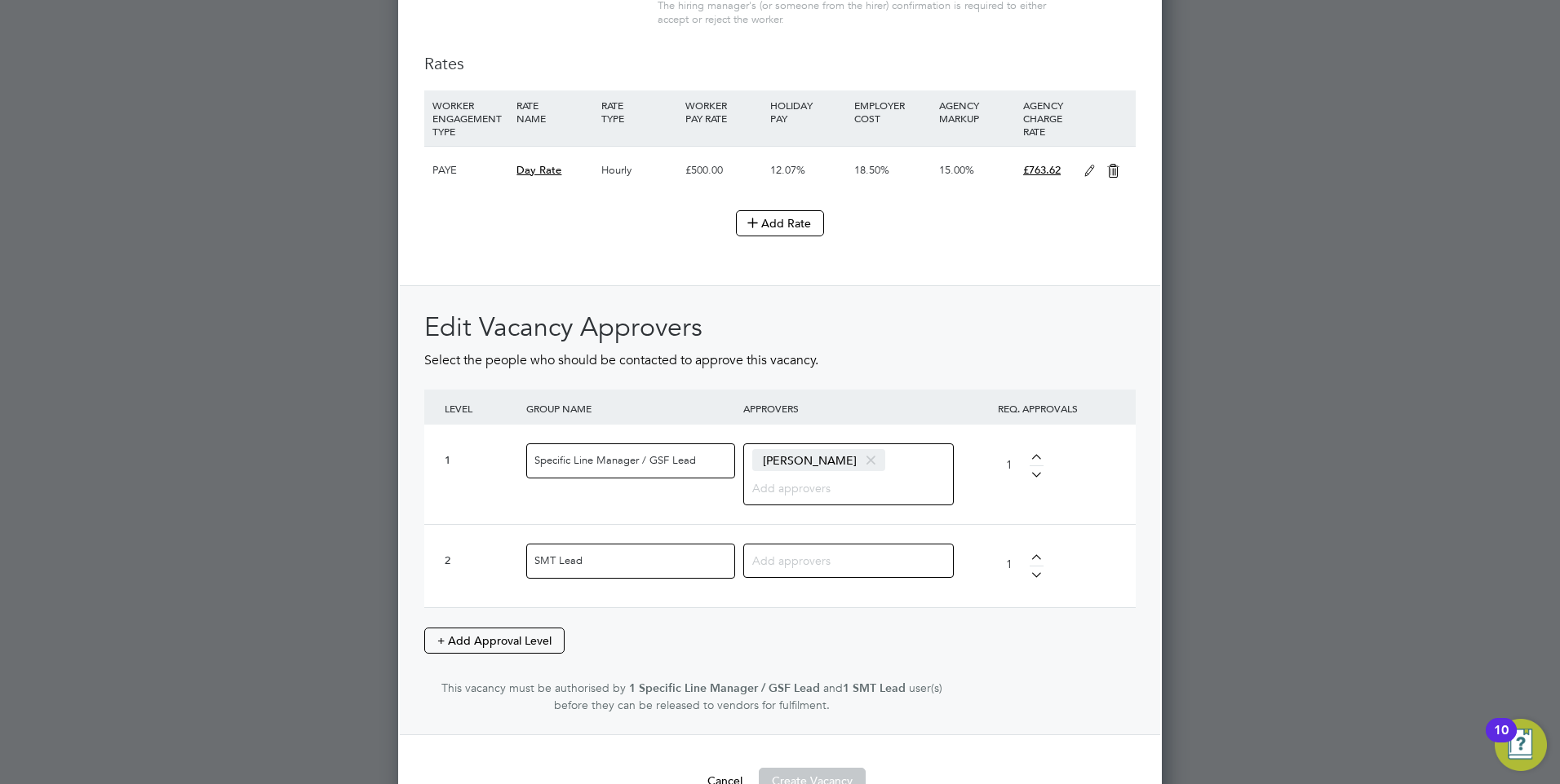
scroll to position [2641, 765]
click at [825, 552] on input at bounding box center [842, 560] width 180 height 22
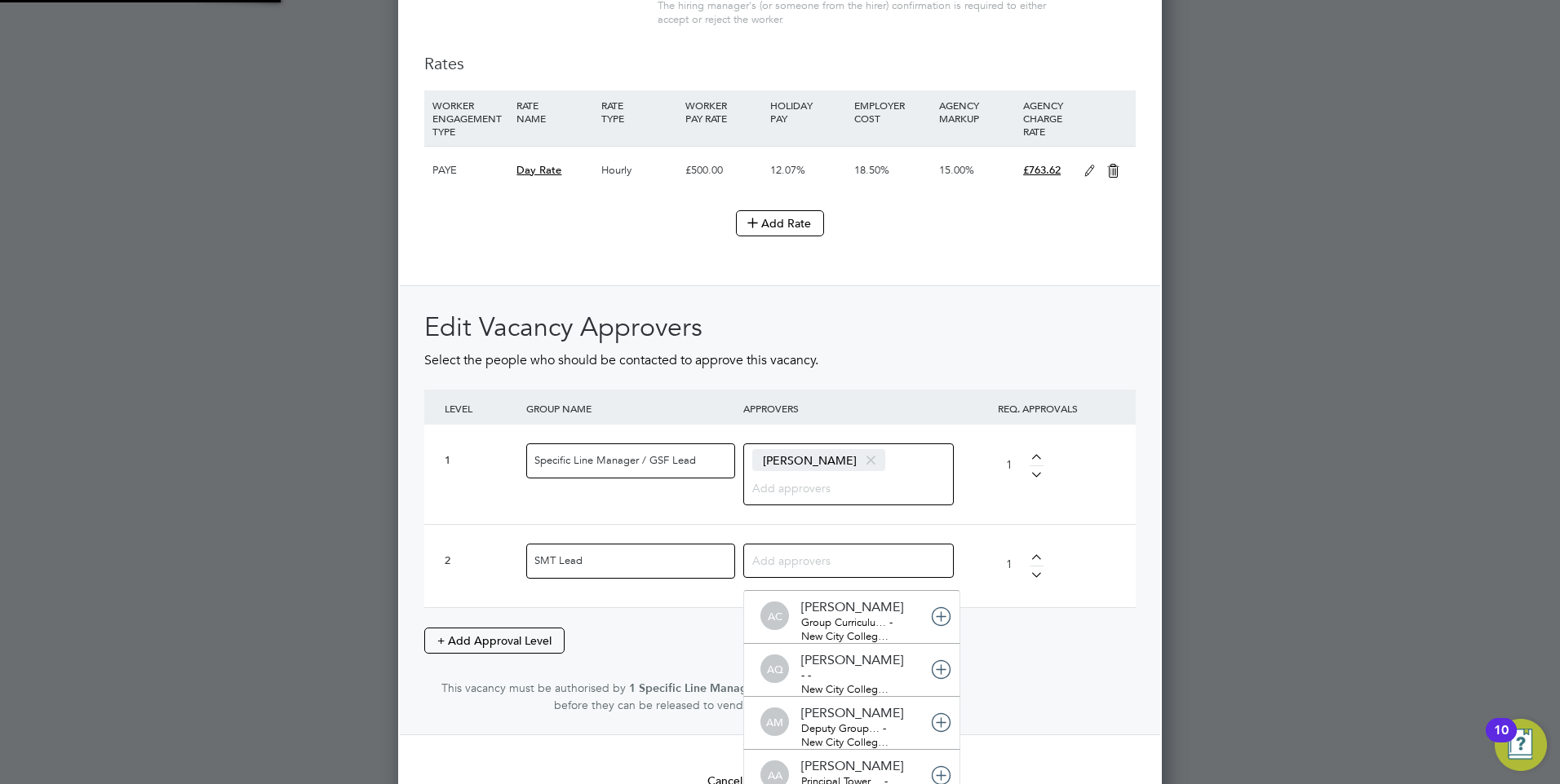
scroll to position [8, 8]
type input "peter"
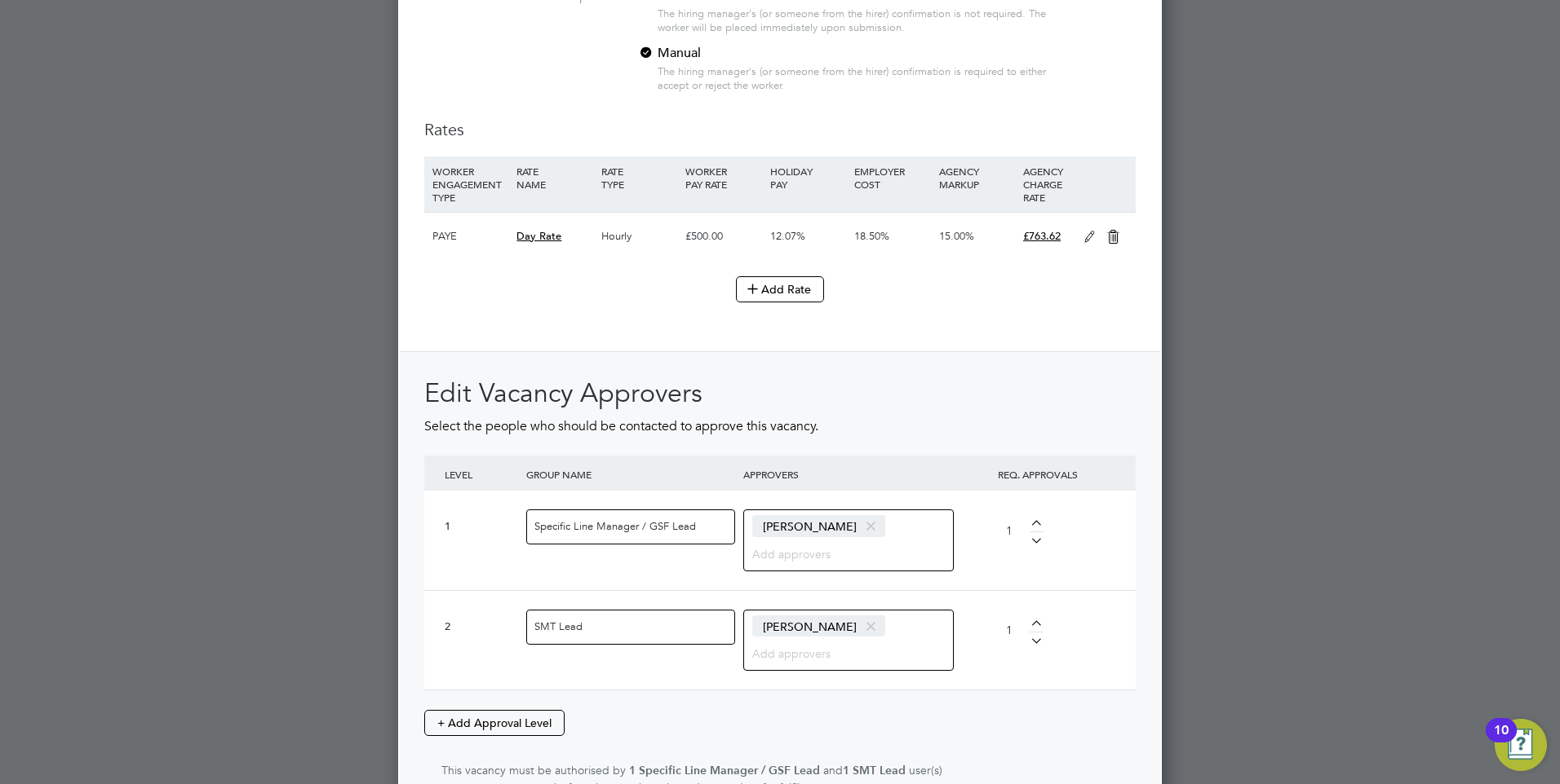
scroll to position [1934, 0]
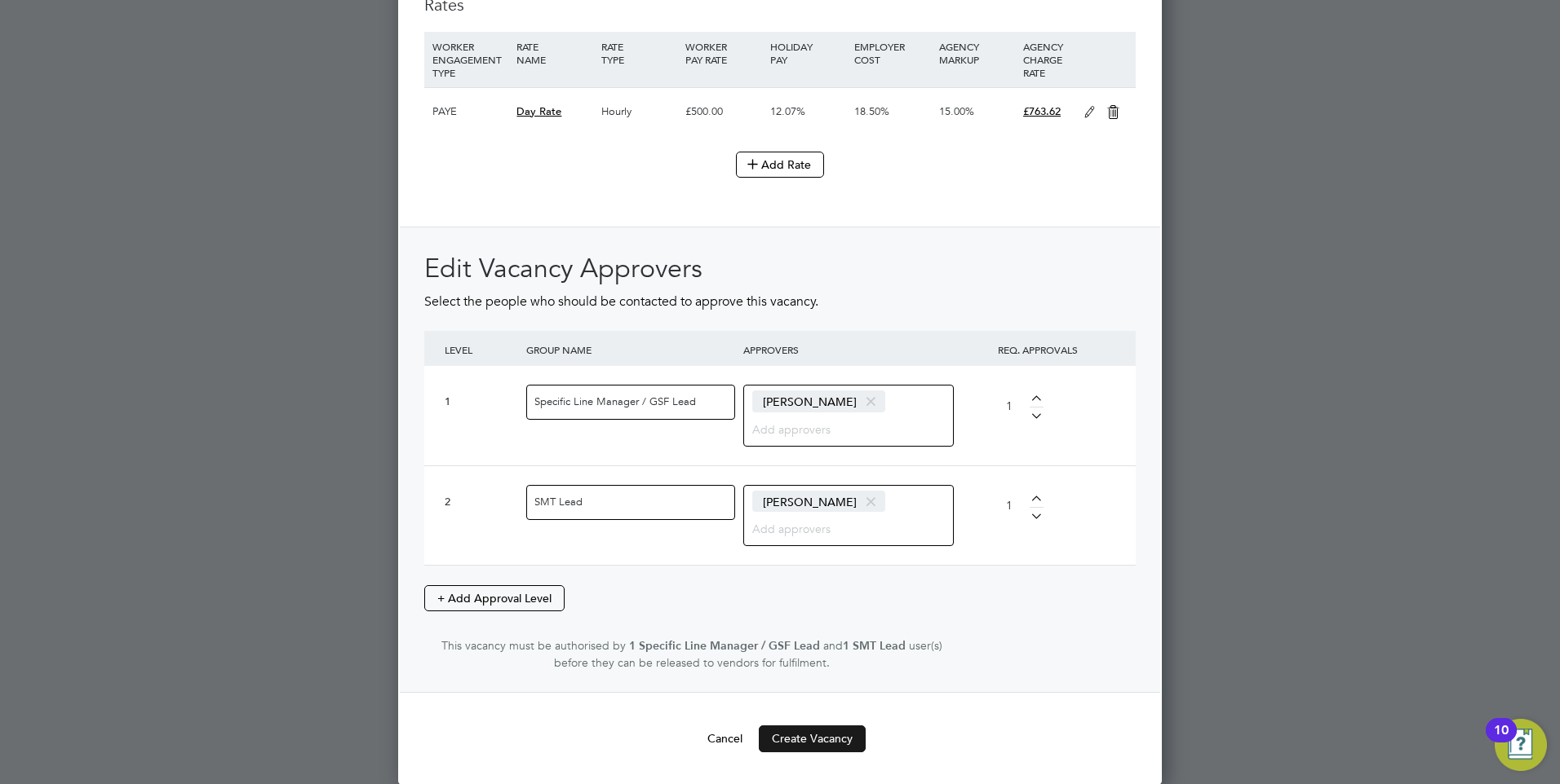
click at [819, 741] on button "Create Vacancy" at bounding box center [812, 738] width 107 height 26
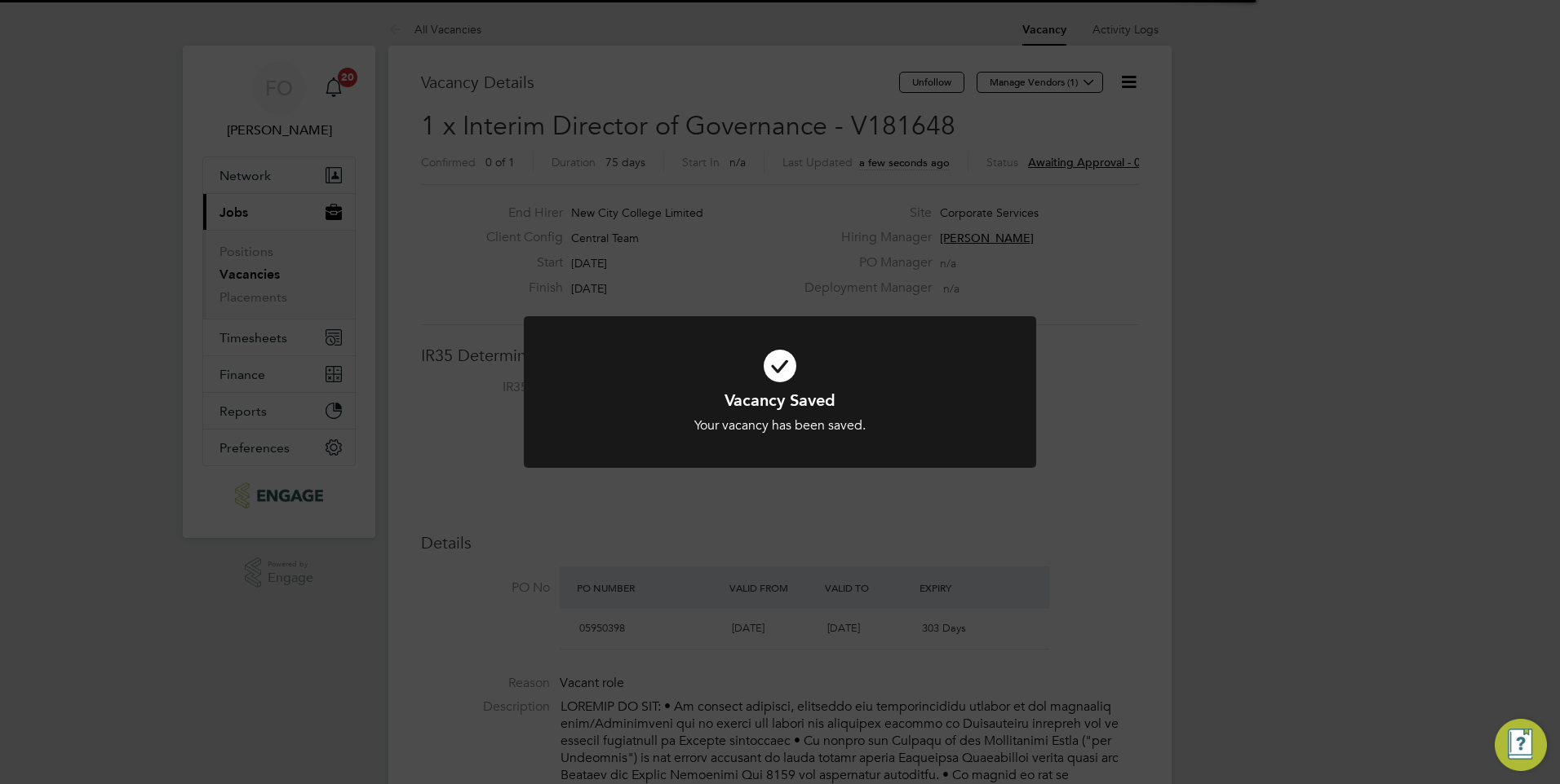
scroll to position [48, 115]
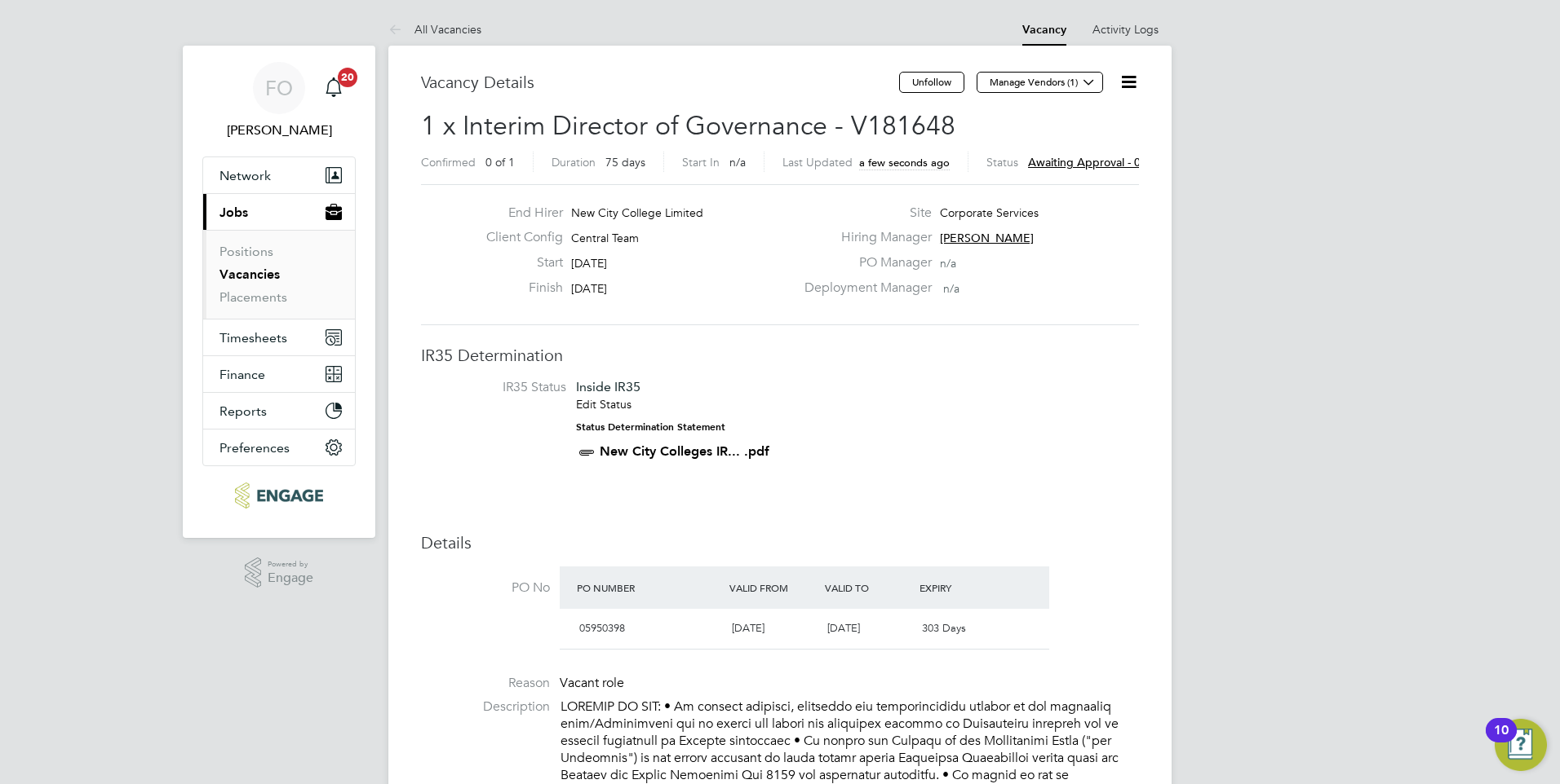
click at [1132, 78] on icon at bounding box center [1128, 81] width 21 height 21
click at [1098, 169] on li "Approve All Levels" at bounding box center [1077, 174] width 118 height 23
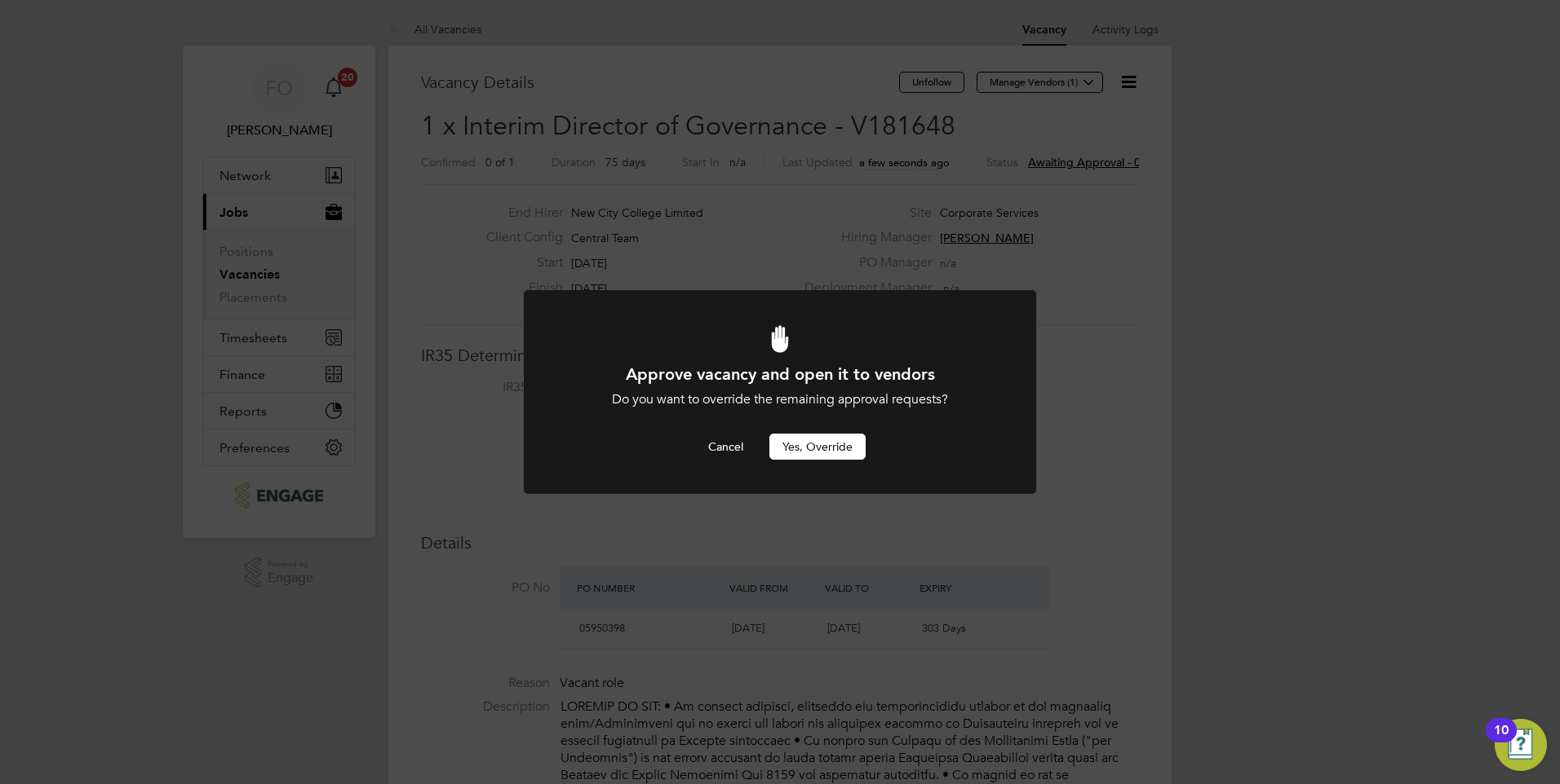
click at [843, 432] on div "Approve vacancy and open it to vendors Do you want to override the remaining ap…" at bounding box center [780, 412] width 424 height 97
click at [840, 442] on button "Yes, Override" at bounding box center [818, 446] width 96 height 26
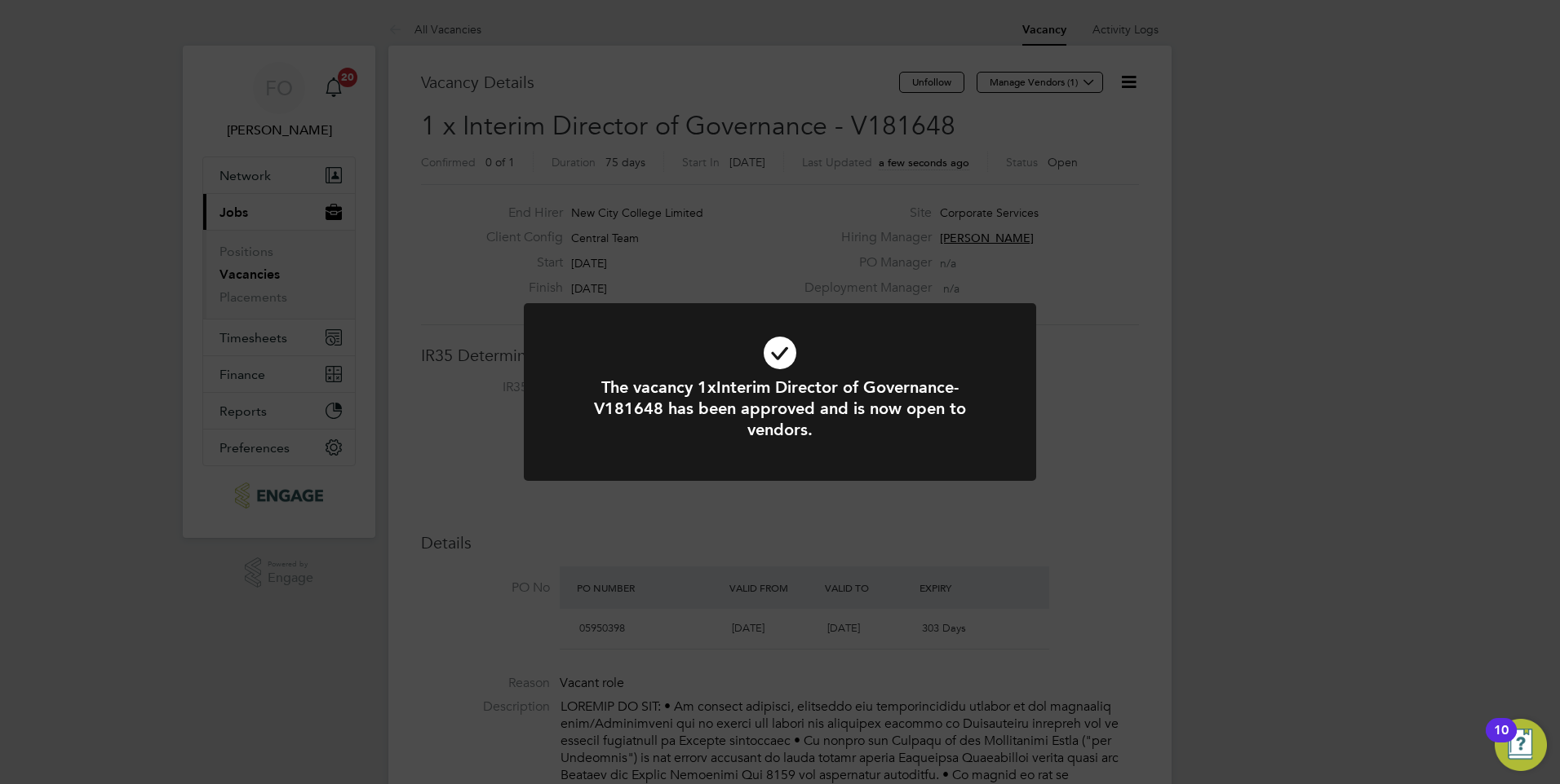
click at [1068, 373] on div "The vacancy 1xInterim Director of Governance-V181648 has been approved and is n…" at bounding box center [780, 392] width 1560 height 784
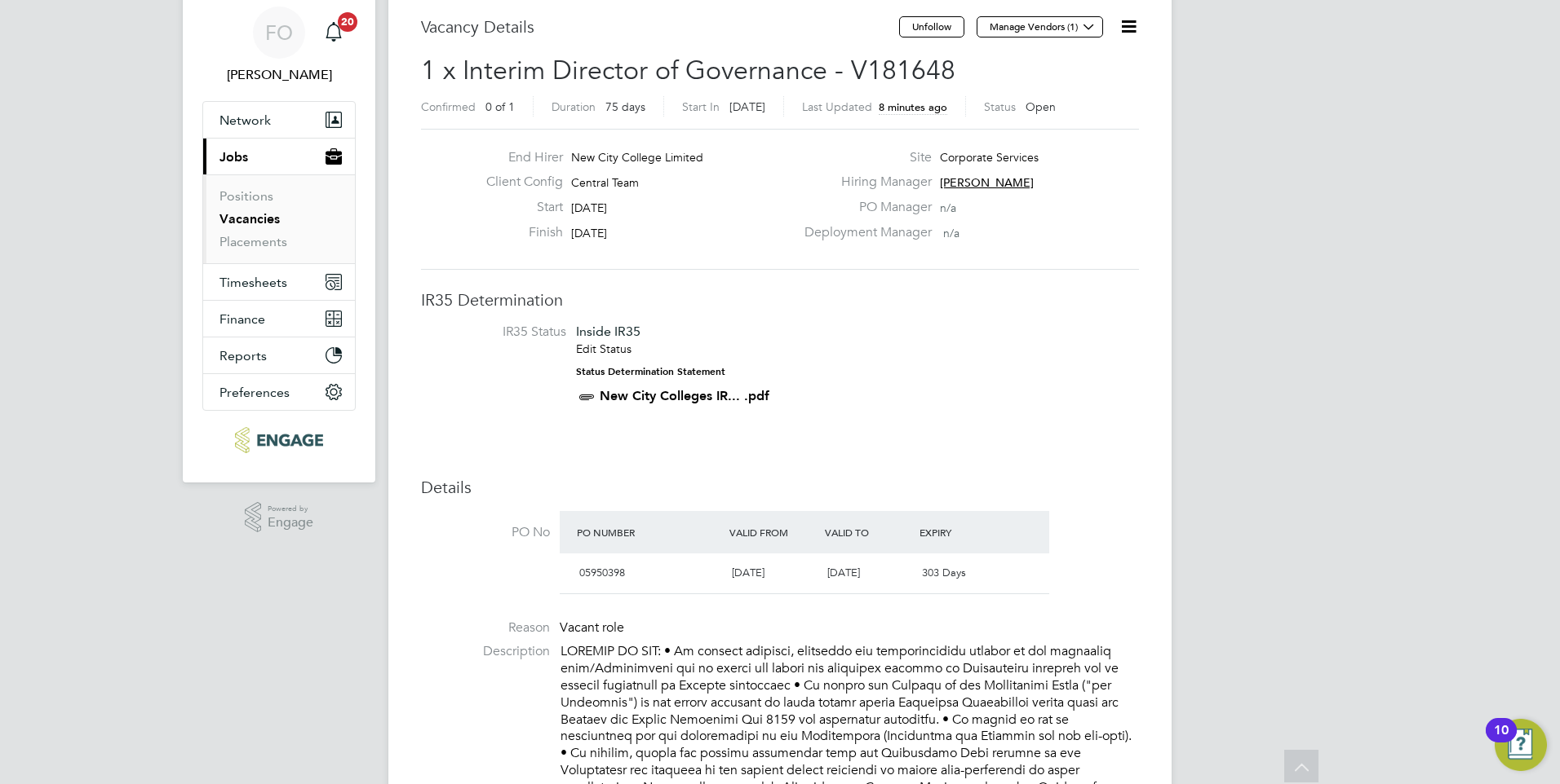
scroll to position [0, 0]
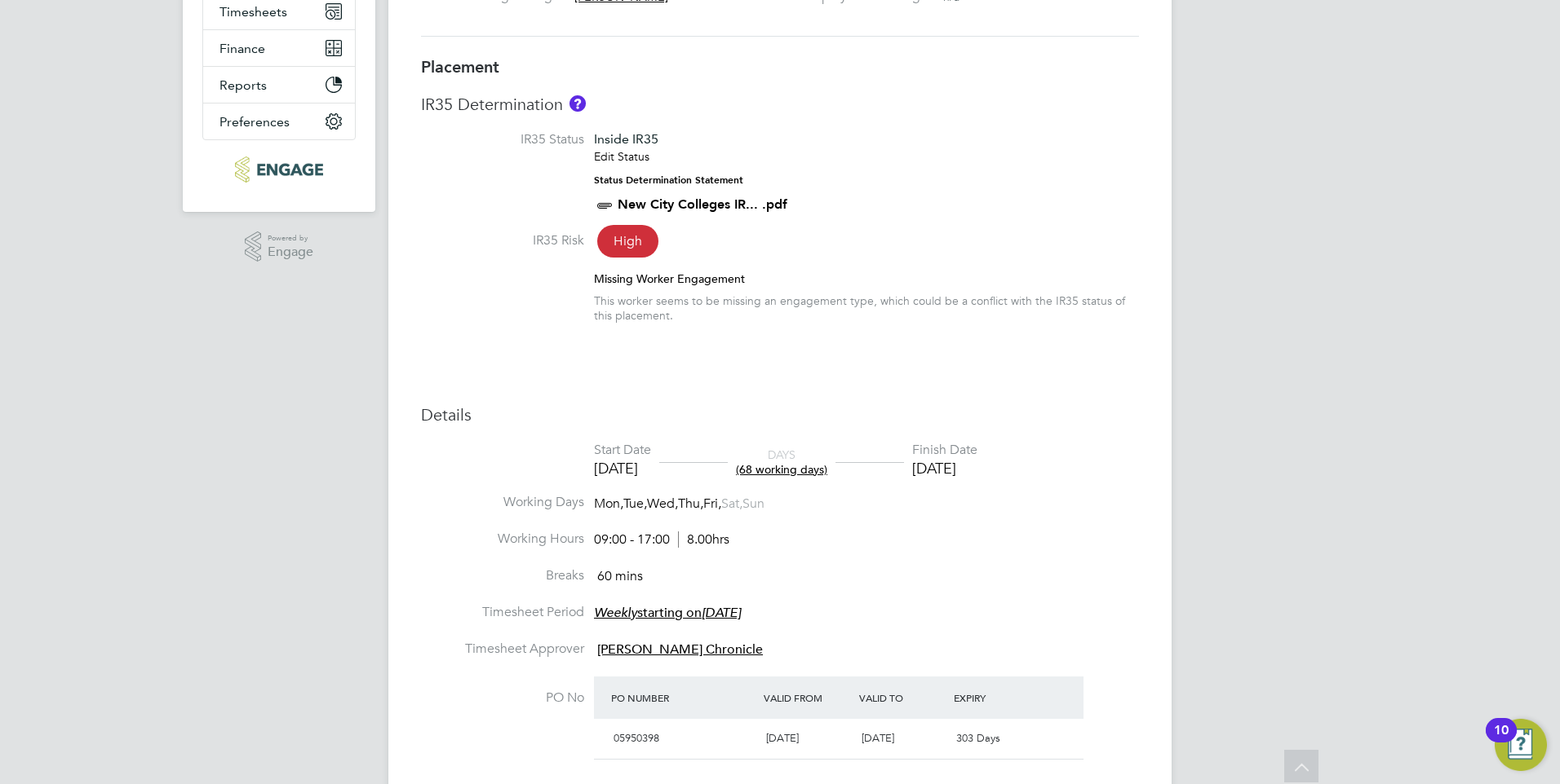
scroll to position [95, 0]
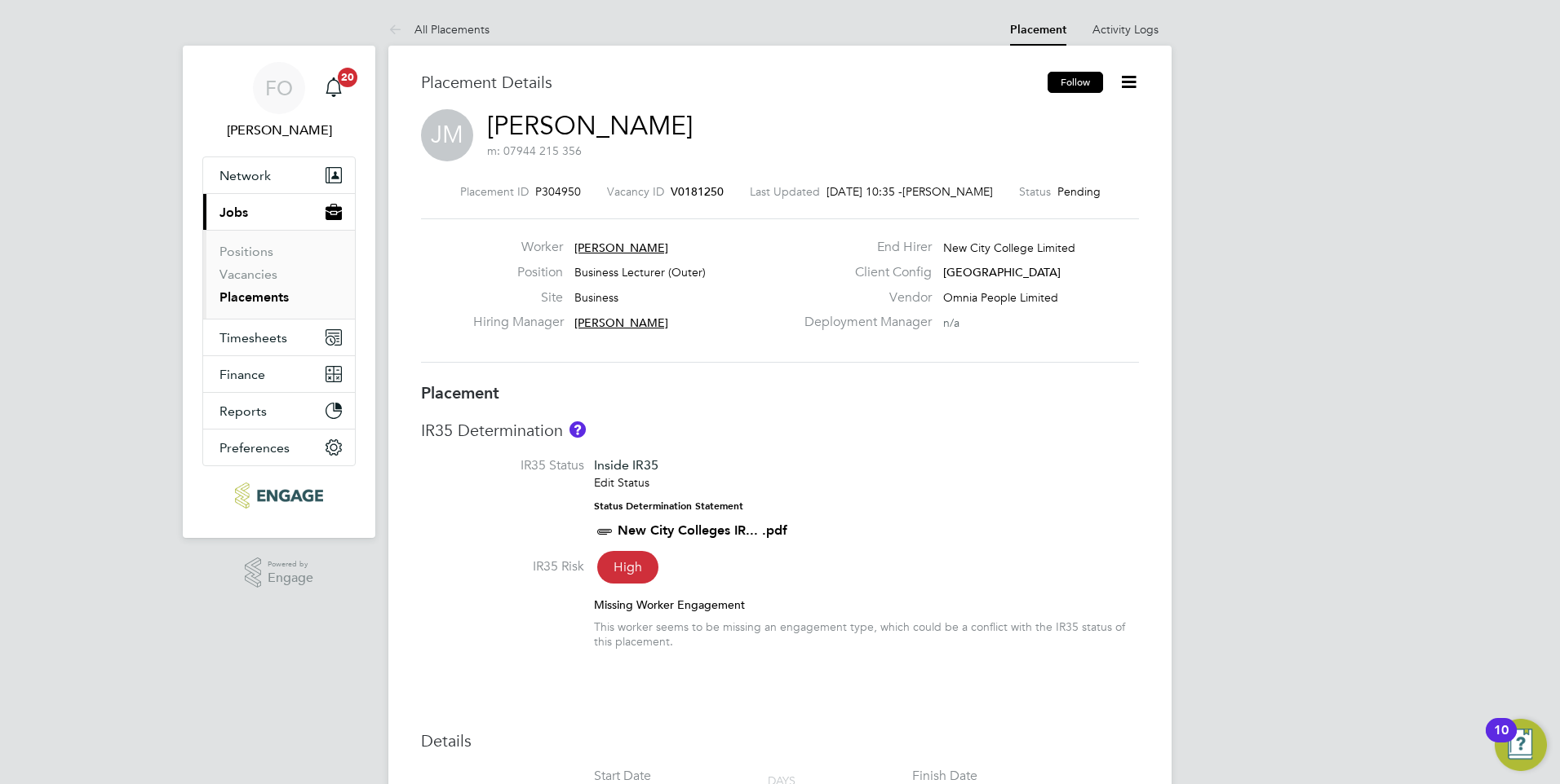
click at [1085, 76] on button "Follow" at bounding box center [1075, 82] width 56 height 22
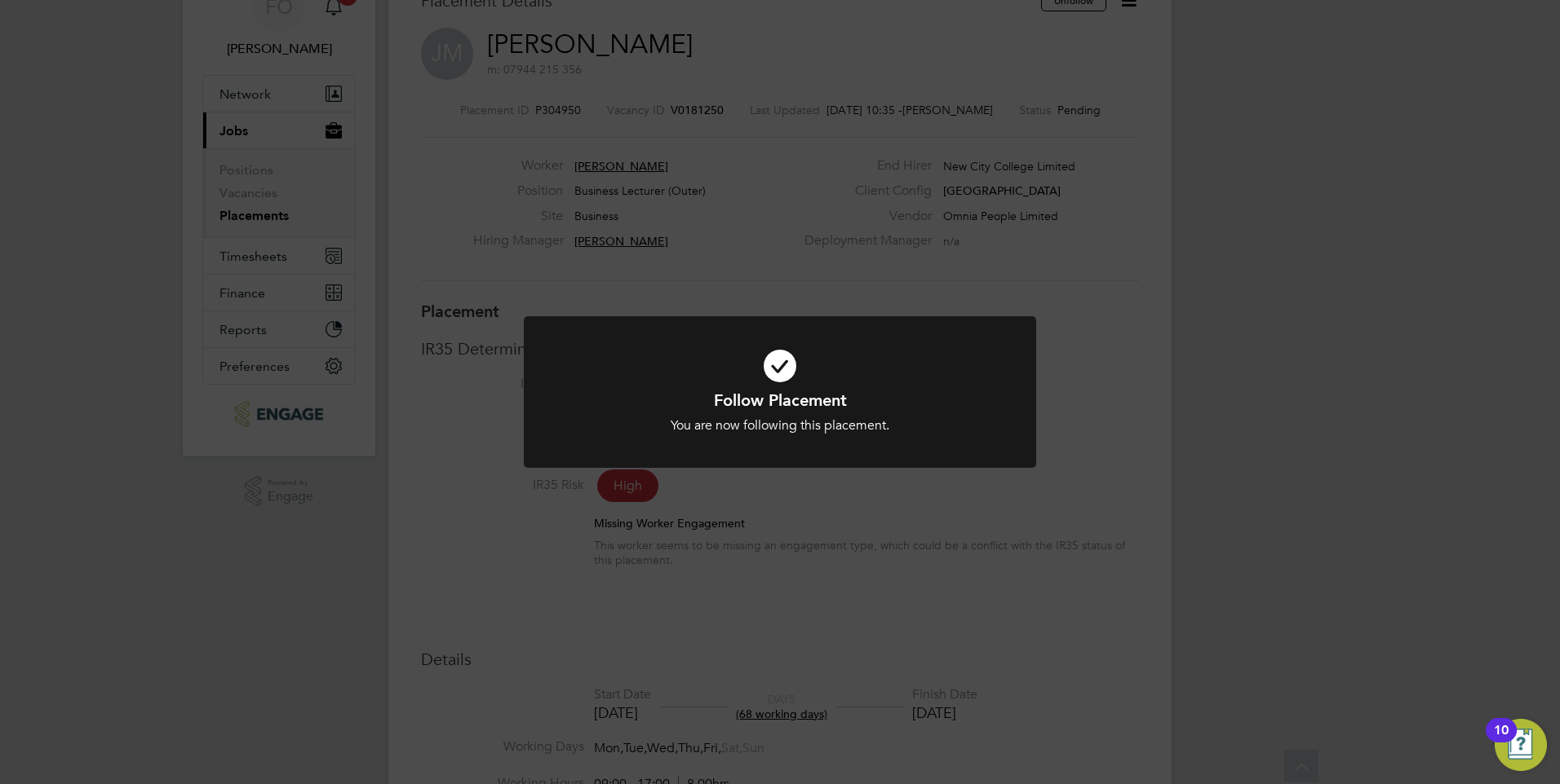
click at [1031, 467] on div at bounding box center [780, 392] width 512 height 153
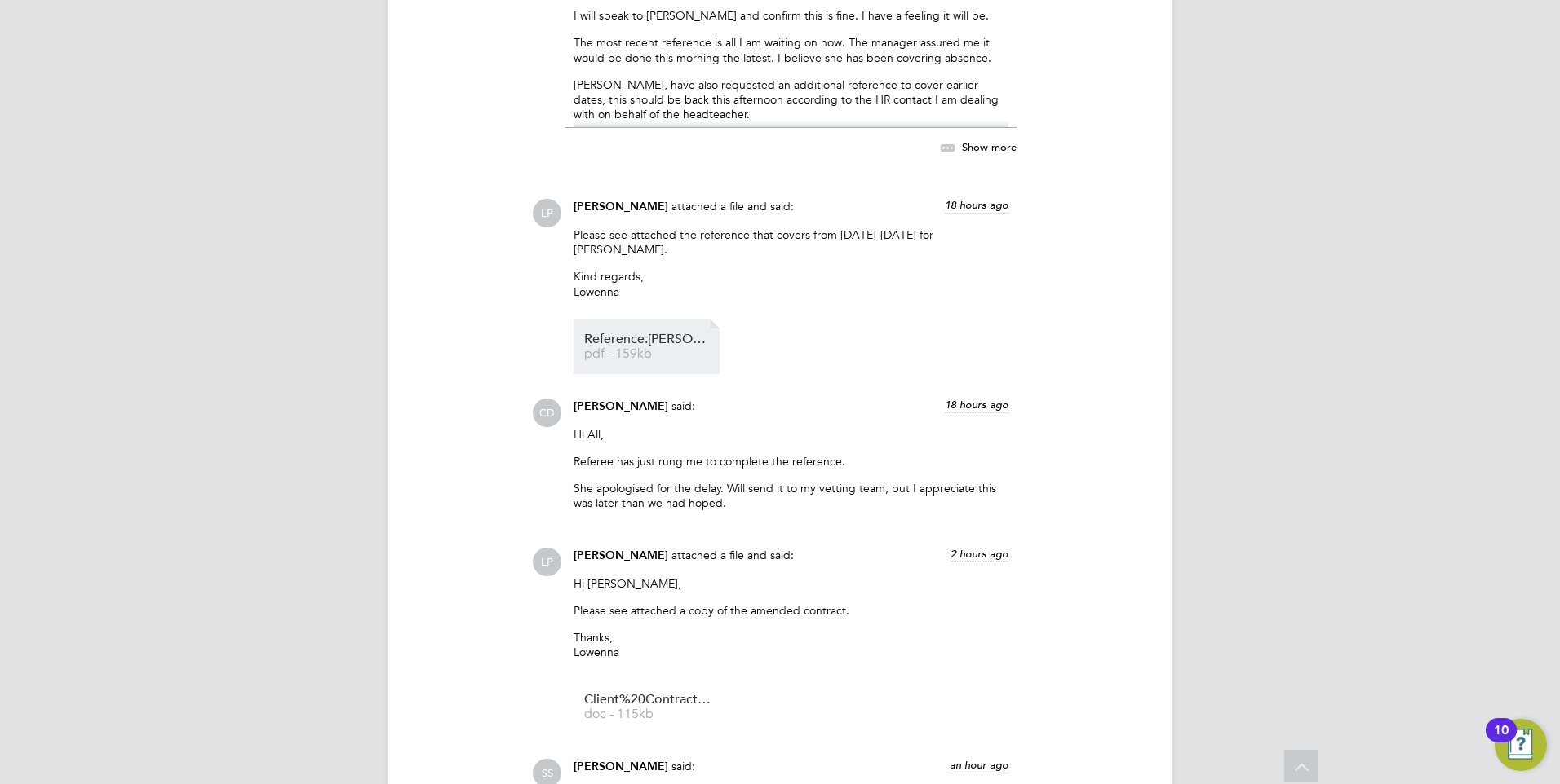
click at [665, 348] on span "pdf - 159kb" at bounding box center [648, 354] width 130 height 12
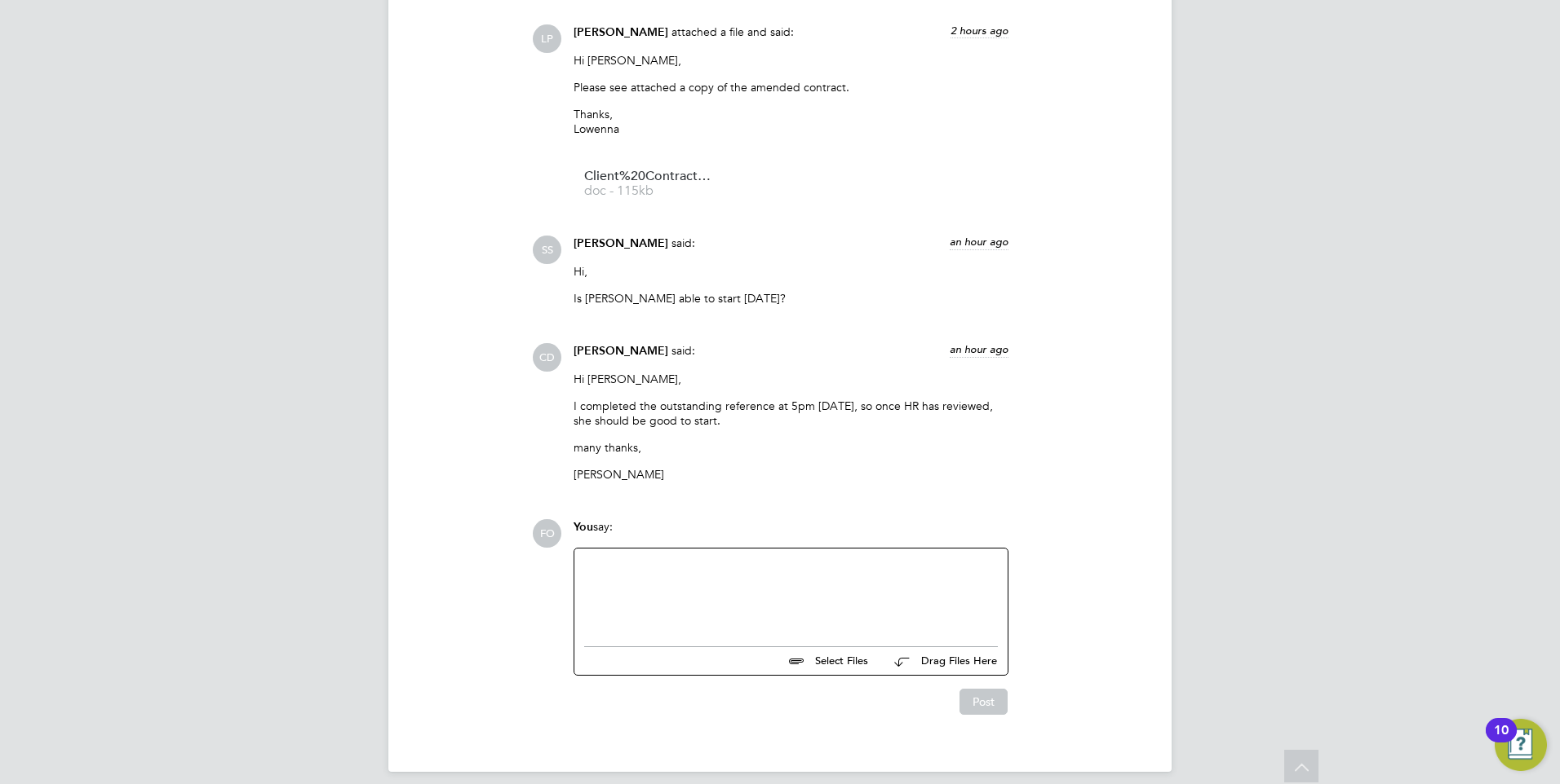
click at [758, 569] on div at bounding box center [790, 594] width 413 height 70
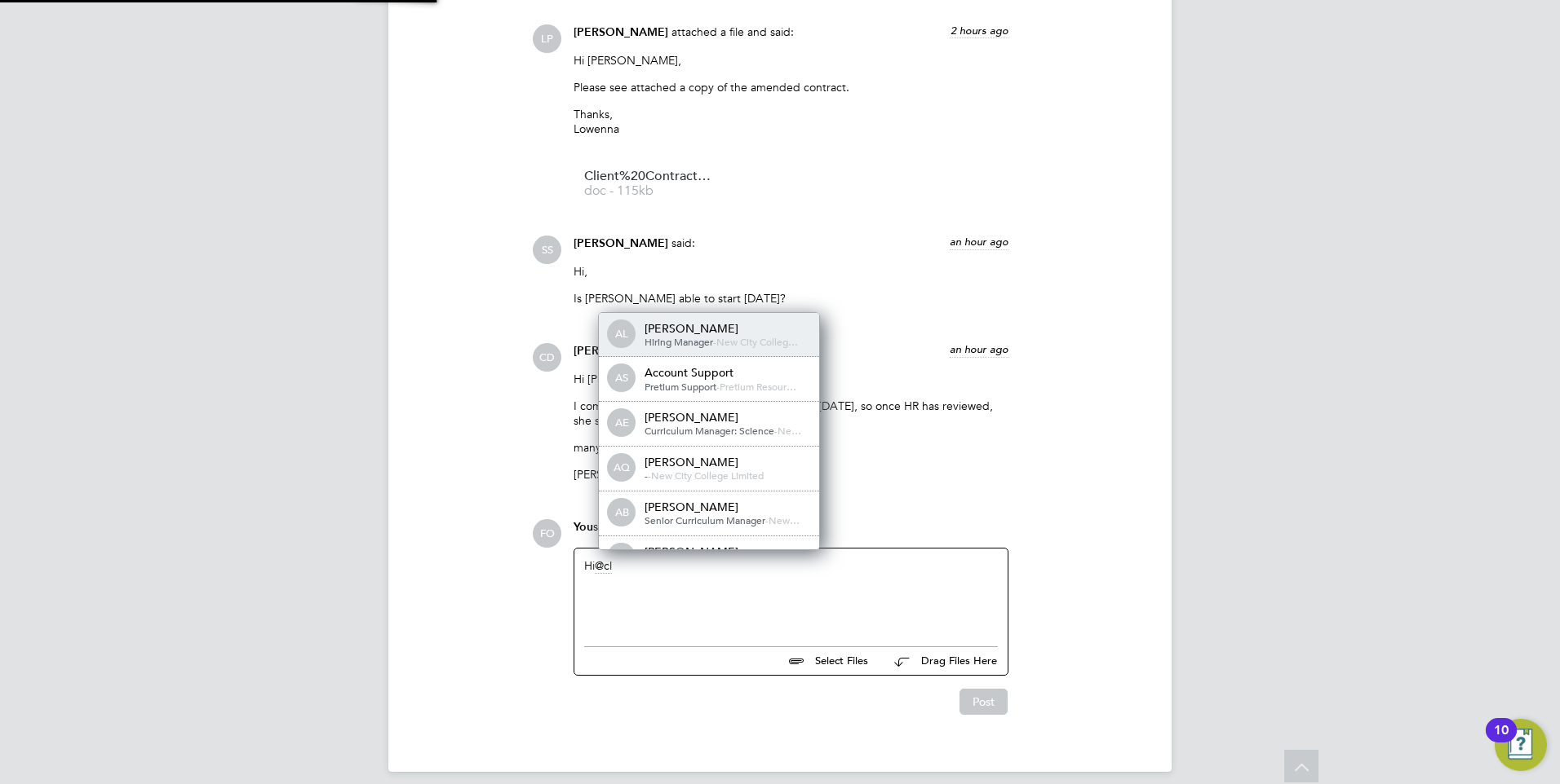
scroll to position [13, 164]
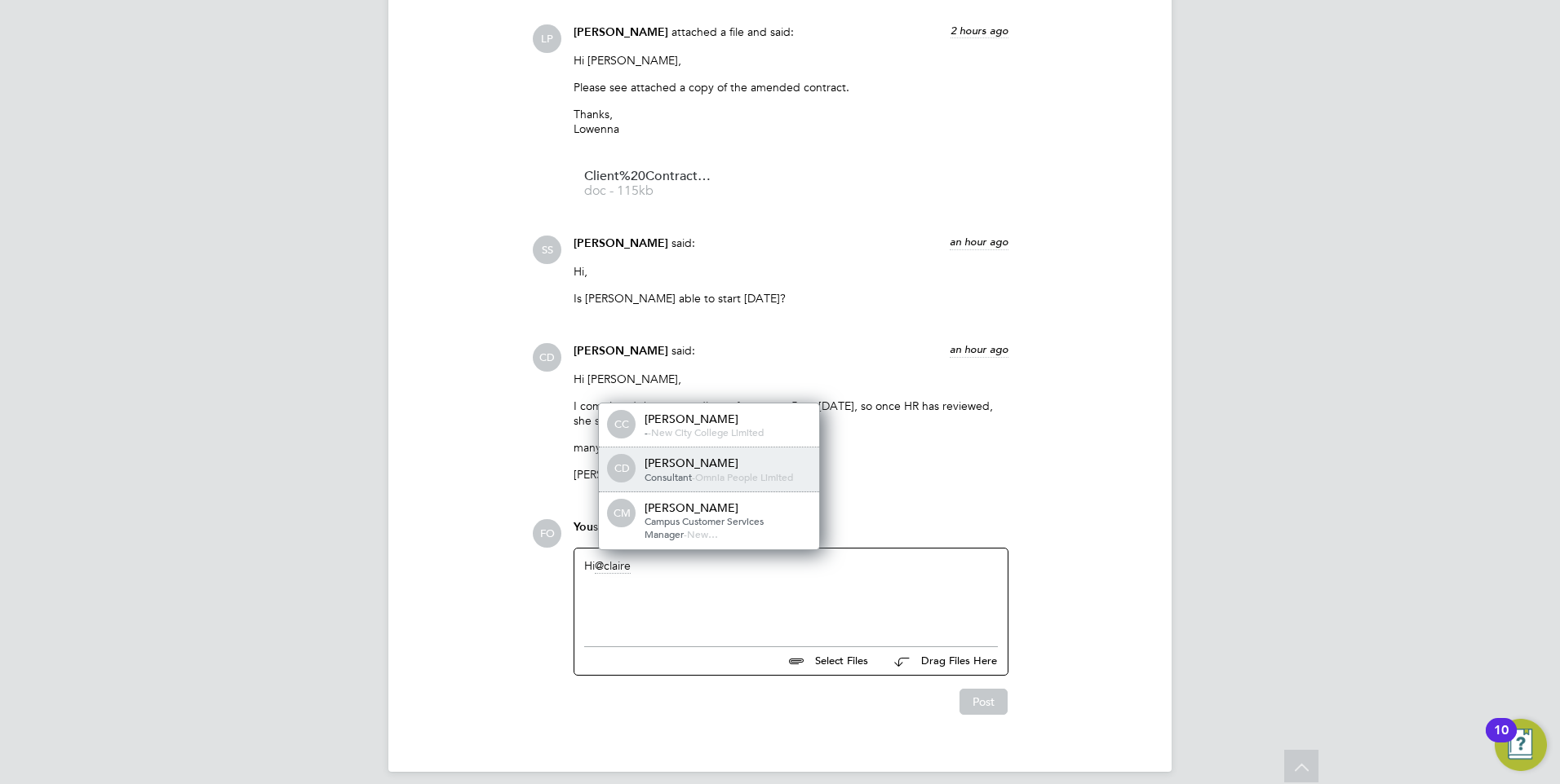
click at [751, 471] on span "Omnia People Limited" at bounding box center [744, 477] width 98 height 13
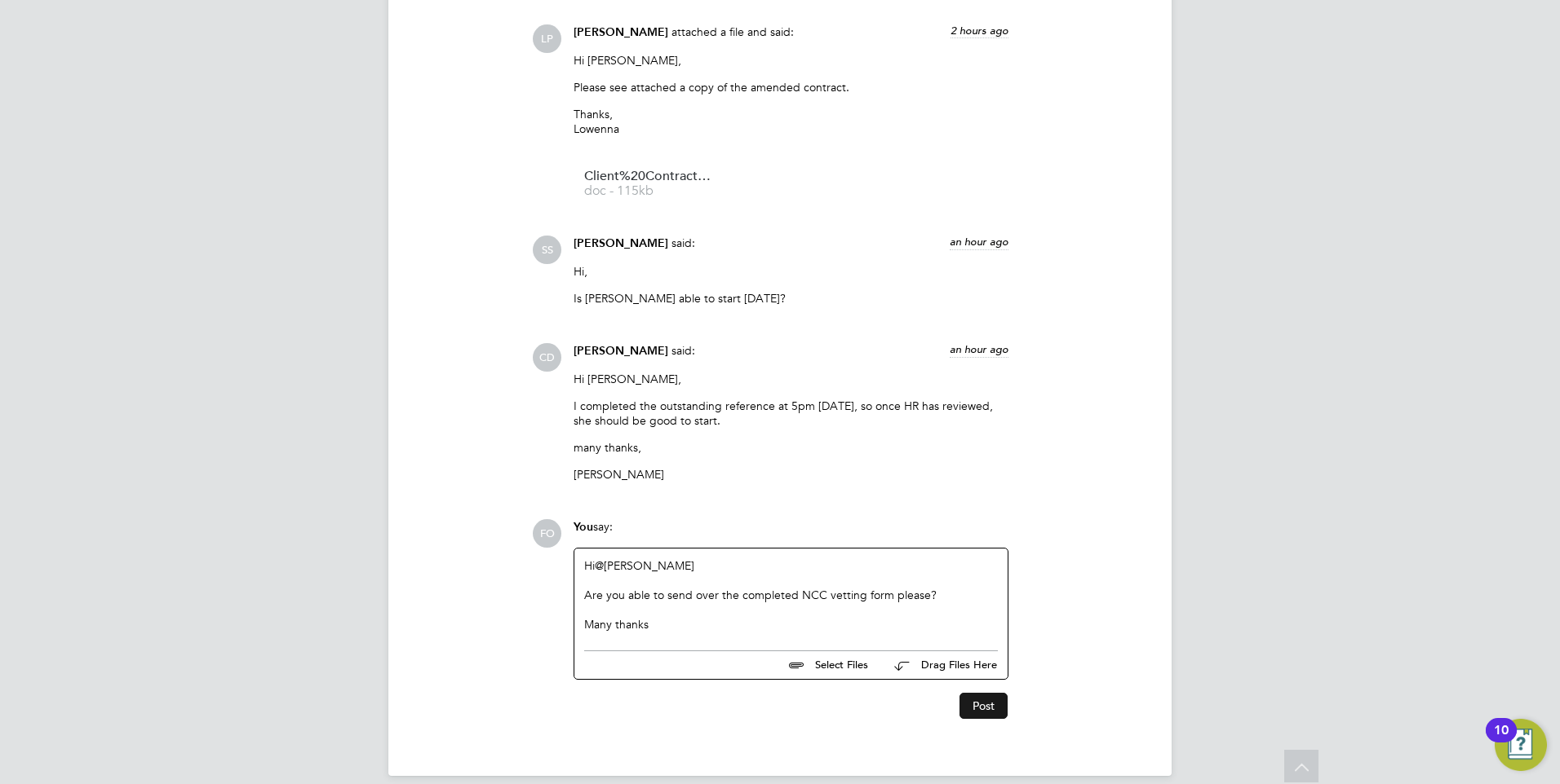
click at [992, 693] on button "Post" at bounding box center [983, 706] width 48 height 26
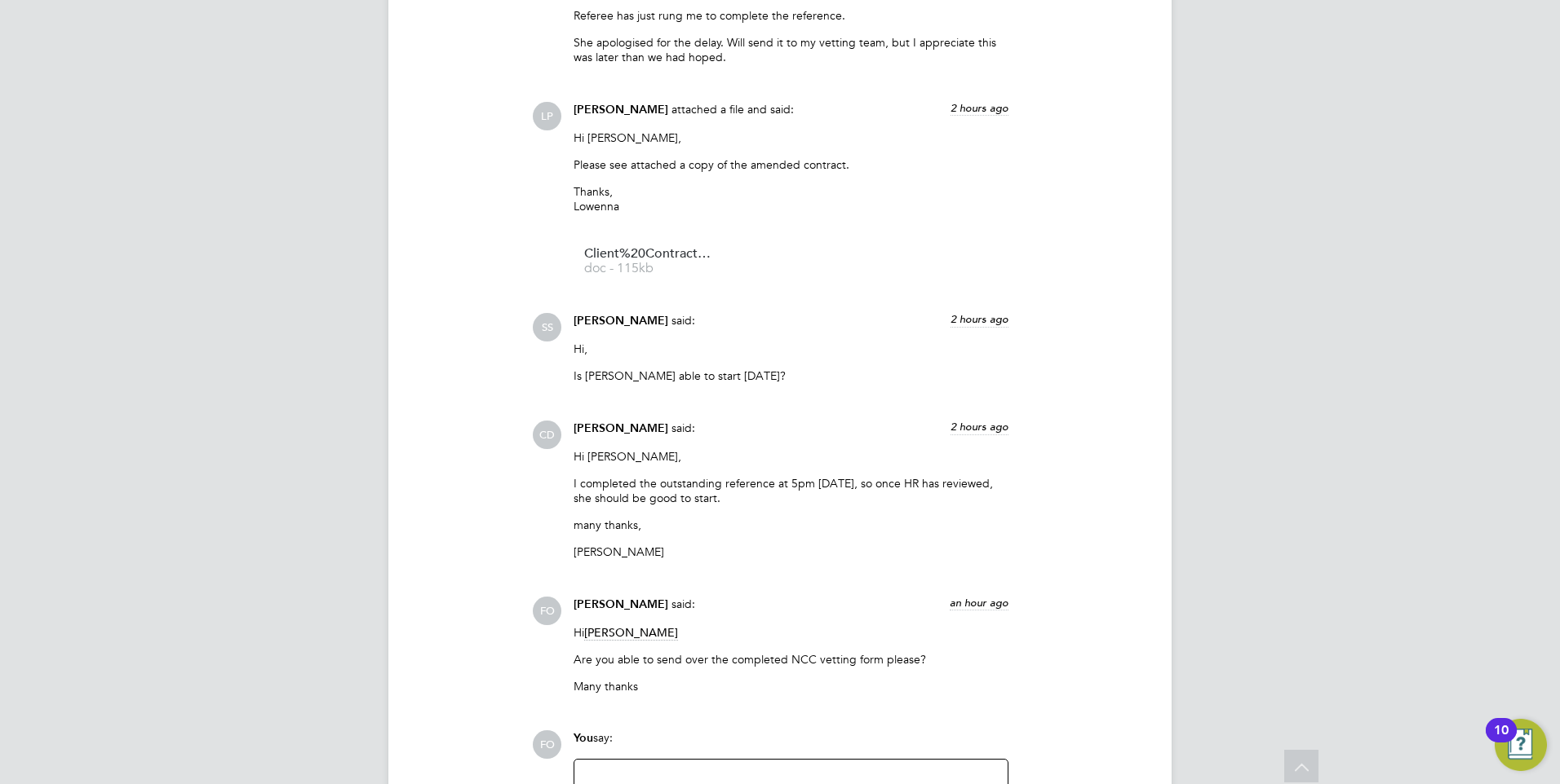
scroll to position [5061, 0]
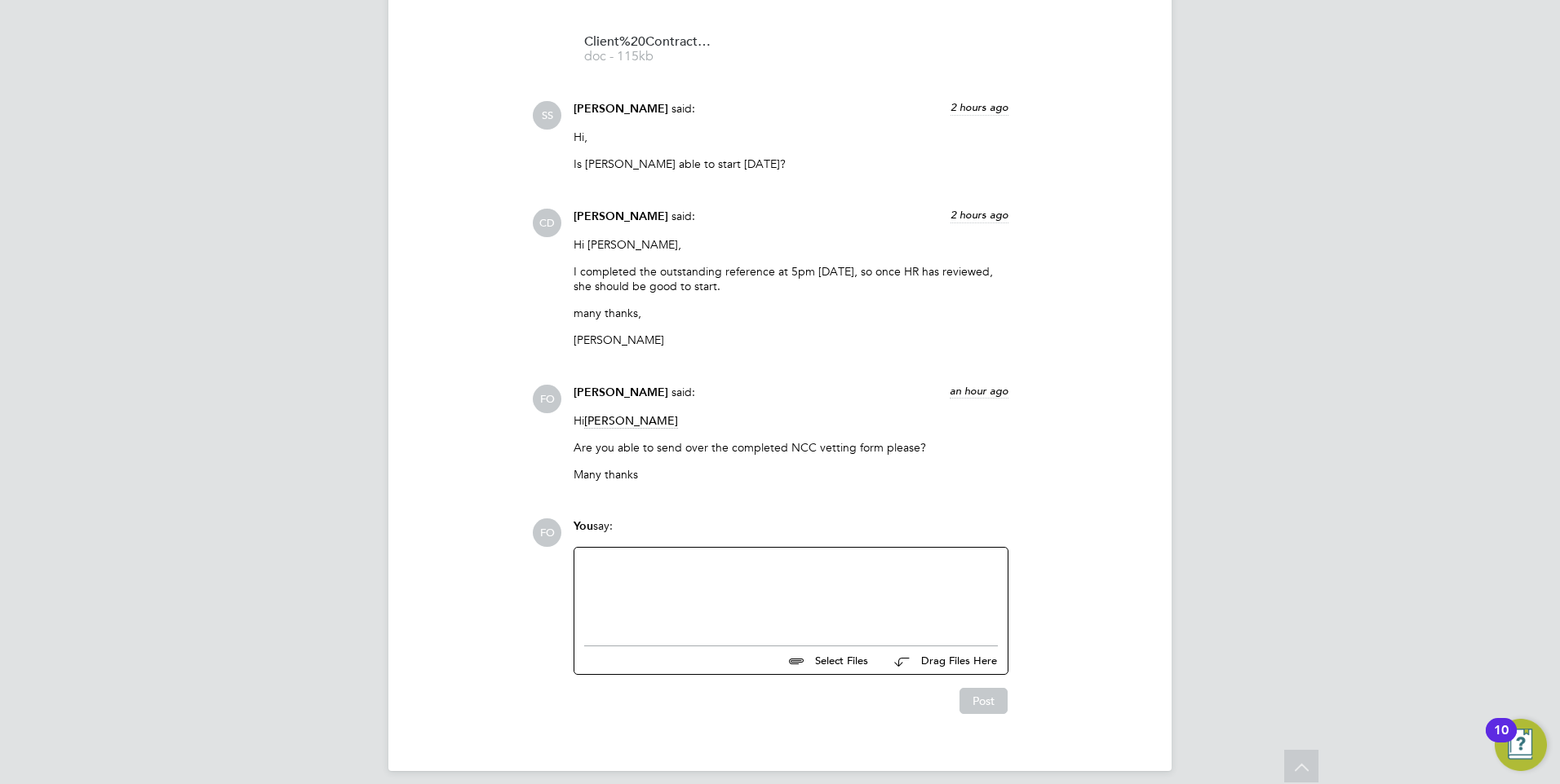
click at [760, 568] on div at bounding box center [790, 593] width 413 height 70
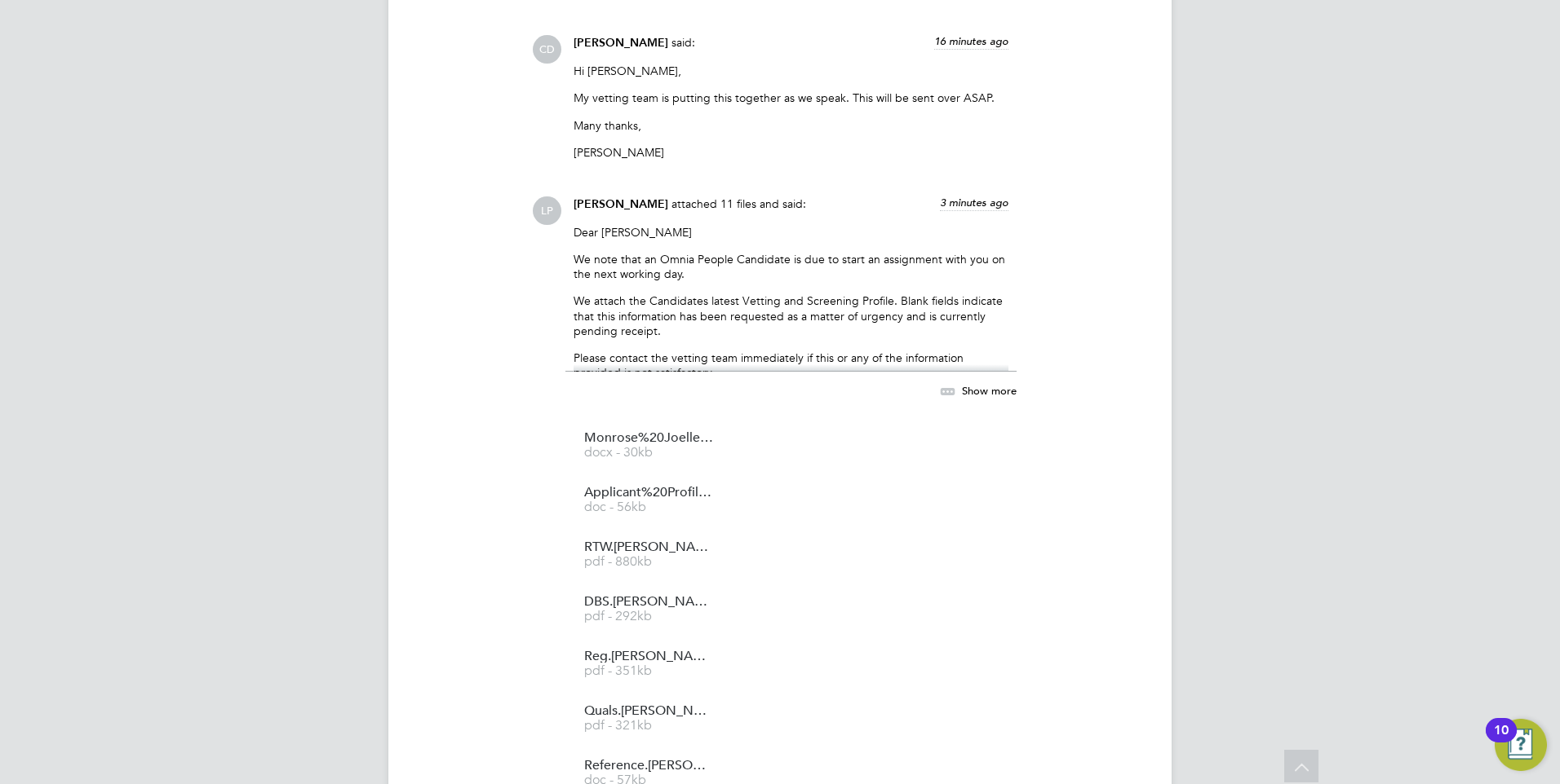
scroll to position [6034, 0]
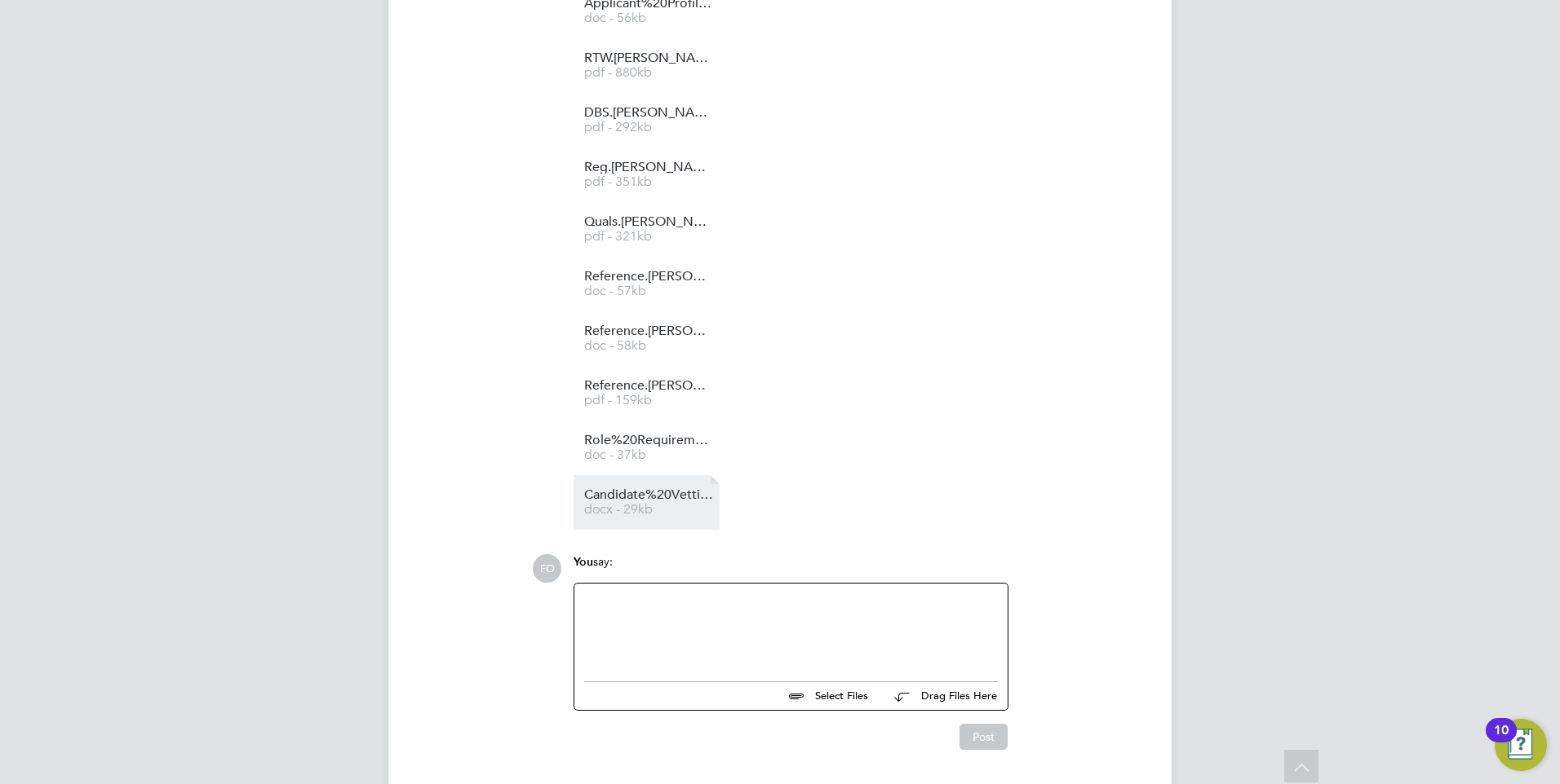
click at [669, 489] on span "Candidate%20Vetting%20Form%20-%20Joelle%20Monrose" at bounding box center [648, 495] width 130 height 12
click at [667, 489] on span "Candidate%20Vetting%20Form%20-%20Joelle%20Monrose" at bounding box center [648, 495] width 130 height 12
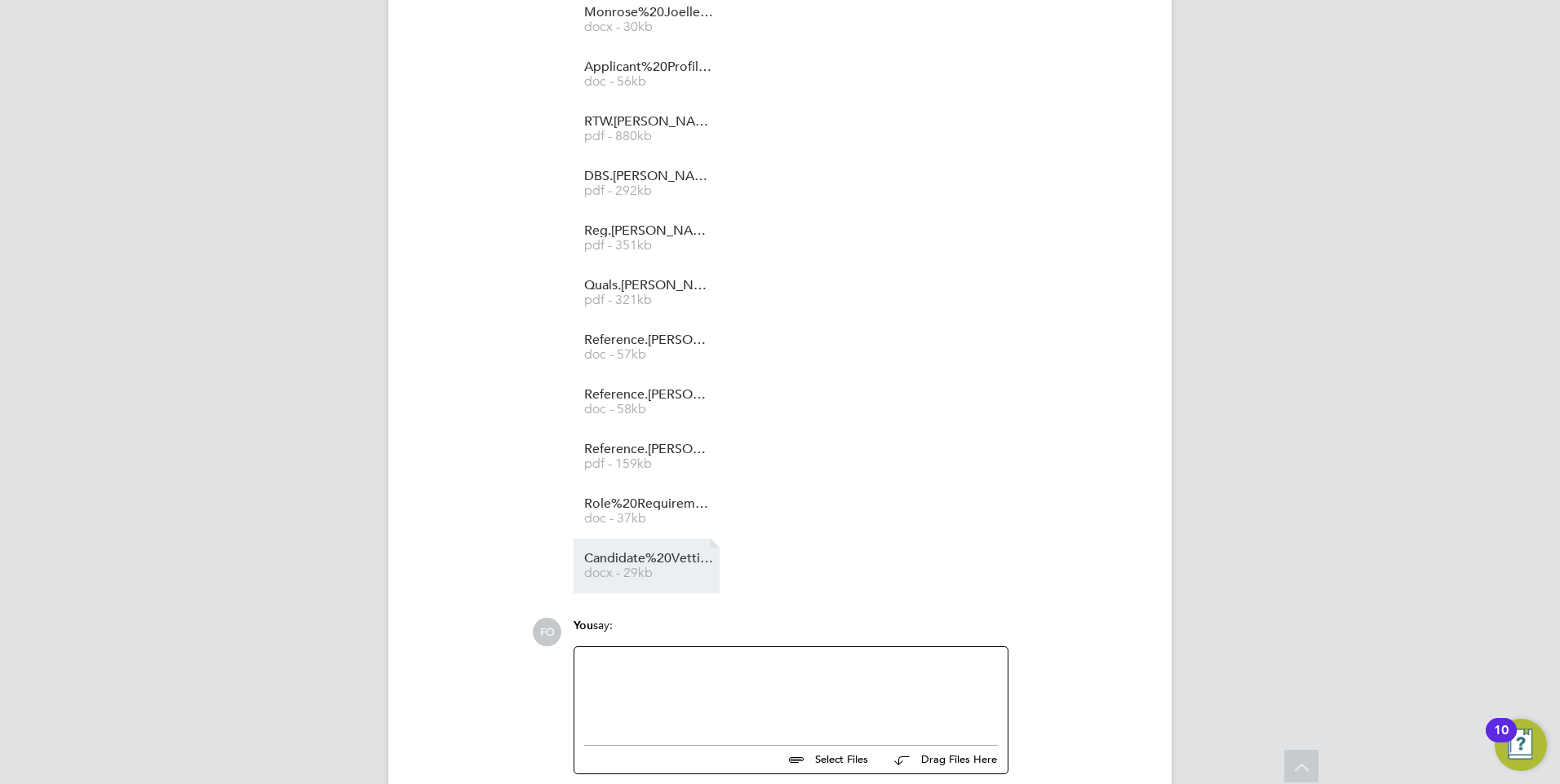
scroll to position [5871, 0]
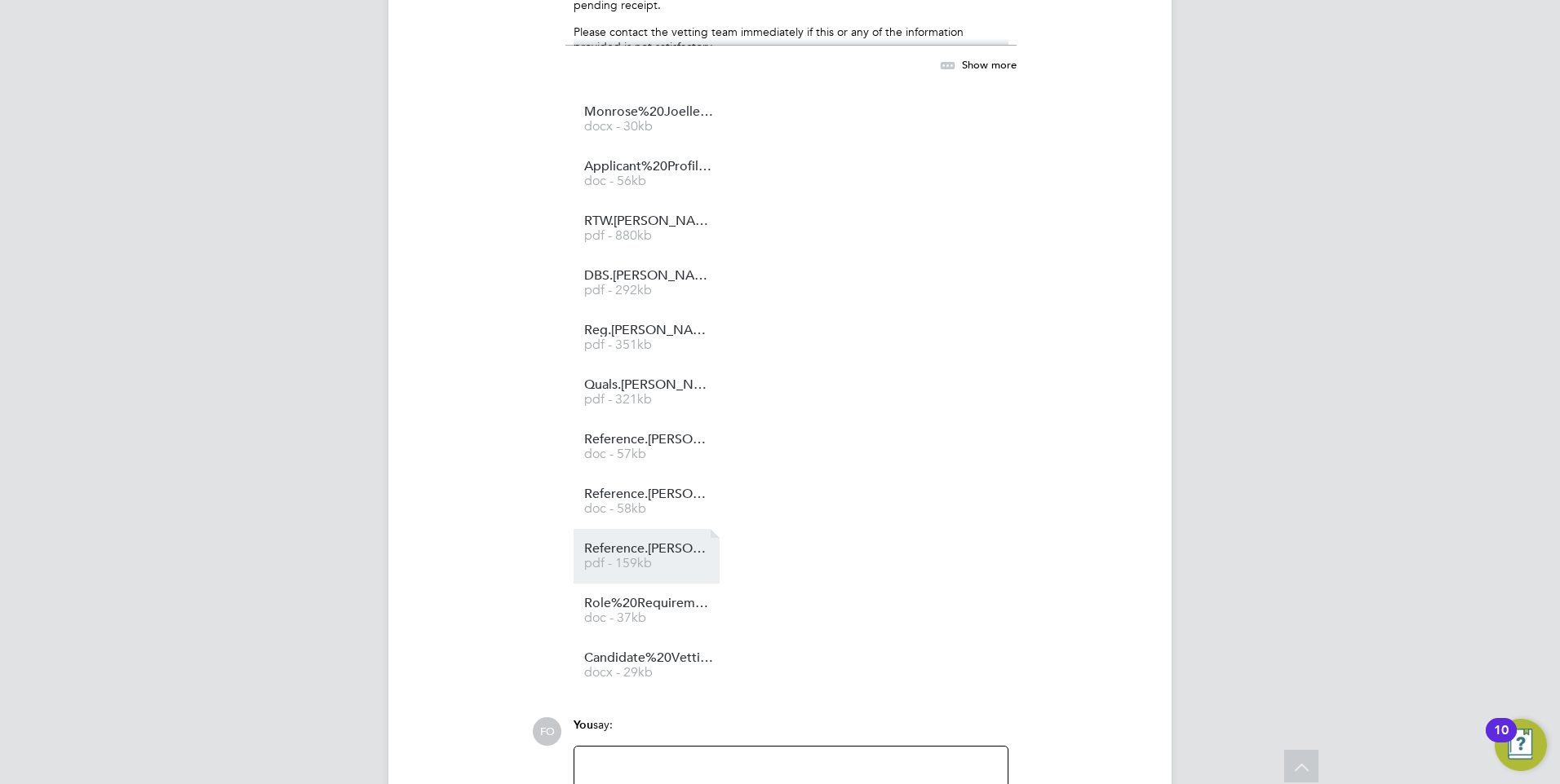
click at [653, 558] on span "pdf - 159kb" at bounding box center [648, 564] width 130 height 12
click at [695, 488] on span "Reference.Joelle%20Monrose.Harris%20Academy%20College.Sep2024-Jul2025" at bounding box center [648, 494] width 130 height 12
click at [677, 434] on span "Reference.Joelle%20Monrose.Midkent%20College.Sep2025.OP" at bounding box center [648, 439] width 130 height 12
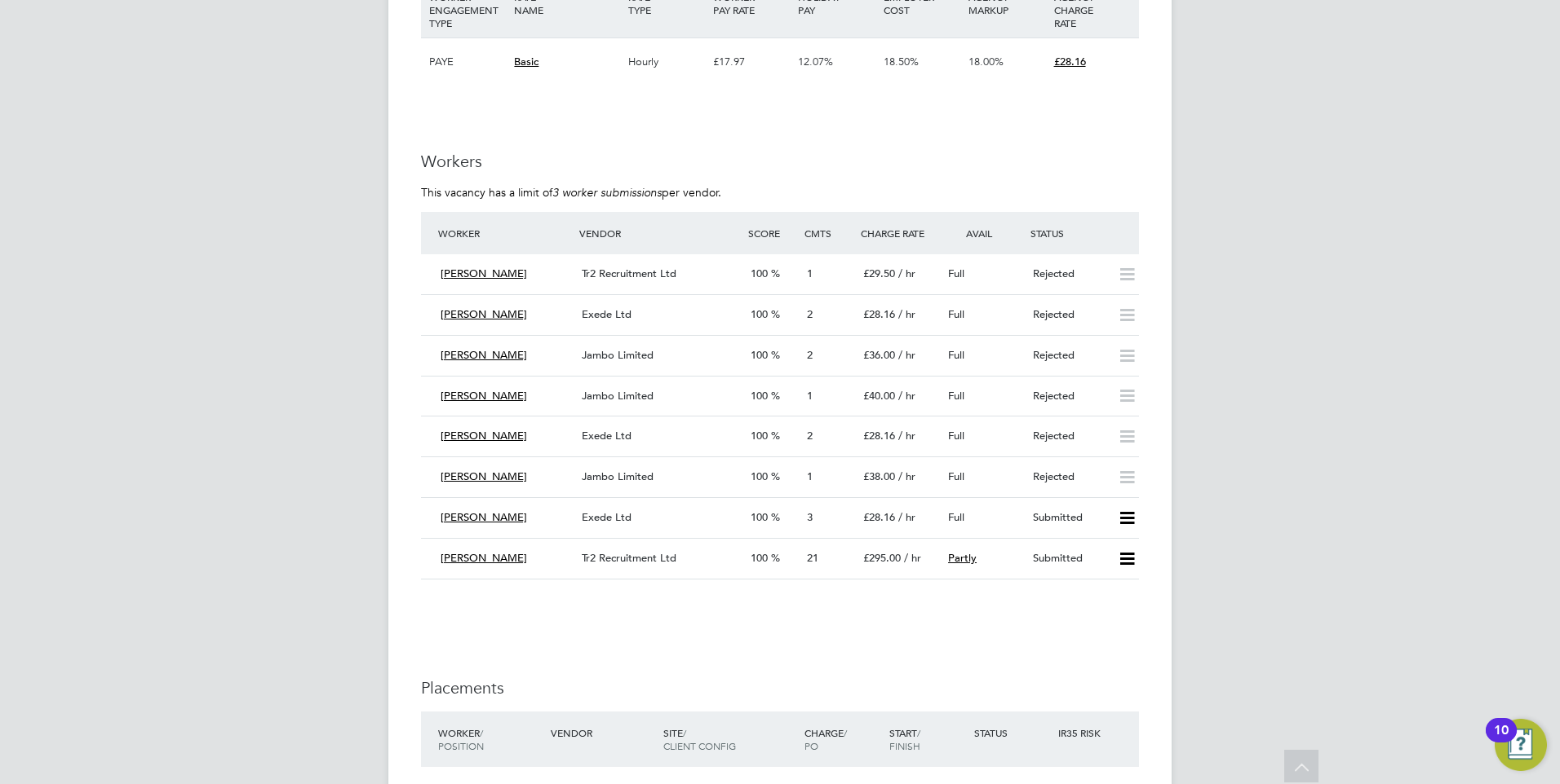
scroll to position [2604, 0]
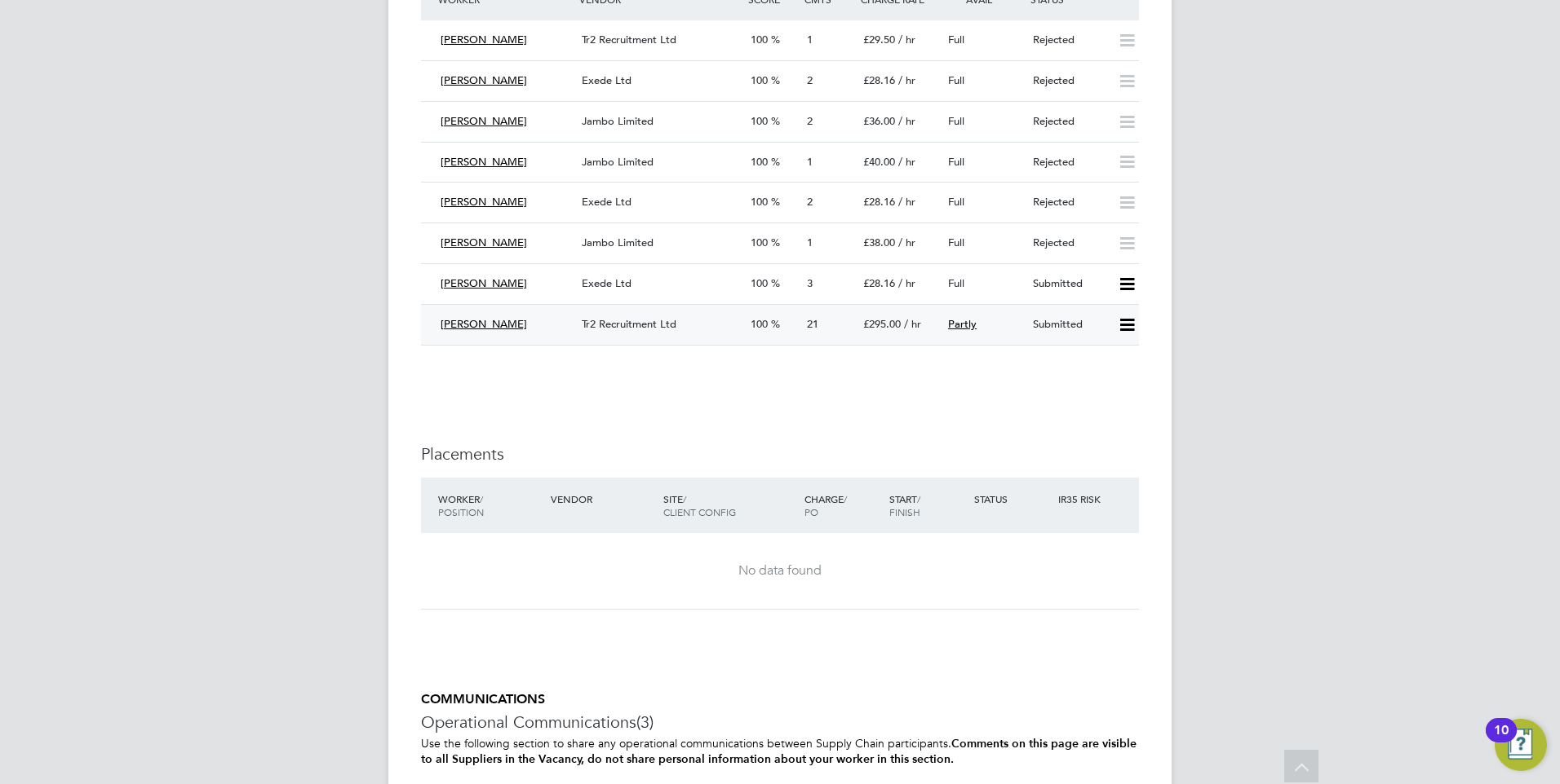
click at [1060, 324] on div "Submitted" at bounding box center [1068, 324] width 85 height 26
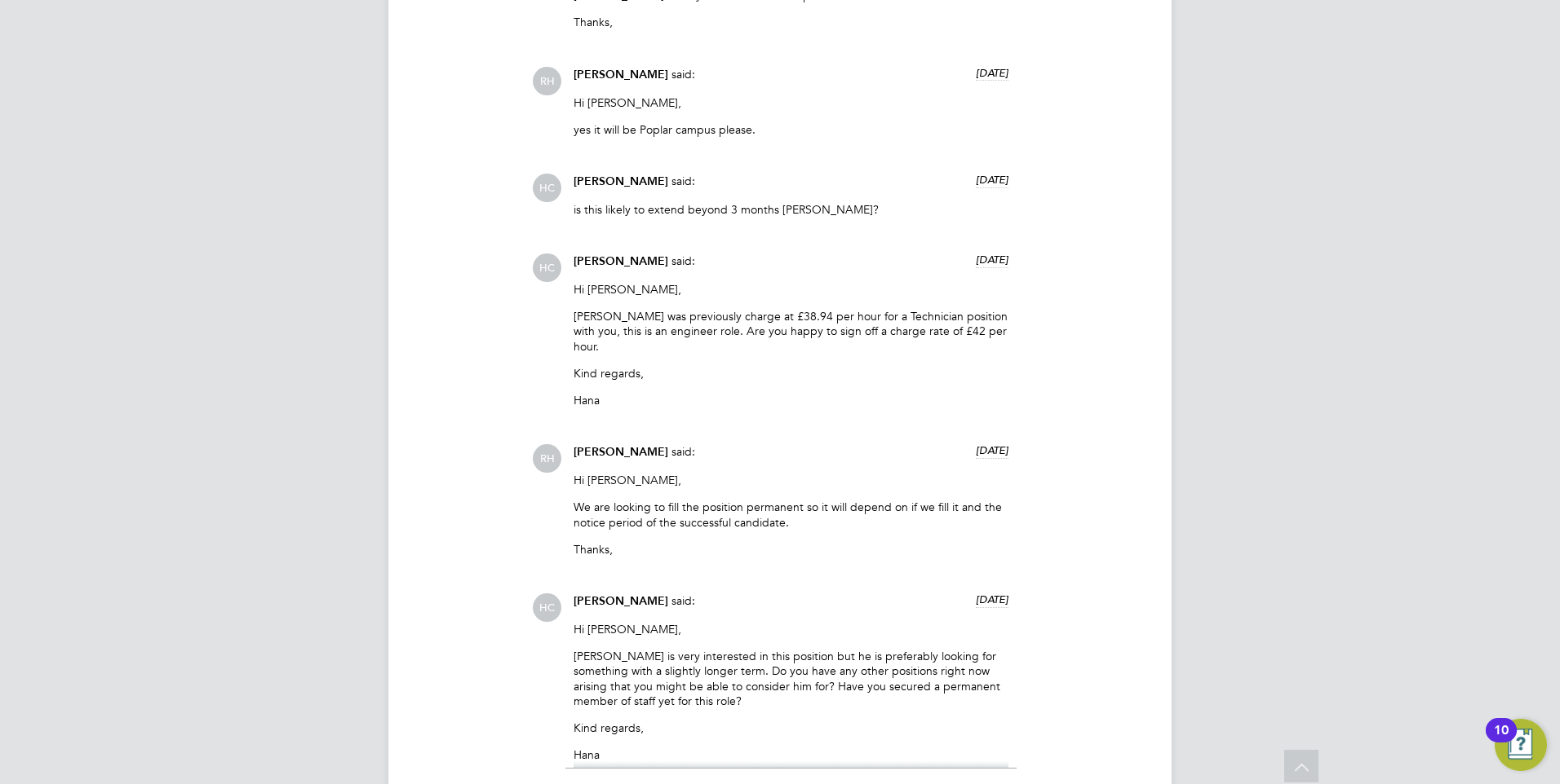
scroll to position [4077, 0]
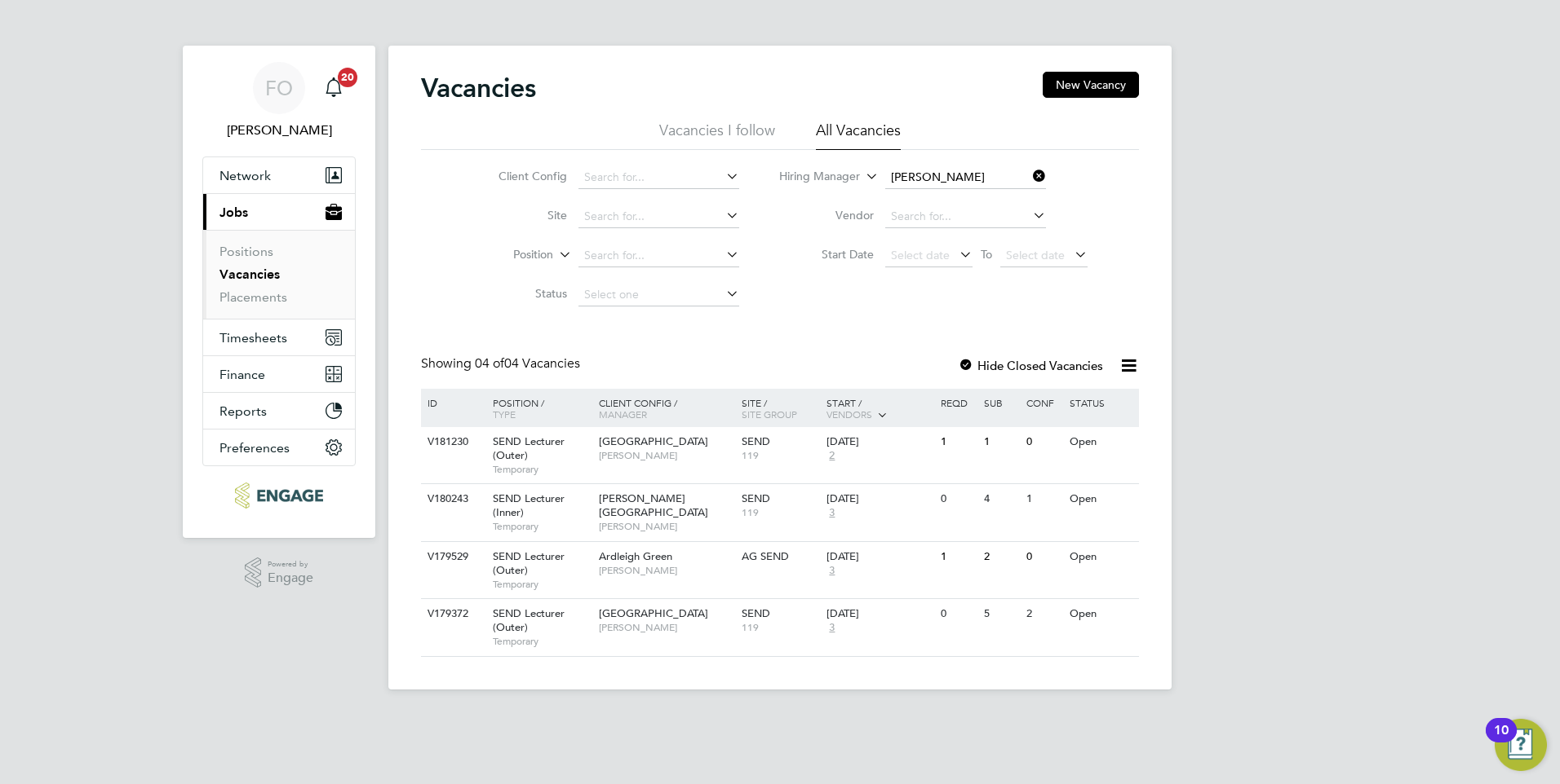
click at [1029, 178] on icon at bounding box center [1029, 175] width 0 height 23
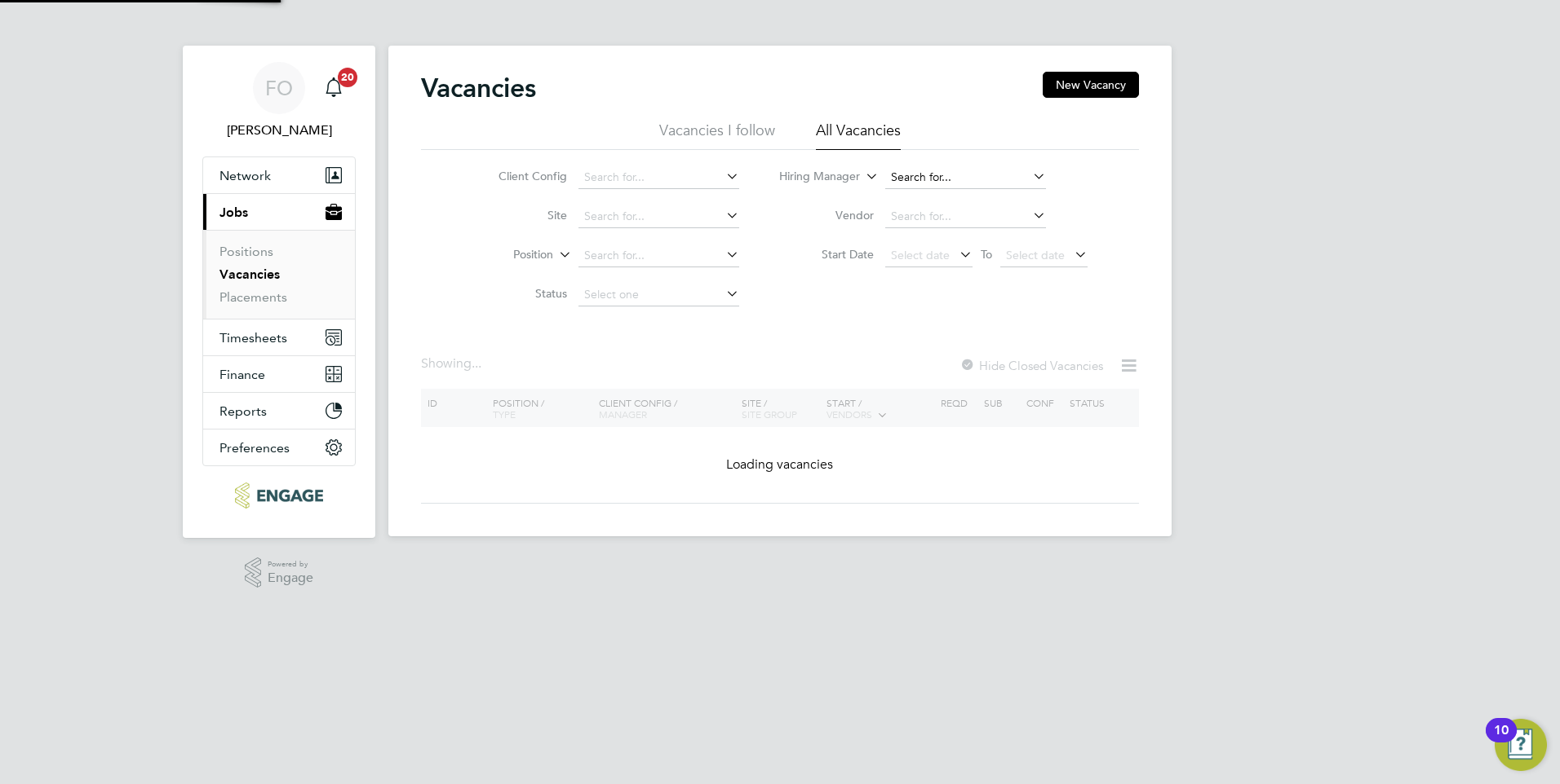
click at [972, 177] on input at bounding box center [966, 177] width 161 height 23
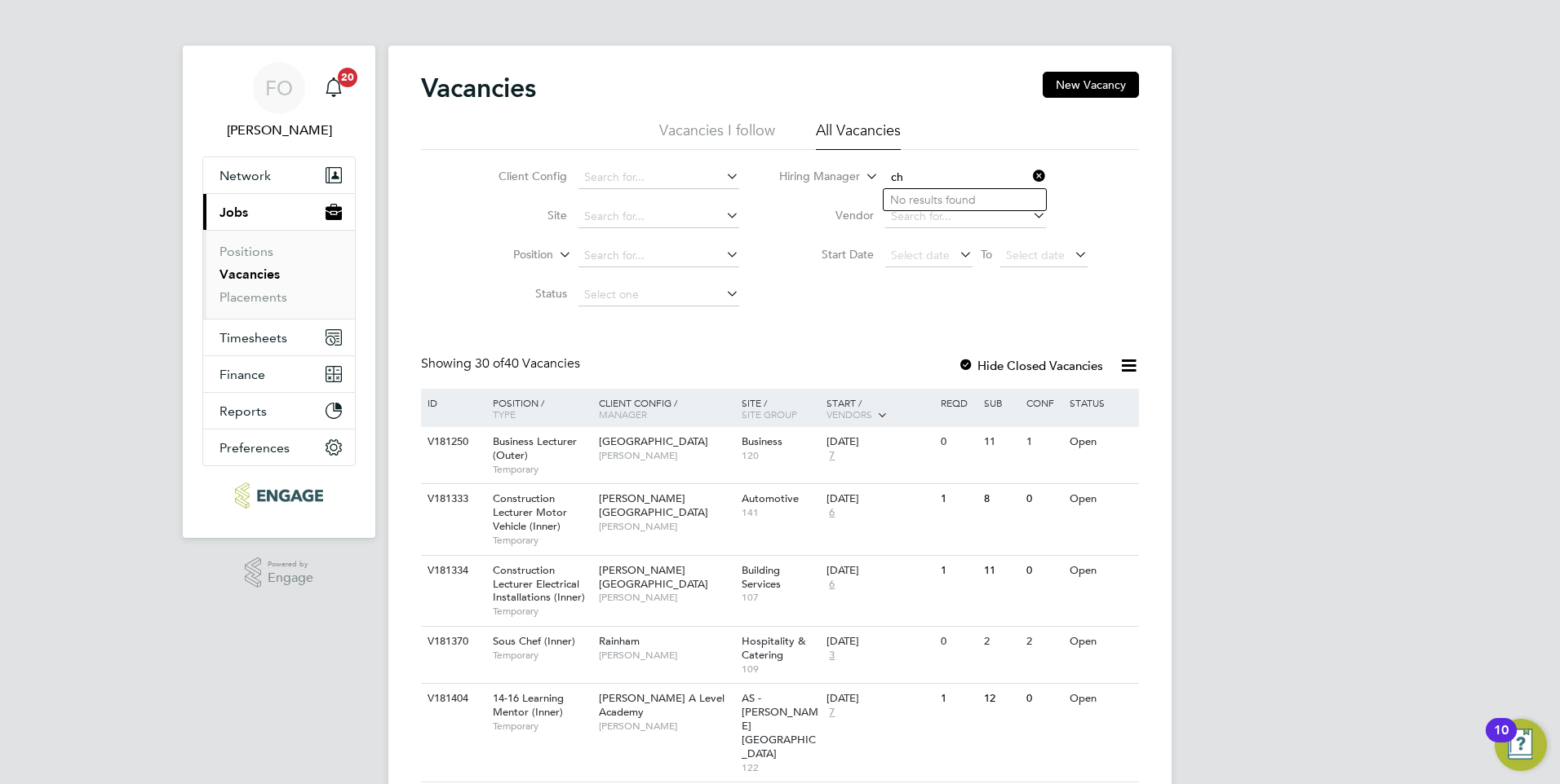
type input "c"
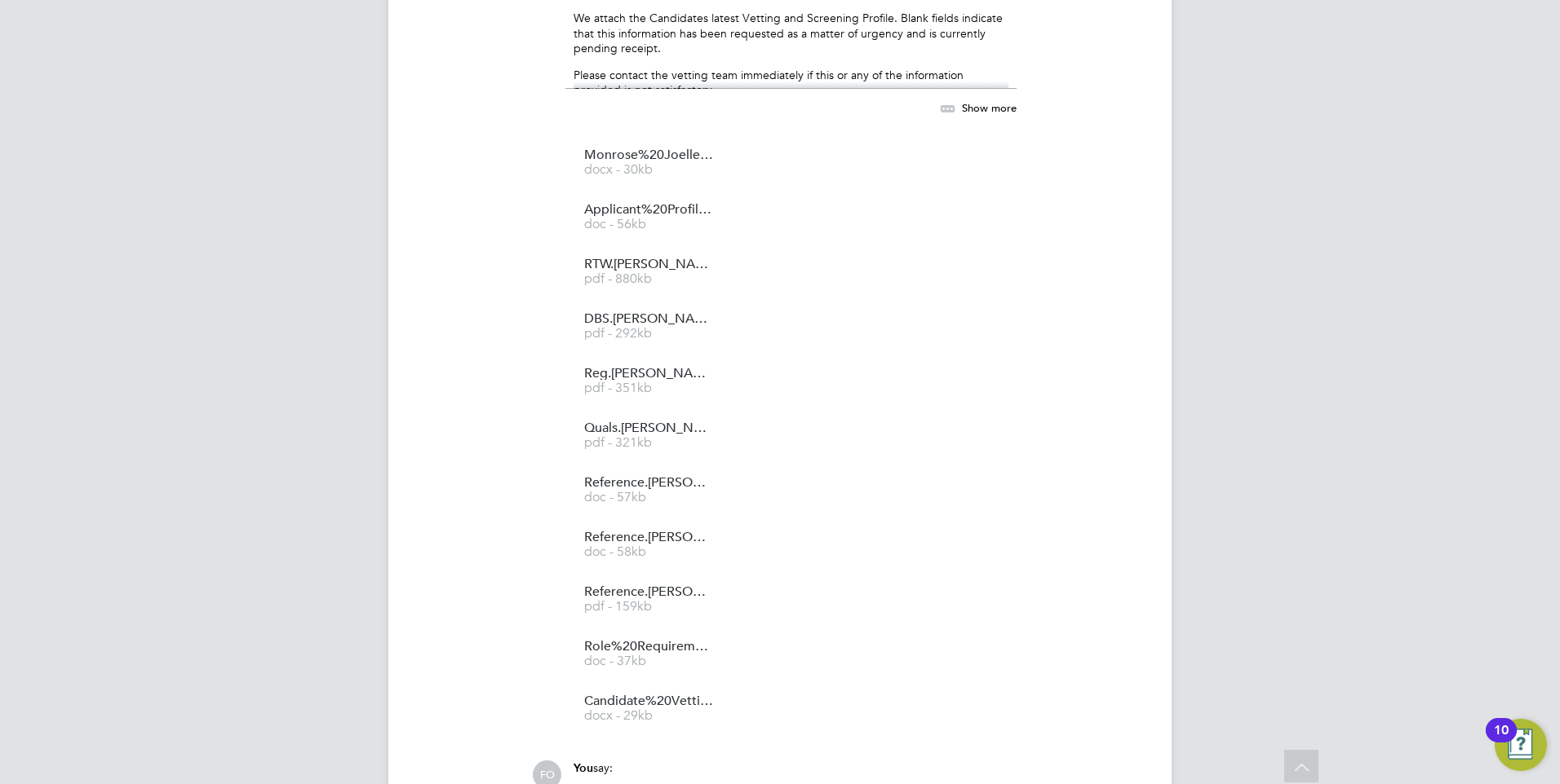
scroll to position [5825, 0]
click at [660, 276] on span "pdf - 880kb" at bounding box center [648, 282] width 130 height 12
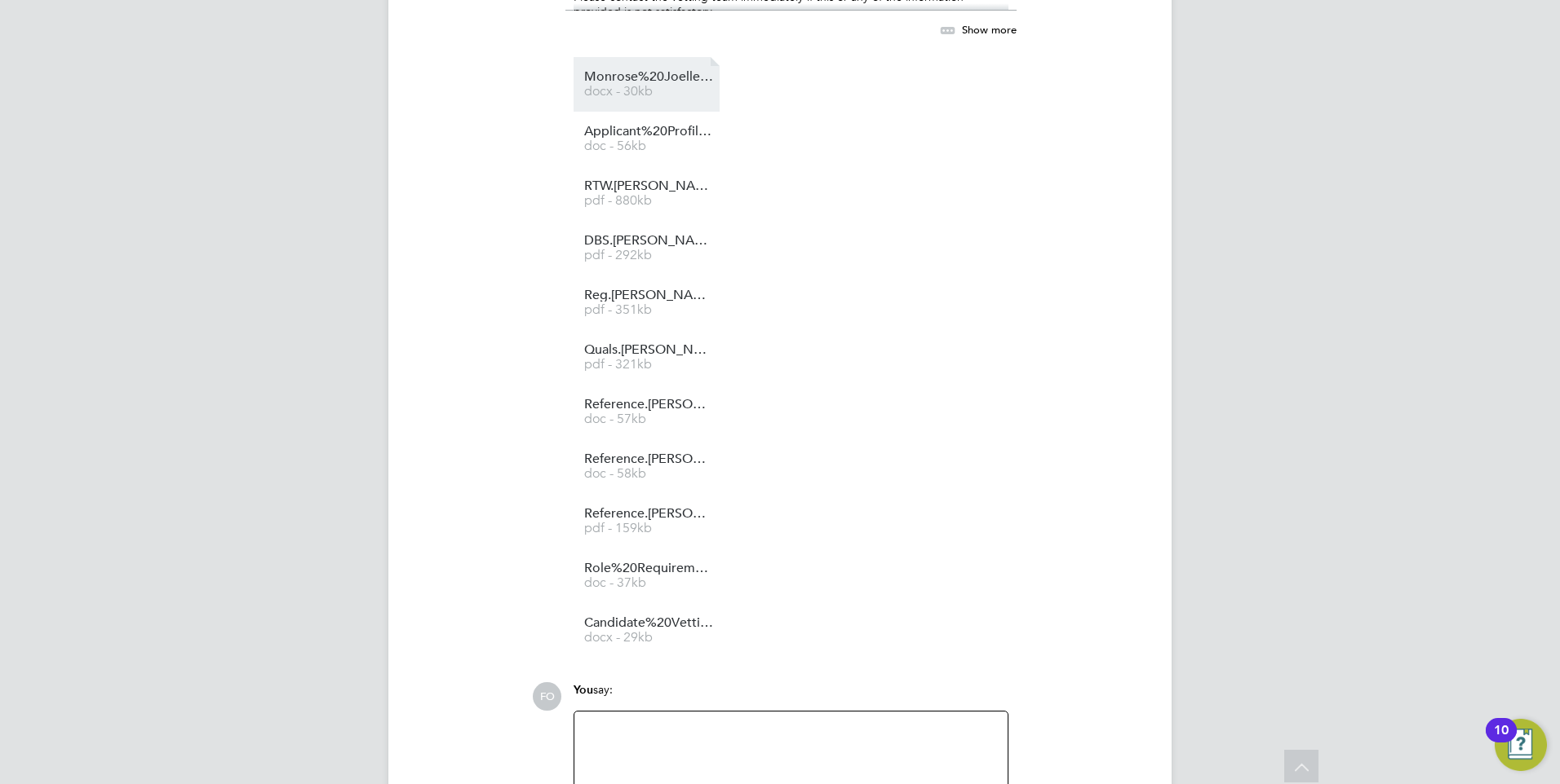
click at [669, 70] on span "Monrose%20Joelle%20HQ00511417" at bounding box center [648, 76] width 130 height 12
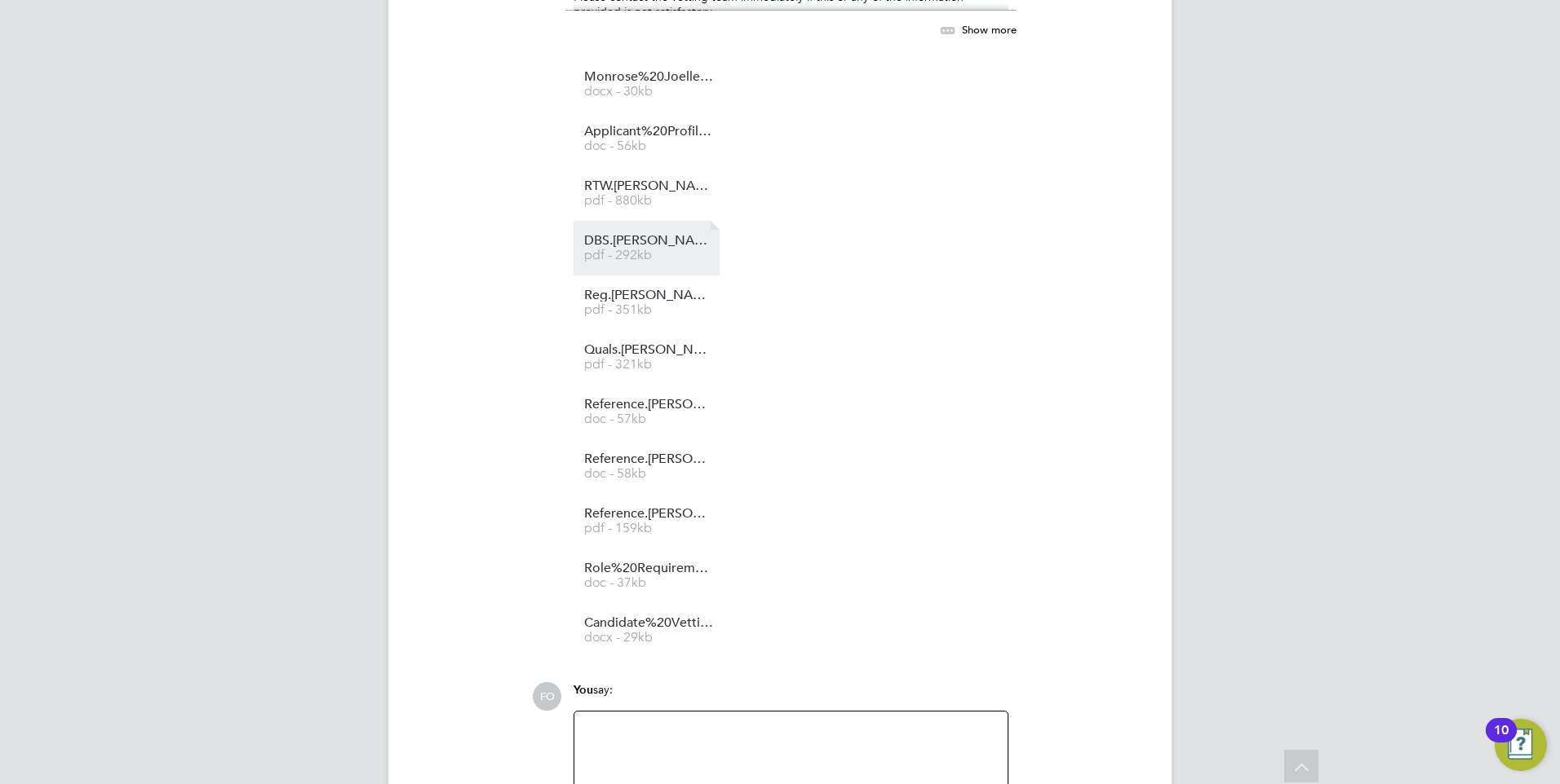
click at [628, 250] on span "pdf - 292kb" at bounding box center [648, 255] width 130 height 12
click at [639, 195] on span "pdf - 880kb" at bounding box center [648, 201] width 130 height 12
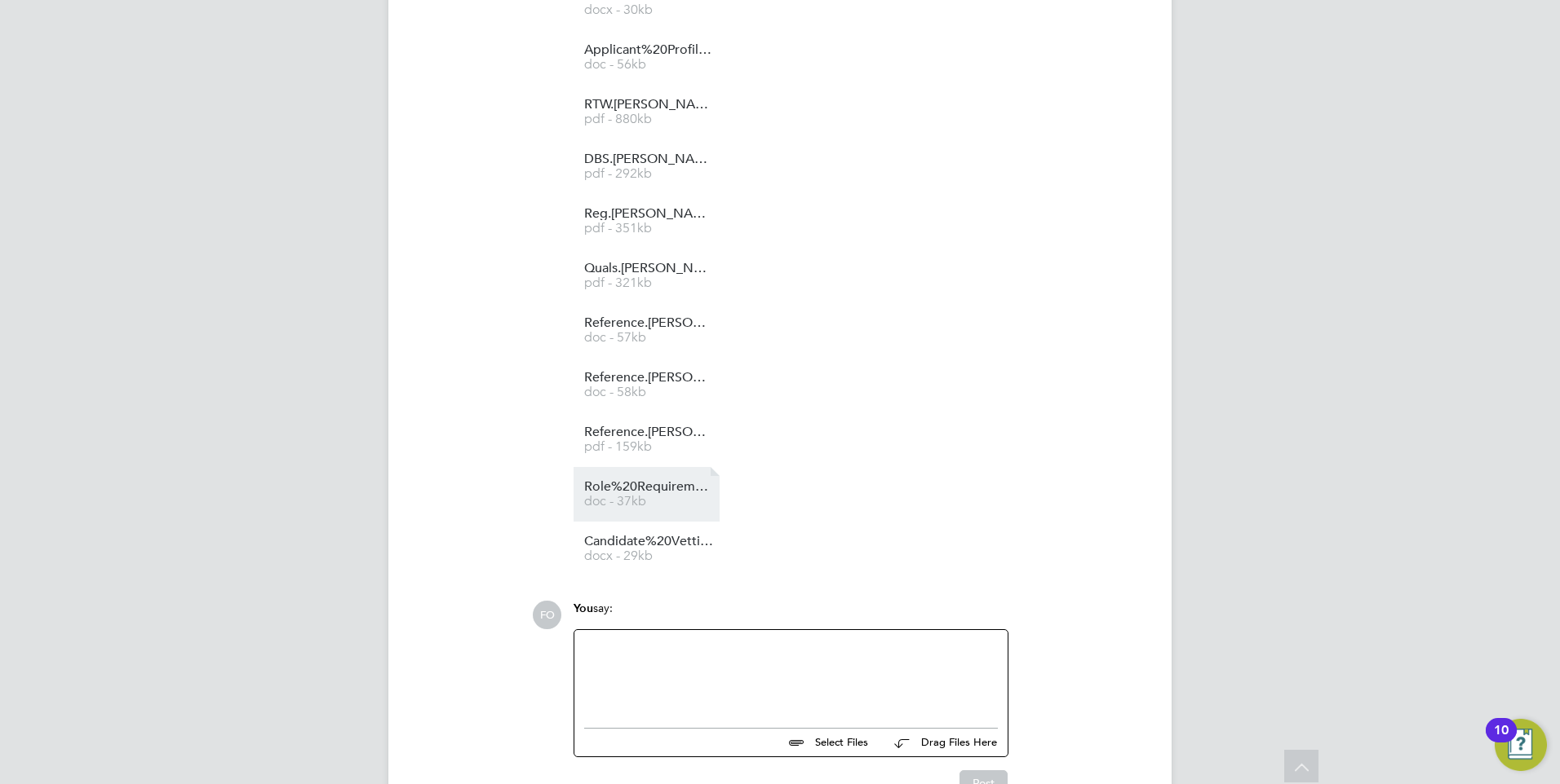
click at [664, 482] on span "Role%20Requirements3184" at bounding box center [648, 487] width 130 height 12
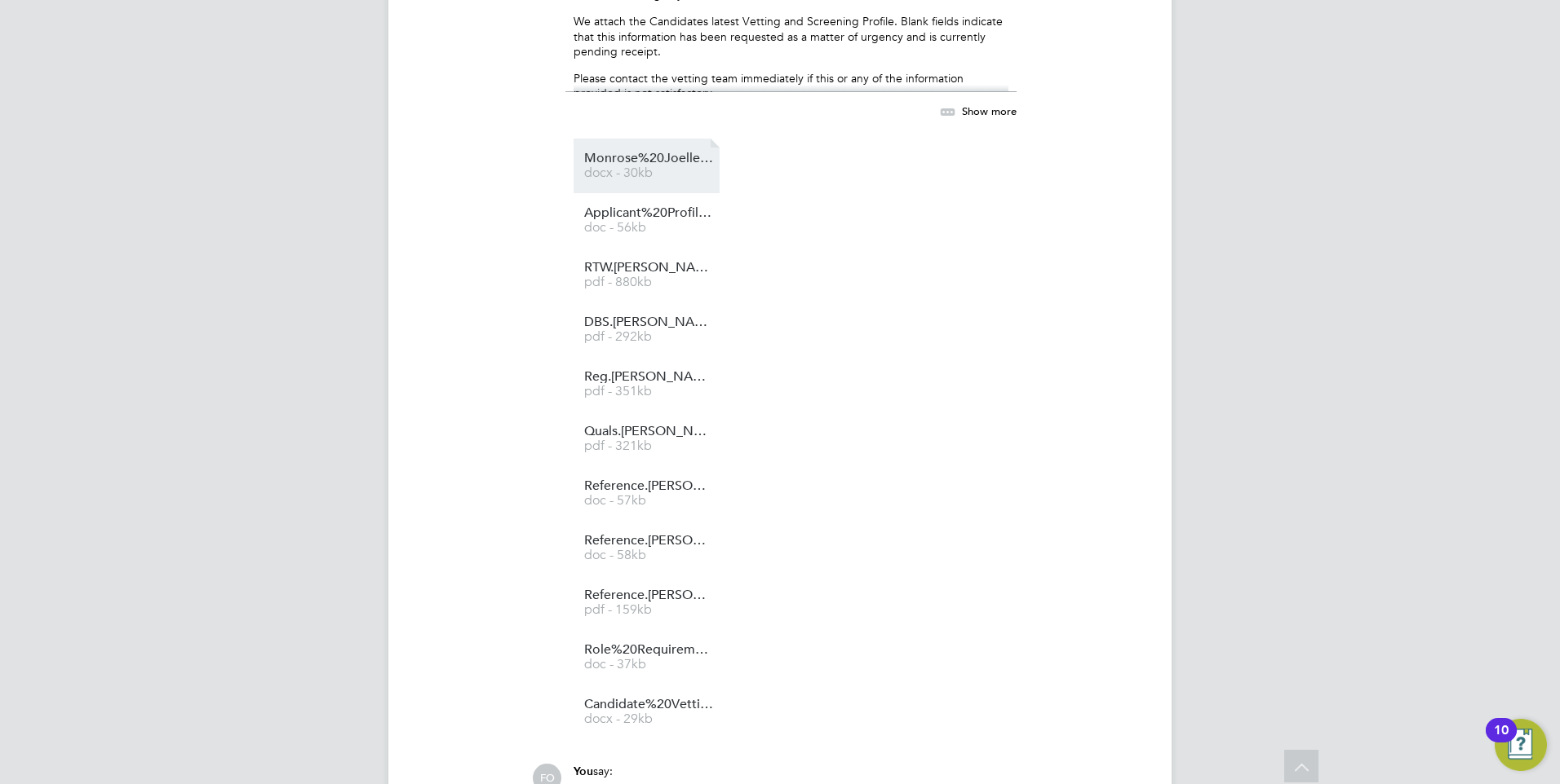
click at [680, 167] on span "docx - 30kb" at bounding box center [648, 173] width 130 height 12
click at [650, 208] on span "Applicant%20Profile%20-%20Joelle%20Monrose%20-%2010" at bounding box center [648, 213] width 130 height 12
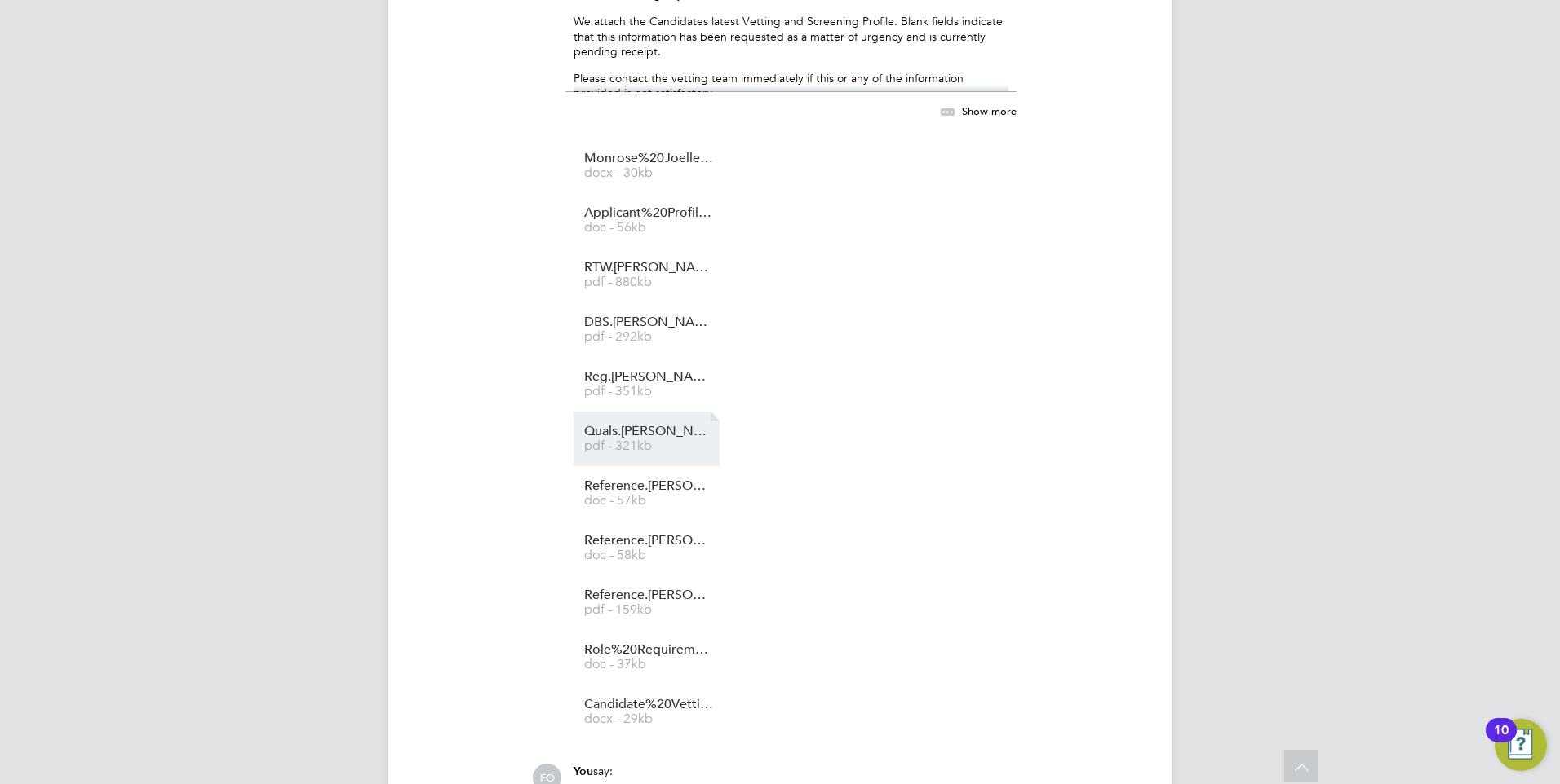
click at [670, 440] on span "pdf - 321kb" at bounding box center [648, 446] width 130 height 12
click at [663, 386] on span "pdf - 351kb" at bounding box center [648, 392] width 130 height 12
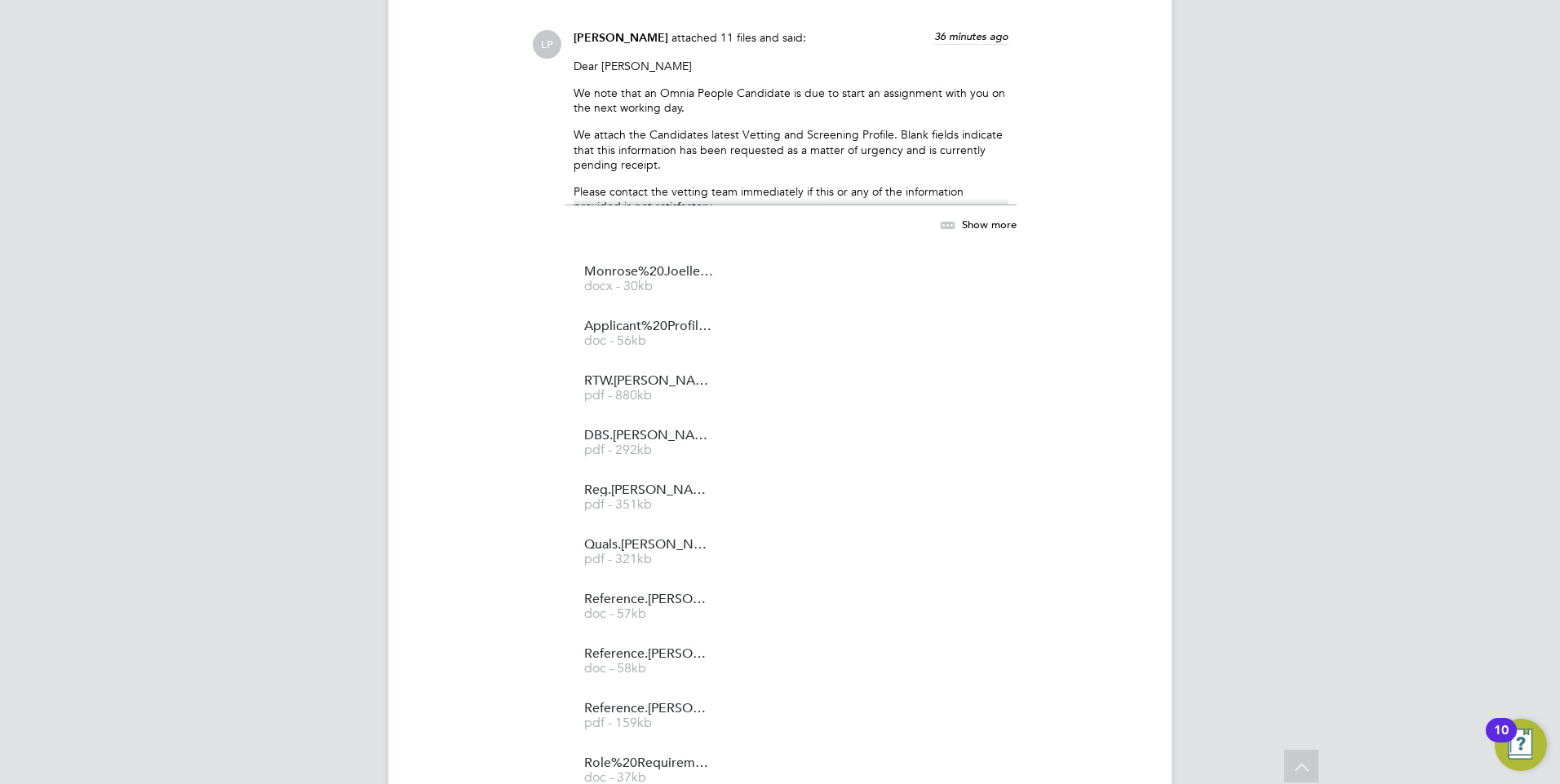
scroll to position [5498, 0]
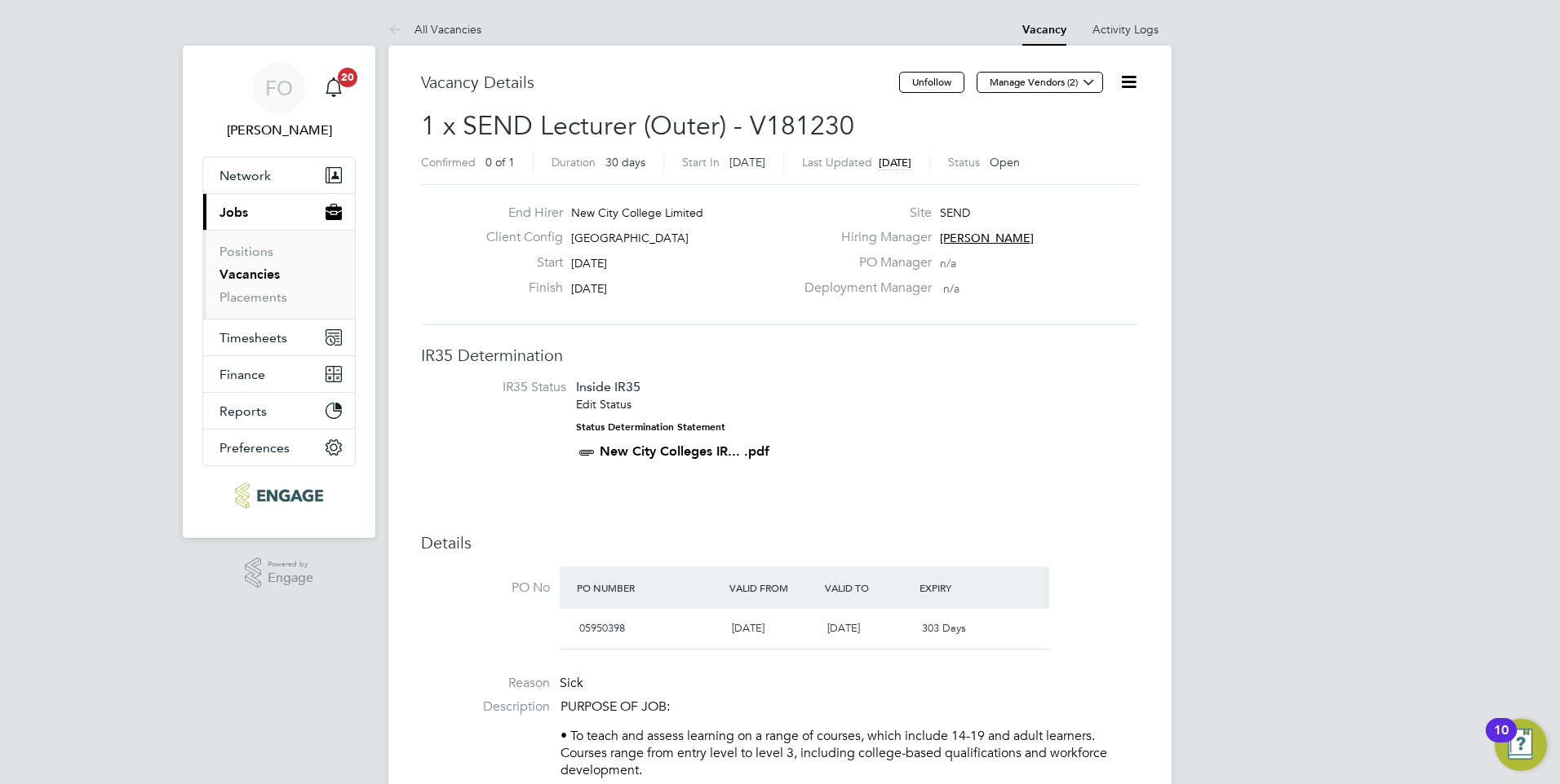
drag, startPoint x: 266, startPoint y: 269, endPoint x: 348, endPoint y: 237, distance: 88.0
click at [266, 269] on link "Vacancies" at bounding box center [250, 274] width 61 height 16
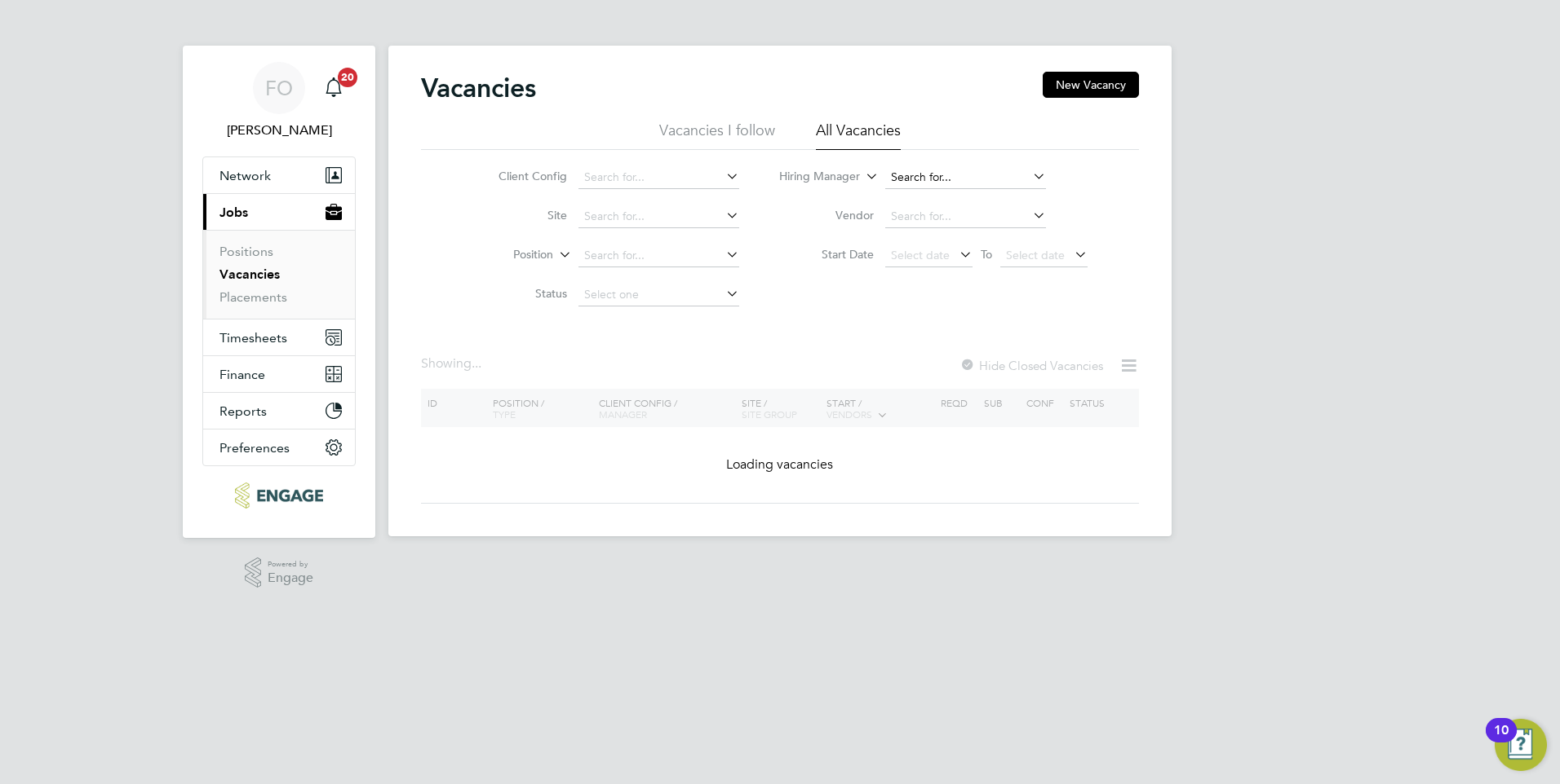
click at [961, 178] on input at bounding box center [966, 177] width 161 height 23
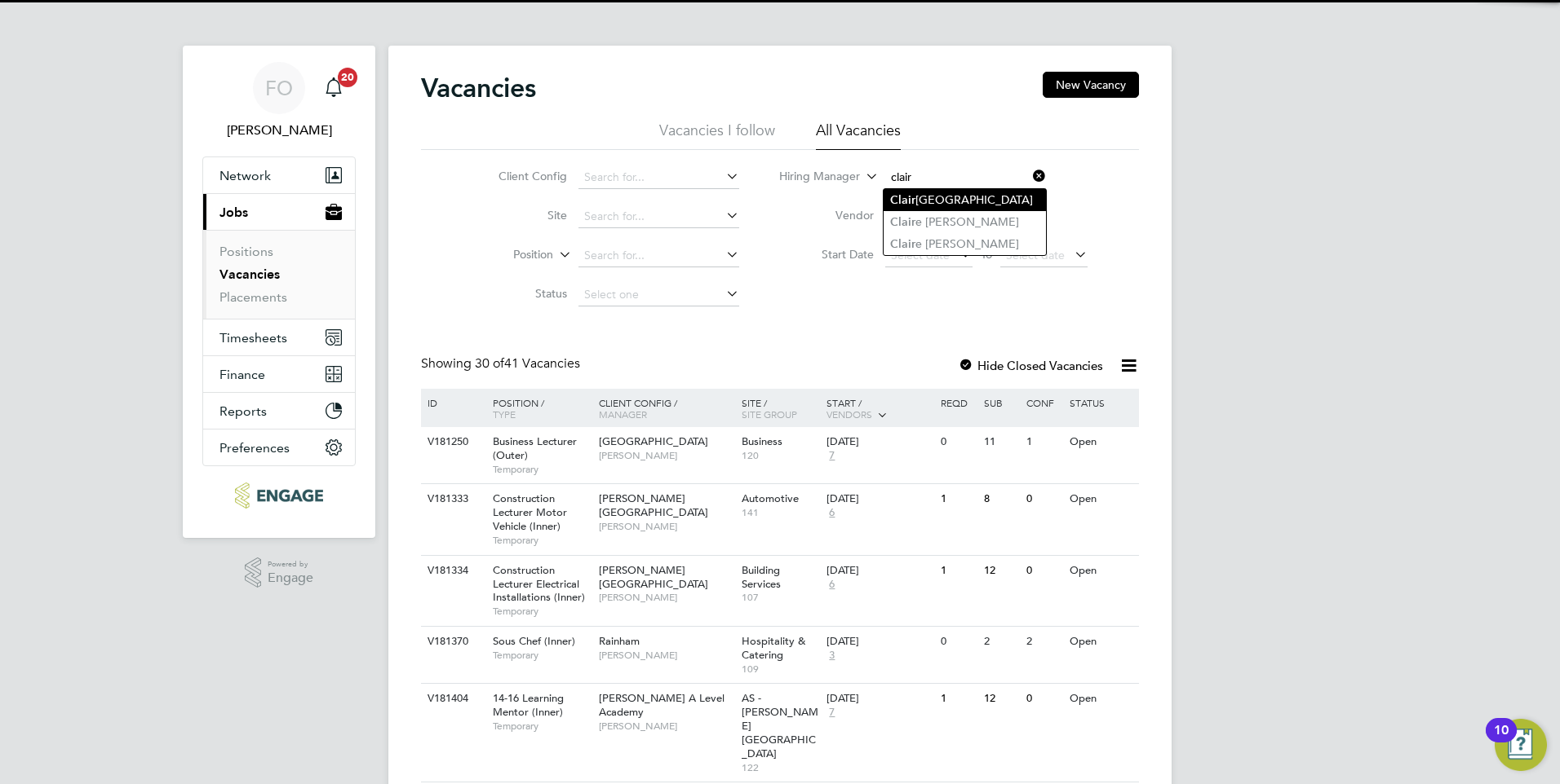
click at [949, 193] on li "Clair Windsor" at bounding box center [965, 200] width 163 height 22
type input "[PERSON_NAME]"
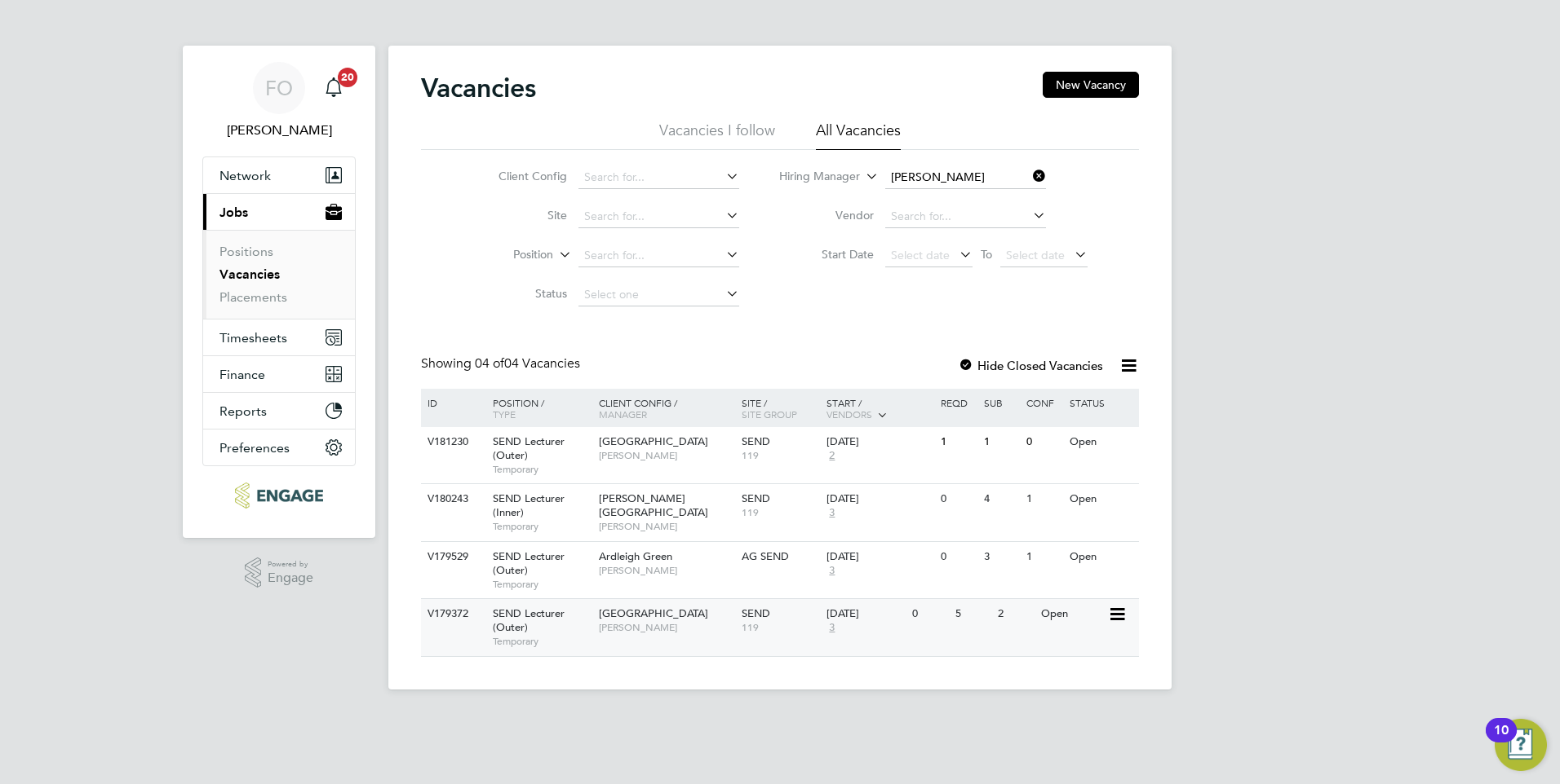
click at [682, 646] on div "V179372 SEND Lecturer (Outer) Temporary Epping Forest Campus Clair Windsor SEND…" at bounding box center [780, 626] width 718 height 57
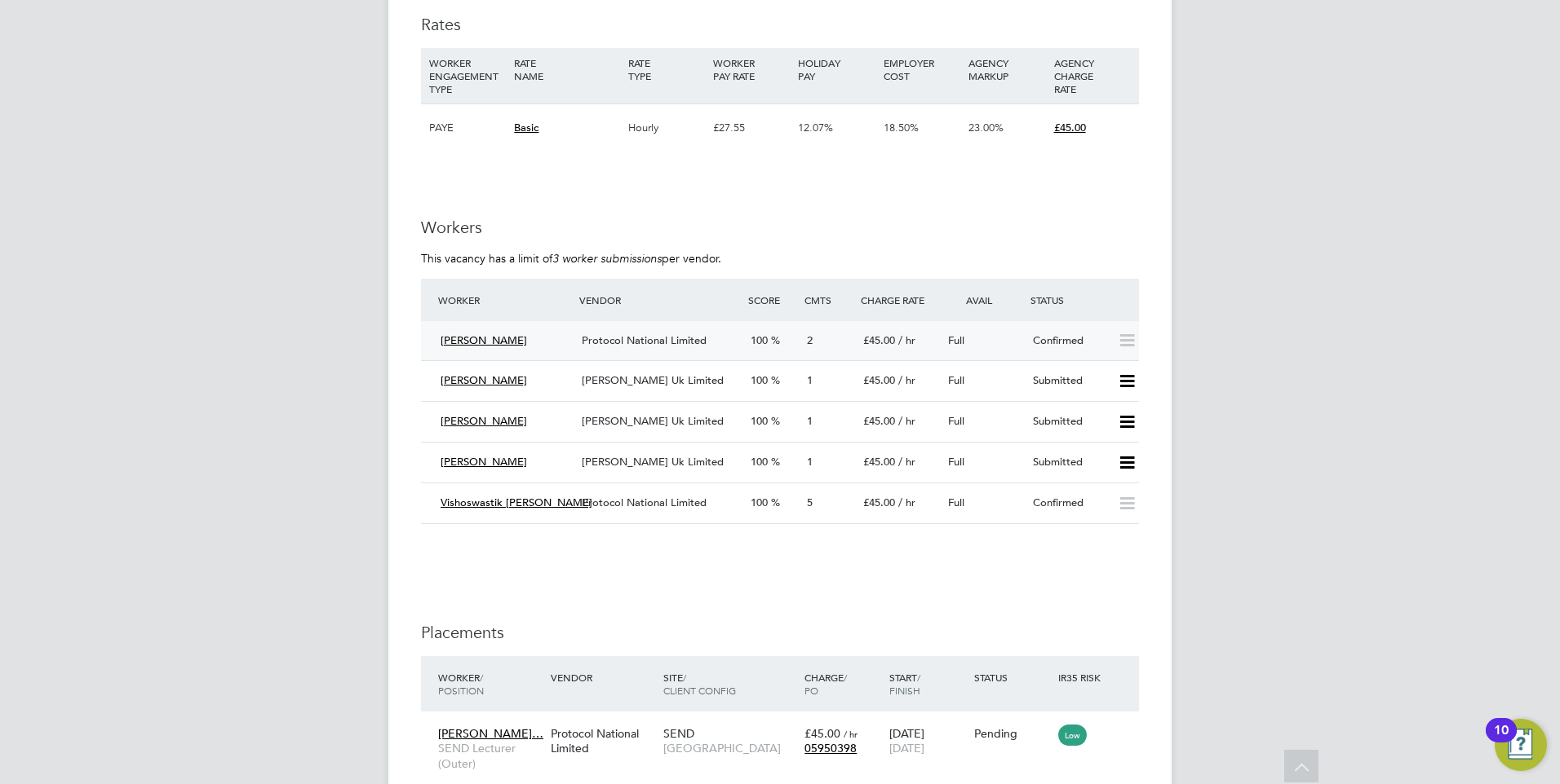
click at [1005, 329] on div "Full" at bounding box center [983, 341] width 85 height 26
